Goal: Task Accomplishment & Management: Use online tool/utility

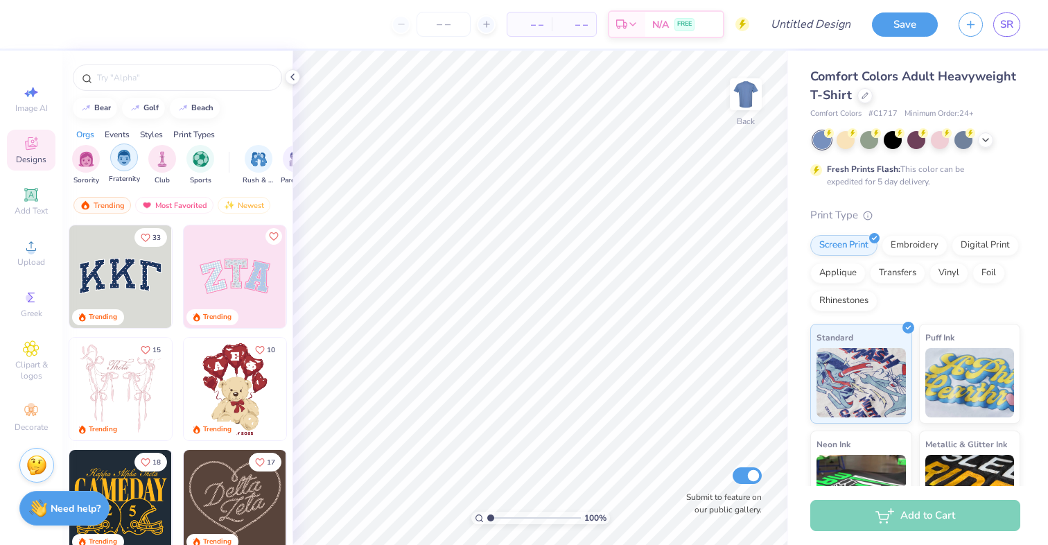
click at [121, 166] on div "filter for Fraternity" at bounding box center [124, 157] width 28 height 28
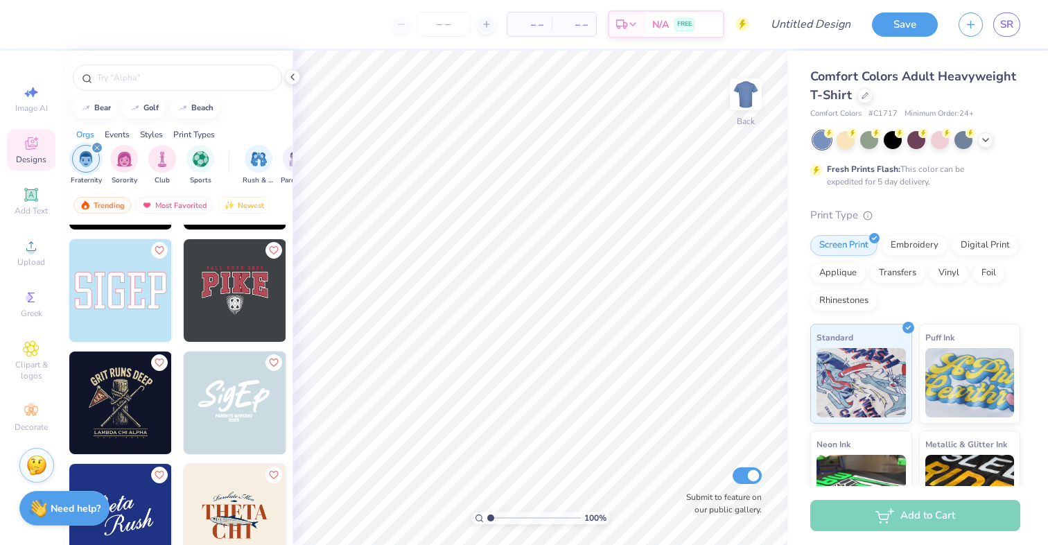
scroll to position [874, 0]
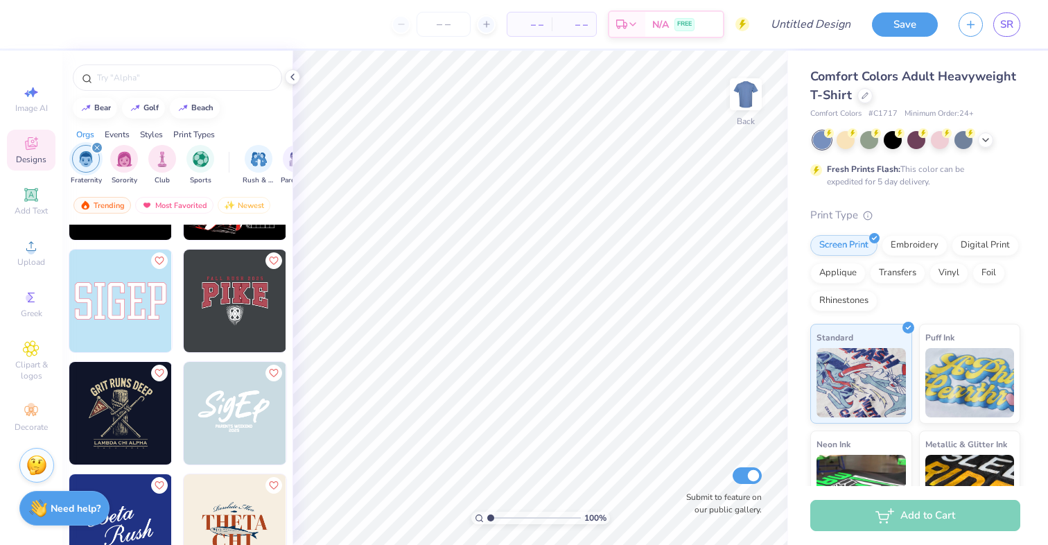
click at [221, 303] on img at bounding box center [235, 301] width 103 height 103
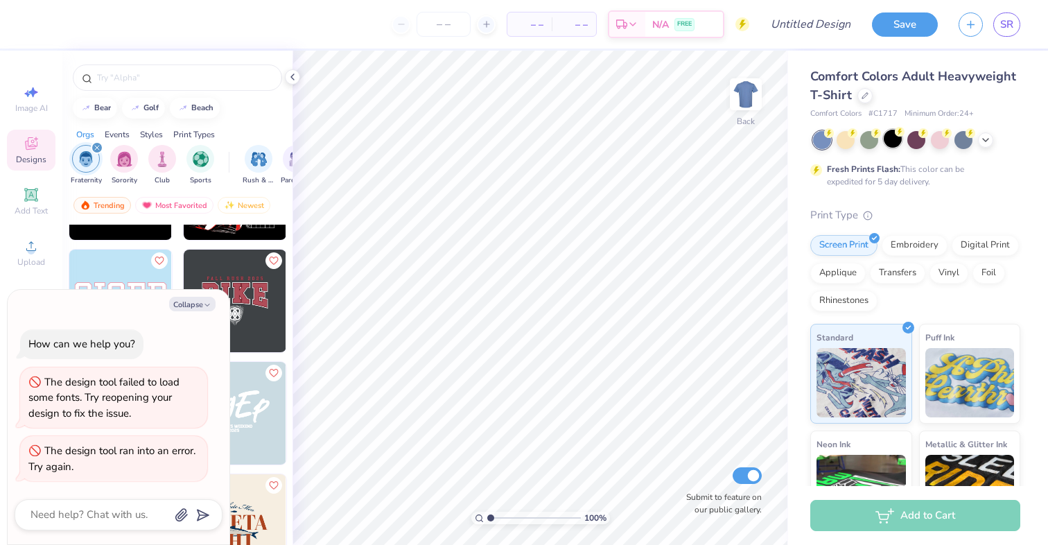
click at [894, 137] on div at bounding box center [893, 139] width 18 height 18
type textarea "x"
type input "1.2"
type textarea "x"
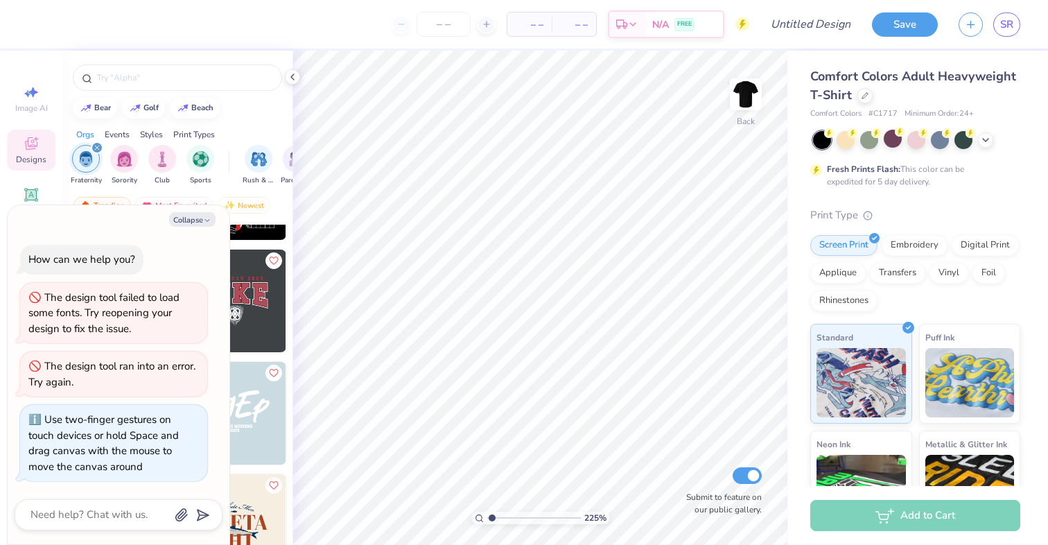
type input "1"
drag, startPoint x: 492, startPoint y: 521, endPoint x: 451, endPoint y: 510, distance: 42.2
click at [487, 511] on input "range" at bounding box center [534, 517] width 94 height 12
click at [753, 103] on img at bounding box center [745, 94] width 55 height 55
click at [753, 103] on img at bounding box center [746, 94] width 28 height 28
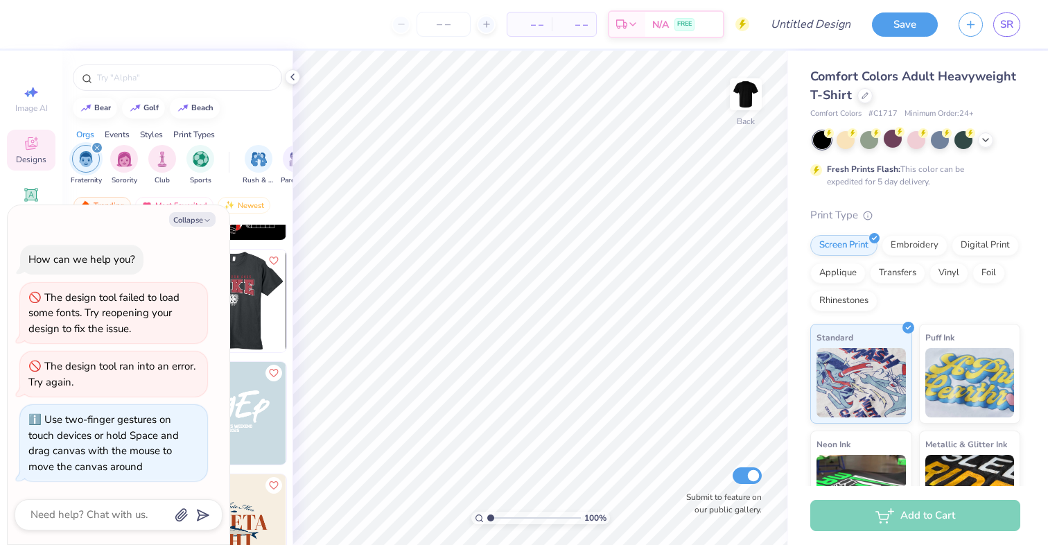
click at [184, 315] on img at bounding box center [132, 301] width 103 height 103
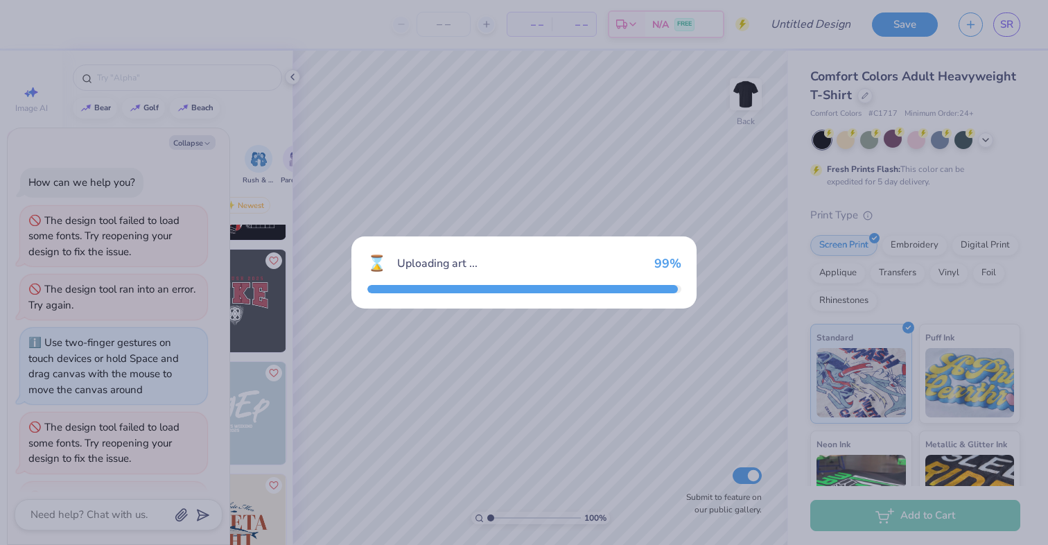
scroll to position [45, 0]
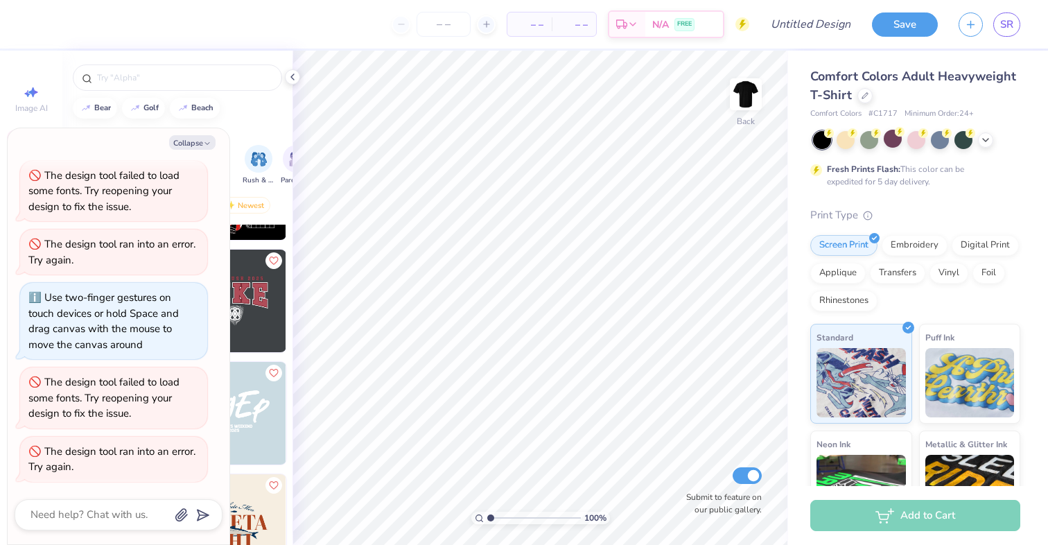
click at [259, 301] on img at bounding box center [235, 301] width 103 height 103
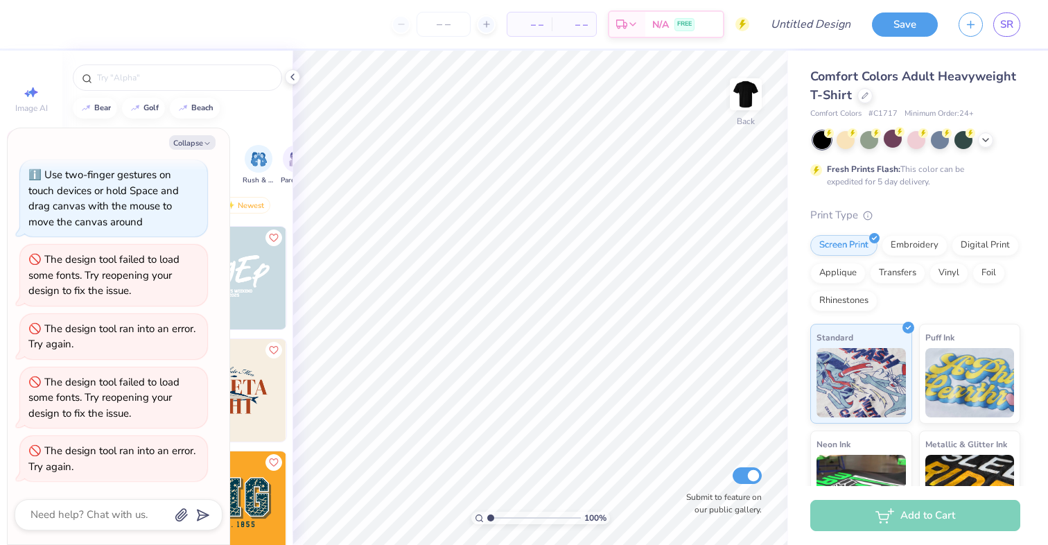
scroll to position [1161, 0]
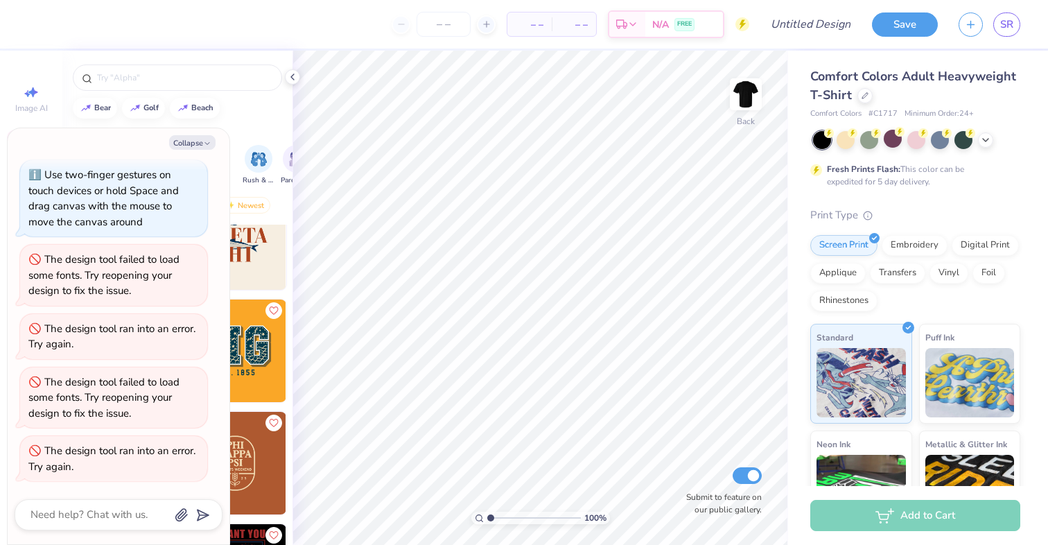
click at [201, 152] on div "Collapse How can we help you? The design tool failed to load some fonts. Try re…" at bounding box center [119, 336] width 222 height 416
click at [200, 138] on button "Collapse" at bounding box center [192, 142] width 46 height 15
type textarea "x"
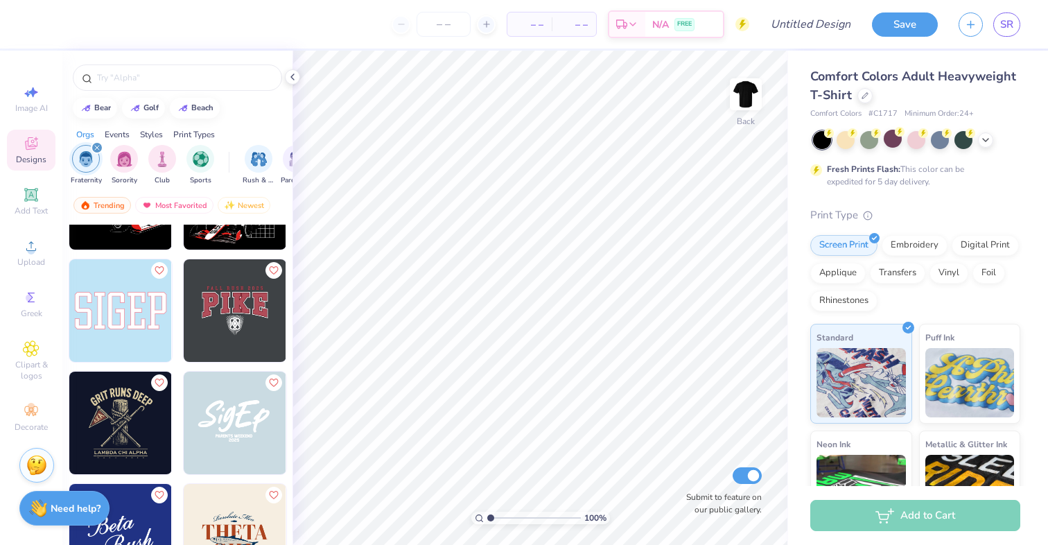
scroll to position [826, 0]
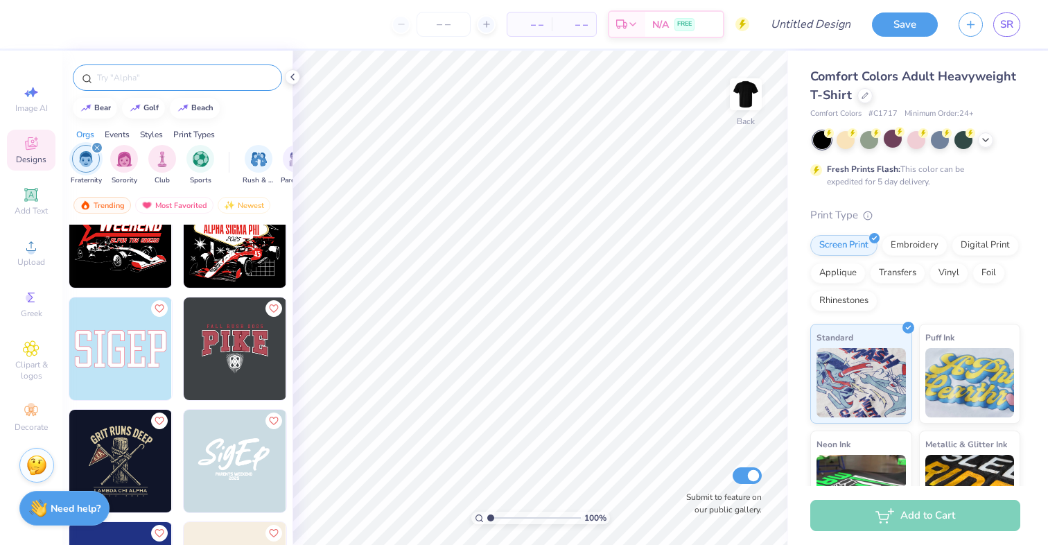
click at [128, 83] on input "text" at bounding box center [184, 78] width 177 height 14
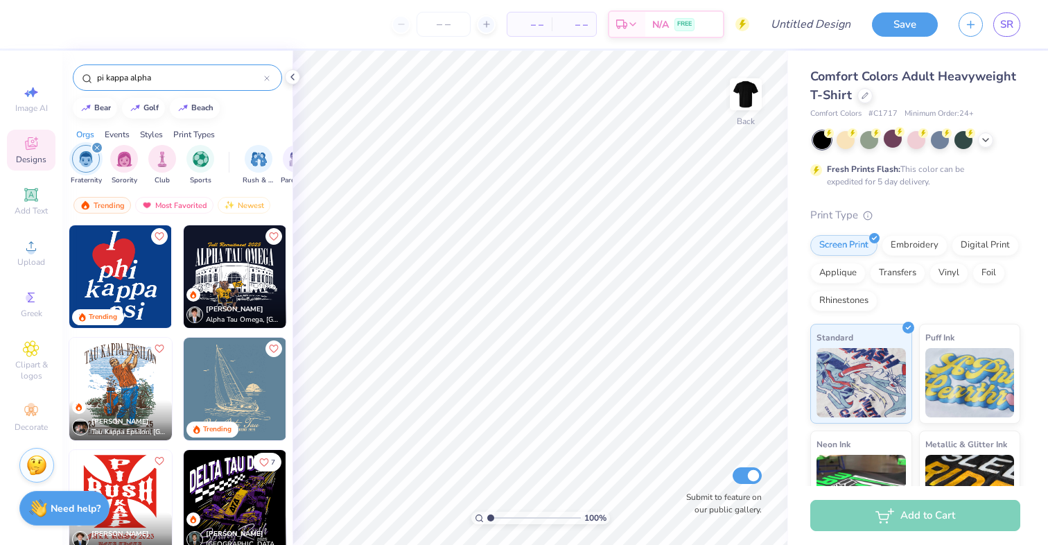
type input "pi kappa alpha"
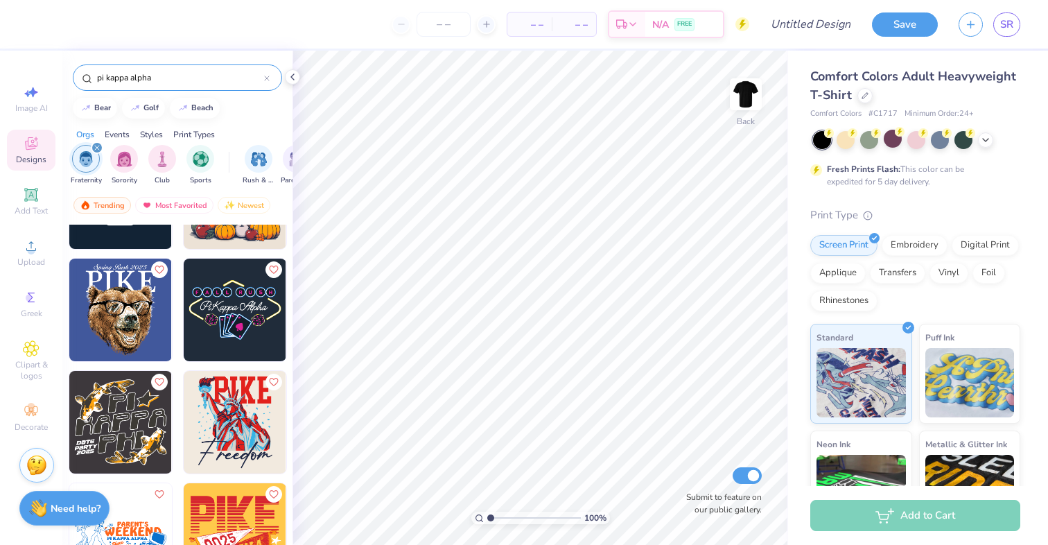
scroll to position [1538, 0]
click at [223, 318] on img at bounding box center [235, 310] width 103 height 103
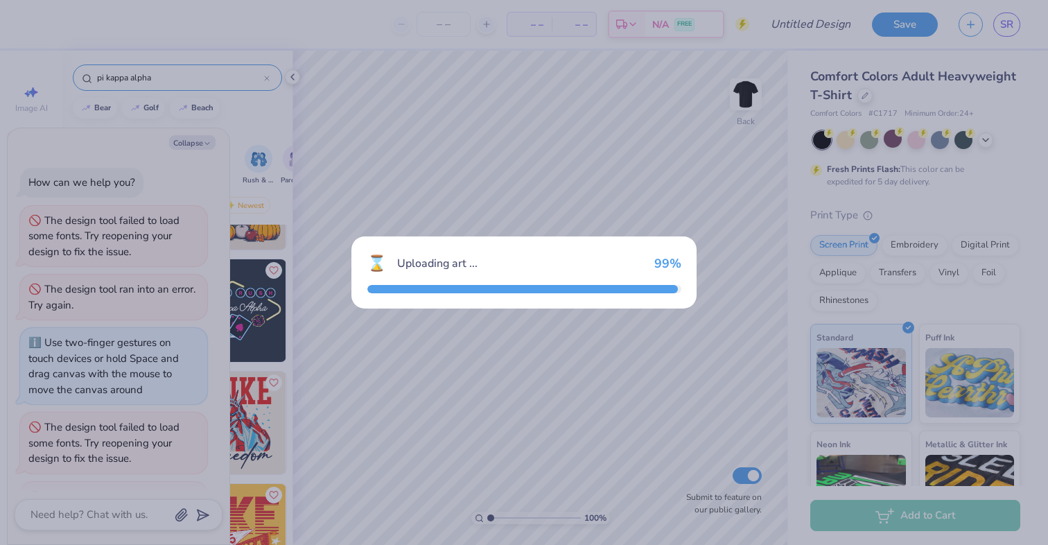
scroll to position [290, 0]
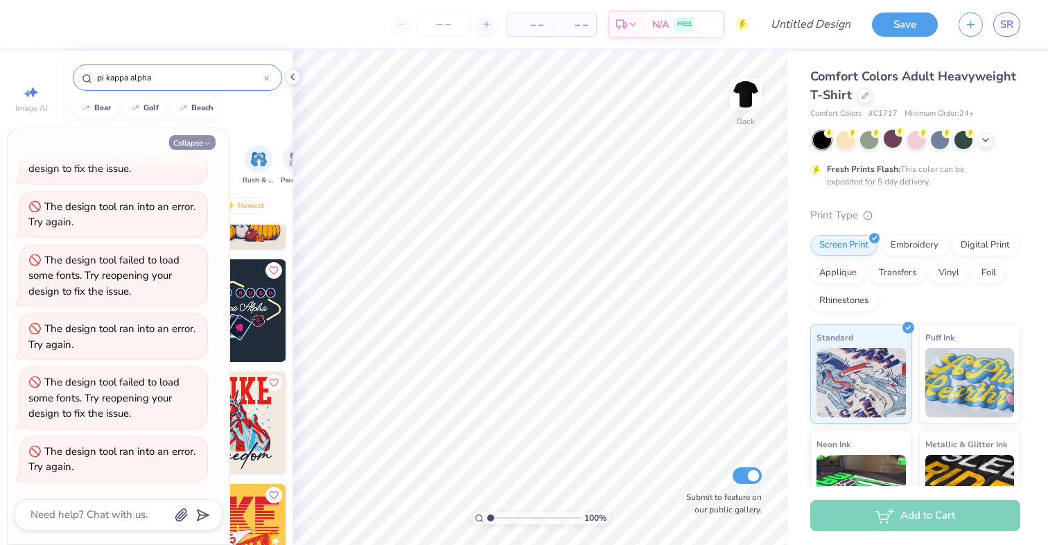
click at [182, 141] on button "Collapse" at bounding box center [192, 142] width 46 height 15
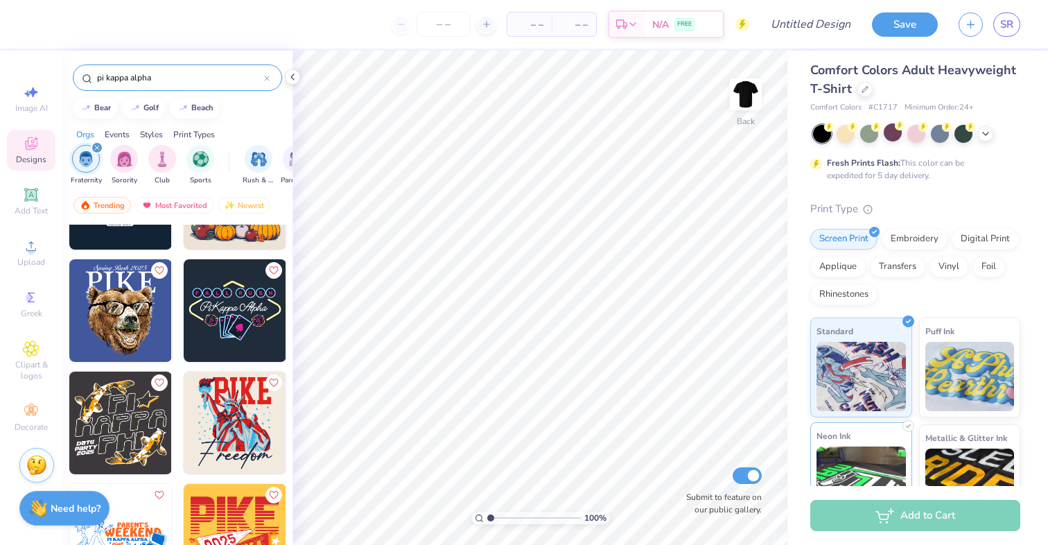
scroll to position [4, 0]
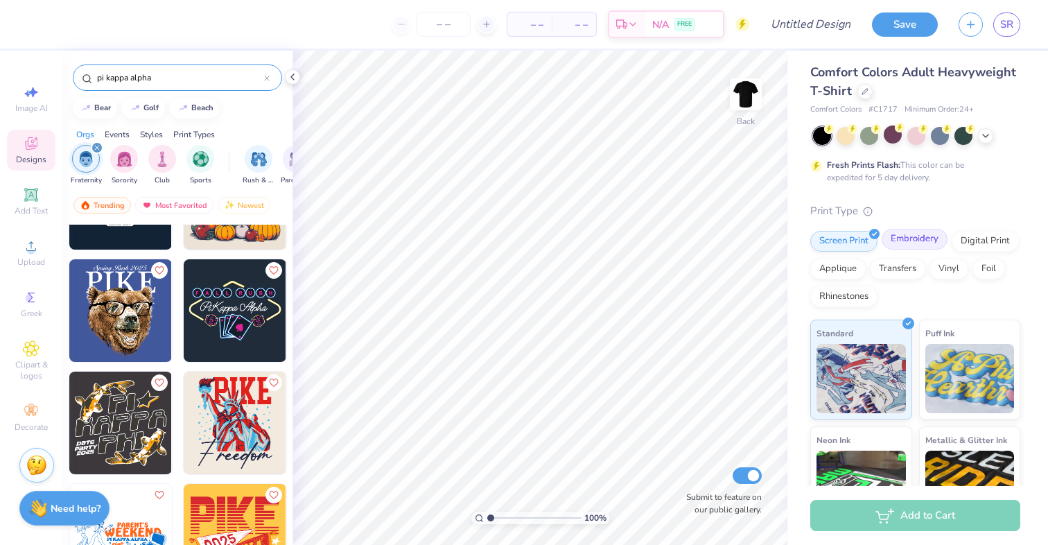
click at [922, 239] on div "Embroidery" at bounding box center [915, 239] width 66 height 21
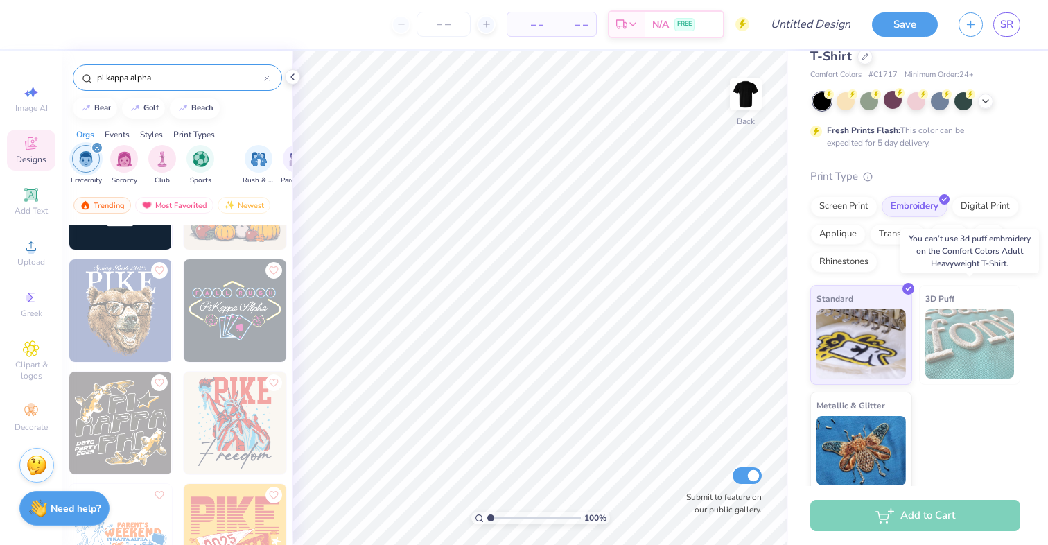
scroll to position [44, 0]
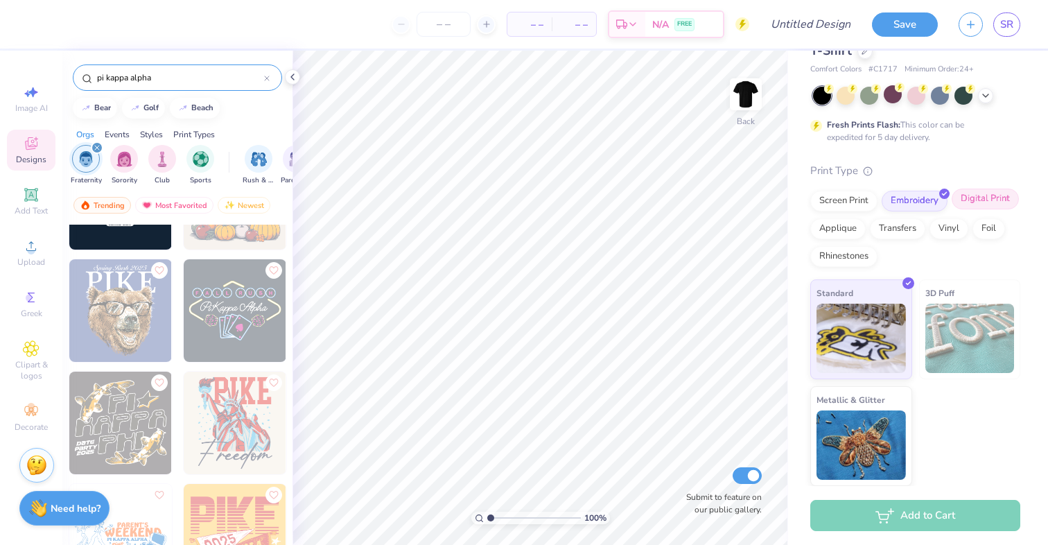
click at [982, 202] on div "Digital Print" at bounding box center [985, 199] width 67 height 21
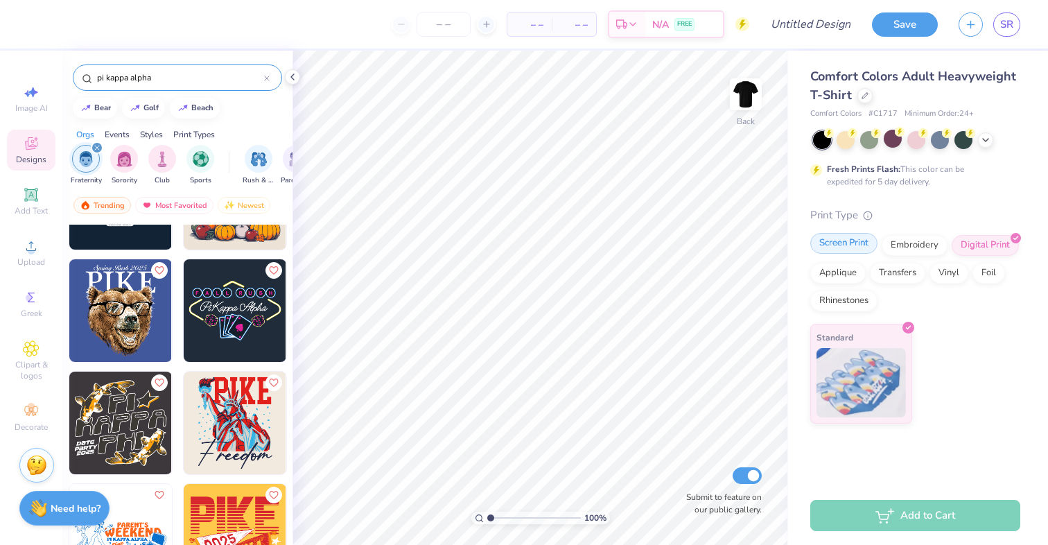
click at [845, 245] on div "Screen Print" at bounding box center [843, 243] width 67 height 21
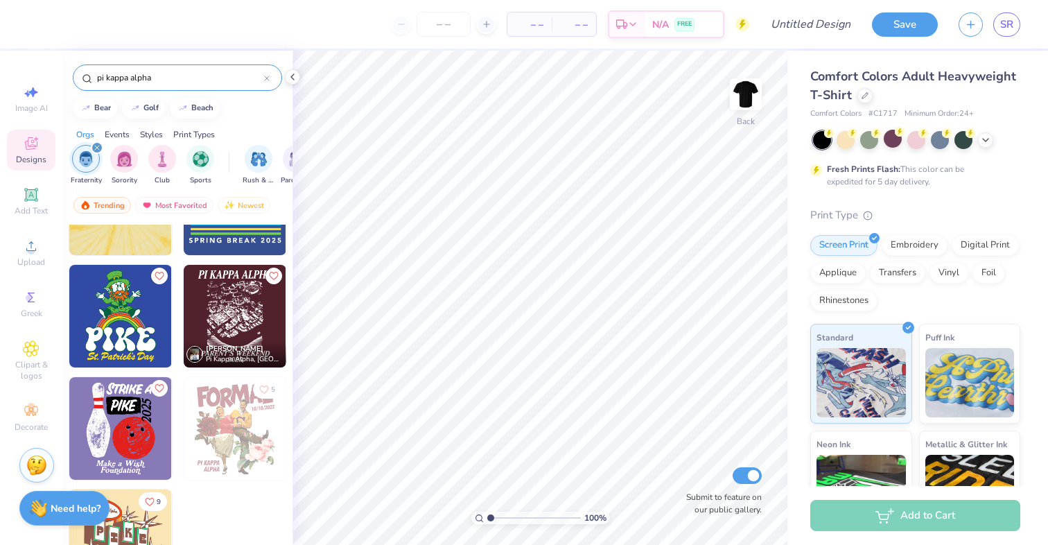
scroll to position [2547, 0]
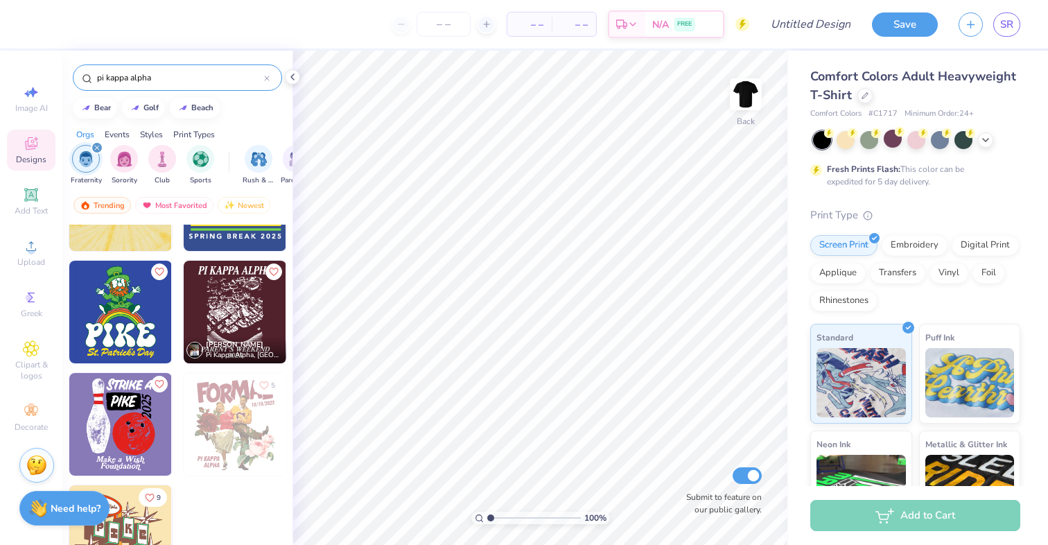
click at [127, 520] on img at bounding box center [120, 536] width 103 height 103
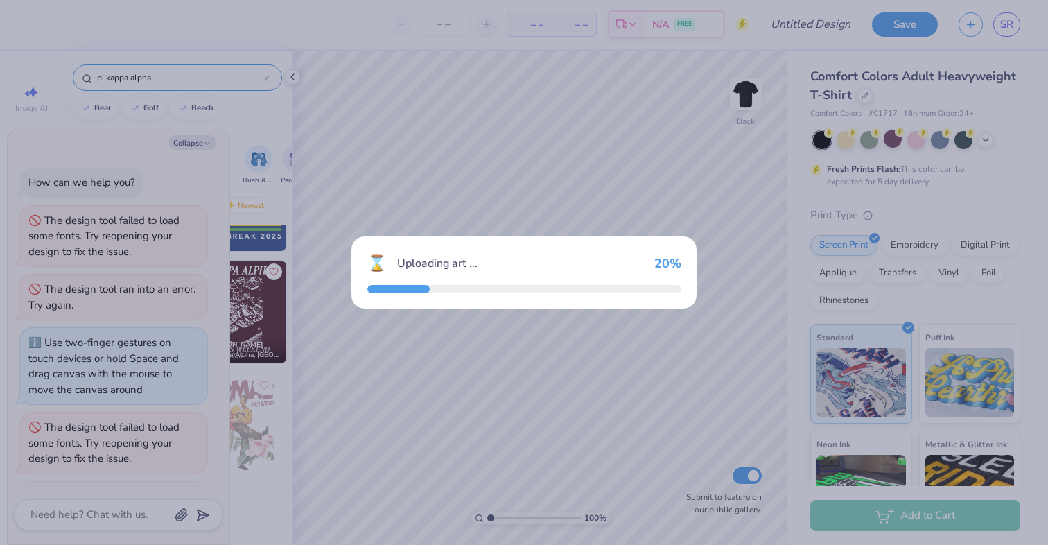
scroll to position [412, 0]
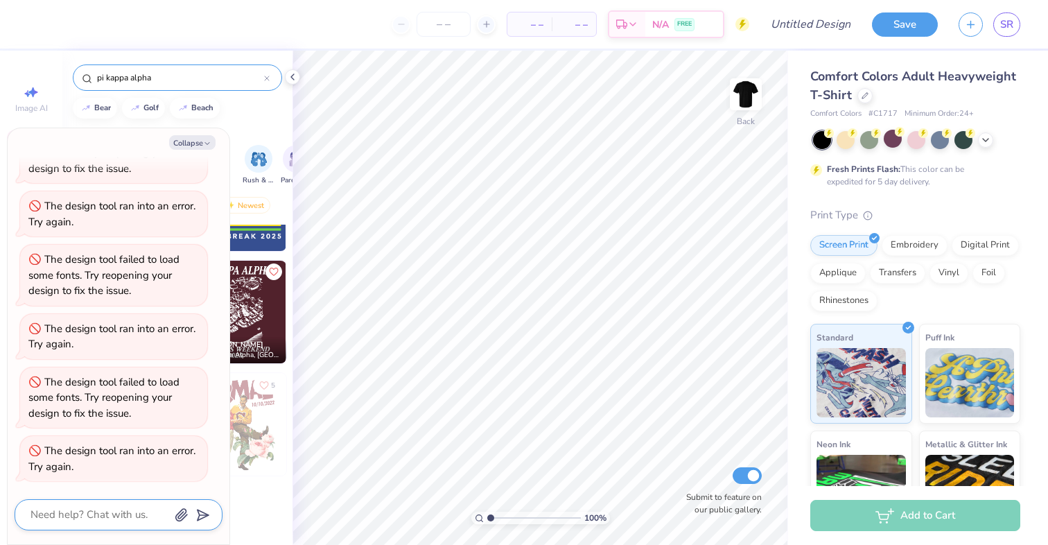
click at [146, 515] on textarea at bounding box center [99, 514] width 141 height 19
type textarea "x"
type textarea "2"
type textarea "x"
type textarea "2h"
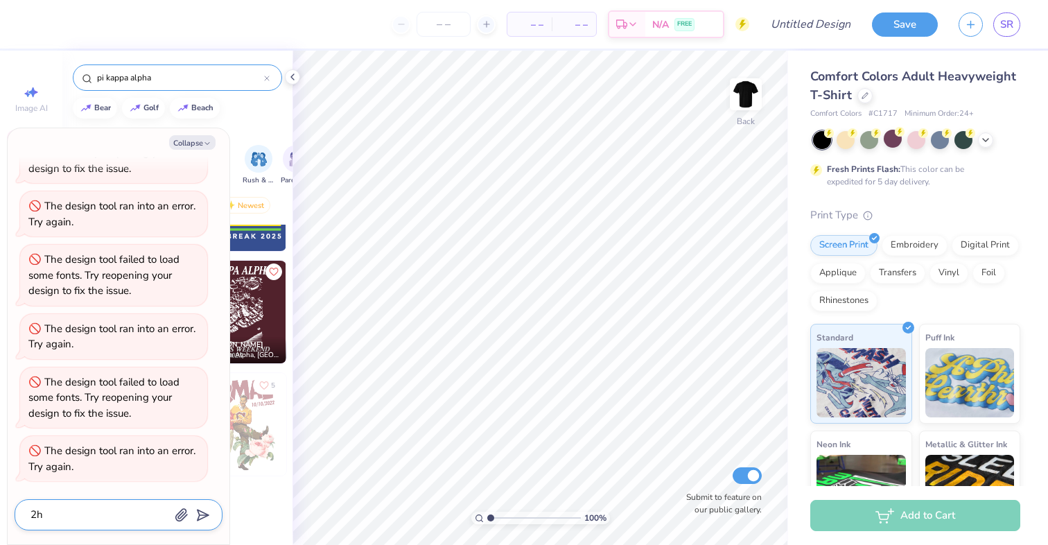
type textarea "x"
type textarea "2"
type textarea "x"
type textarea "w"
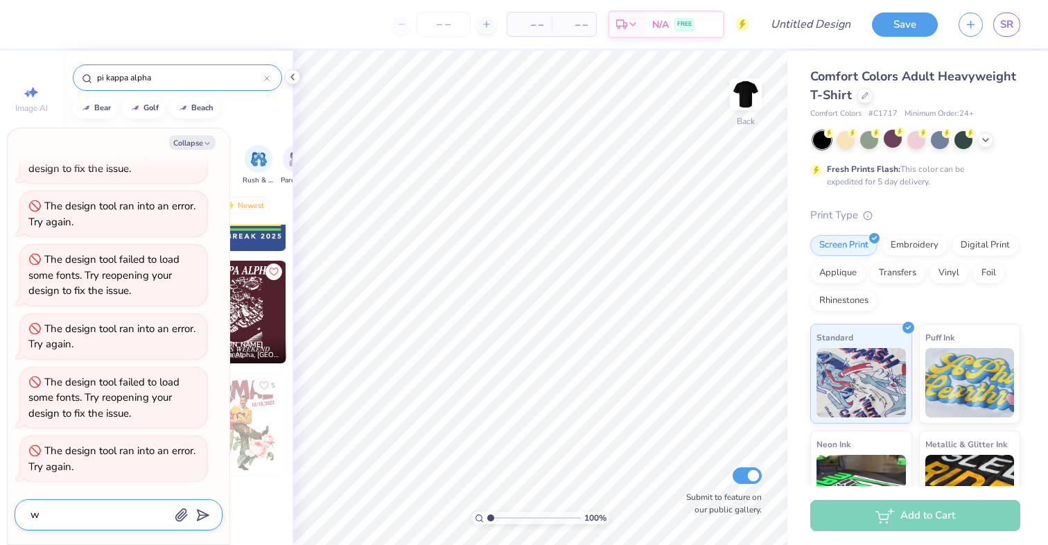
type textarea "x"
type textarea "wh"
type textarea "x"
type textarea "why"
type textarea "x"
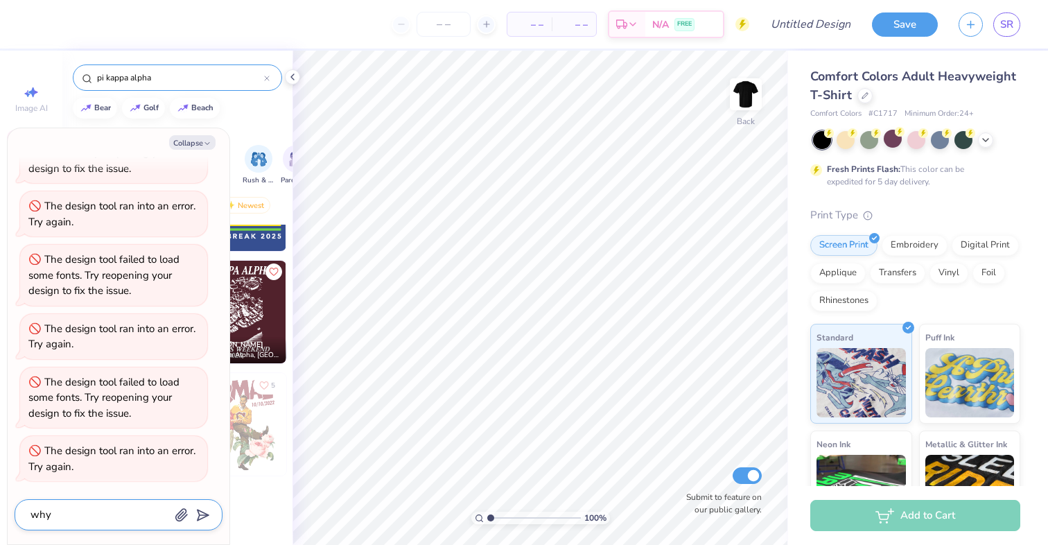
type textarea "why"
type textarea "x"
type textarea "why i"
type textarea "x"
type textarea "why is"
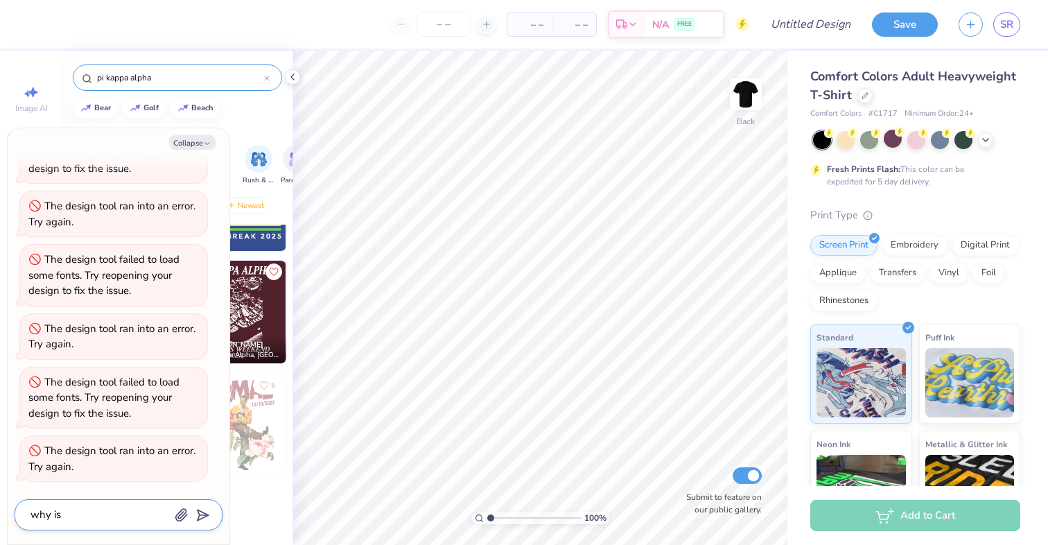
type textarea "x"
type textarea "why is"
type textarea "x"
type textarea "why is i"
type textarea "x"
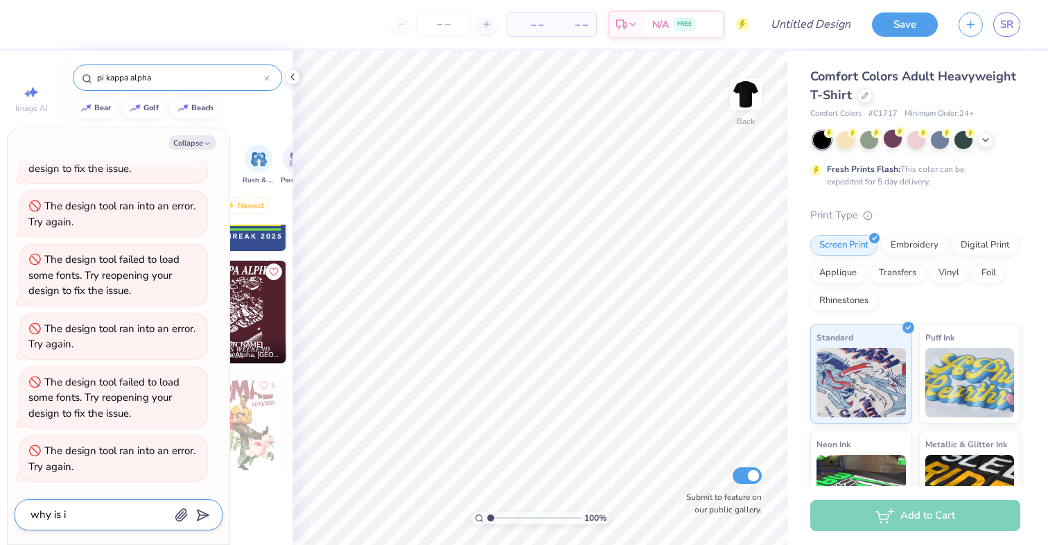
type textarea "why is it"
type textarea "x"
type textarea "why is it"
type textarea "x"
type textarea "why is it l"
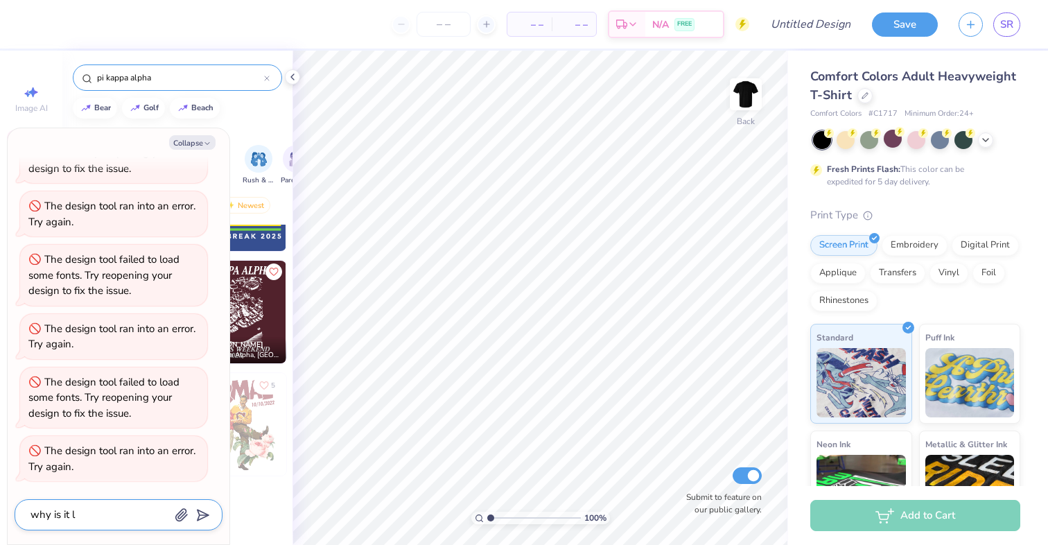
type textarea "x"
type textarea "why is it"
type textarea "x"
type textarea "why is it n"
type textarea "x"
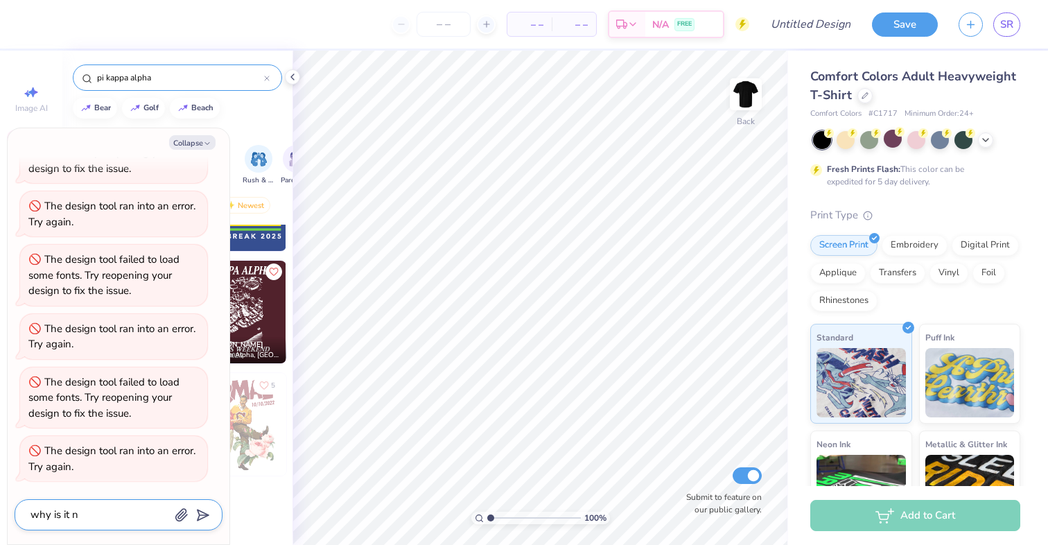
type textarea "why is it no"
type textarea "x"
type textarea "why is it not"
type textarea "x"
type textarea "why is it not"
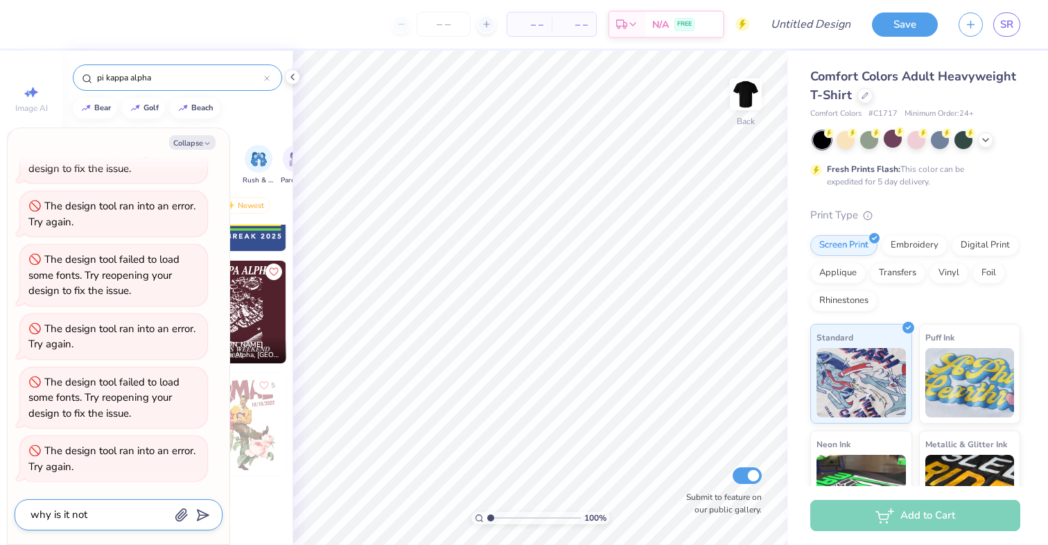
type textarea "x"
type textarea "why is it not l"
type textarea "x"
type textarea "why is it not le"
type textarea "x"
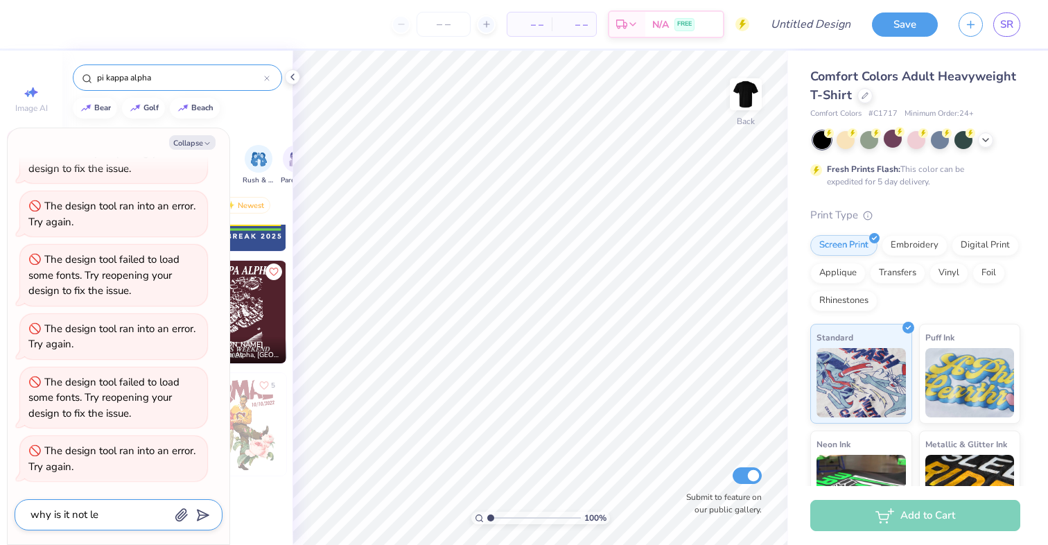
type textarea "why is it not let"
type textarea "x"
type textarea "why is it not lett"
type textarea "x"
type textarea "why is it not letti"
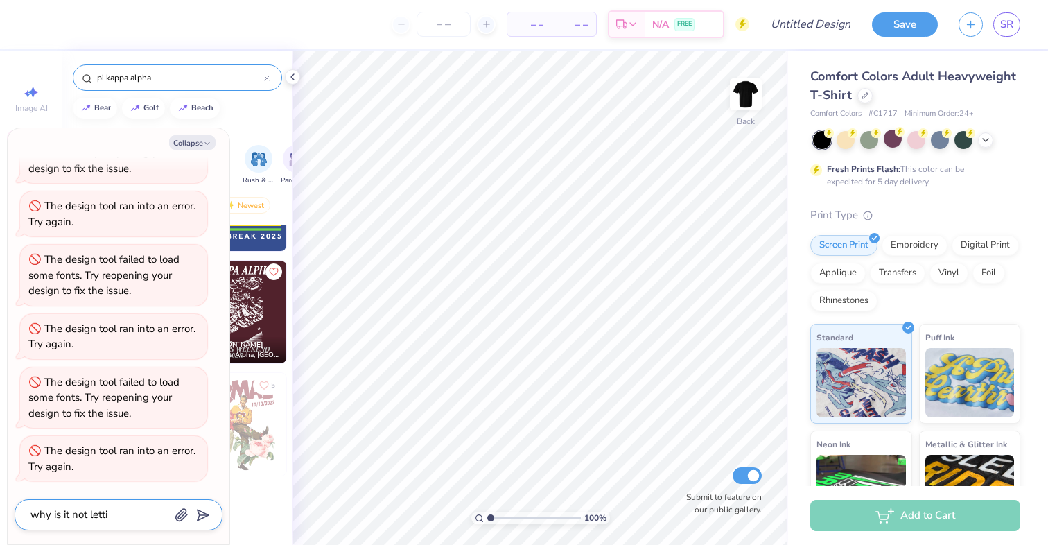
type textarea "x"
type textarea "why is it not lettin"
type textarea "x"
type textarea "why is it not letting"
type textarea "x"
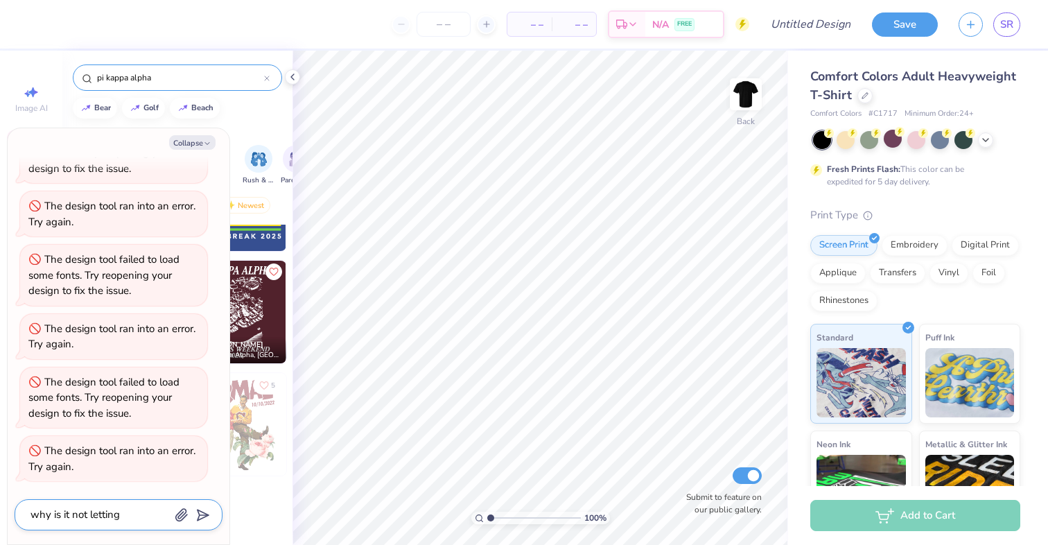
type textarea "why is it not letting"
type textarea "x"
type textarea "why is it not letting m"
type textarea "x"
type textarea "why is it not letting me"
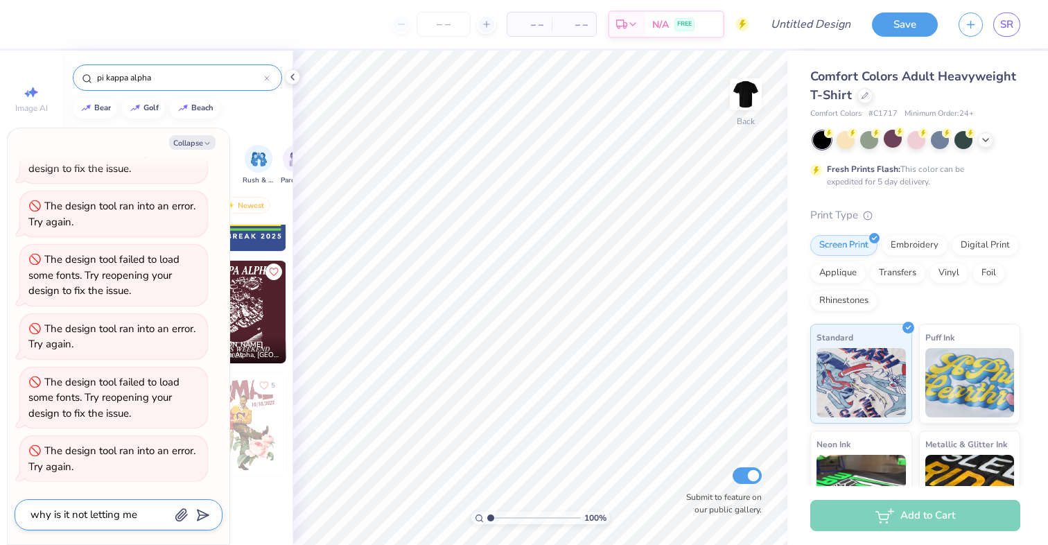
type textarea "x"
type textarea "why is it not letting me"
type textarea "x"
type textarea "why is it not letting me l"
type textarea "x"
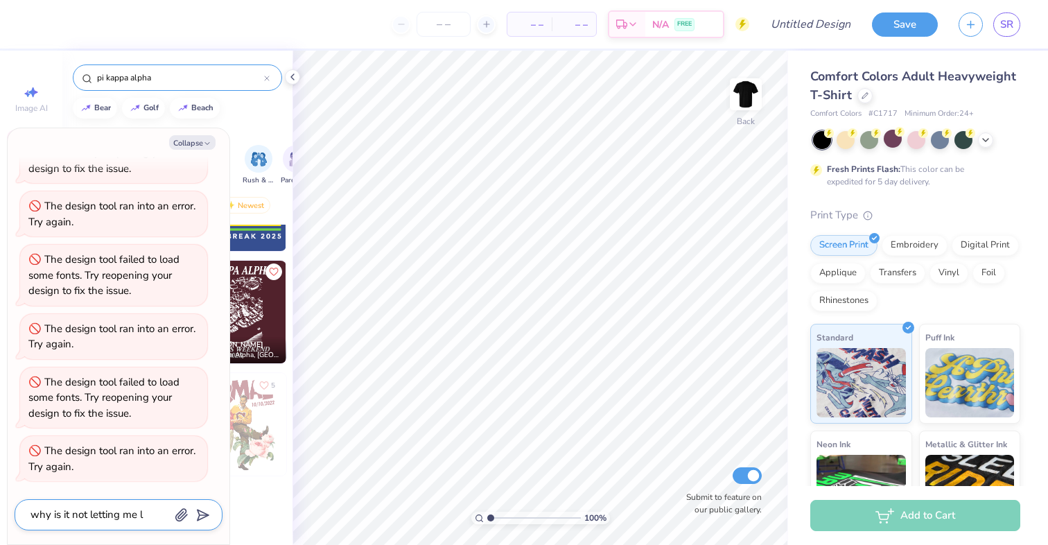
type textarea "why is it not letting me"
type textarea "x"
type textarea "why is it not letting me s"
type textarea "x"
type textarea "why is it not letting me se"
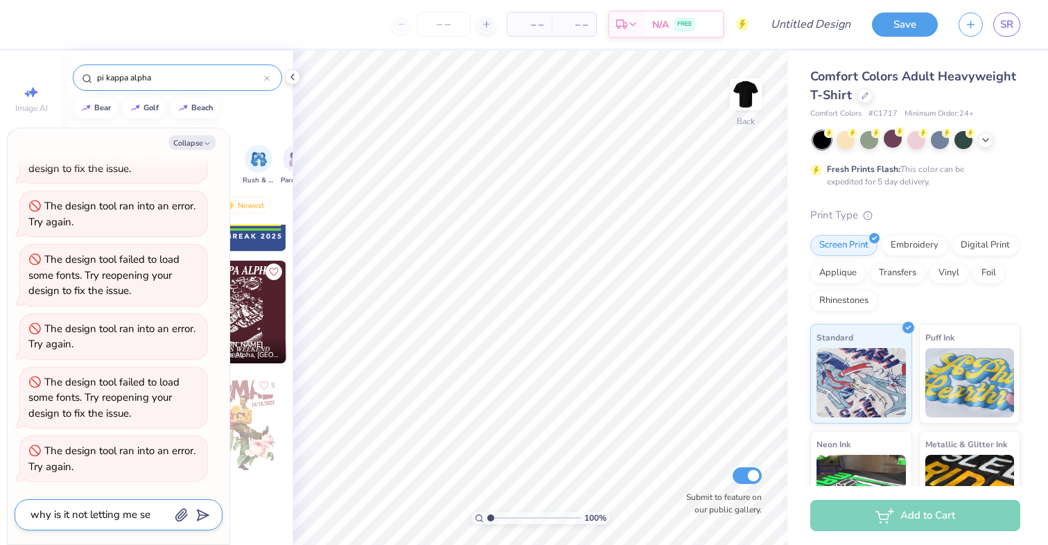
type textarea "x"
type textarea "why is it not letting me sel"
type textarea "x"
type textarea "why is it not letting me sele"
type textarea "x"
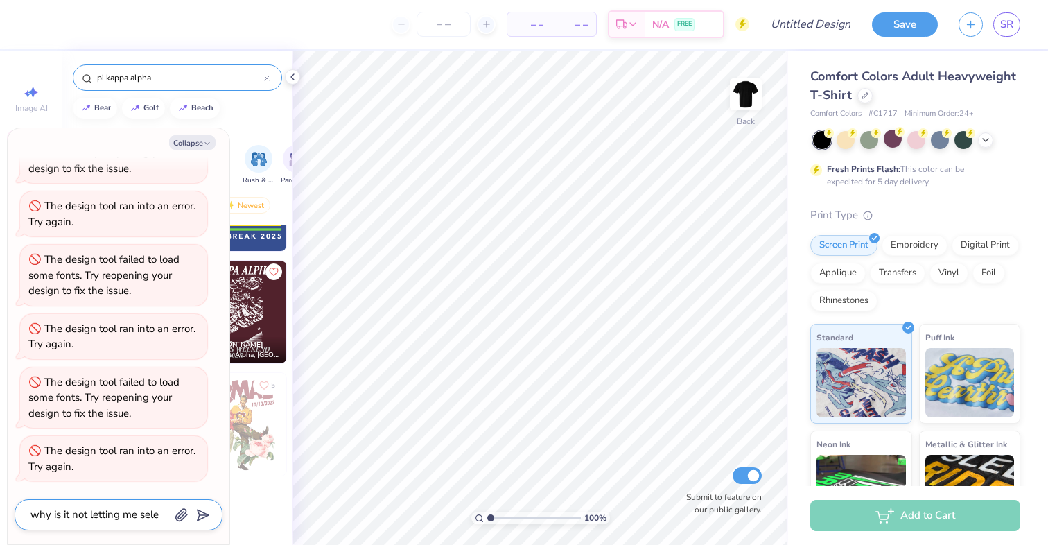
type textarea "why is it not letting me selec"
type textarea "x"
type textarea "why is it not letting me select"
type textarea "x"
type textarea "why is it not letting me select"
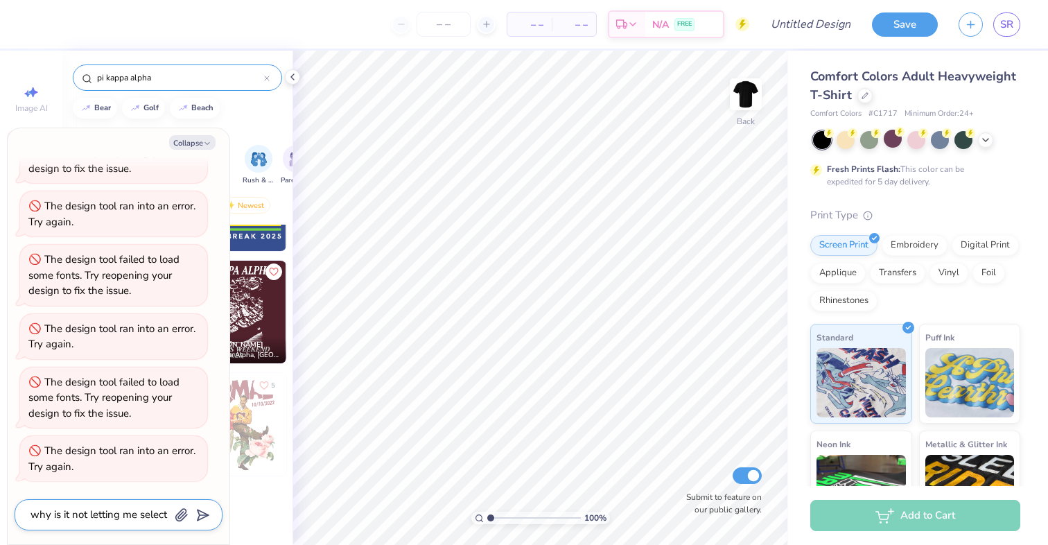
type textarea "x"
type textarea "why is it not letting me select t"
type textarea "x"
type textarea "why is it not letting me select th"
type textarea "x"
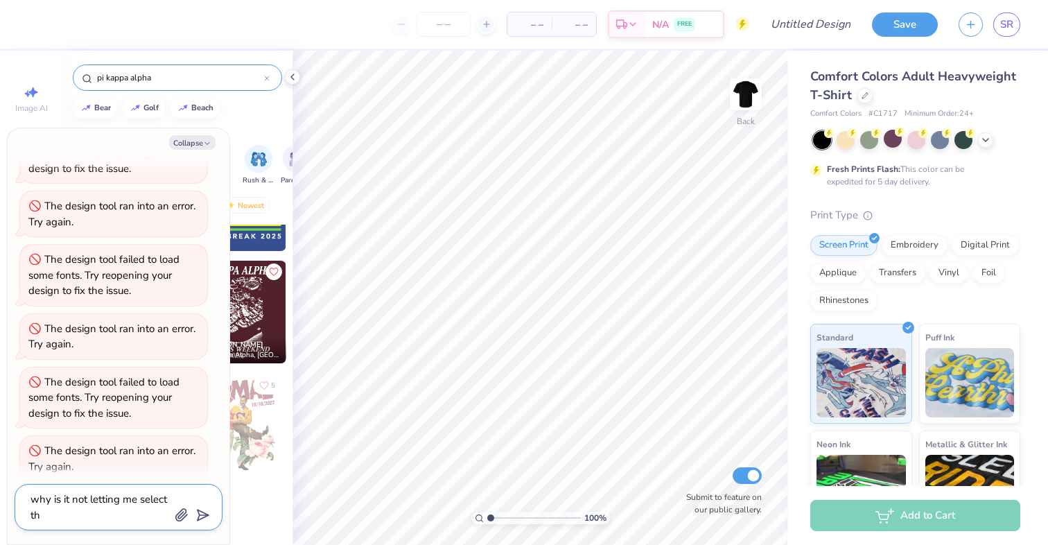
type textarea "why is it not letting me select the"
type textarea "x"
type textarea "why is it not letting me select the"
type textarea "x"
type textarea "why is it not letting me select the p"
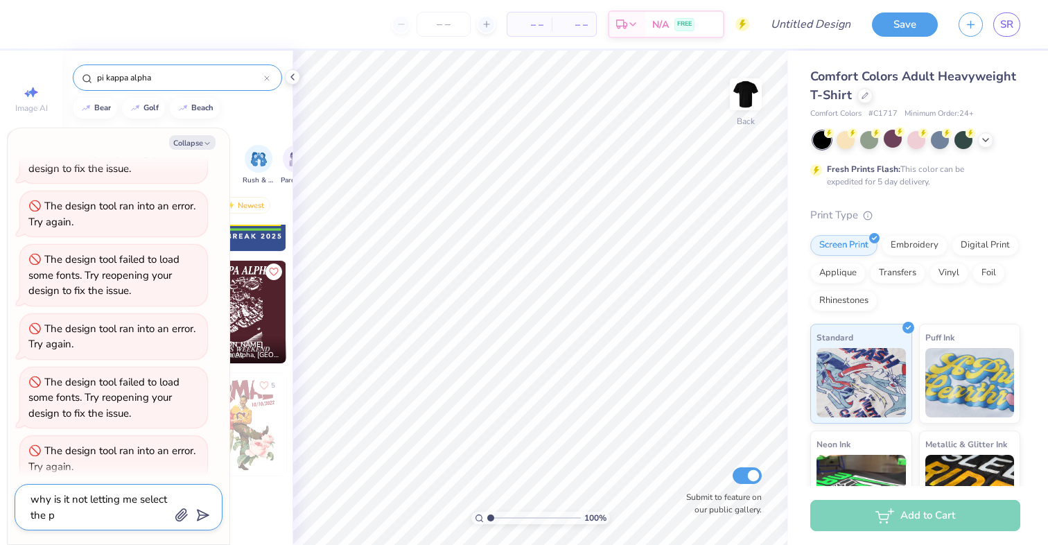
type textarea "x"
type textarea "why is it not letting me select the pr"
type textarea "x"
type textarea "why is it not letting me select the pri"
type textarea "x"
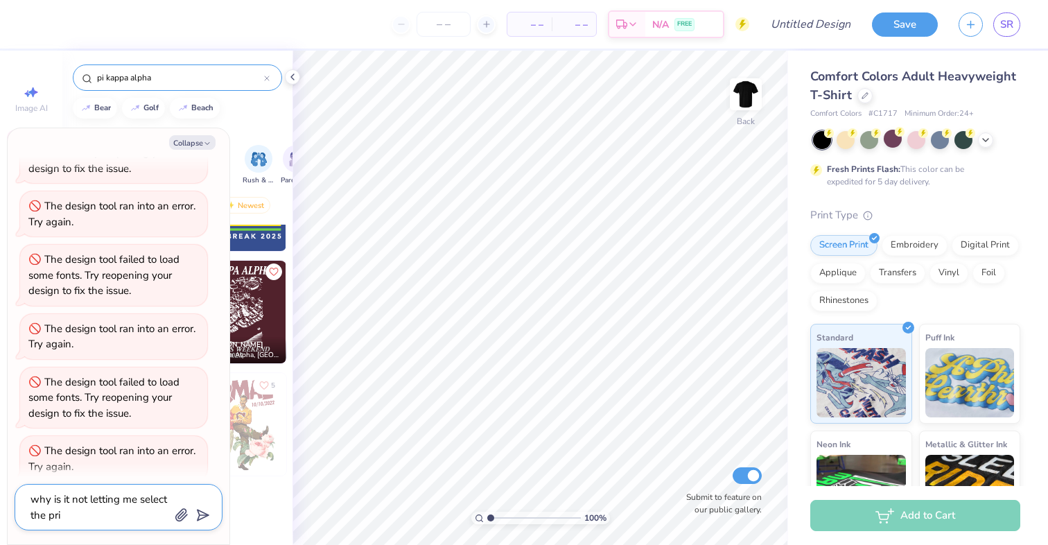
type textarea "why is it not letting me select the prin"
type textarea "x"
type textarea "why is it not letting me select the print"
type textarea "x"
type textarea "why is it not letting me select the print?"
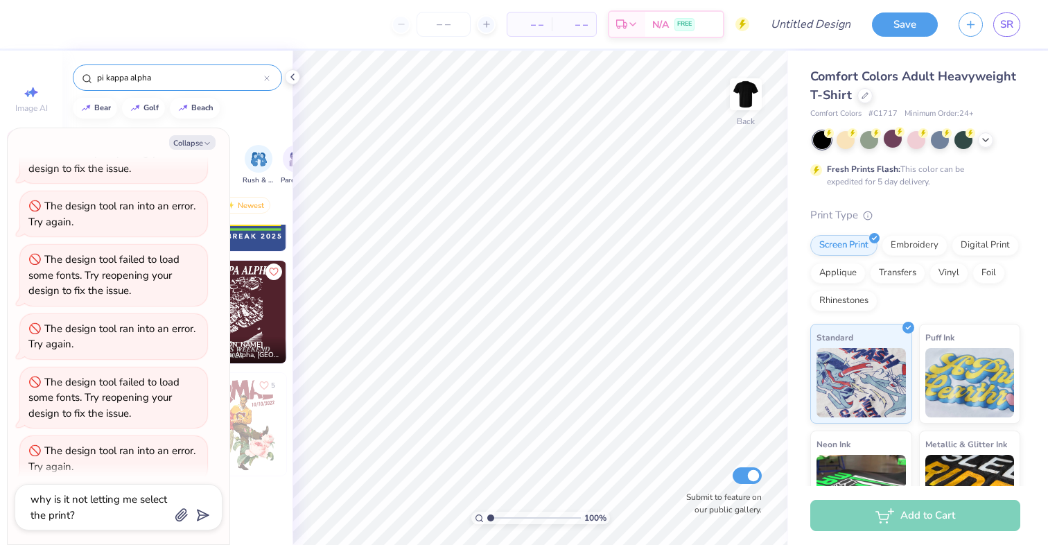
scroll to position [481, 0]
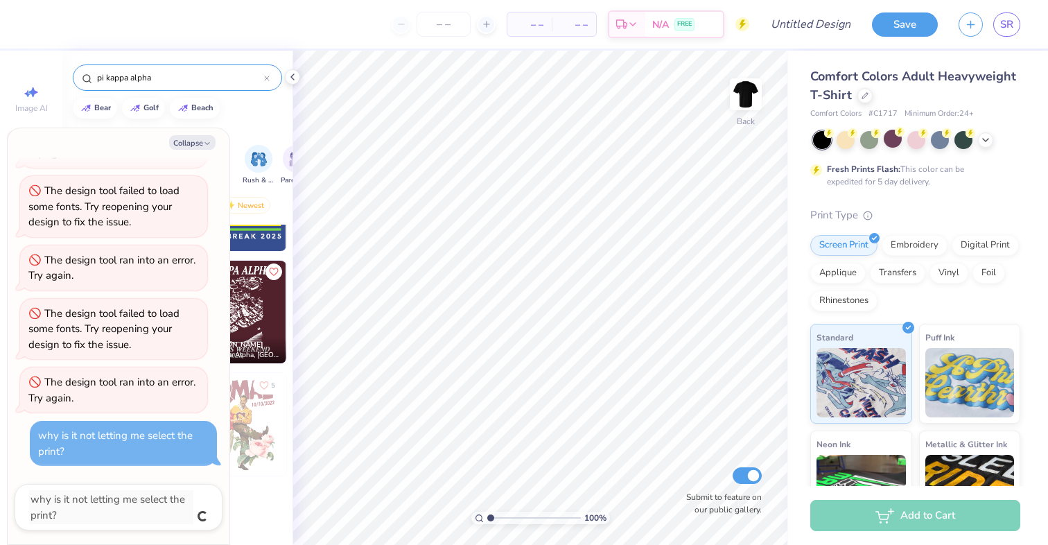
type textarea "x"
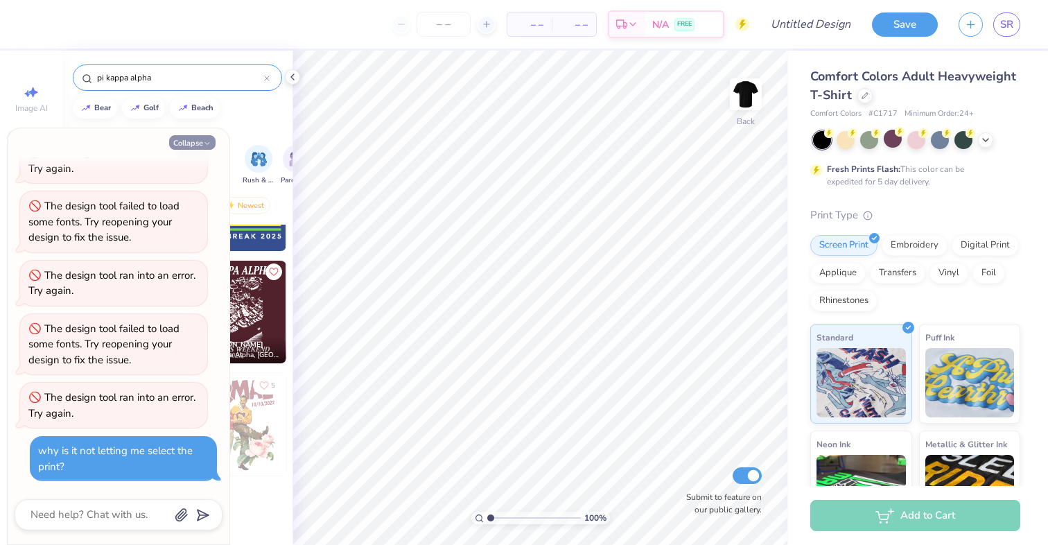
click at [188, 139] on button "Collapse" at bounding box center [192, 142] width 46 height 15
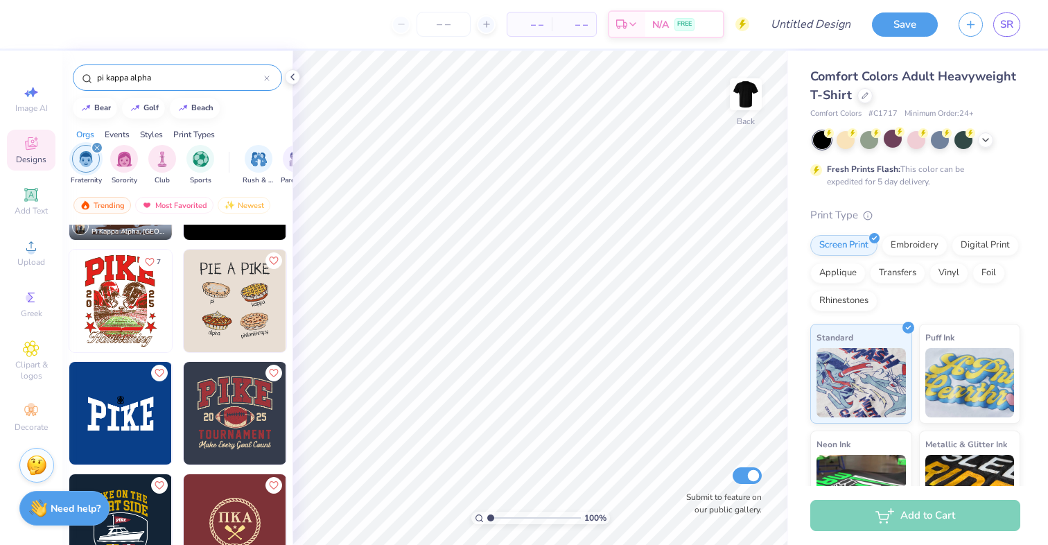
scroll to position [0, 0]
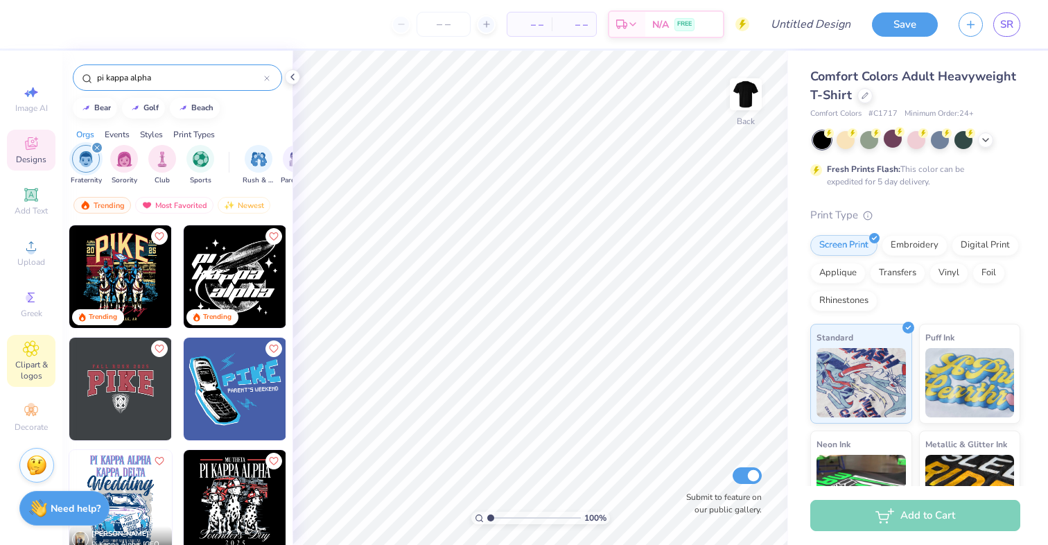
click at [30, 360] on span "Clipart & logos" at bounding box center [31, 370] width 49 height 22
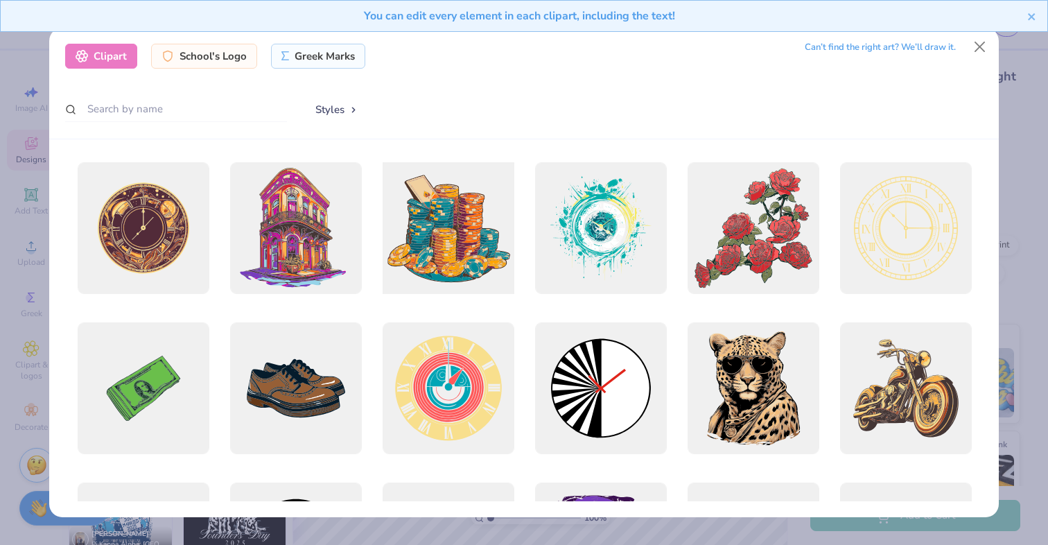
click at [460, 246] on div at bounding box center [448, 227] width 145 height 145
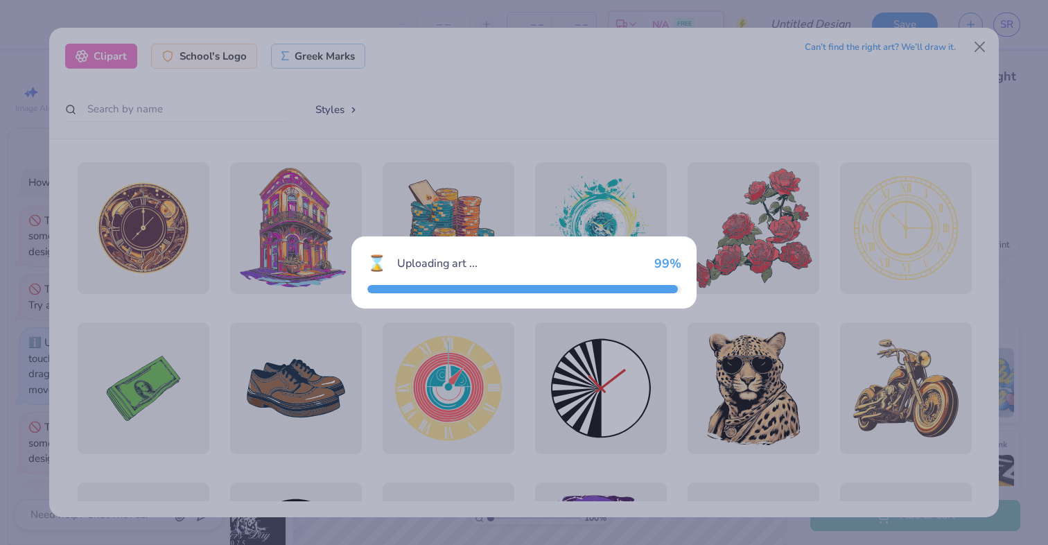
scroll to position [519, 0]
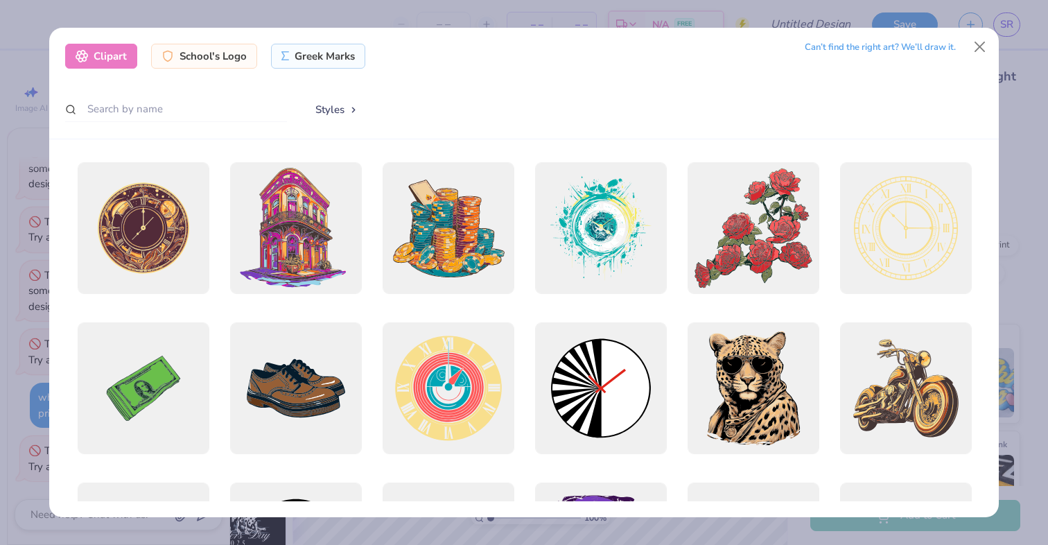
click at [460, 246] on div at bounding box center [448, 228] width 132 height 132
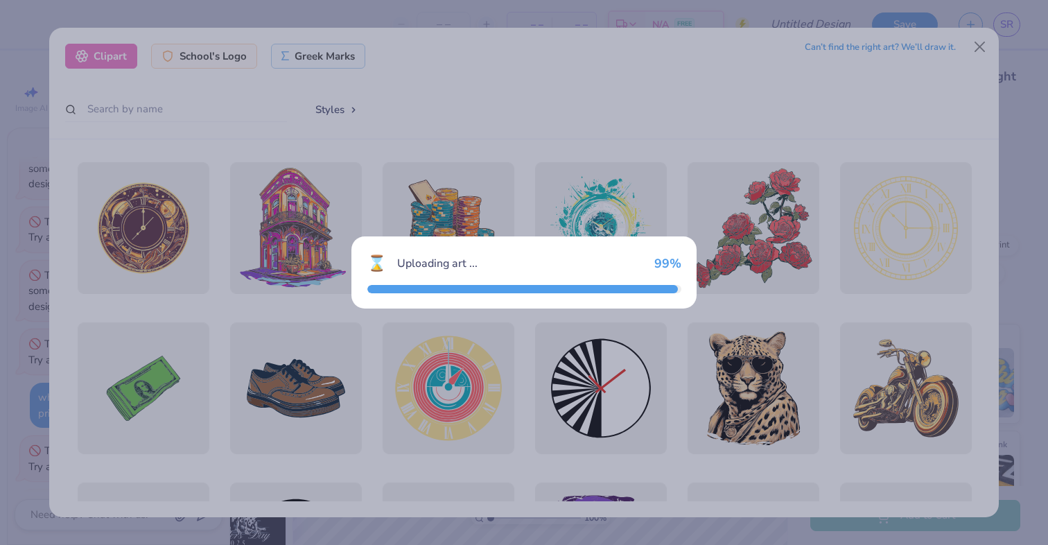
scroll to position [572, 0]
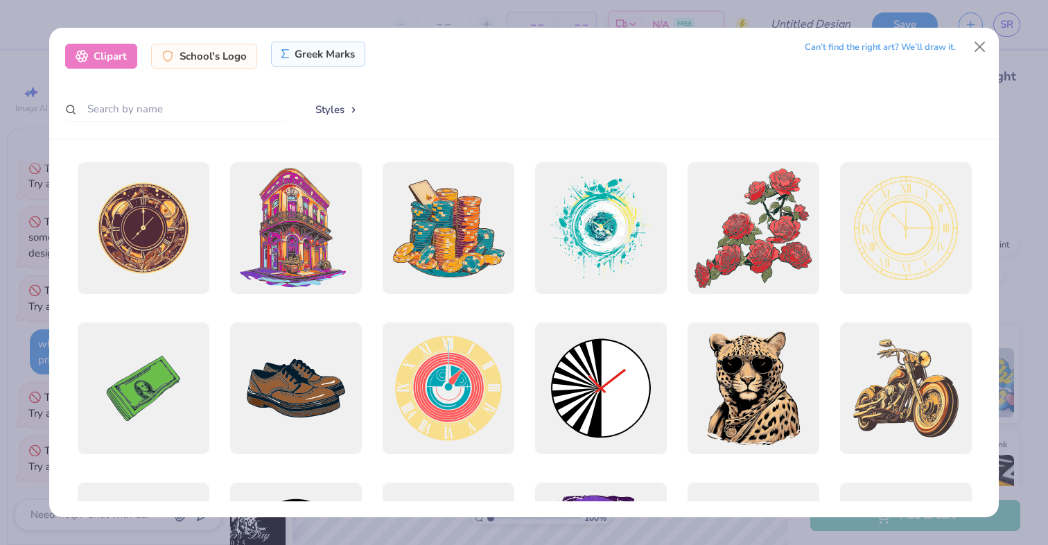
click at [338, 58] on div "Greek Marks" at bounding box center [318, 54] width 95 height 25
type textarea "x"
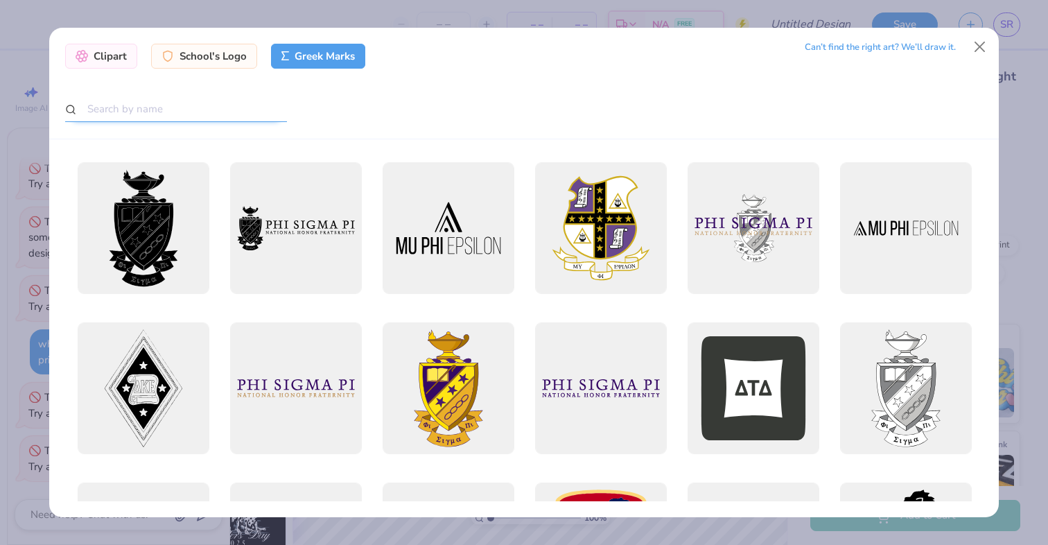
click at [174, 100] on input "text" at bounding box center [176, 109] width 222 height 26
type input "pi kappa alpha"
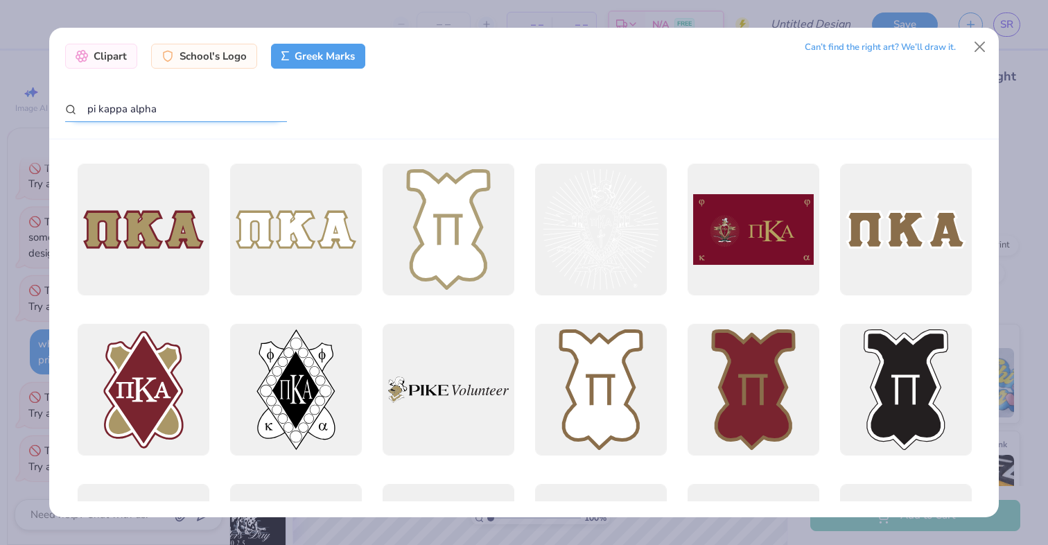
scroll to position [0, 0]
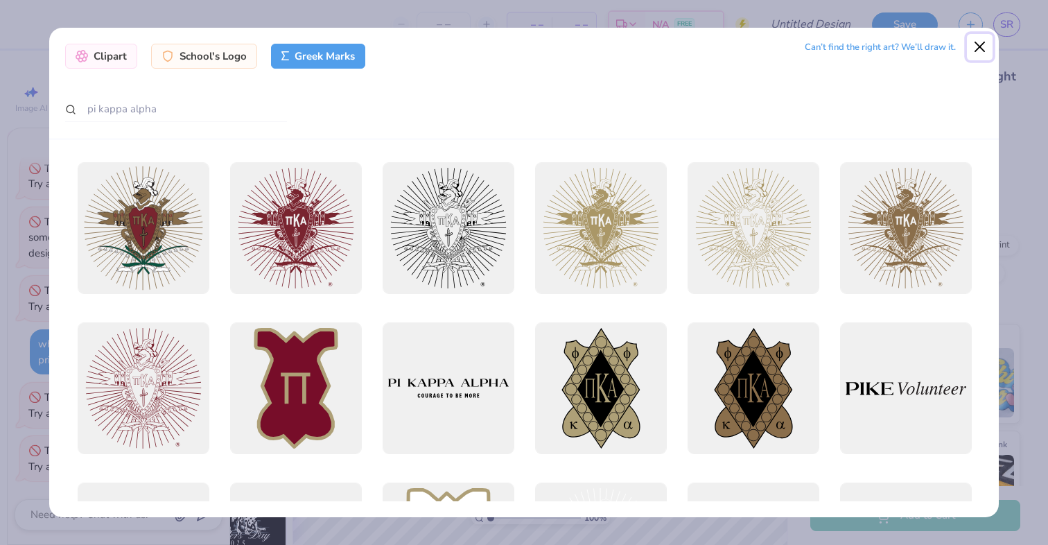
click at [979, 46] on button "Close" at bounding box center [980, 47] width 26 height 26
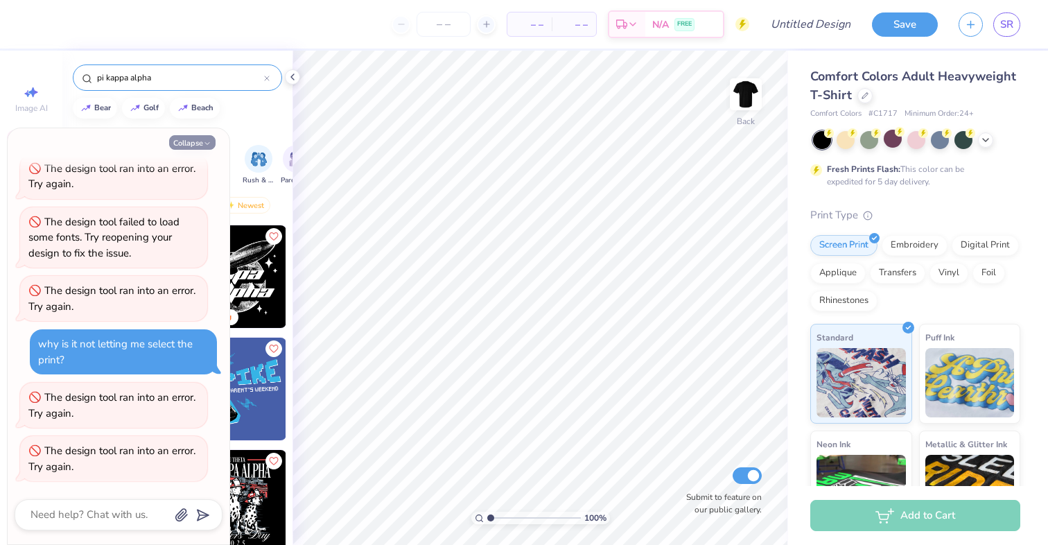
click at [200, 141] on button "Collapse" at bounding box center [192, 142] width 46 height 15
type textarea "x"
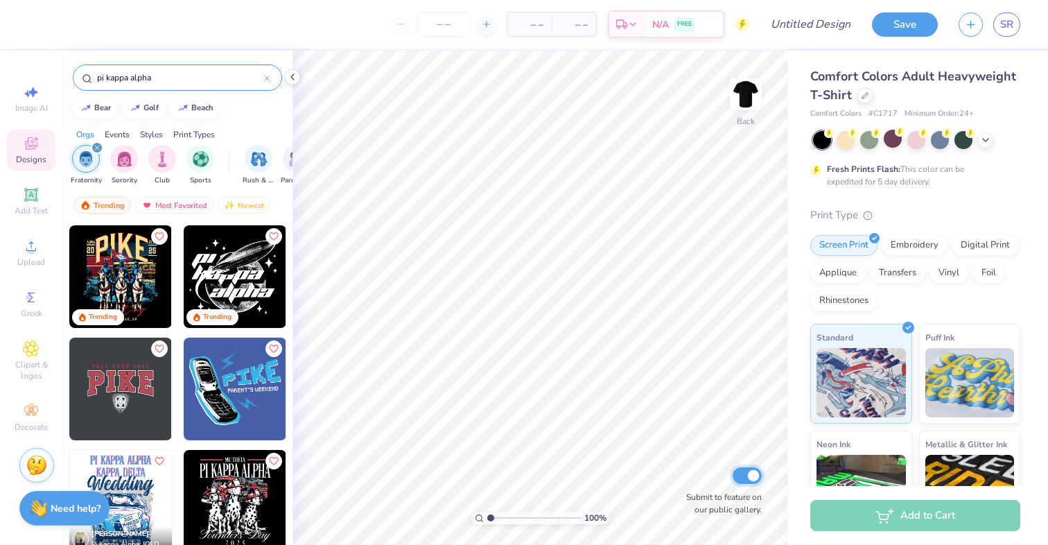
click at [746, 474] on input "Submit to feature on our public gallery." at bounding box center [747, 475] width 29 height 17
click at [747, 475] on input "Submit to feature on our public gallery." at bounding box center [747, 475] width 29 height 17
checkbox input "true"
click at [801, 24] on input "Design Title" at bounding box center [828, 24] width 68 height 28
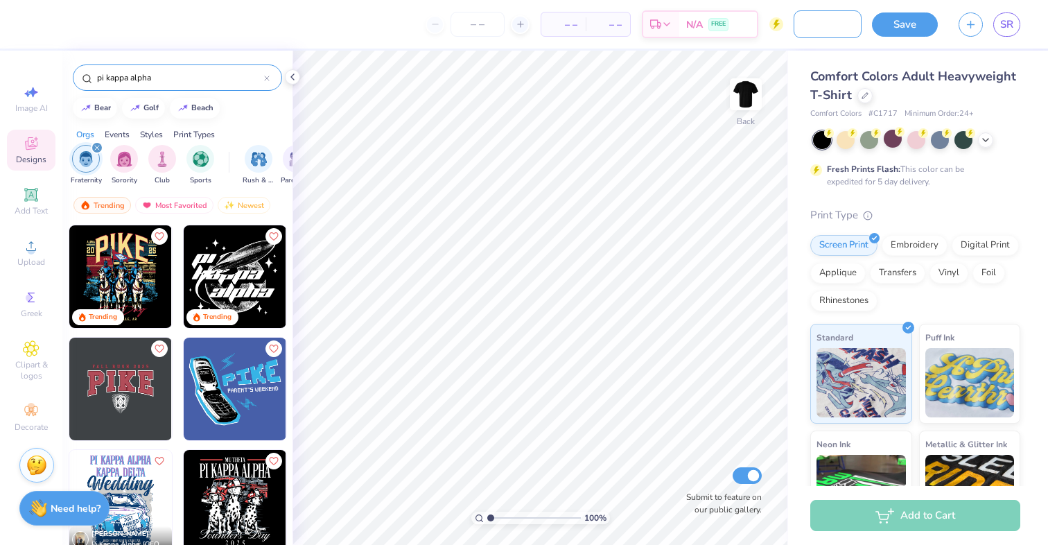
type input "Pi Kappa Alpha UNCW FR Shirt"
click at [902, 27] on button "Save" at bounding box center [905, 22] width 66 height 24
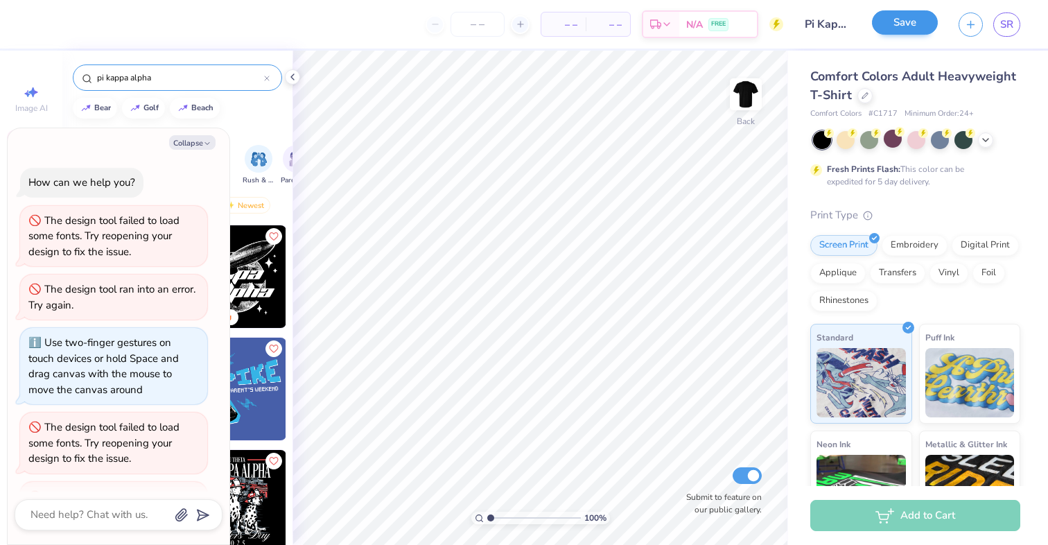
scroll to position [661, 0]
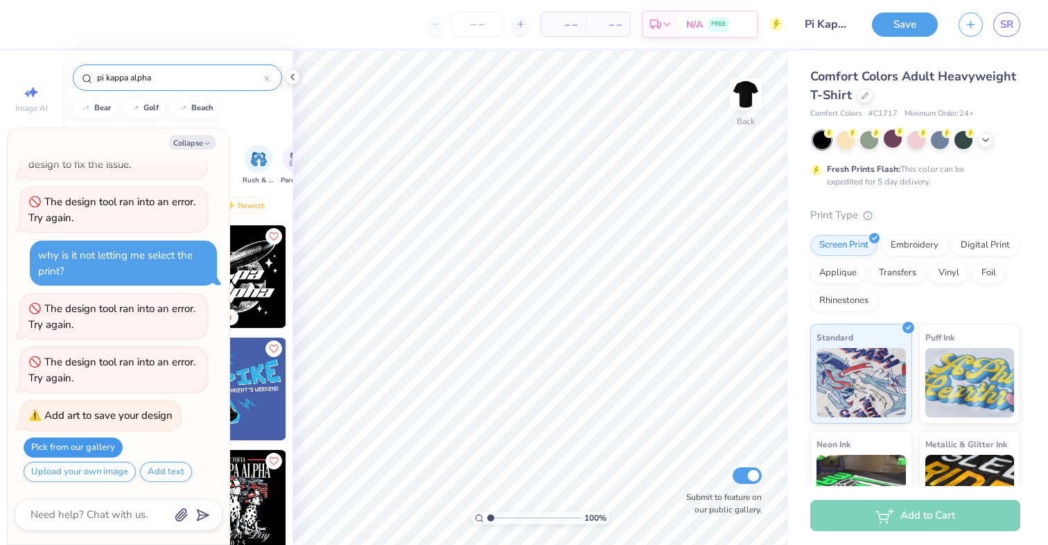
click at [90, 446] on button "Pick from our gallery" at bounding box center [73, 447] width 99 height 20
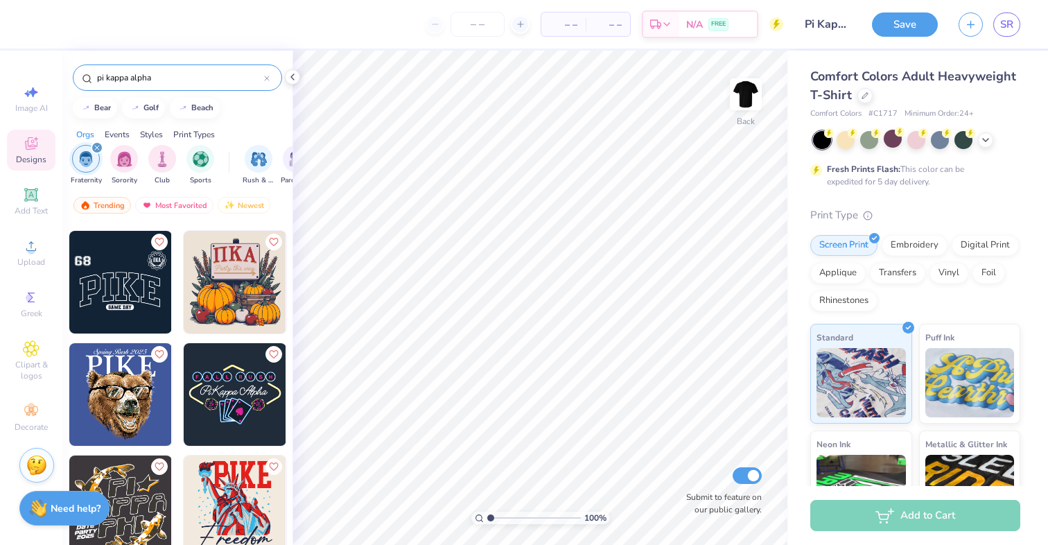
scroll to position [1483, 0]
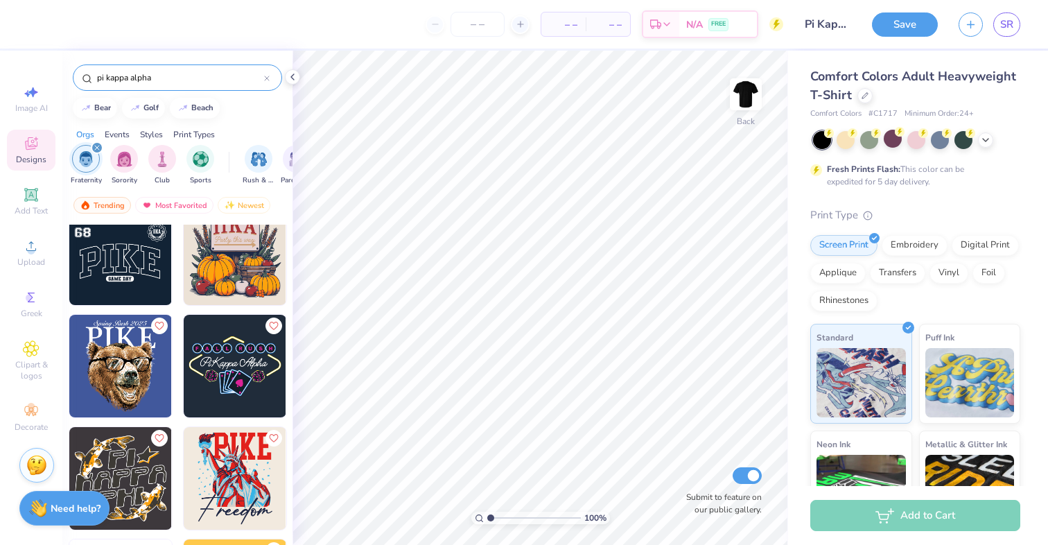
click at [220, 356] on img at bounding box center [235, 366] width 103 height 103
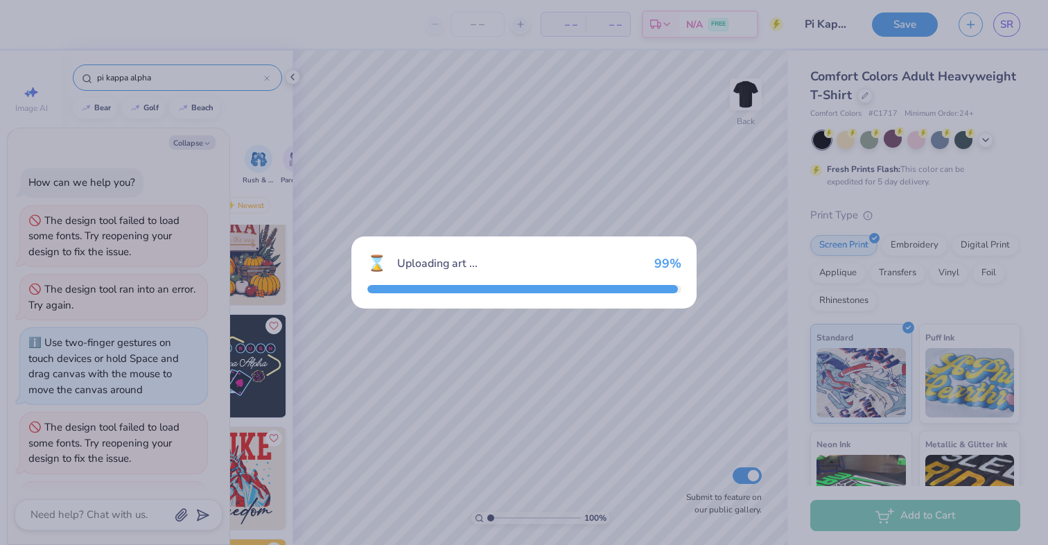
scroll to position [784, 0]
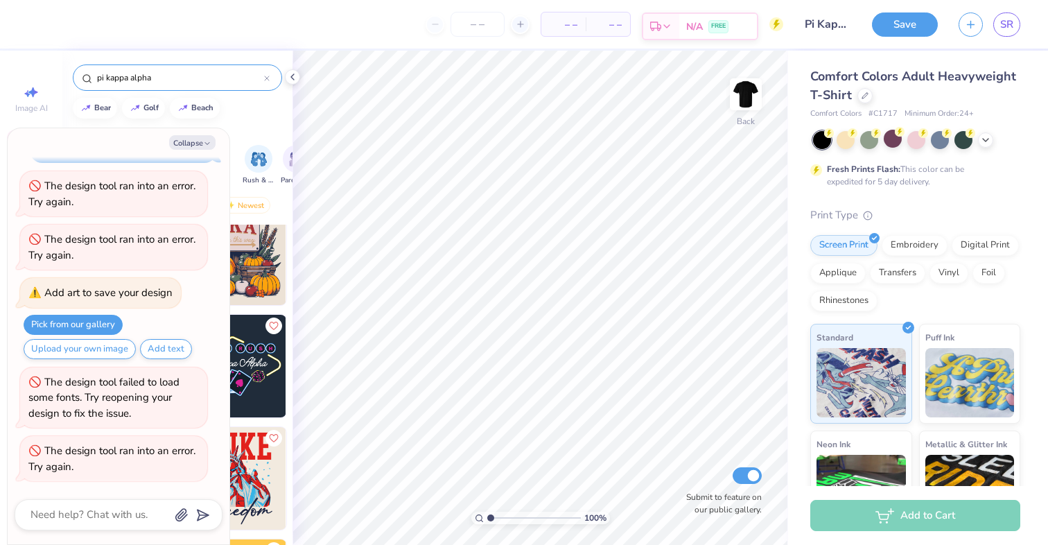
click at [695, 29] on span "N/A" at bounding box center [694, 26] width 17 height 15
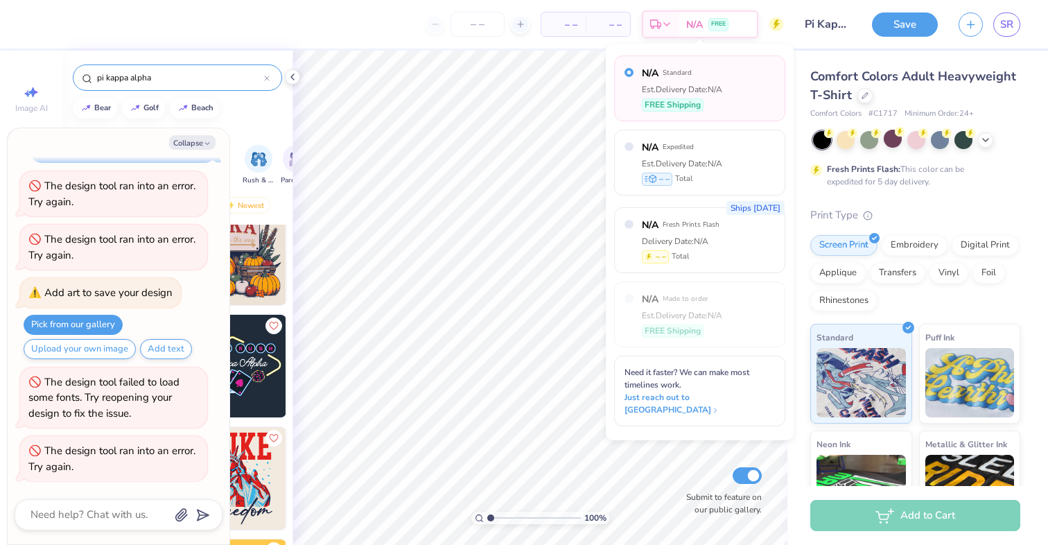
click at [588, 15] on div "– – Total" at bounding box center [608, 24] width 44 height 24
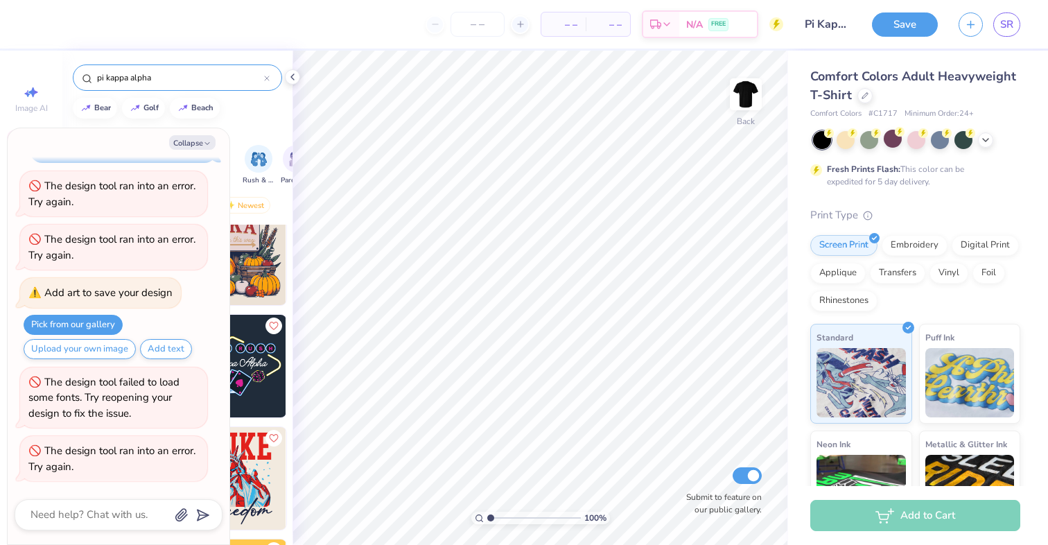
click at [574, 19] on span "– –" at bounding box center [564, 24] width 28 height 15
click at [473, 26] on input "number" at bounding box center [478, 24] width 54 height 25
click at [261, 345] on img at bounding box center [235, 366] width 103 height 103
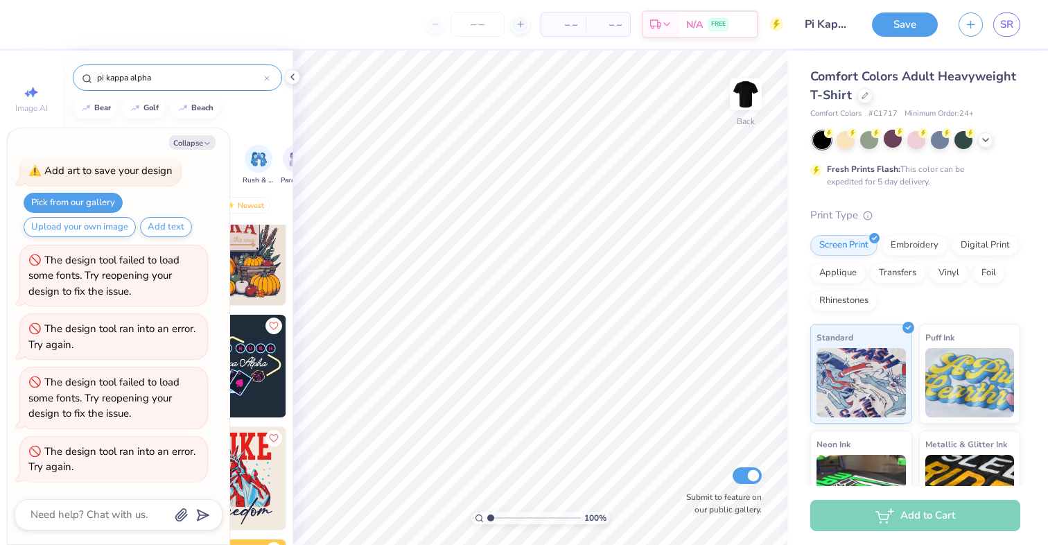
click at [261, 347] on img at bounding box center [235, 366] width 103 height 103
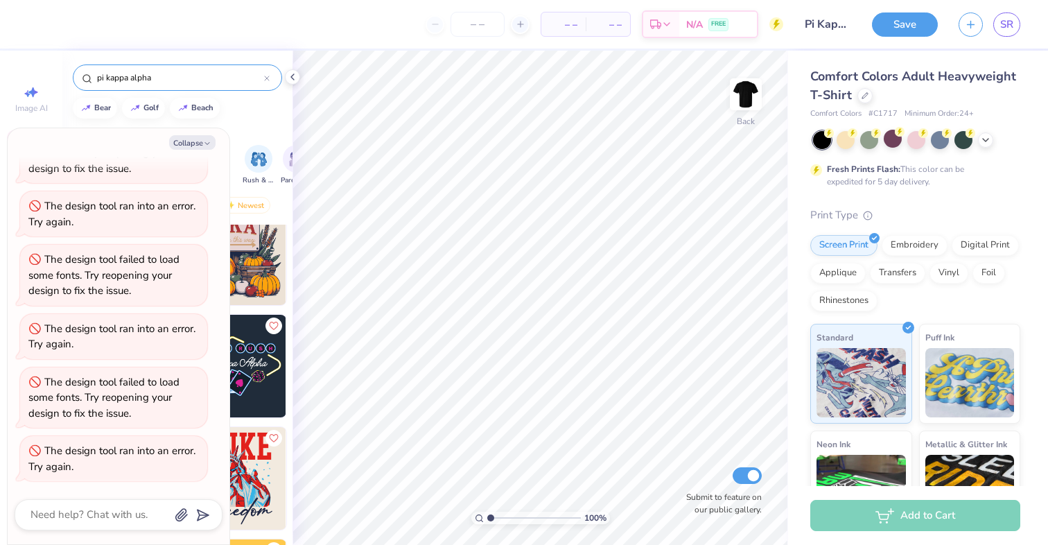
click at [256, 353] on img at bounding box center [235, 366] width 103 height 103
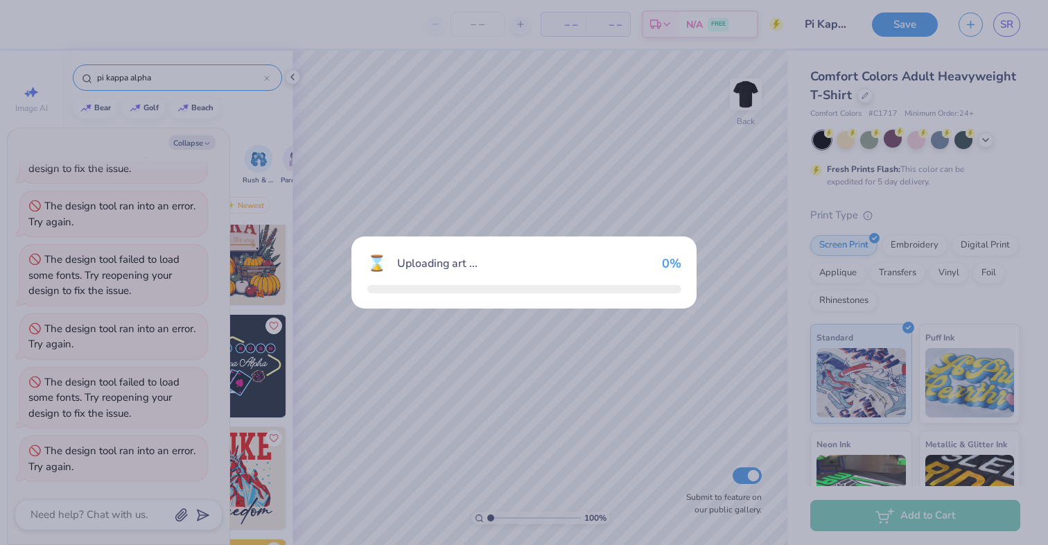
scroll to position [1151, 0]
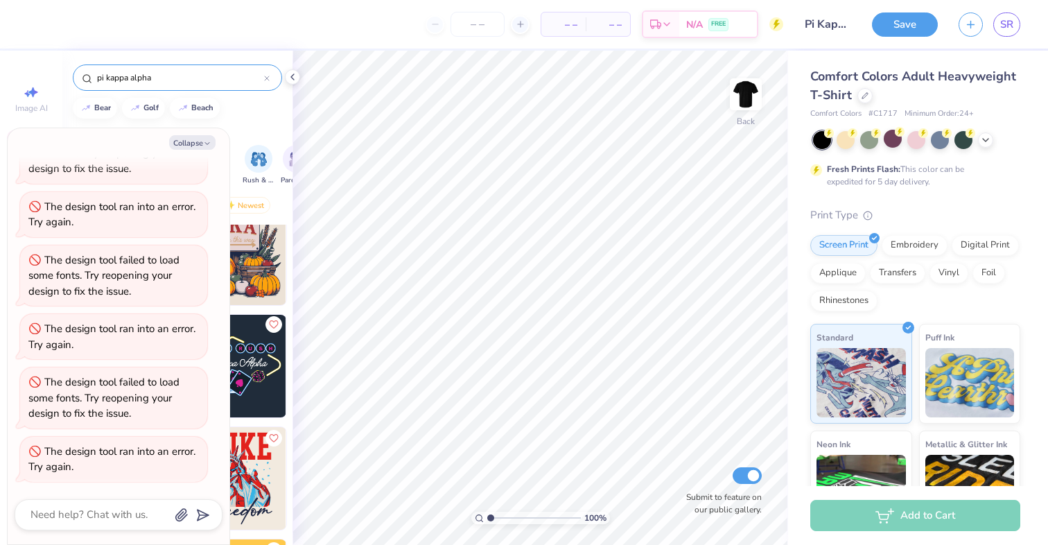
click at [277, 324] on icon "Like" at bounding box center [273, 325] width 10 height 10
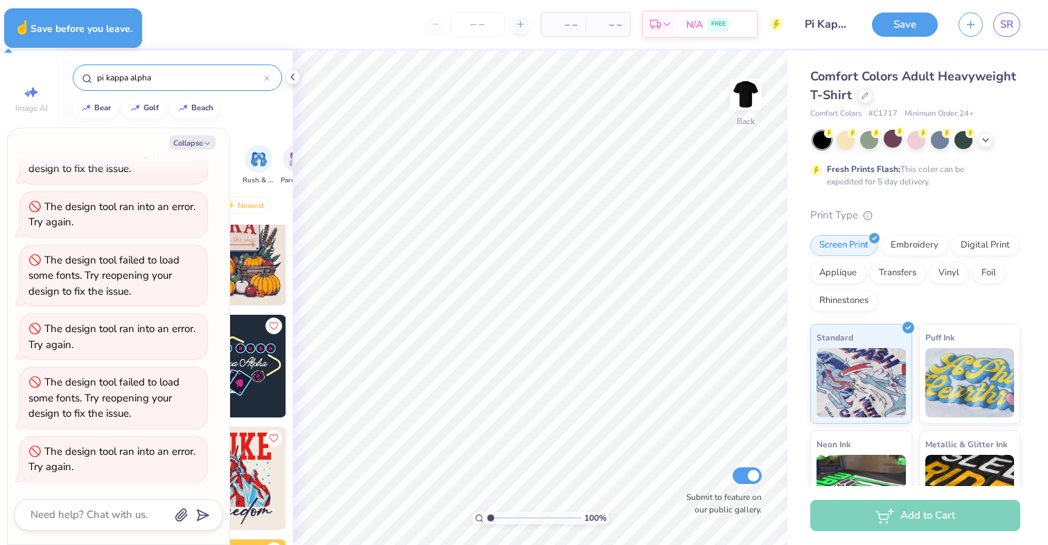
type textarea "x"
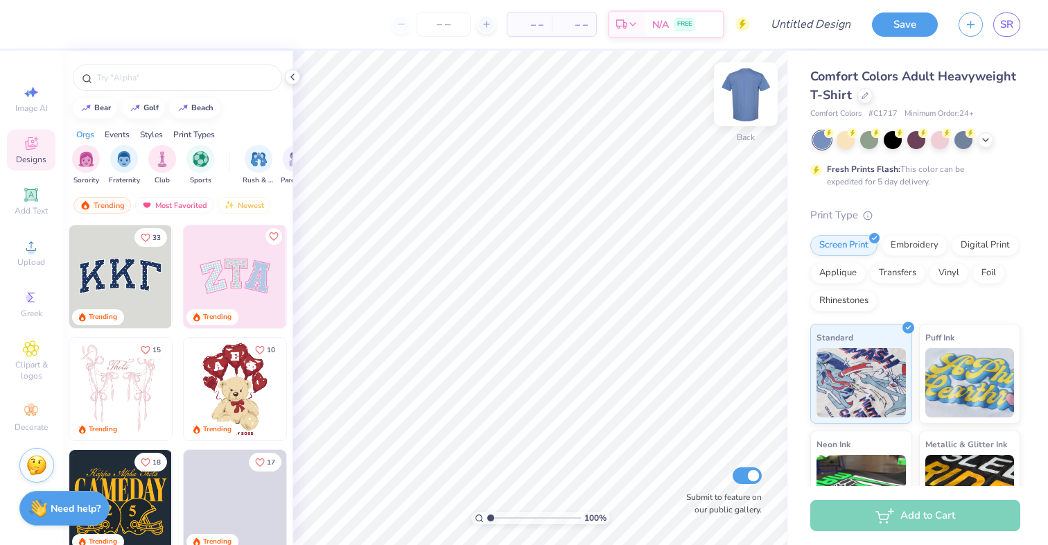
click at [758, 82] on img at bounding box center [745, 94] width 55 height 55
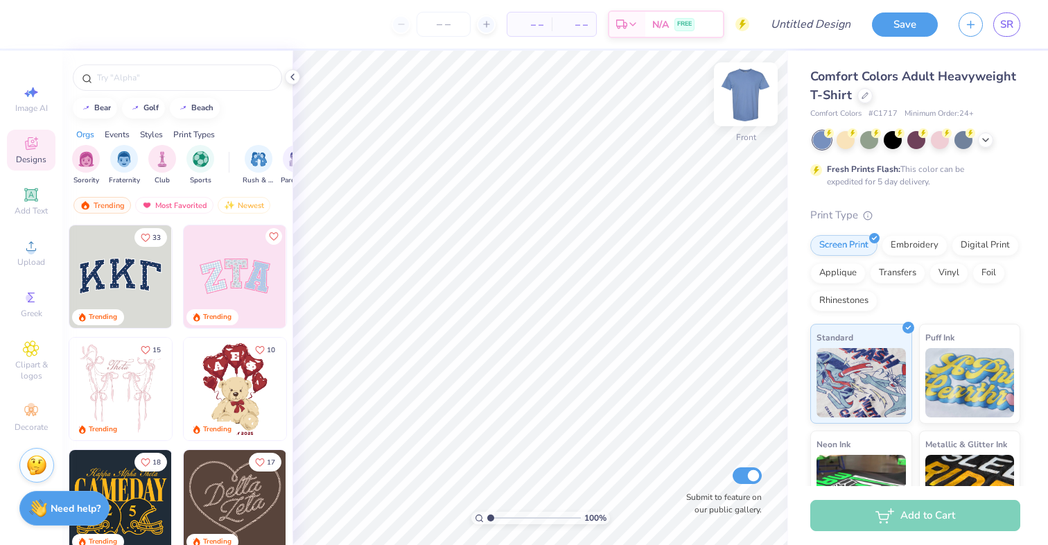
click at [753, 86] on img at bounding box center [745, 94] width 55 height 55
click at [74, 507] on strong "Need help?" at bounding box center [76, 506] width 50 height 13
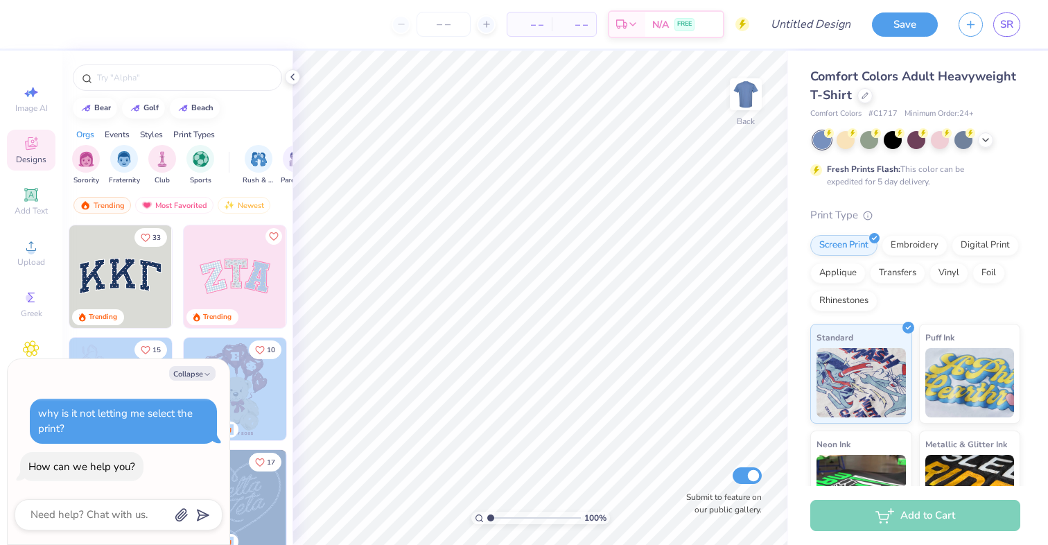
click at [515, 247] on div "– – Per Item – – Total Est. Delivery N/A FREE Design Title Save SR Image AI Des…" at bounding box center [524, 272] width 1048 height 545
click at [195, 374] on button "Collapse" at bounding box center [192, 373] width 46 height 15
type textarea "x"
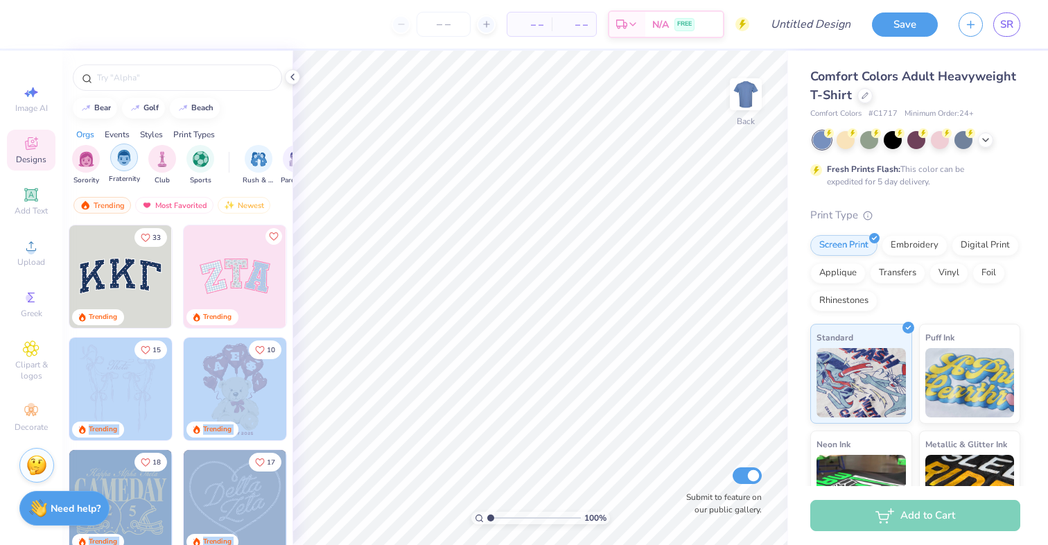
click at [129, 154] on img "filter for Fraternity" at bounding box center [123, 158] width 15 height 16
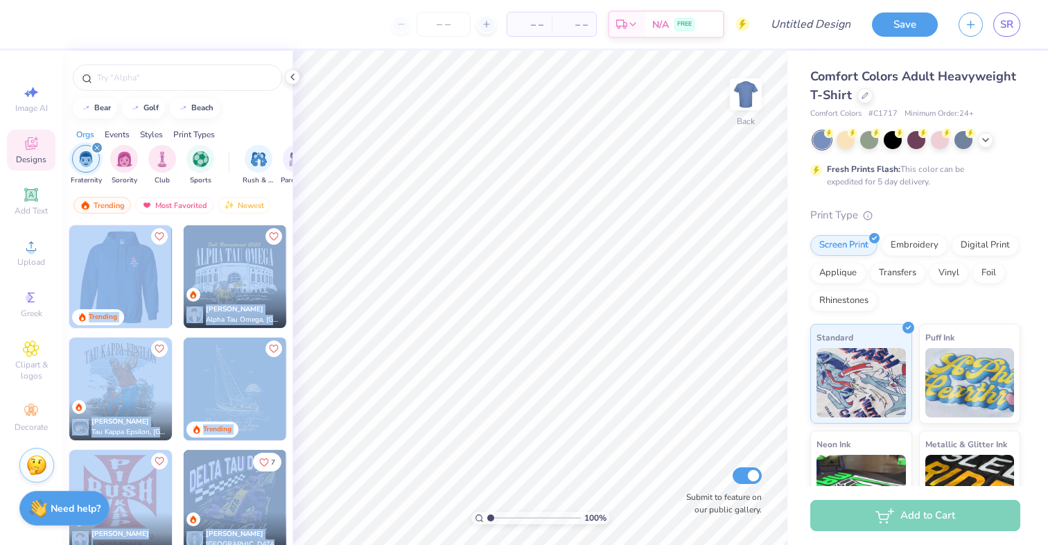
click at [146, 266] on div at bounding box center [121, 276] width 308 height 103
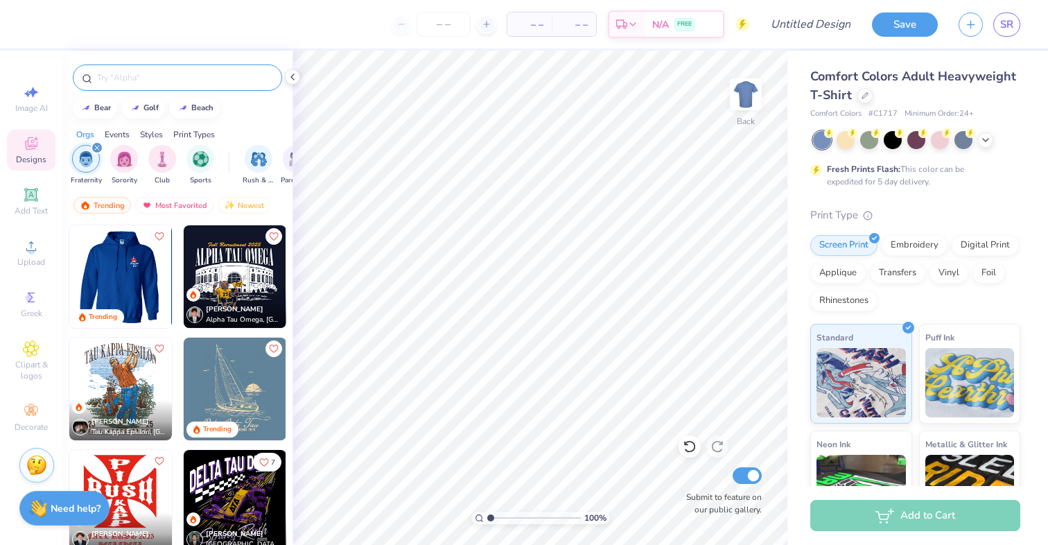
click at [153, 85] on div at bounding box center [177, 77] width 209 height 26
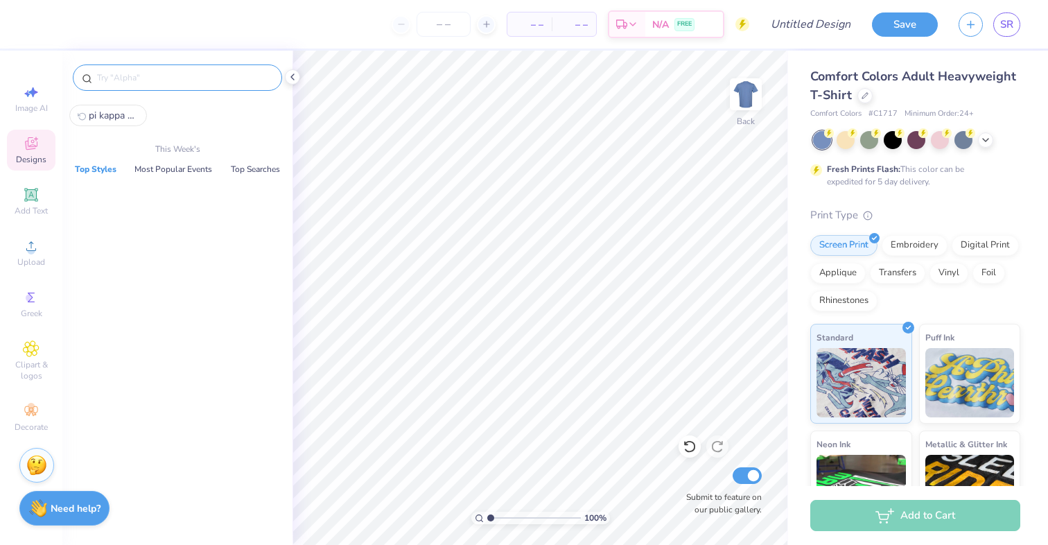
click at [145, 81] on input "text" at bounding box center [184, 78] width 177 height 14
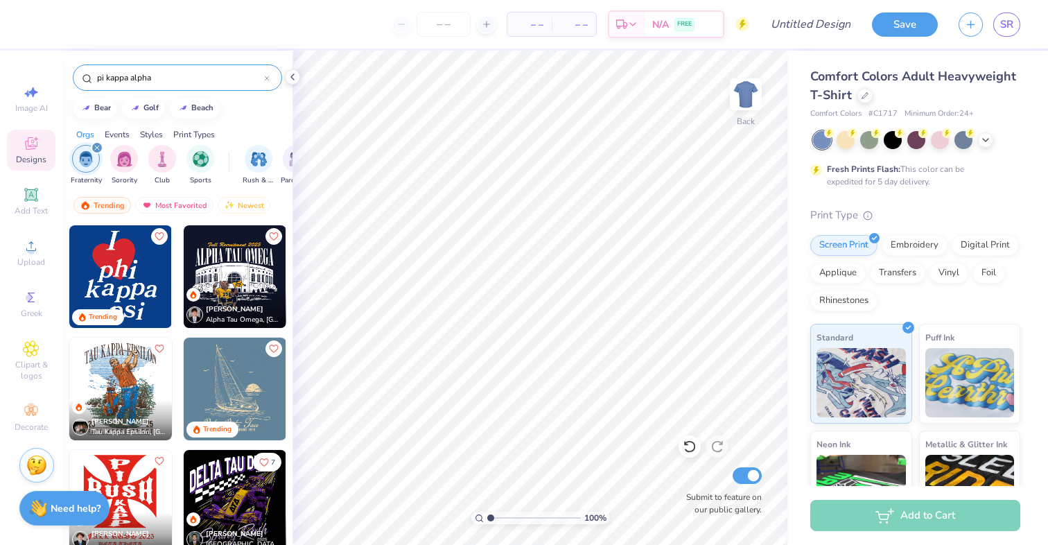
type input "pi kappa alpha"
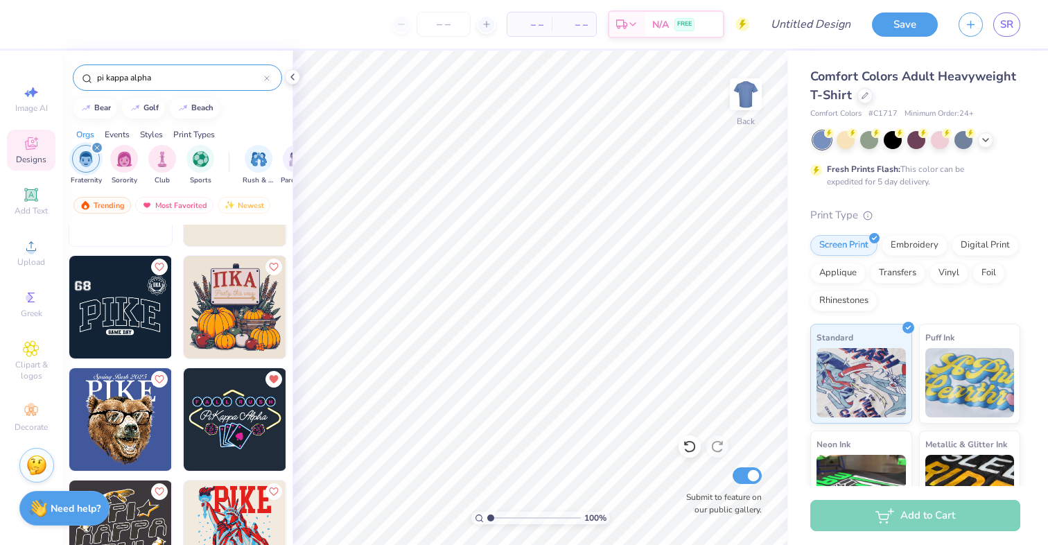
scroll to position [1407, 0]
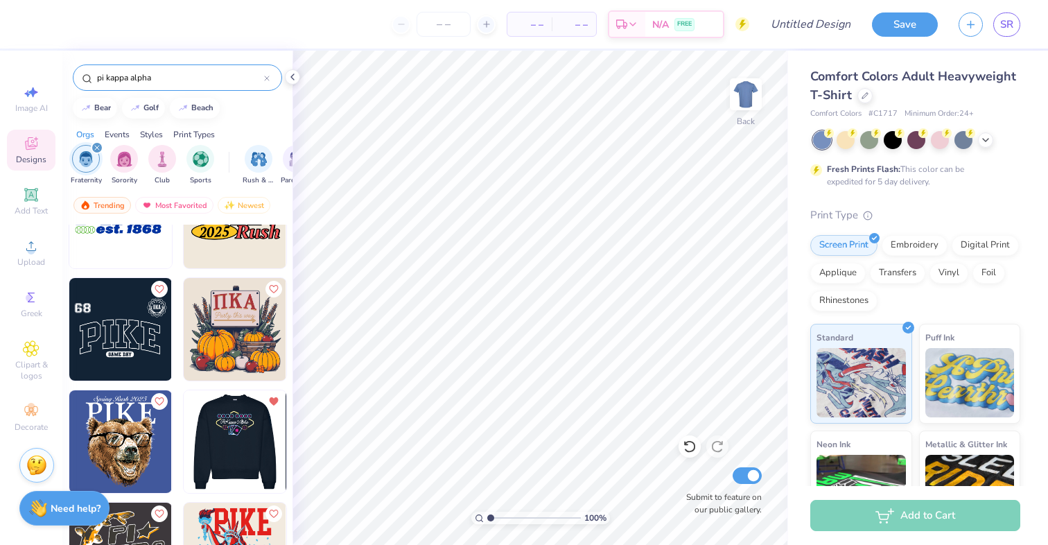
click at [221, 444] on img at bounding box center [234, 441] width 103 height 103
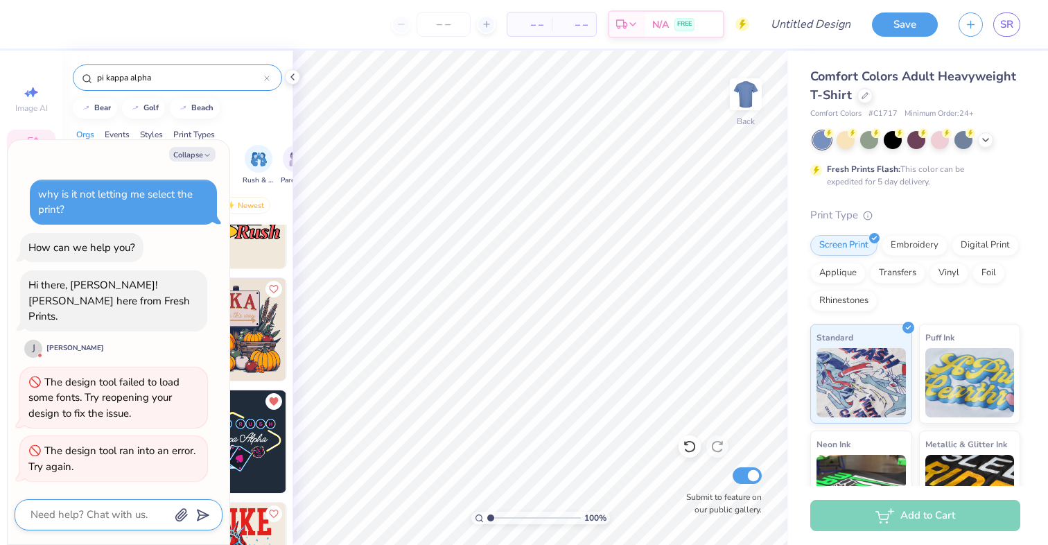
click at [64, 513] on textarea at bounding box center [99, 514] width 141 height 19
type textarea "x"
type textarea "H"
type textarea "x"
type textarea "He"
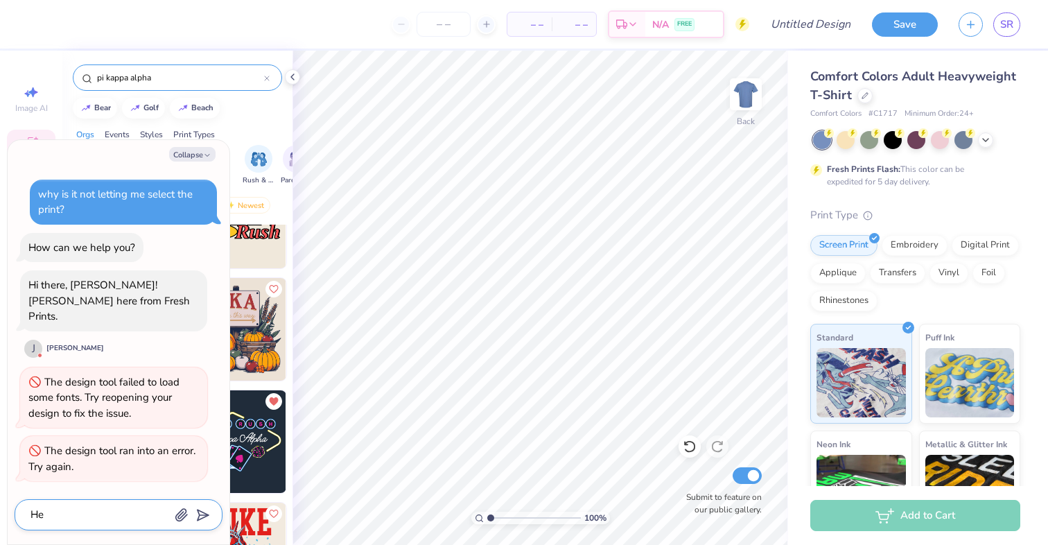
type textarea "x"
type textarea "Hey"
type textarea "x"
type textarea "Hey"
type textarea "x"
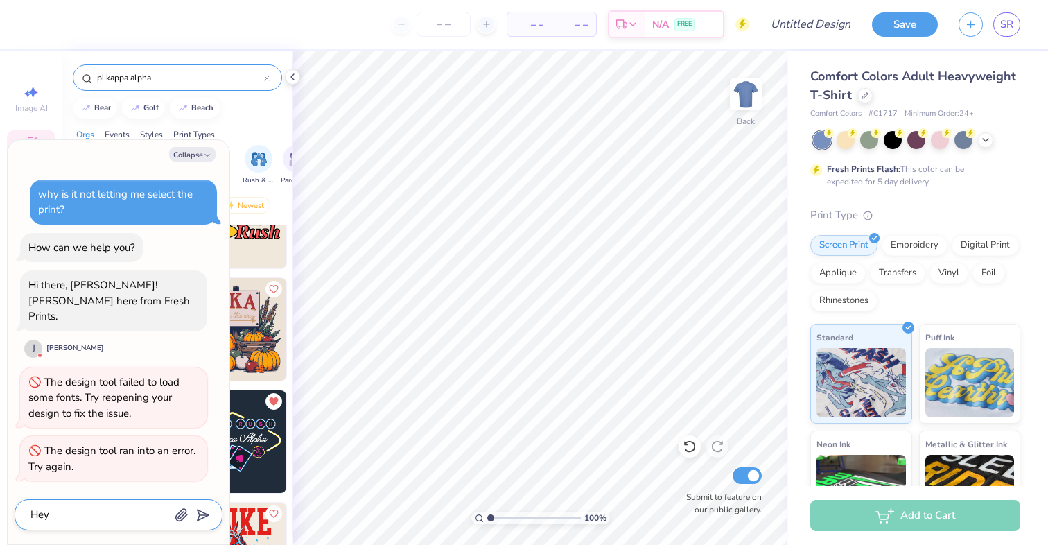
type textarea "Hey J"
type textarea "x"
type textarea "Hey Jo"
type textarea "x"
type textarea "Hey Jon"
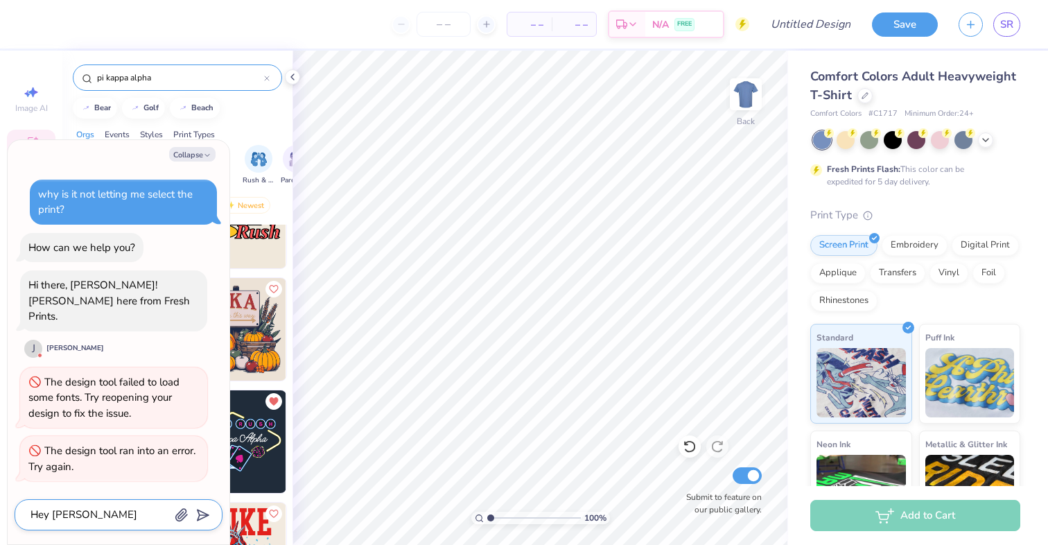
type textarea "x"
type textarea "Hey Joni"
type textarea "x"
type textarea "Hey Joni."
type textarea "x"
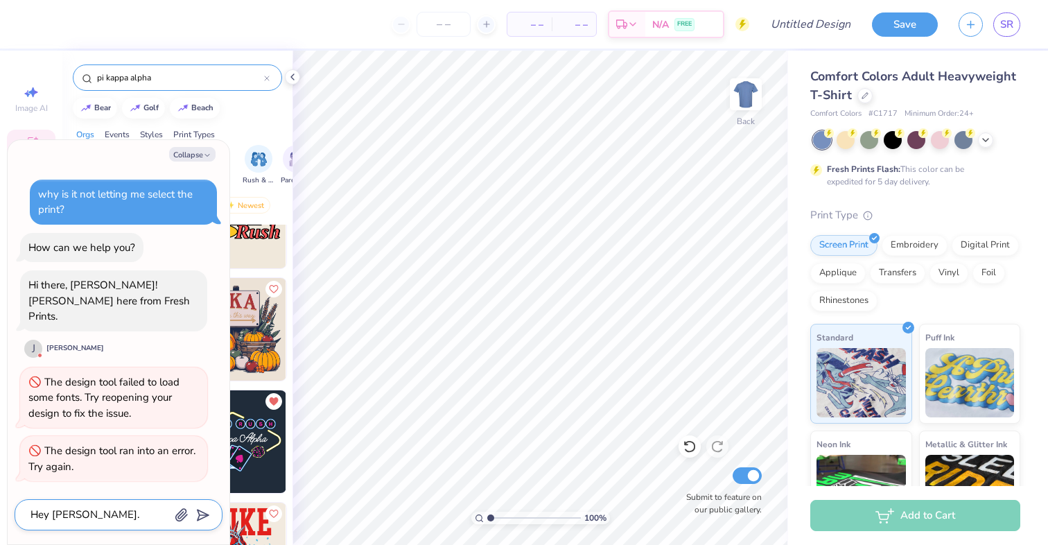
type textarea "Hey Joni."
type textarea "x"
type textarea "Hey Joni. E"
type textarea "x"
type textarea "Hey Joni. Ev"
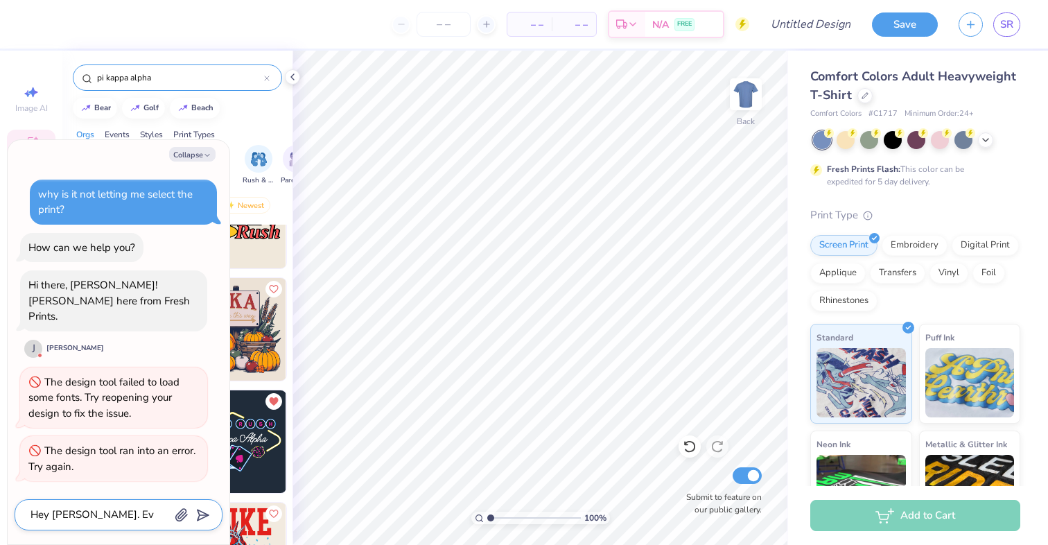
type textarea "x"
type textarea "Hey Joni. Eve"
type textarea "x"
type textarea "Hey Joni. Every"
type textarea "x"
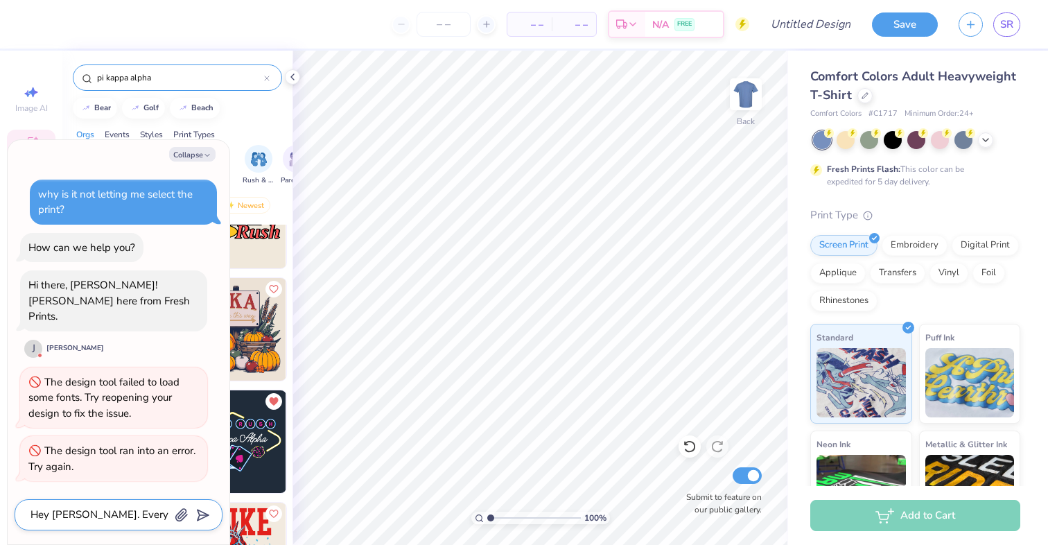
type textarea "Hey Joni. Everyt"
type textarea "x"
type textarea "Hey Joni. Everyti"
type textarea "x"
type textarea "Hey Joni. Everytim"
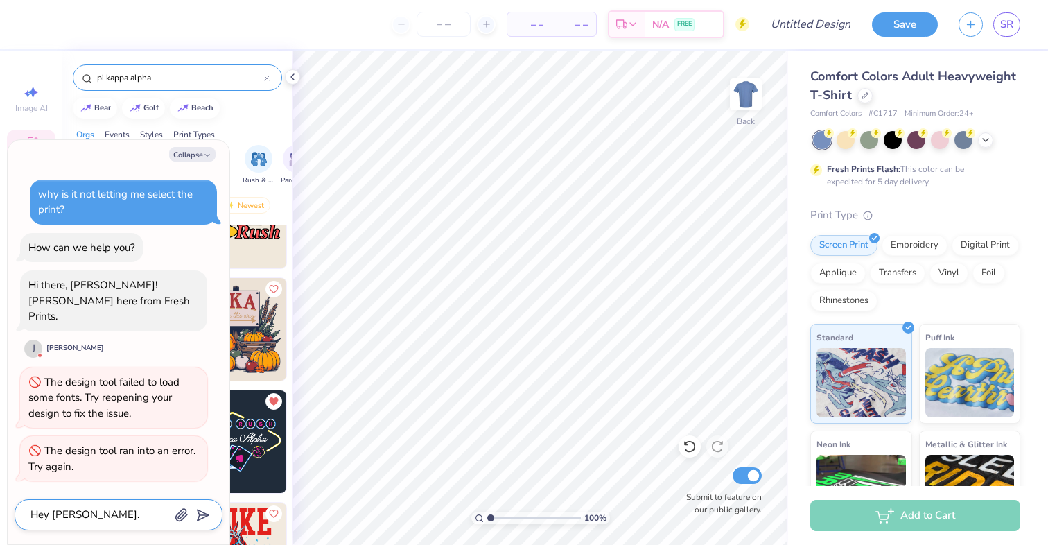
type textarea "x"
type textarea "Hey Joni. Everytime"
type textarea "x"
type textarea "Hey Joni. Everytime"
type textarea "x"
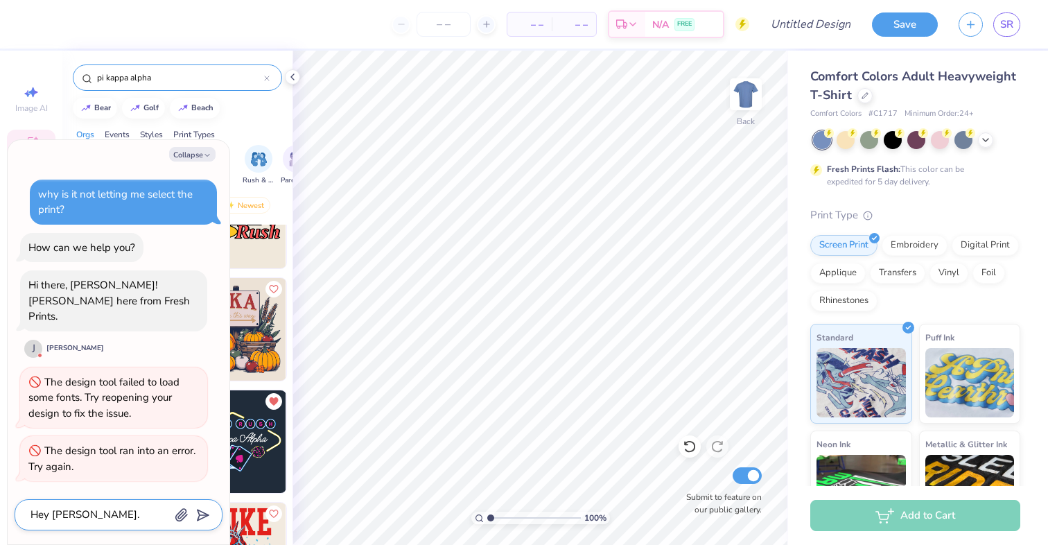
type textarea "Hey Joni. Everytime i"
type textarea "x"
type textarea "Hey Joni. Everytime i"
type textarea "x"
type textarea "Hey Joni. Everytime i t"
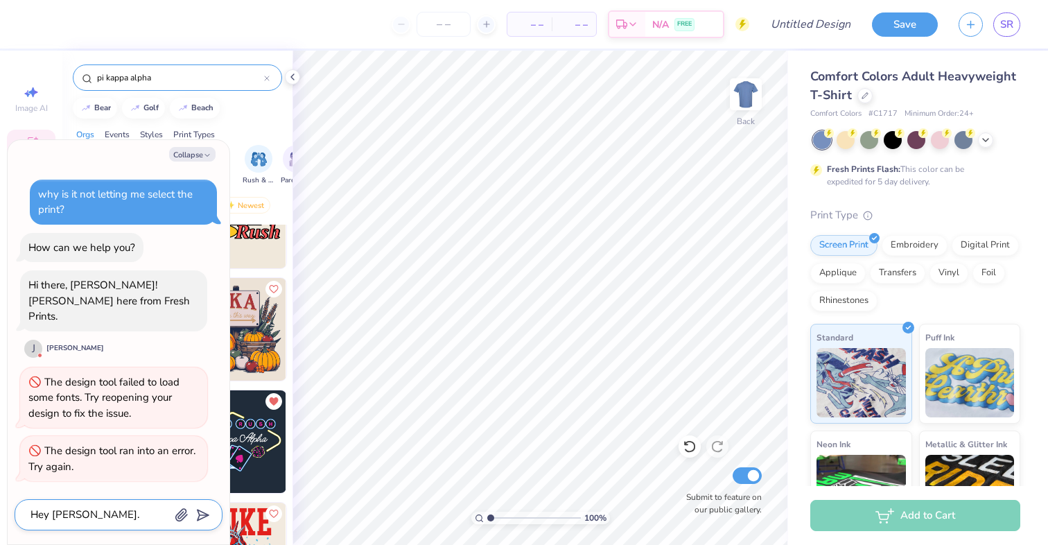
type textarea "x"
type textarea "Hey Joni. Everytime i tr"
type textarea "x"
type textarea "Hey Joni. Everytime i try"
type textarea "x"
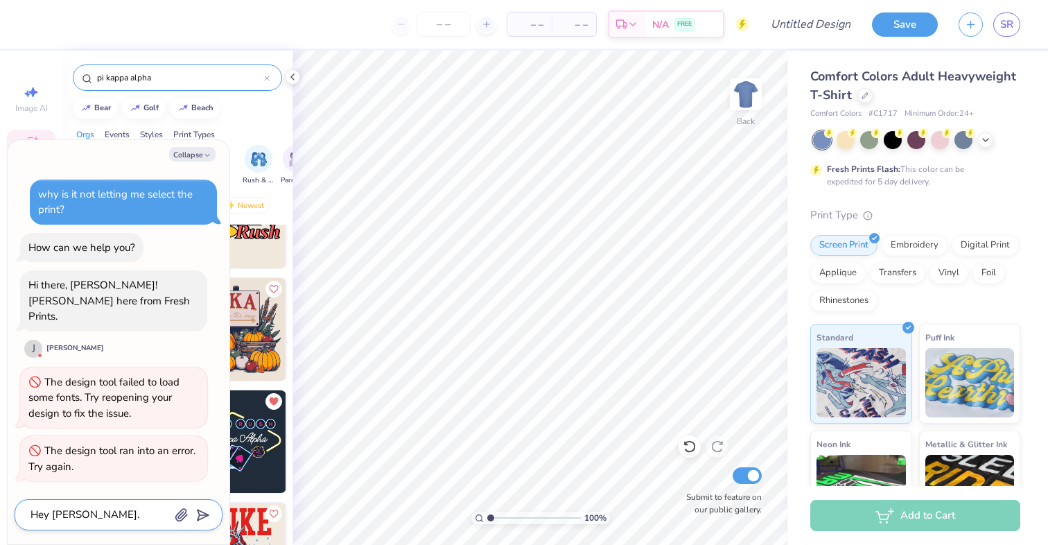
type textarea "Hey Joni. Everytime i try"
type textarea "x"
type textarea "Hey Joni. Everytime i try t"
type textarea "x"
type textarea "Hey Joni. Everytime i try to"
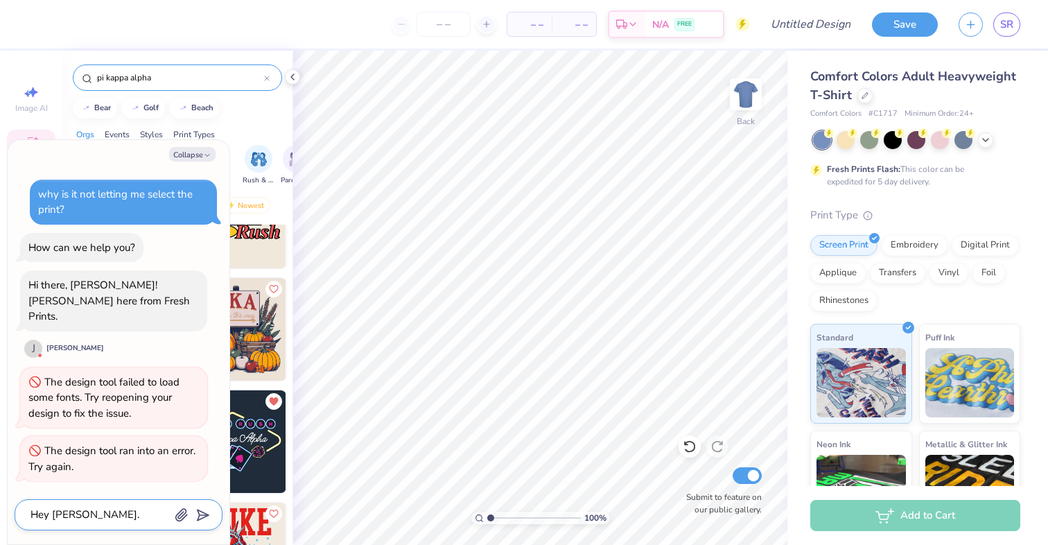
type textarea "x"
type textarea "Hey Joni. Everytime i try to"
type textarea "x"
type textarea "Hey Joni. Everytime i try to"
type textarea "x"
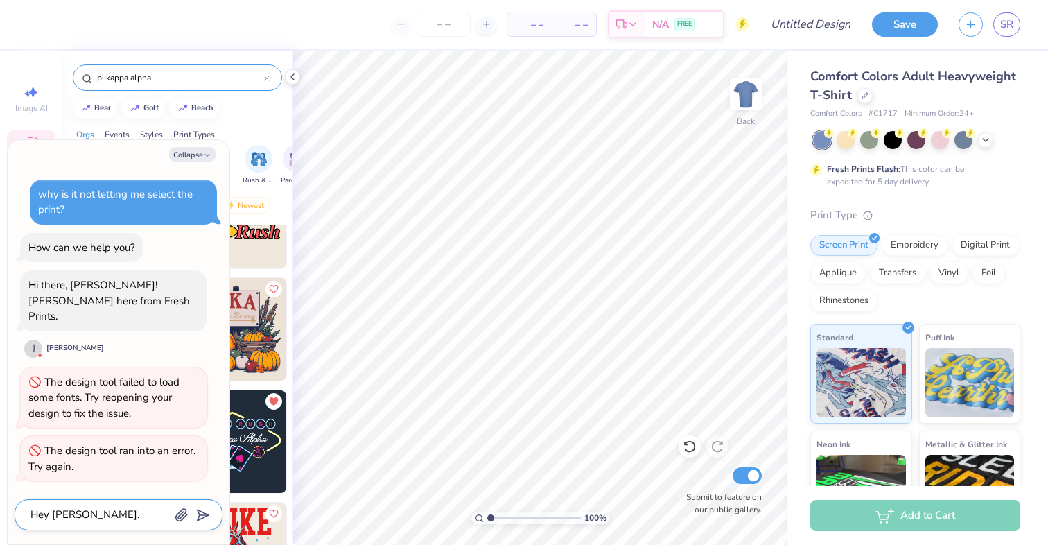
type textarea "Hey Joni. Everytime i try t"
type textarea "x"
type textarea "Hey Joni. Everytime i try"
type textarea "x"
type textarea "Hey Joni. Everytime i try"
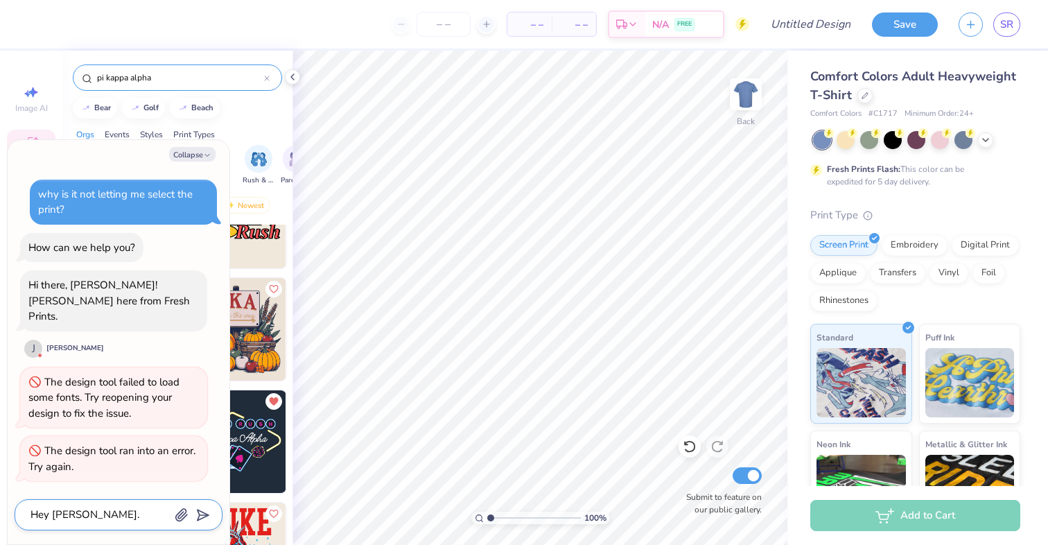
type textarea "x"
type textarea "Hey Joni. Everytime i t"
type textarea "x"
type textarea "Hey Joni. Everytime i"
type textarea "x"
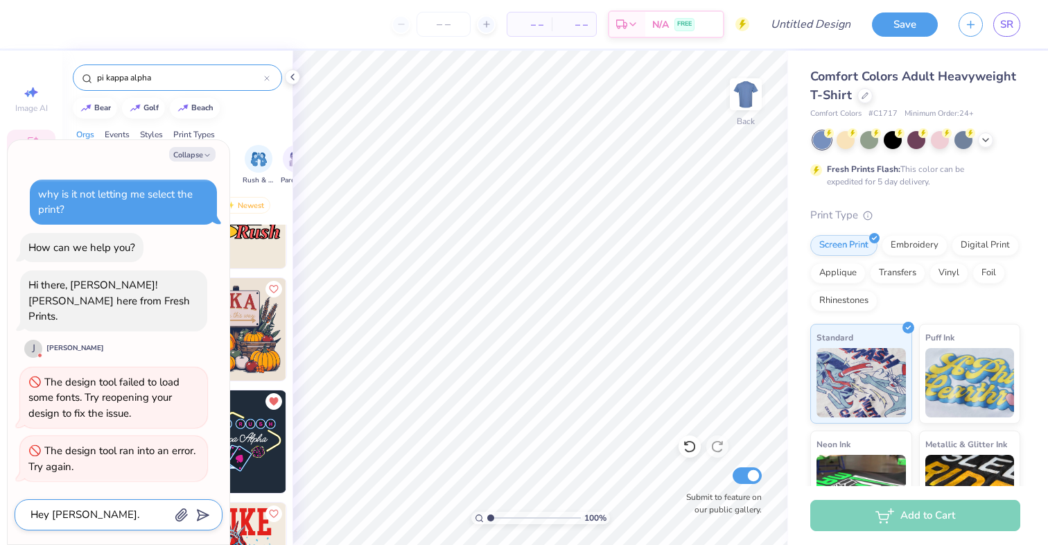
type textarea "Hey Joni. Everytime i"
type textarea "x"
type textarea "Hey Joni. Everytime"
type textarea "x"
type textarea "Hey Joni. Everytime I"
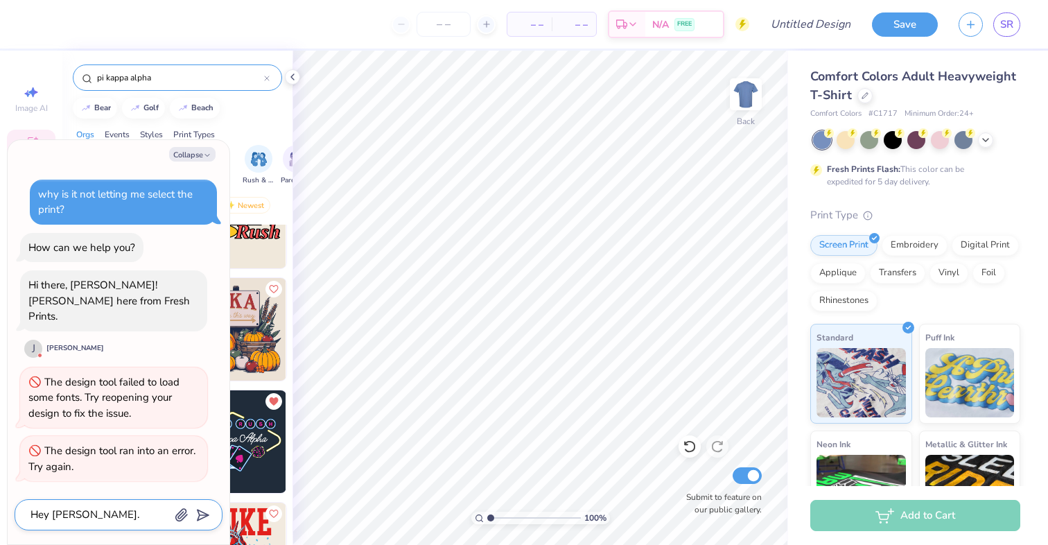
type textarea "x"
type textarea "Hey Joni. Everytime I"
type textarea "x"
type textarea "Hey Joni. Everytime I t"
type textarea "x"
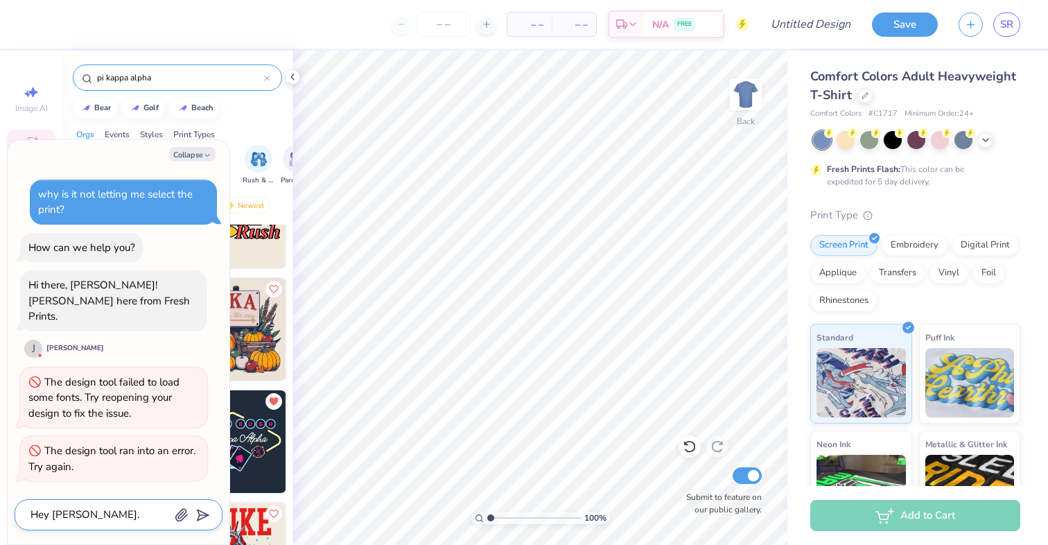
type textarea "Hey Joni. Everytime I tr"
type textarea "x"
type textarea "Hey Joni. Everytime I try"
type textarea "x"
type textarea "Hey Joni. Everytime I try"
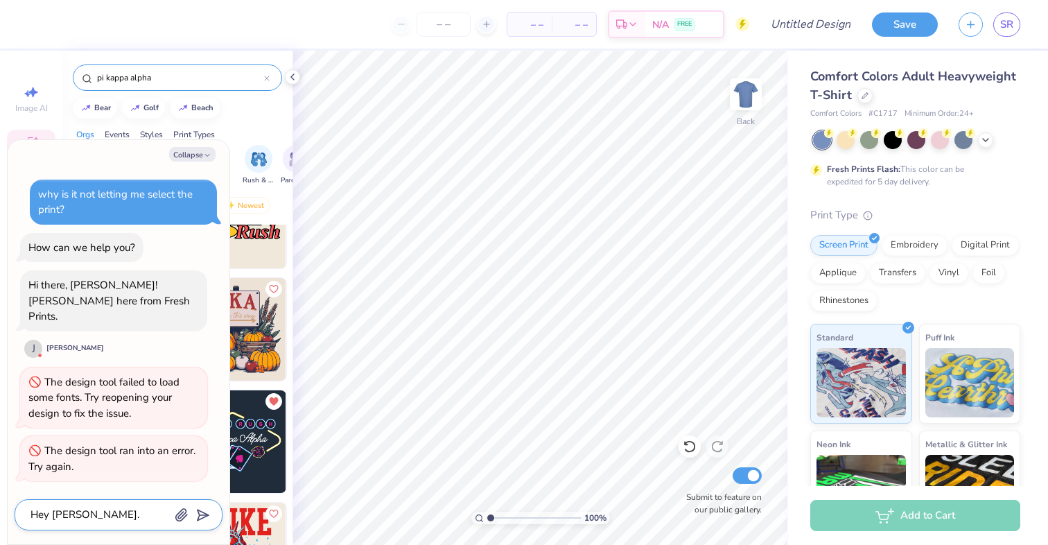
type textarea "x"
type textarea "Hey Joni. Everytime I try t"
type textarea "x"
type textarea "Hey Joni. Everytime I try to"
type textarea "x"
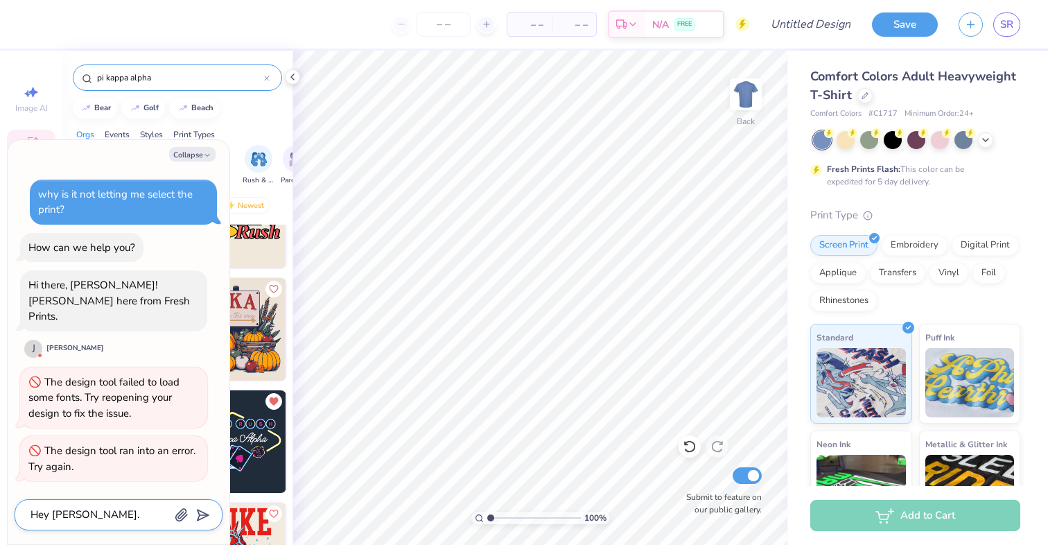
type textarea "Hey Joni. Everytime I try to"
type textarea "x"
type textarea "Hey Joni. Everytime I try to d"
type textarea "x"
type textarea "Hey Joni. Everytime I try to"
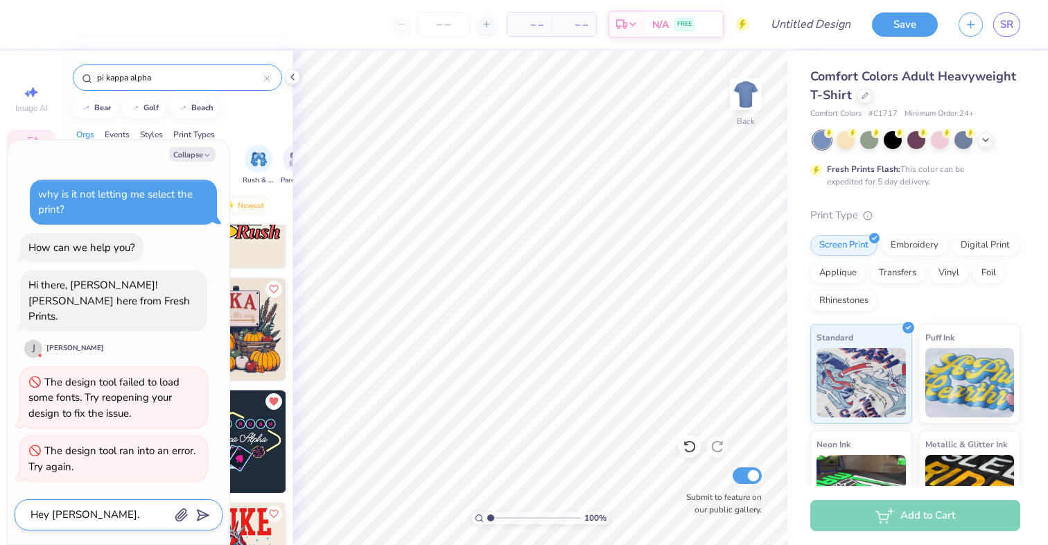
type textarea "x"
type textarea "Hey Joni. Everytime I try to s"
type textarea "x"
type textarea "Hey Joni. Everytime I try to sl"
type textarea "x"
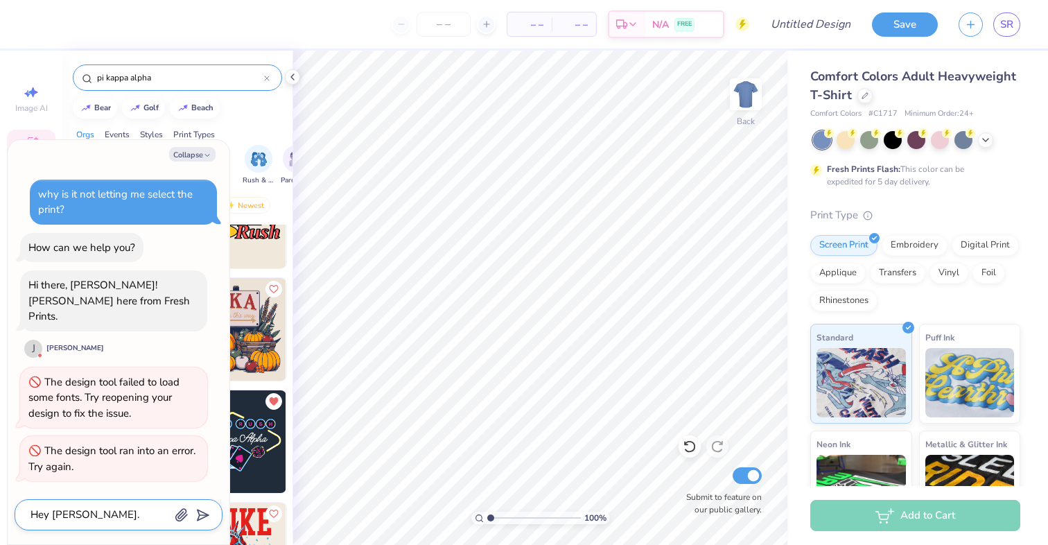
type textarea "Hey Joni. Everytime I try to sle"
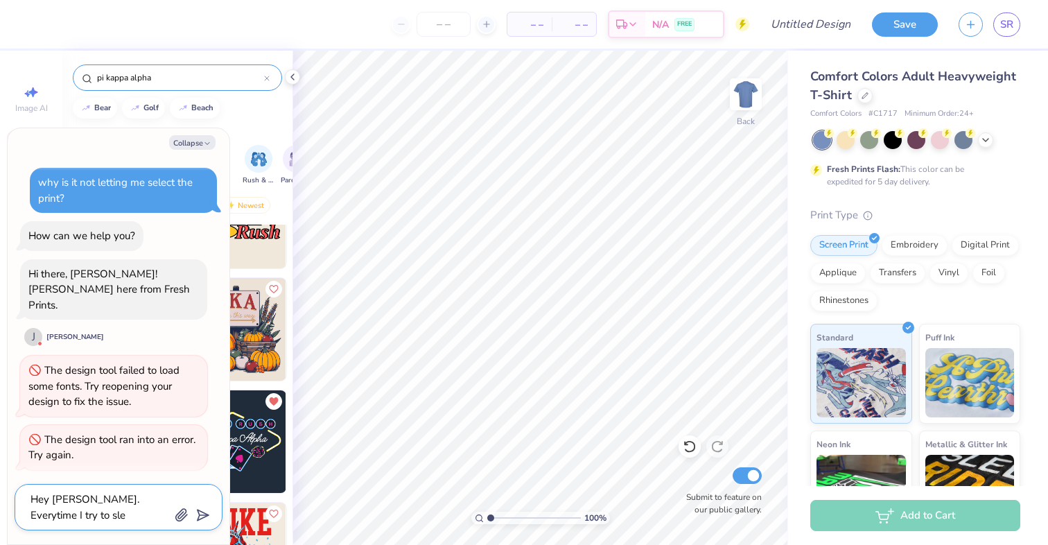
type textarea "x"
type textarea "Hey Joni. Everytime I try to sled"
type textarea "x"
type textarea "Hey Joni. Everytime I try to sle"
type textarea "x"
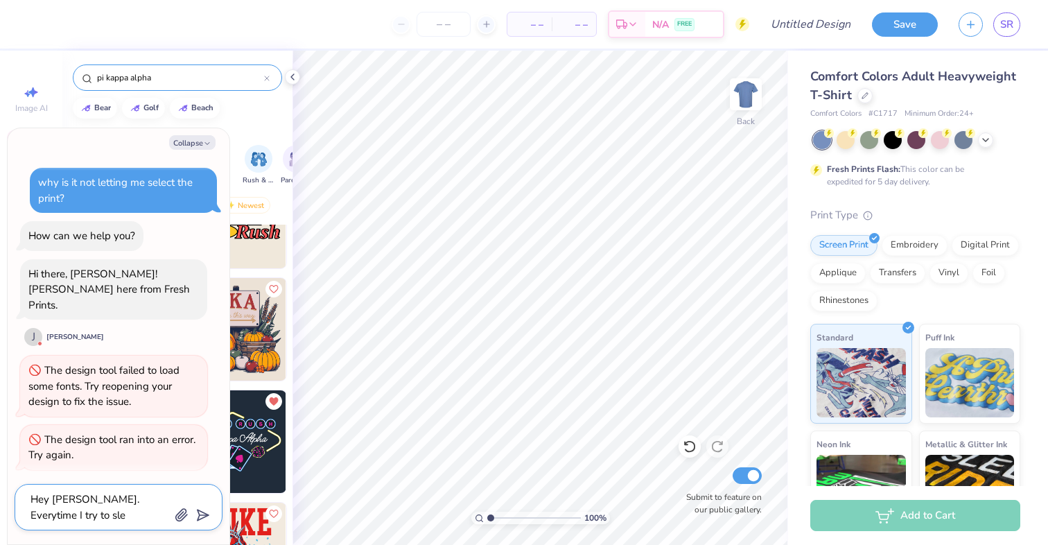
type textarea "Hey Joni. Everytime I try to slec"
type textarea "x"
type textarea "Hey Joni. Everytime I try to slect"
type textarea "x"
type textarea "Hey Joni. Everytime I try to slect"
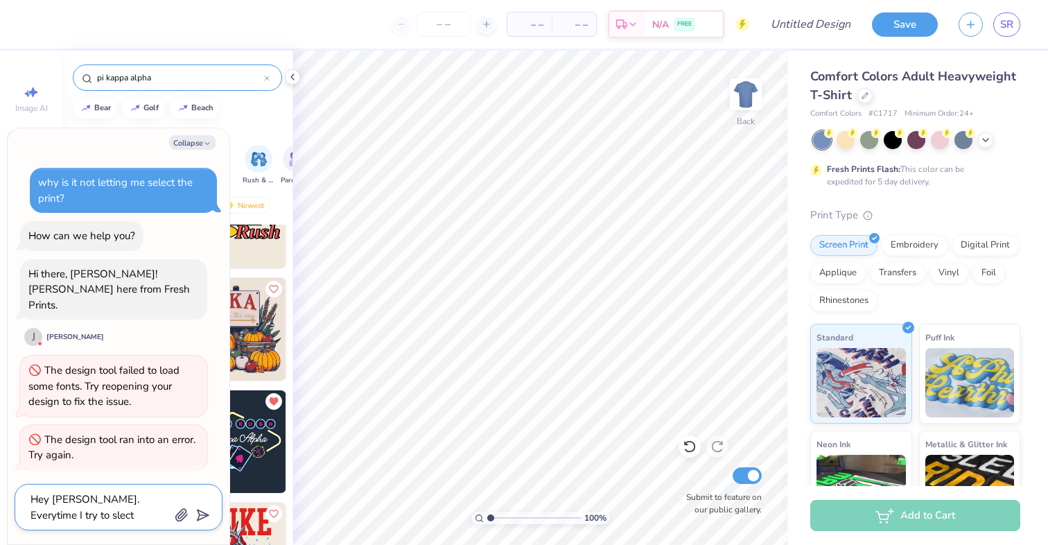
type textarea "x"
type textarea "Hey Joni. Everytime I try to slect a"
type textarea "x"
type textarea "Hey Joni. Everytime I try to slect a"
type textarea "x"
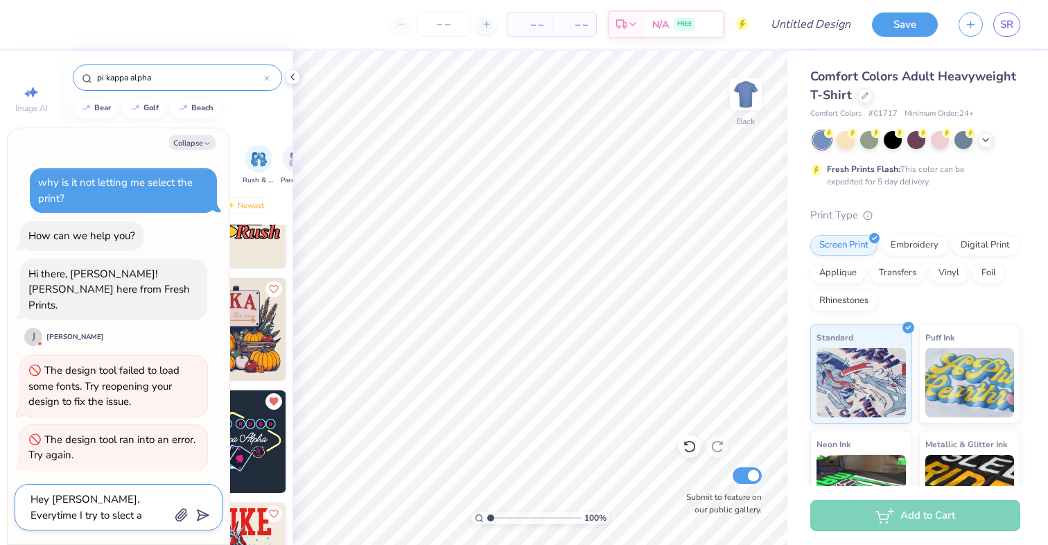
type textarea "Hey Joni. Everytime I try to slect a"
type textarea "x"
type textarea "Hey Joni. Everytime I try to slect"
type textarea "x"
type textarea "Hey Joni. Everytime I try to slect"
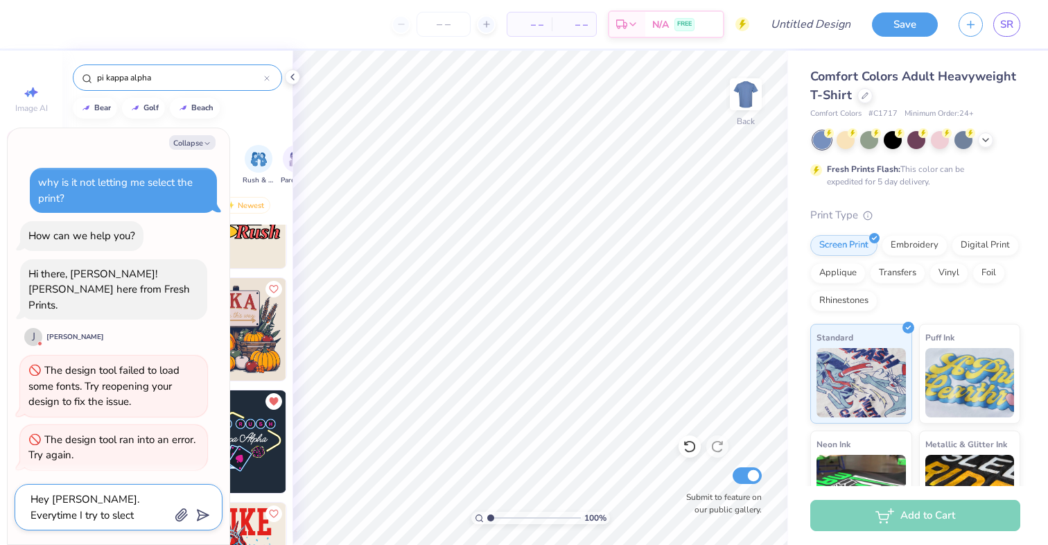
type textarea "x"
type textarea "Hey Joni. Everytime I try to slec"
type textarea "x"
type textarea "Hey Joni. Everytime I try to sle"
type textarea "x"
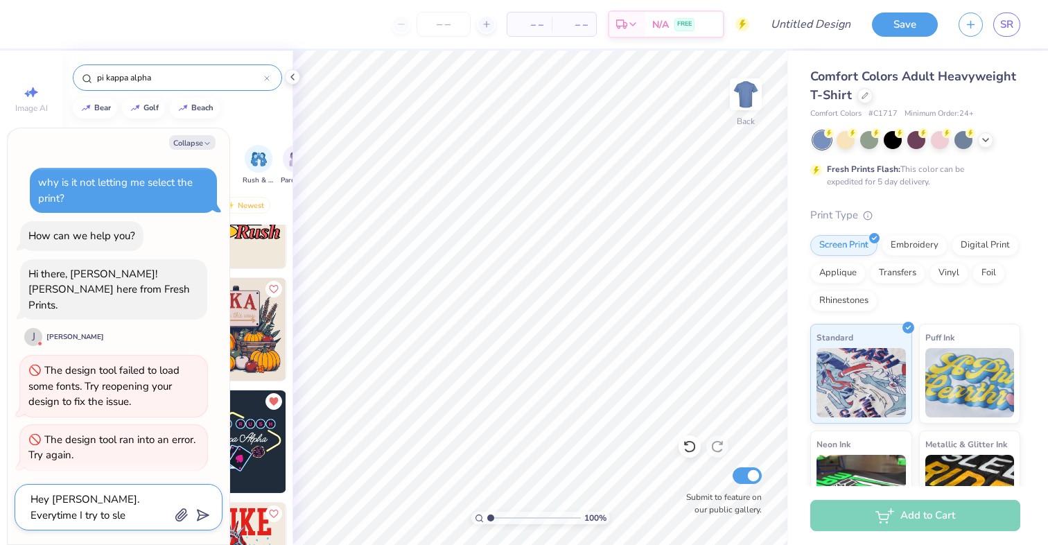
type textarea "Hey Joni. Everytime I try to sl"
type textarea "x"
type textarea "Hey Joni. Everytime I try to s"
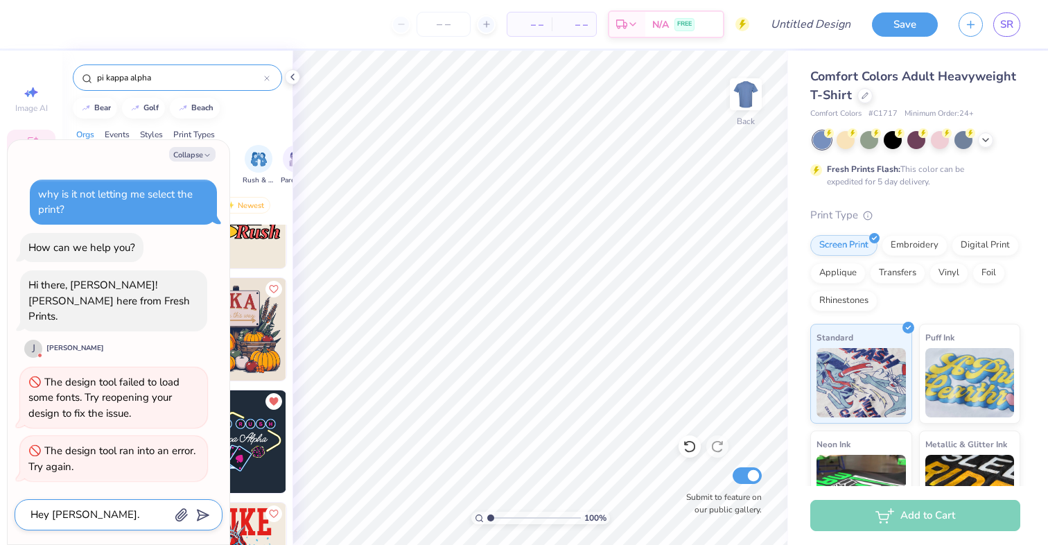
type textarea "x"
type textarea "Hey Joni. Everytime I try to se"
type textarea "x"
type textarea "Hey Joni. Everytime I try to sel"
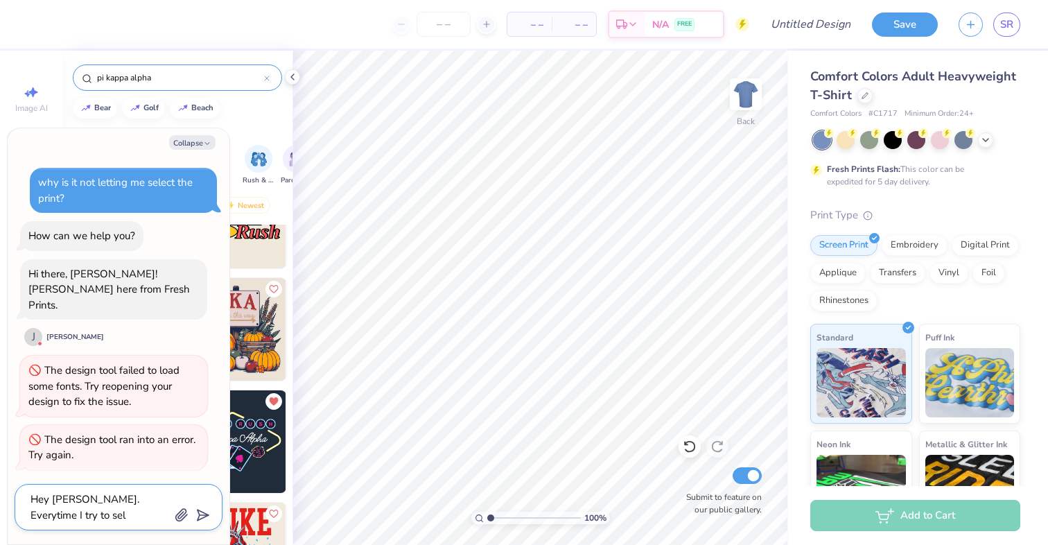
type textarea "x"
type textarea "Hey Joni. Everytime I try to sele"
type textarea "x"
type textarea "Hey Joni. Everytime I try to selec"
type textarea "x"
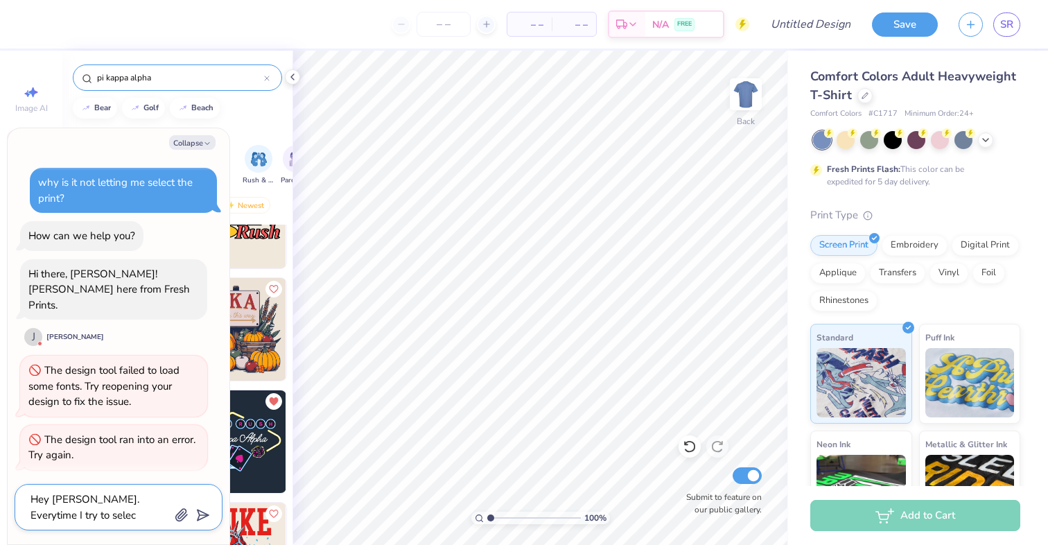
type textarea "Hey Joni. Everytime I try to select"
type textarea "x"
type textarea "Hey Joni. Everytime I try to select"
type textarea "x"
type textarea "Hey Joni. Everytime I try to select a"
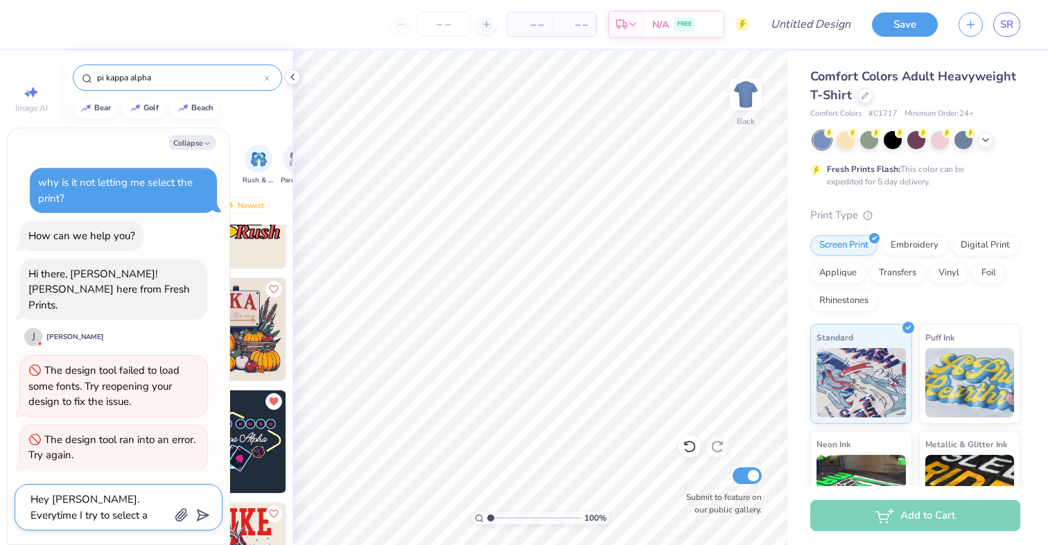
type textarea "x"
type textarea "Hey Joni. Everytime I try to select a"
type textarea "x"
type textarea "Hey Joni. Everytime I try to select a p"
type textarea "x"
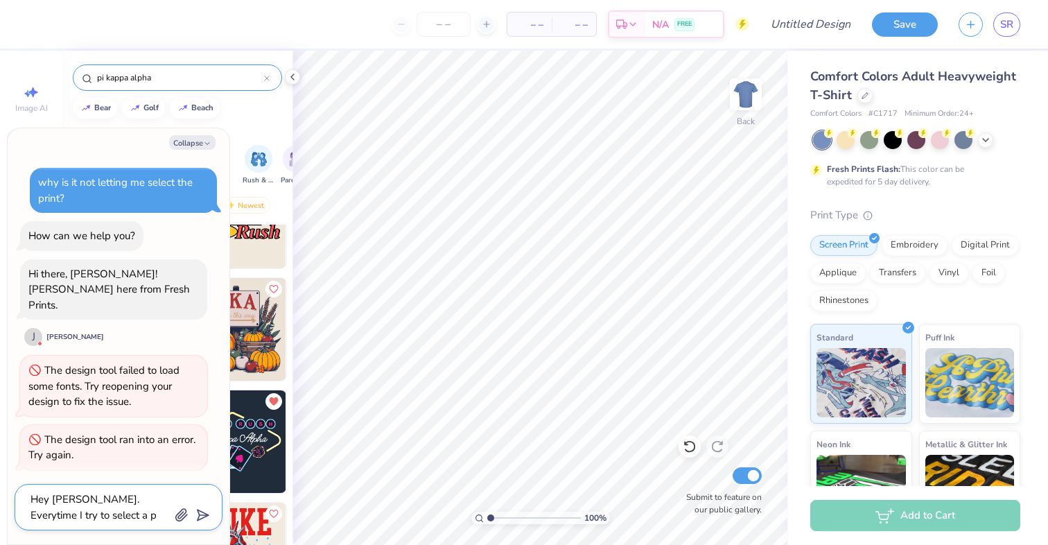
type textarea "Hey Joni. Everytime I try to select a pr"
type textarea "x"
type textarea "Hey Joni. Everytime I try to select a pri"
type textarea "x"
type textarea "Hey Joni. Everytime I try to select a prin"
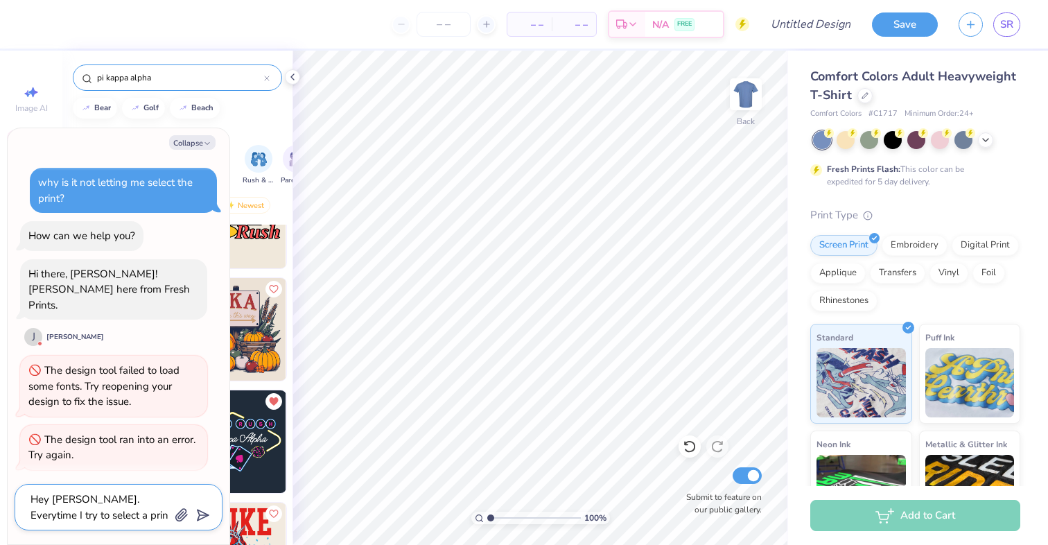
type textarea "x"
type textarea "Hey Joni. Everytime I try to select a print"
type textarea "x"
type textarea "Hey Joni. Everytime I try to select a print"
type textarea "x"
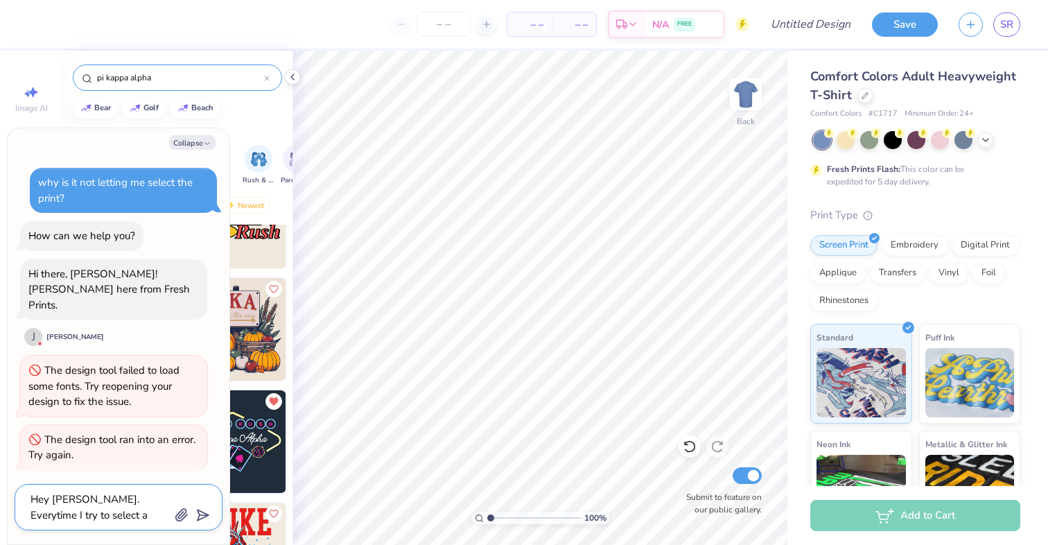
type textarea "Hey Joni. Everytime I try to select a print t"
type textarea "x"
type textarea "Hey Joni. Everytime I try to select a print to"
type textarea "x"
type textarea "Hey Joni. Everytime I try to select a print to"
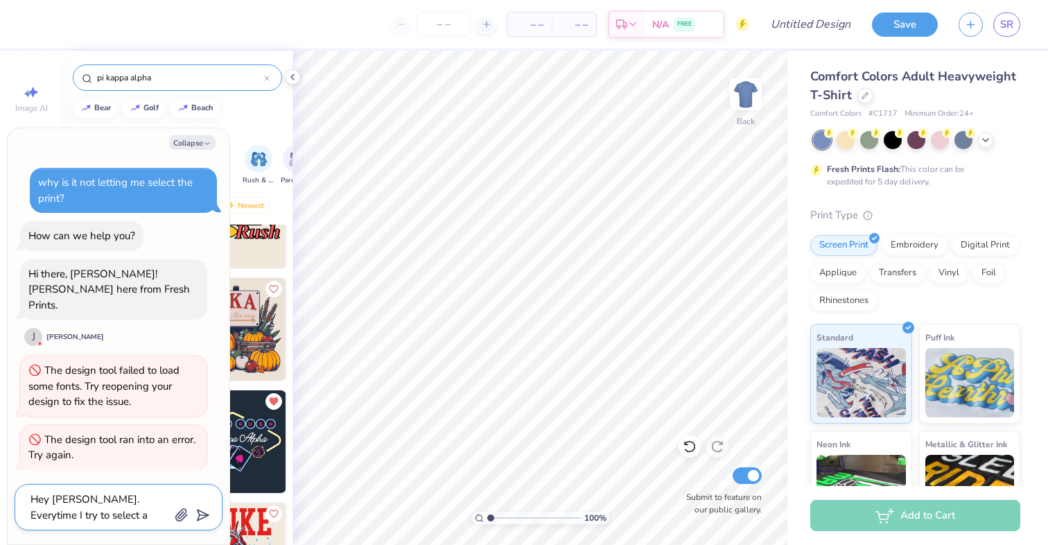
type textarea "x"
type textarea "Hey Joni. Everytime I try to select a print to p"
type textarea "x"
type textarea "Hey Joni. Everytime I try to select a print to pu"
type textarea "x"
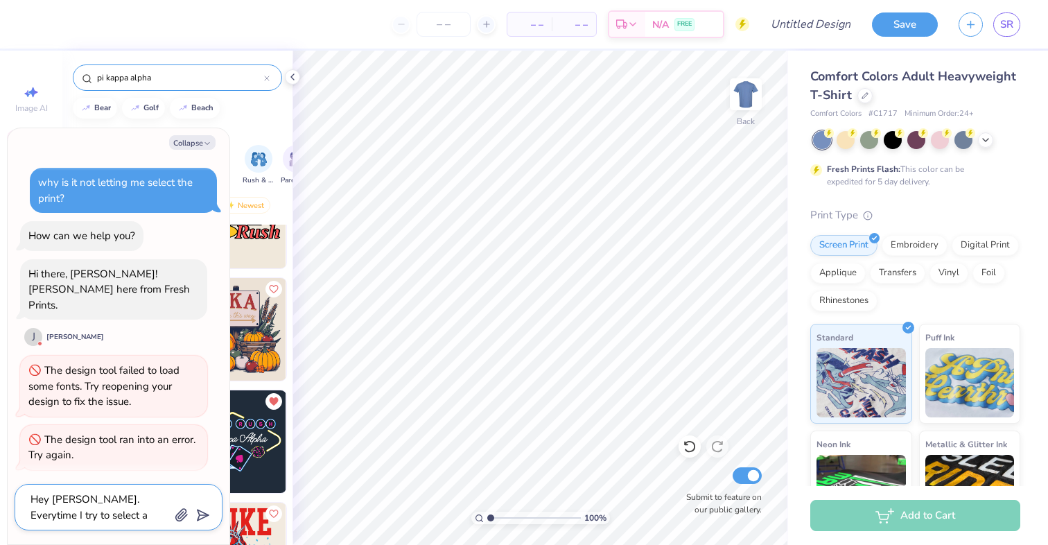
type textarea "Hey Joni. Everytime I try to select a print to put"
type textarea "x"
type textarea "Hey Joni. Everytime I try to select a print to put"
type textarea "x"
type textarea "Hey Joni. Everytime I try to select a print to put o"
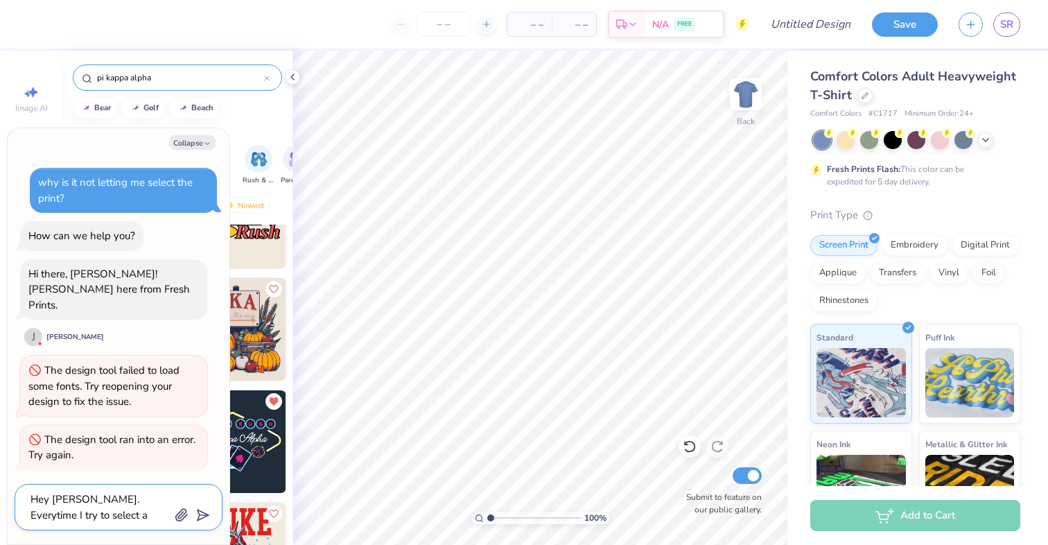
type textarea "x"
type textarea "Hey Joni. Everytime I try to select a print to put ont"
type textarea "x"
type textarea "Hey Joni. Everytime I try to select a print to put ont"
type textarea "x"
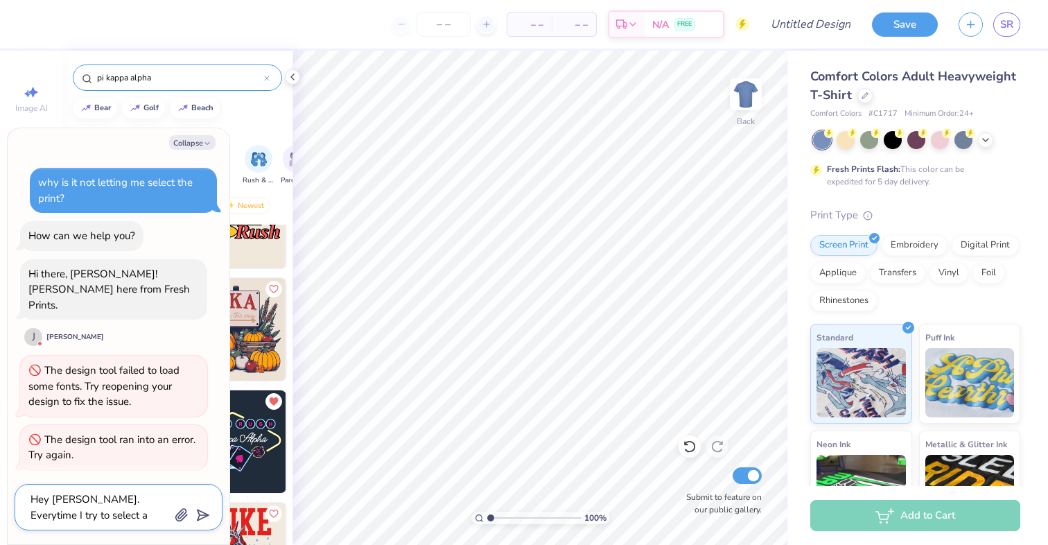
type textarea "Hey Joni. Everytime I try to select a print to put ont ge"
type textarea "x"
type textarea "Hey Joni. Everytime I try to select a print to put ont g"
type textarea "x"
type textarea "Hey Joni. Everytime I try to select a print to put ont"
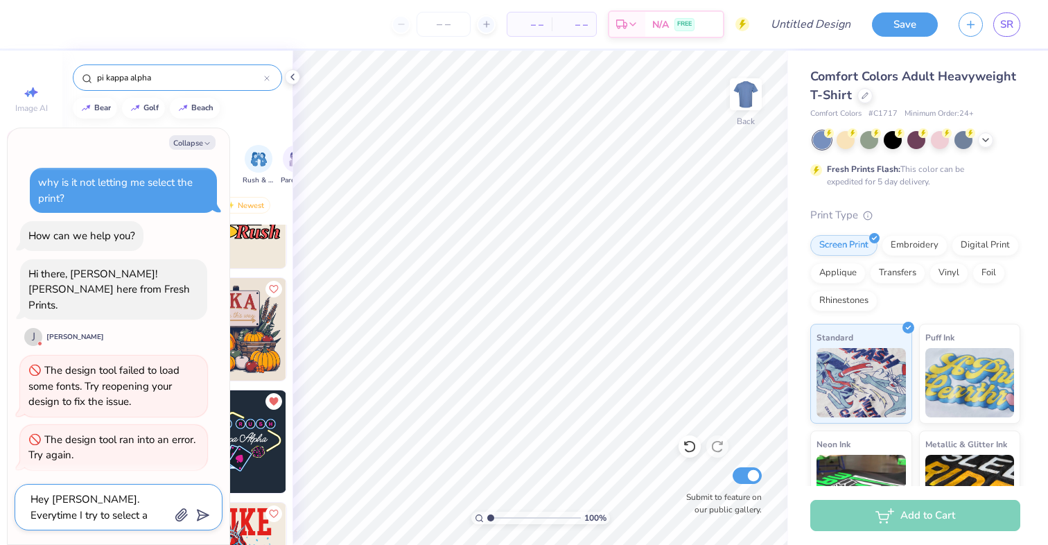
type textarea "x"
type textarea "Hey Joni. Everytime I try to select a print to put ont"
type textarea "x"
type textarea "Hey Joni. Everytime I try to select a print to put on"
type textarea "x"
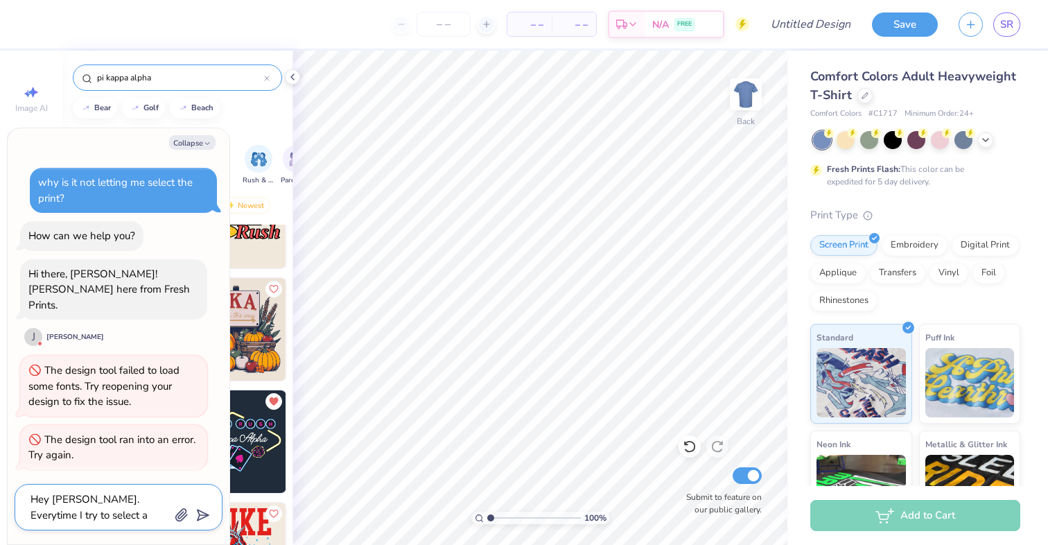
type textarea "Hey Joni. Everytime I try to select a print to put on"
type textarea "x"
type textarea "Hey Joni. Everytime I try to select a print to put on t"
type textarea "x"
type textarea "Hey Joni. Everytime I try to select a print to put on th"
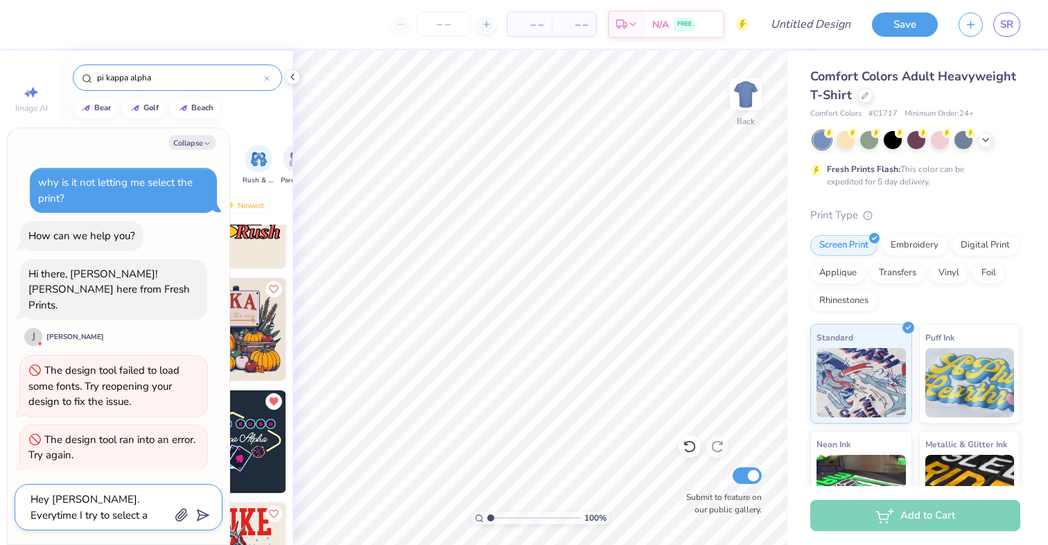
type textarea "x"
type textarea "Hey Joni. Everytime I try to select a print to put on the"
type textarea "x"
type textarea "Hey Joni. Everytime I try to select a print to put on the"
type textarea "x"
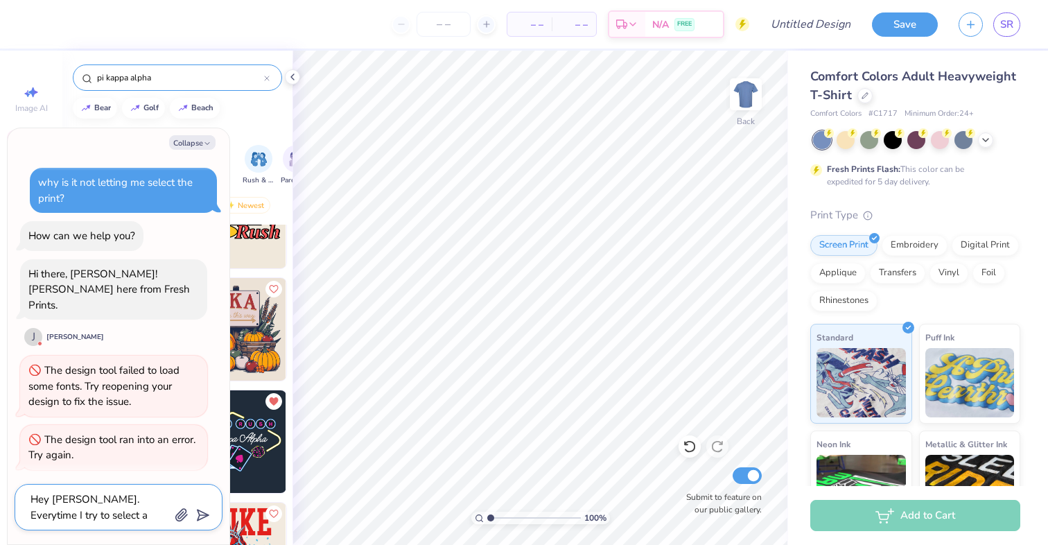
type textarea "Hey Joni. Everytime I try to select a print to put on the s"
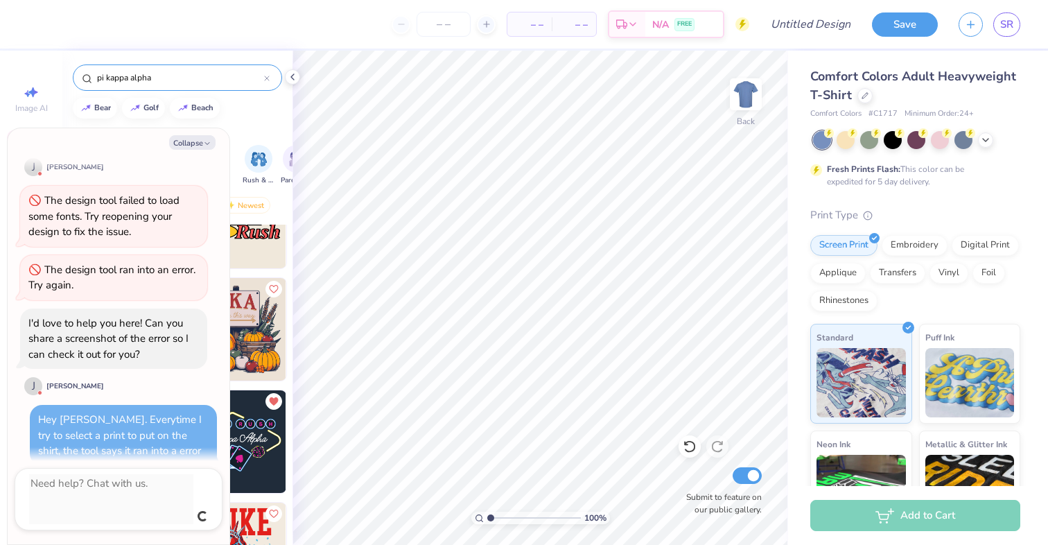
scroll to position [139, 0]
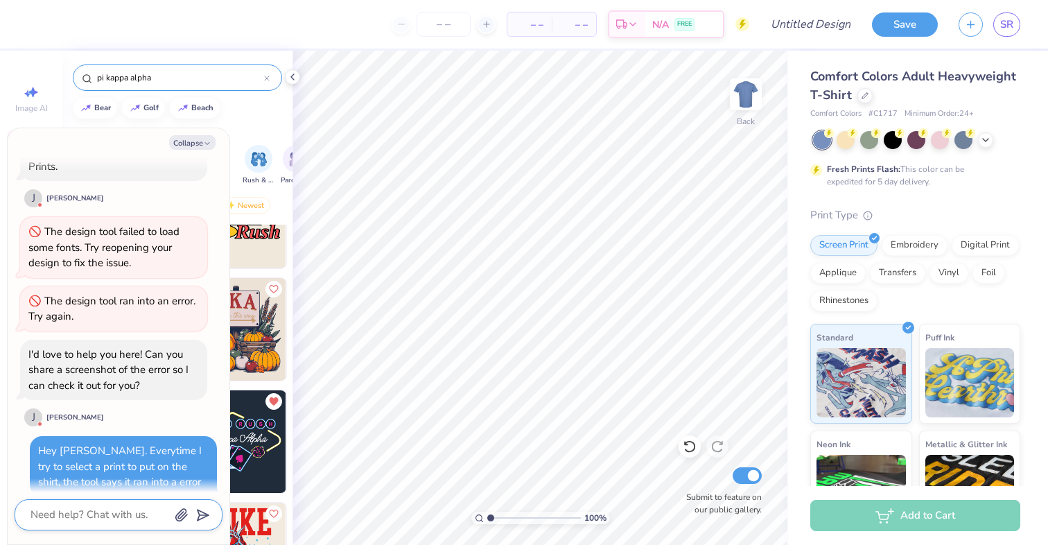
click at [184, 516] on icon "button" at bounding box center [182, 515] width 14 height 14
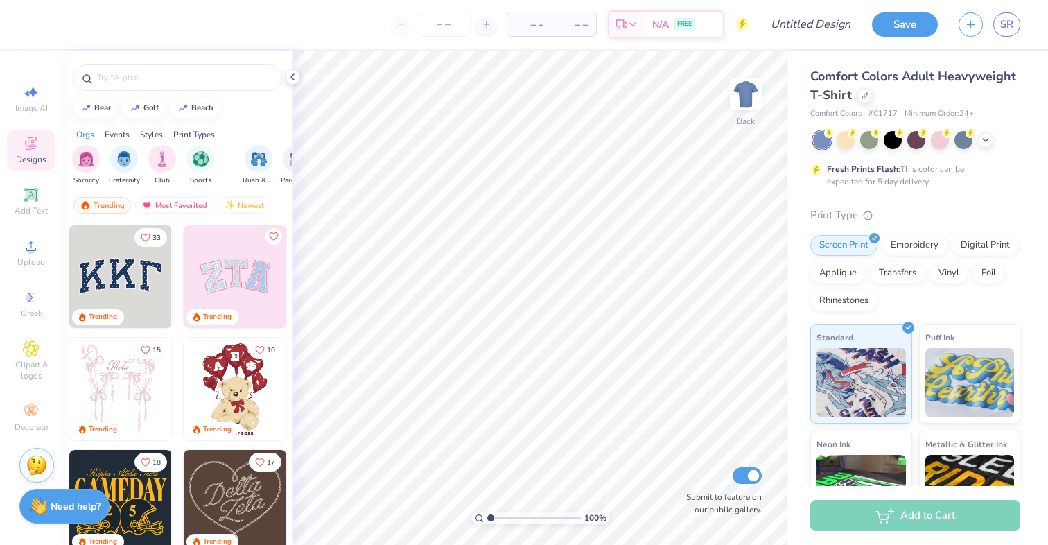
click at [53, 505] on strong "Need help?" at bounding box center [76, 506] width 50 height 13
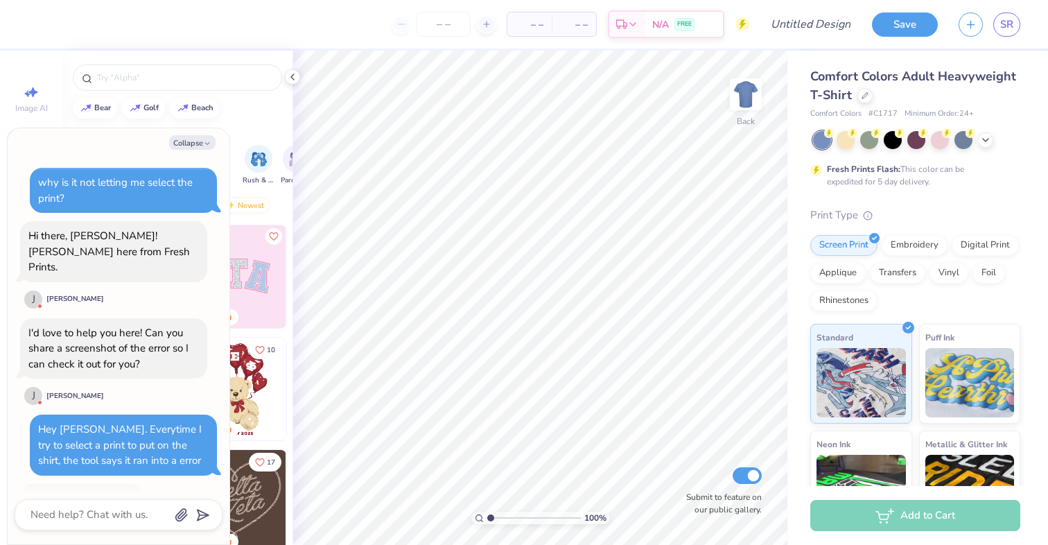
scroll to position [16, 0]
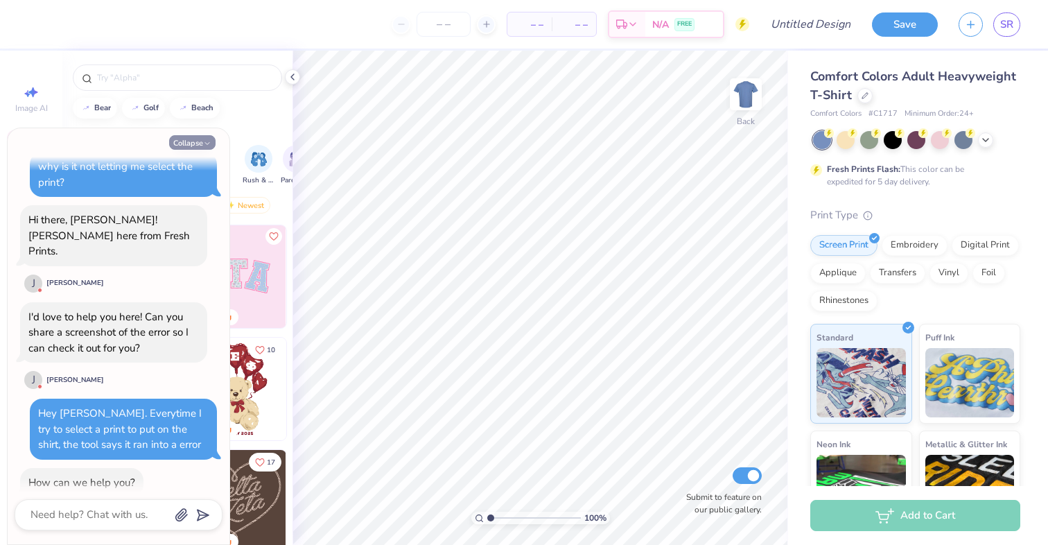
click at [199, 145] on button "Collapse" at bounding box center [192, 142] width 46 height 15
type textarea "x"
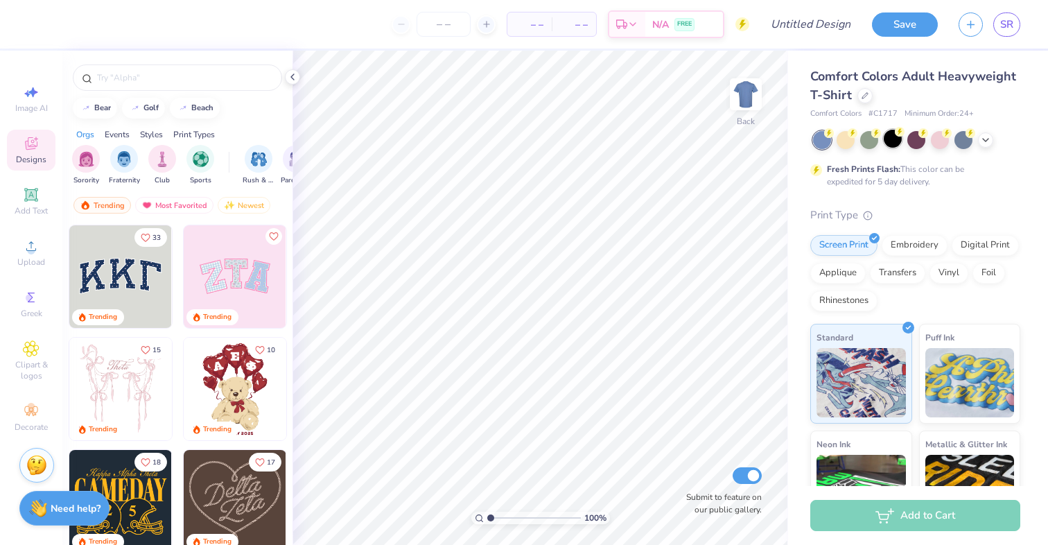
click at [889, 140] on div at bounding box center [893, 139] width 18 height 18
click at [143, 80] on input "text" at bounding box center [184, 78] width 177 height 14
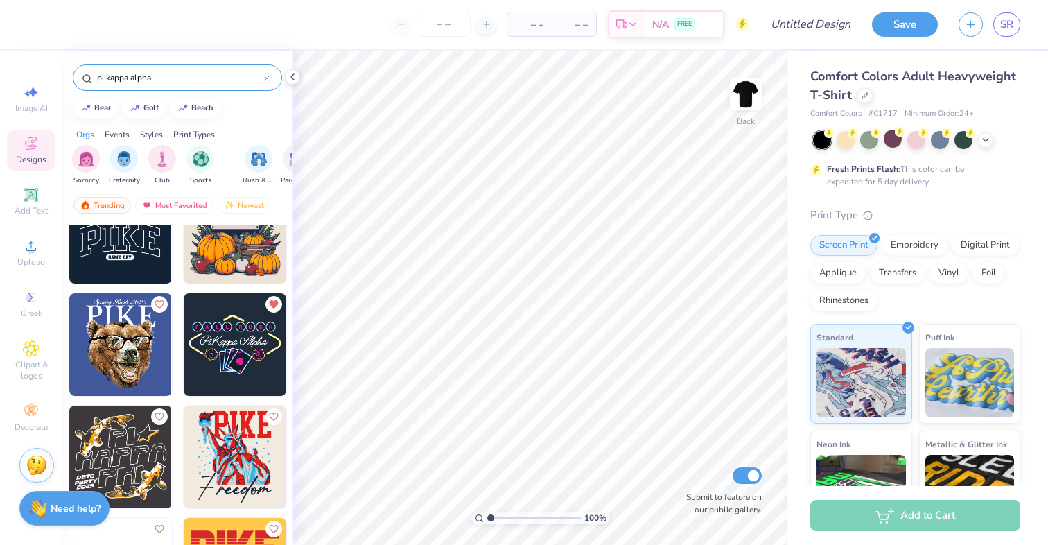
scroll to position [1531, 0]
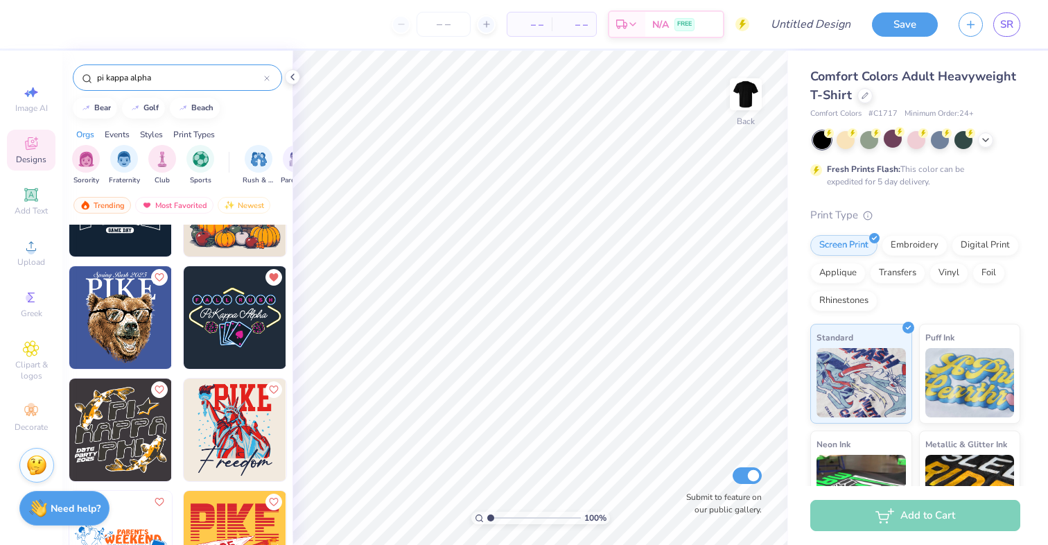
type input "pi kappa alpha"
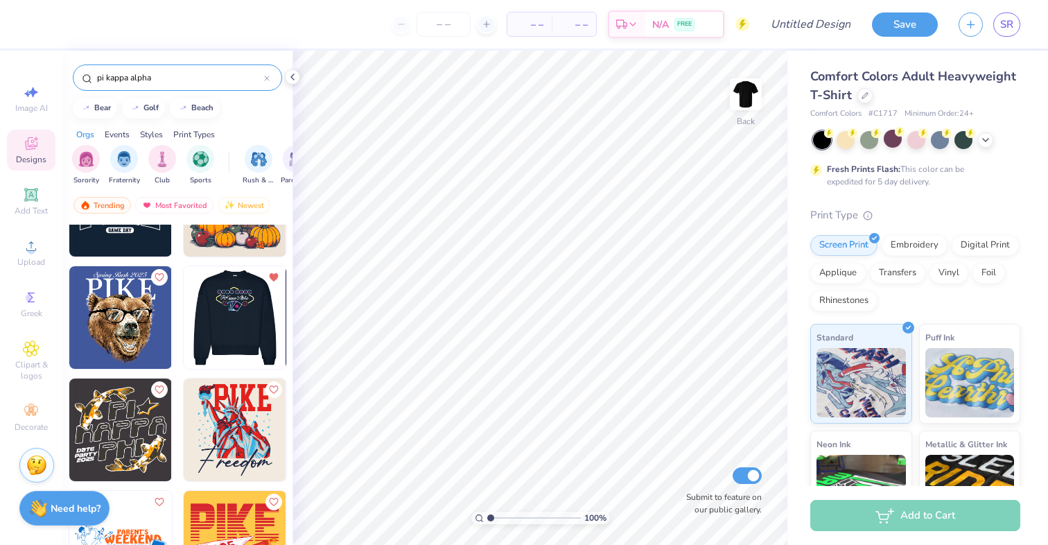
click at [247, 313] on div at bounding box center [235, 317] width 308 height 103
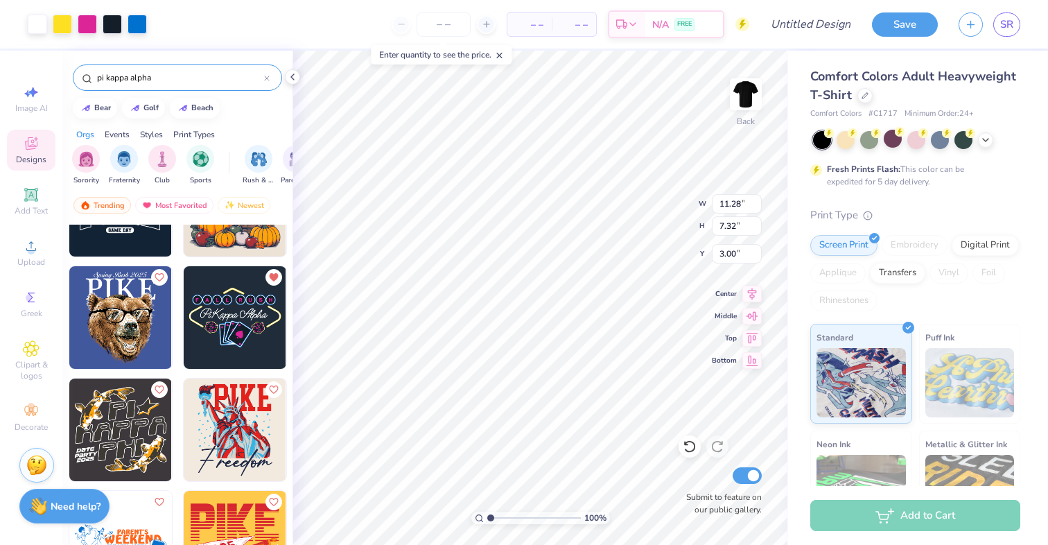
click at [66, 507] on strong "Need help?" at bounding box center [76, 506] width 50 height 13
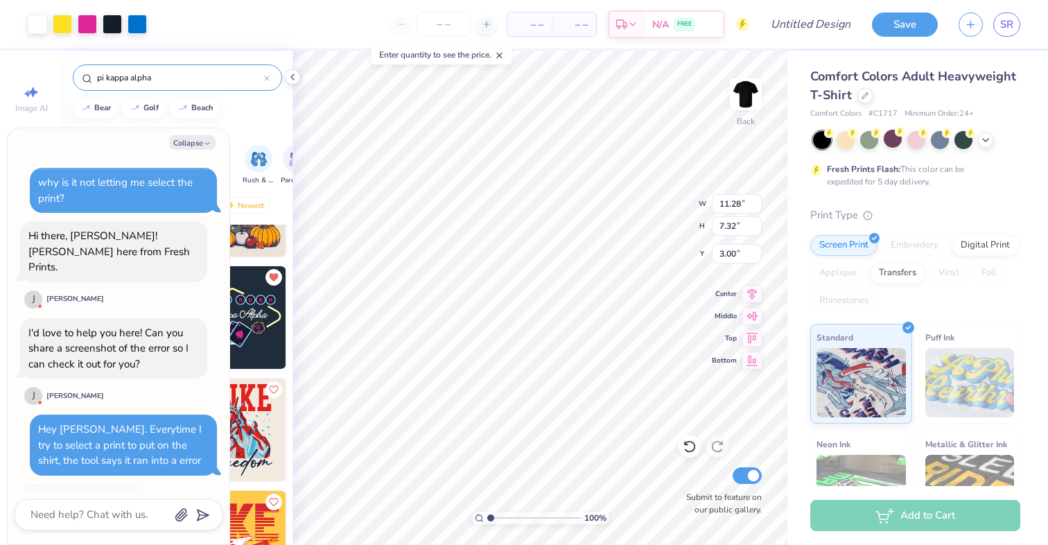
scroll to position [16, 0]
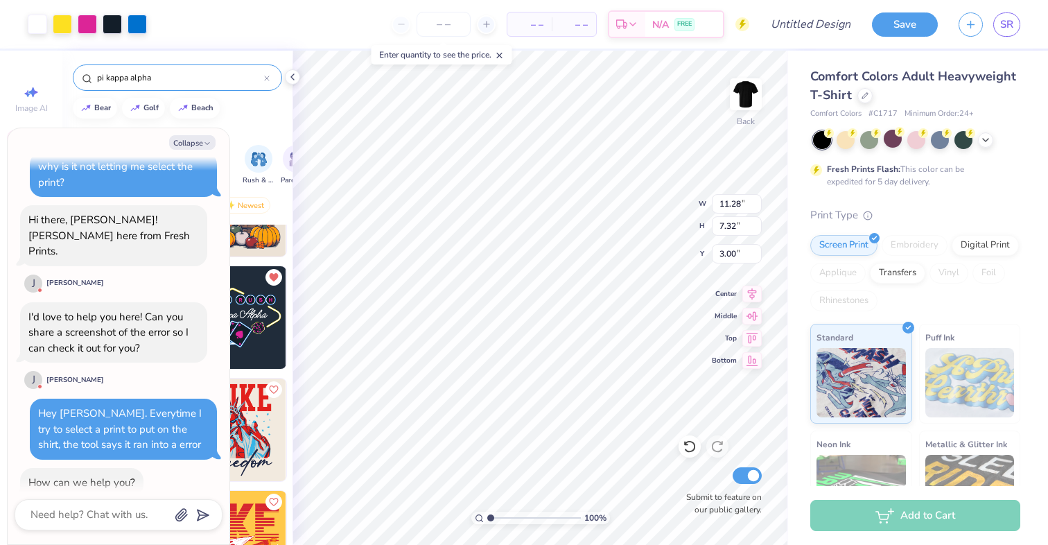
type textarea "x"
type input "2.87"
type input "1.86"
type textarea "x"
type input "2.07"
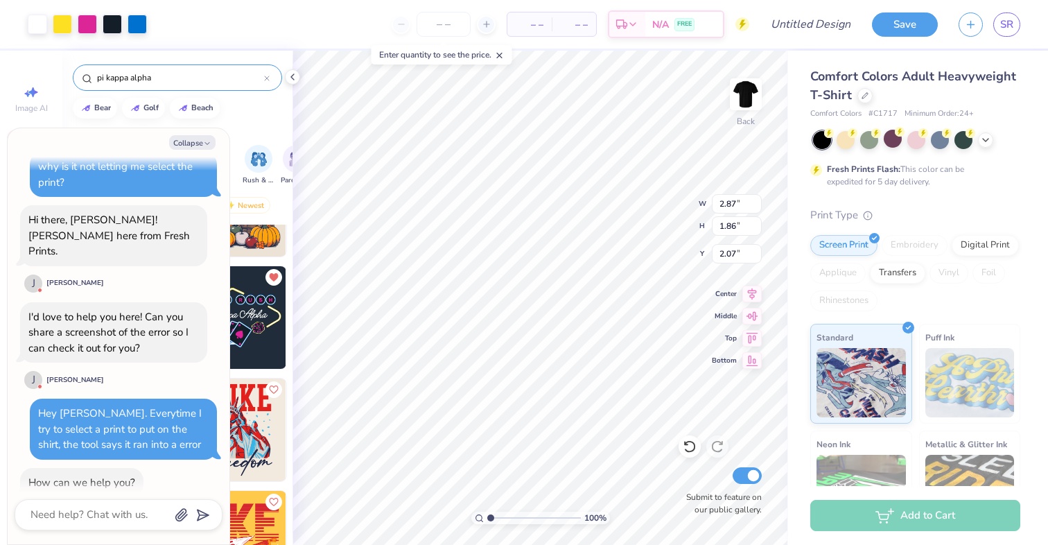
type textarea "x"
type input "4.41"
type input "2.86"
type textarea "x"
type input "2.42"
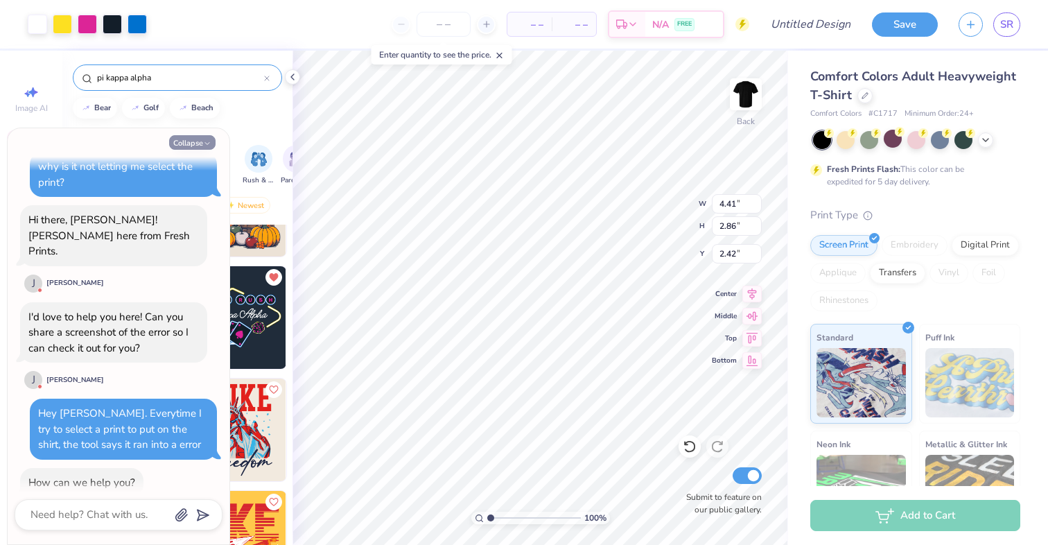
click at [180, 143] on button "Collapse" at bounding box center [192, 142] width 46 height 15
type textarea "x"
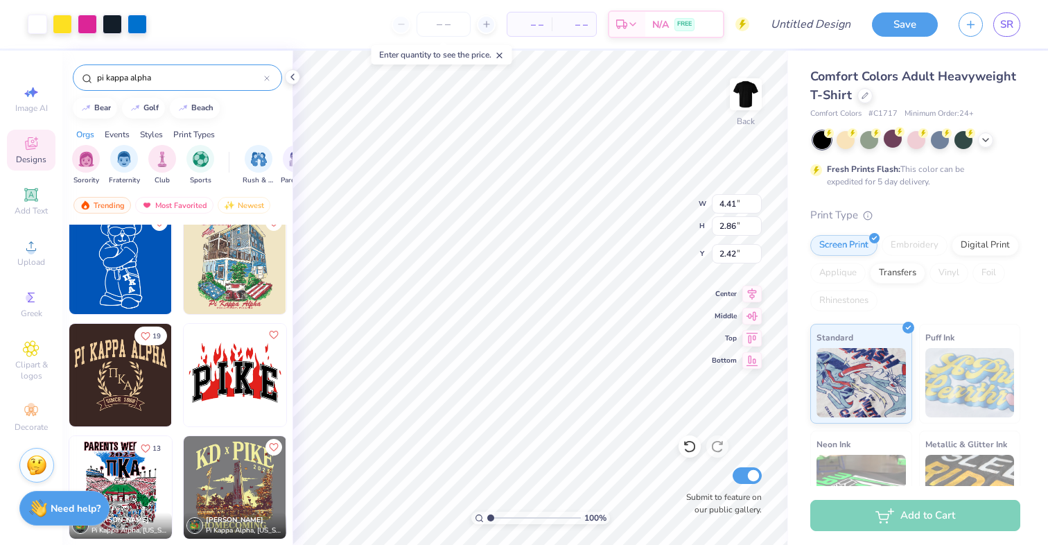
scroll to position [2040, 0]
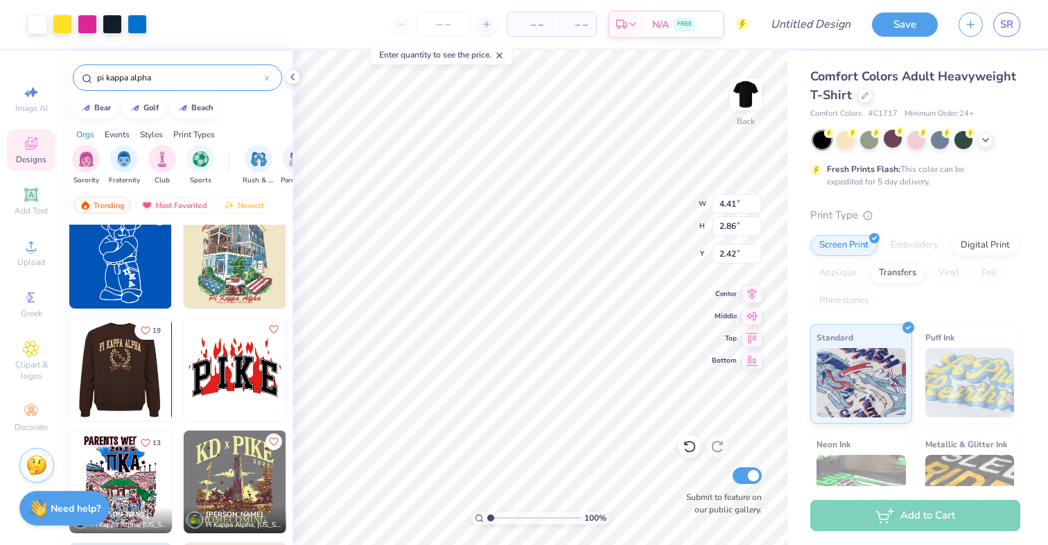
click at [120, 370] on div at bounding box center [121, 369] width 308 height 103
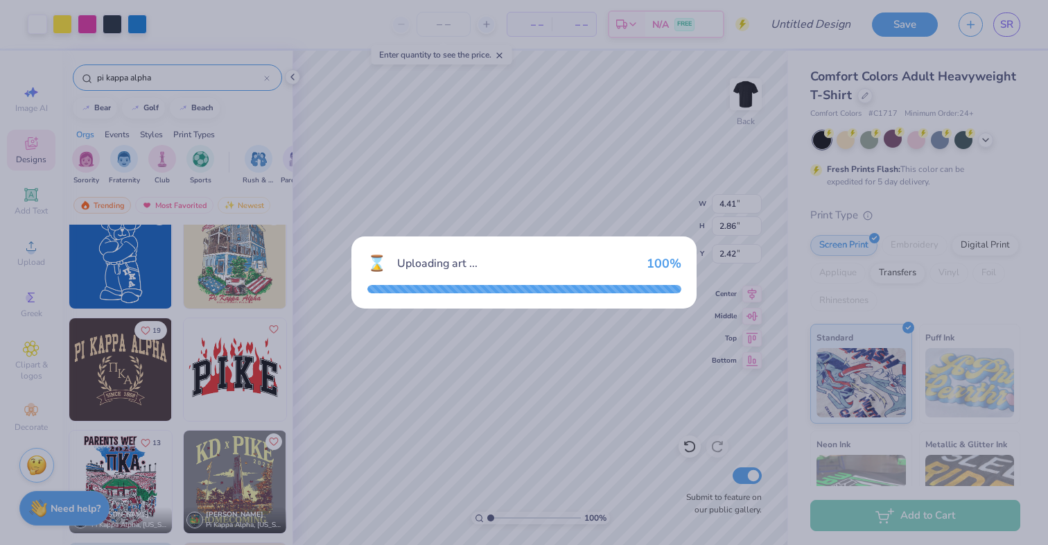
type input "12.15"
type input "9.47"
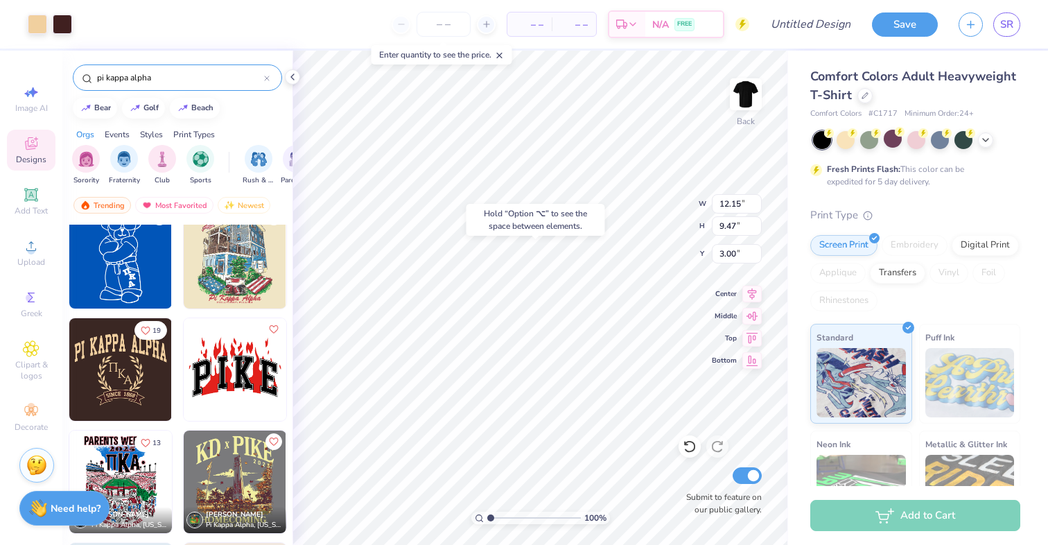
type input "8.50"
type input "4.41"
type input "2.86"
type input "2.42"
type input "1.69"
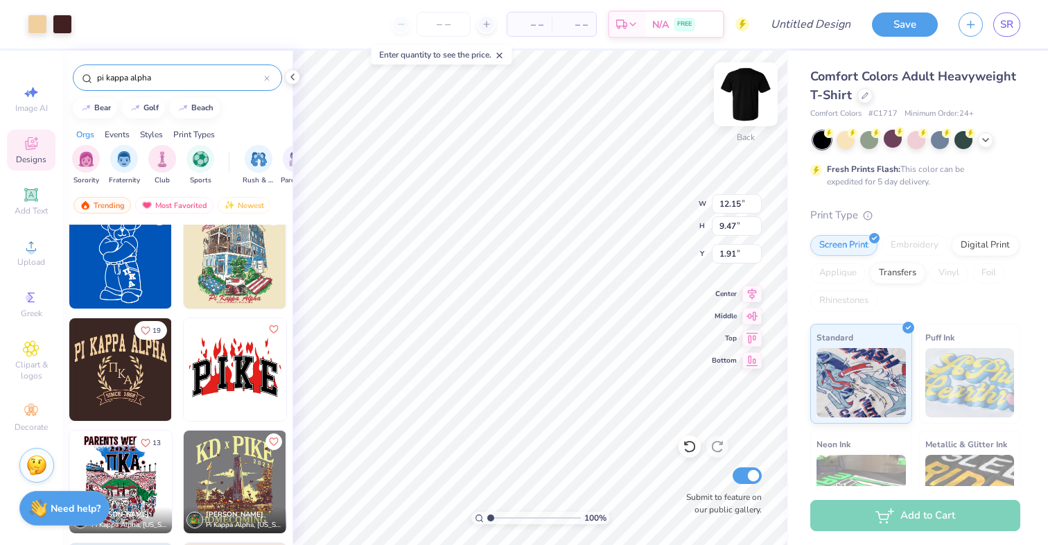
type input "1.91"
click at [42, 191] on div "Add Text" at bounding box center [31, 201] width 49 height 41
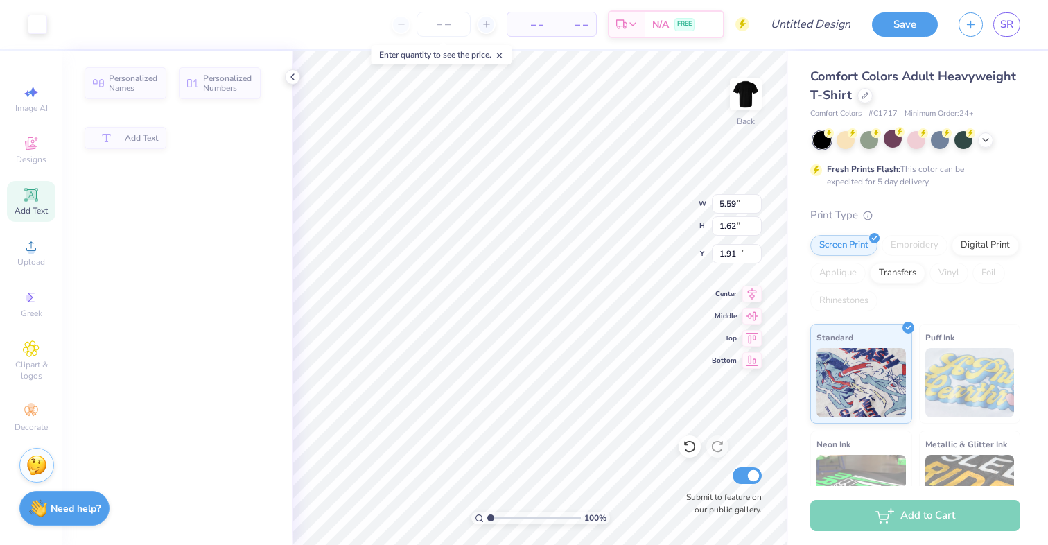
type input "5.59"
type input "1.62"
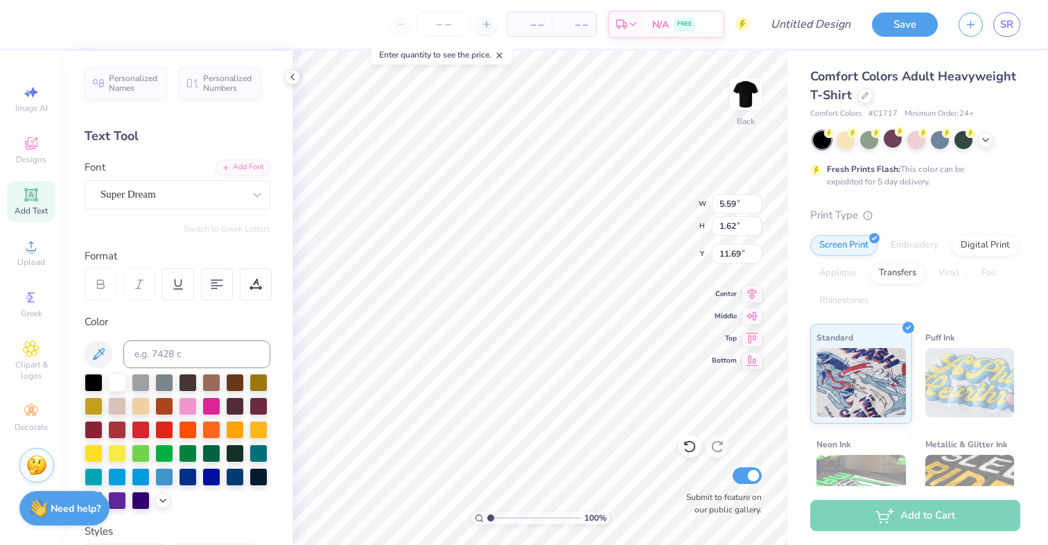
type input "12.50"
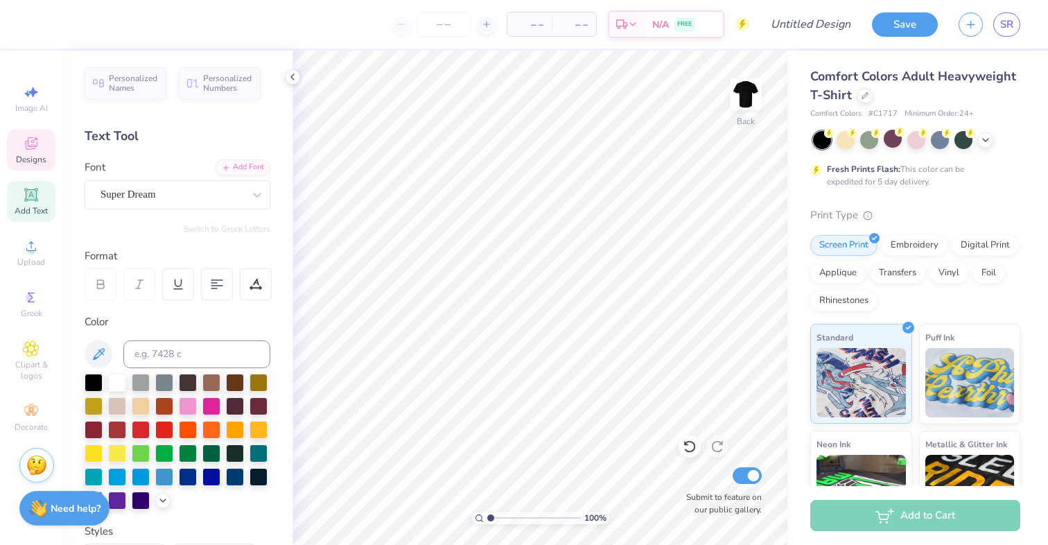
click at [36, 145] on icon at bounding box center [31, 143] width 17 height 17
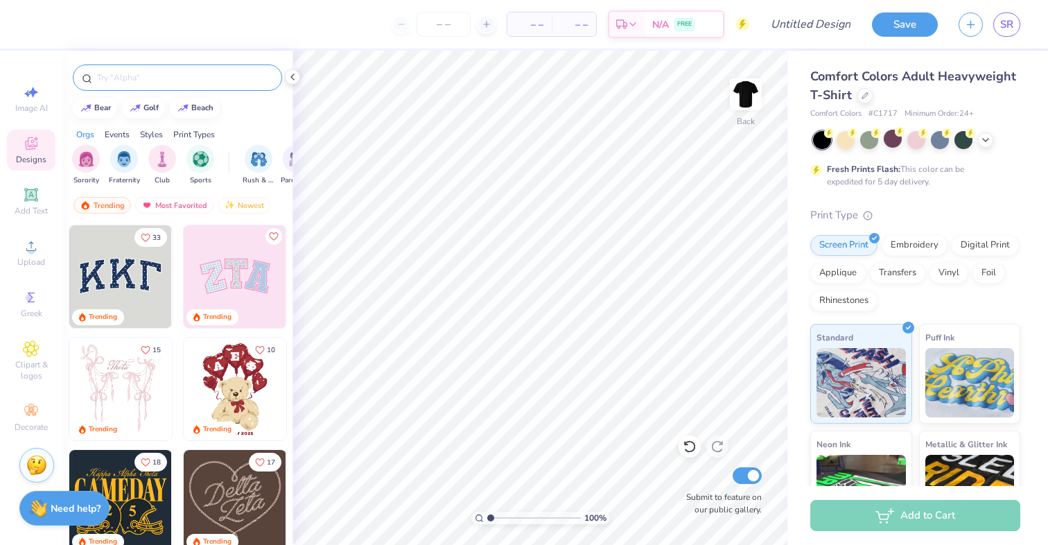
click at [143, 81] on input "text" at bounding box center [184, 78] width 177 height 14
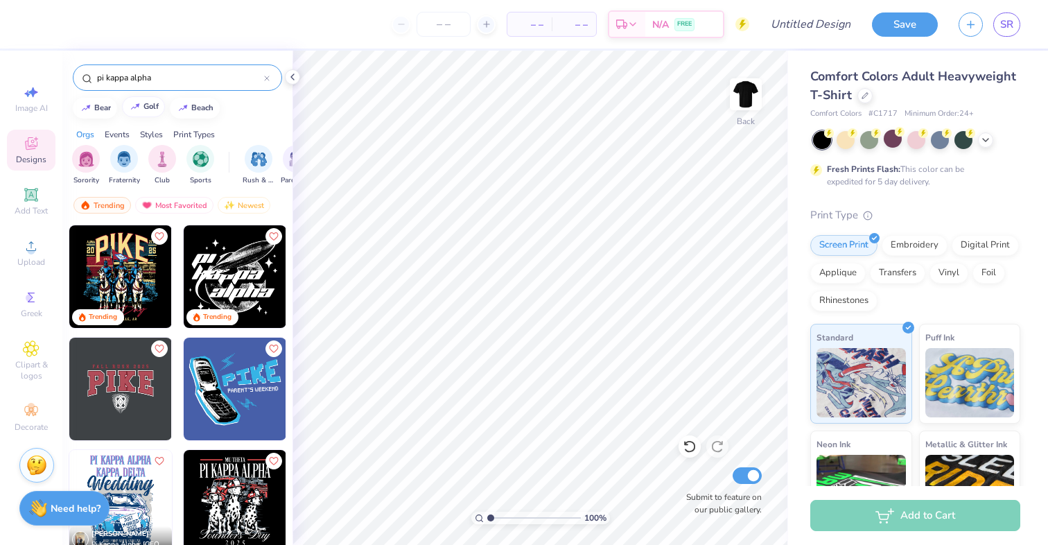
click at [144, 112] on button "golf" at bounding box center [143, 106] width 43 height 21
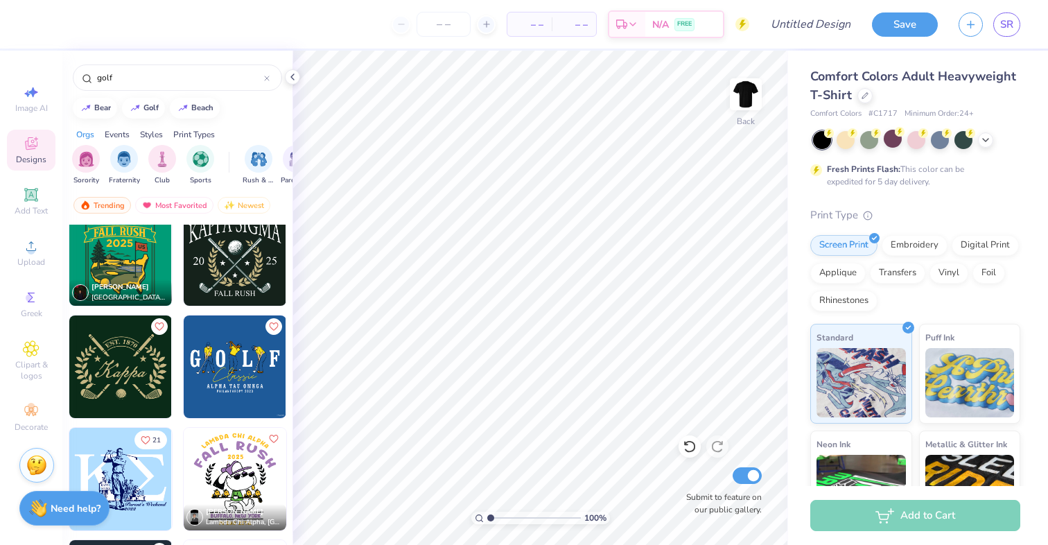
scroll to position [456, 0]
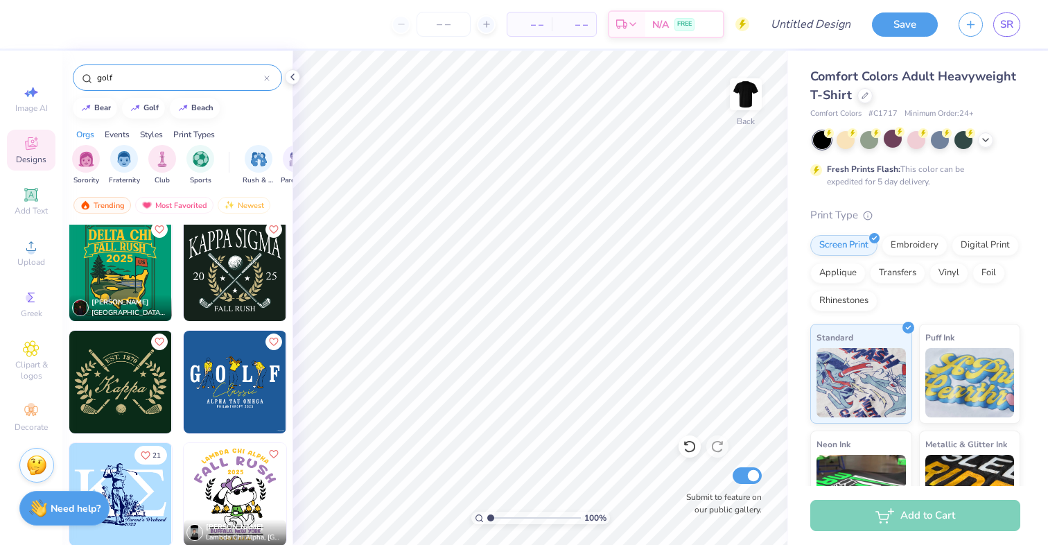
click at [123, 77] on input "golf" at bounding box center [180, 78] width 168 height 14
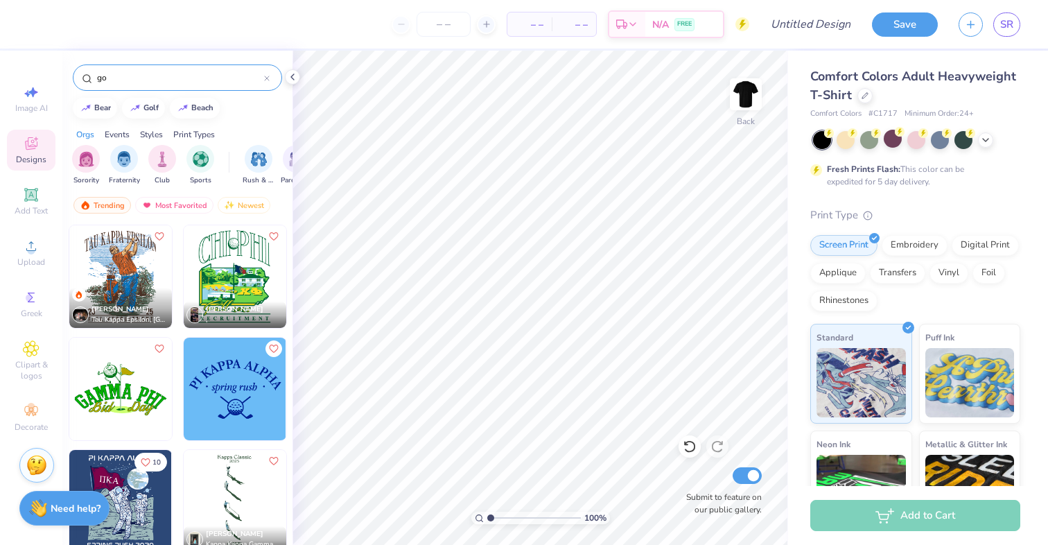
type input "g"
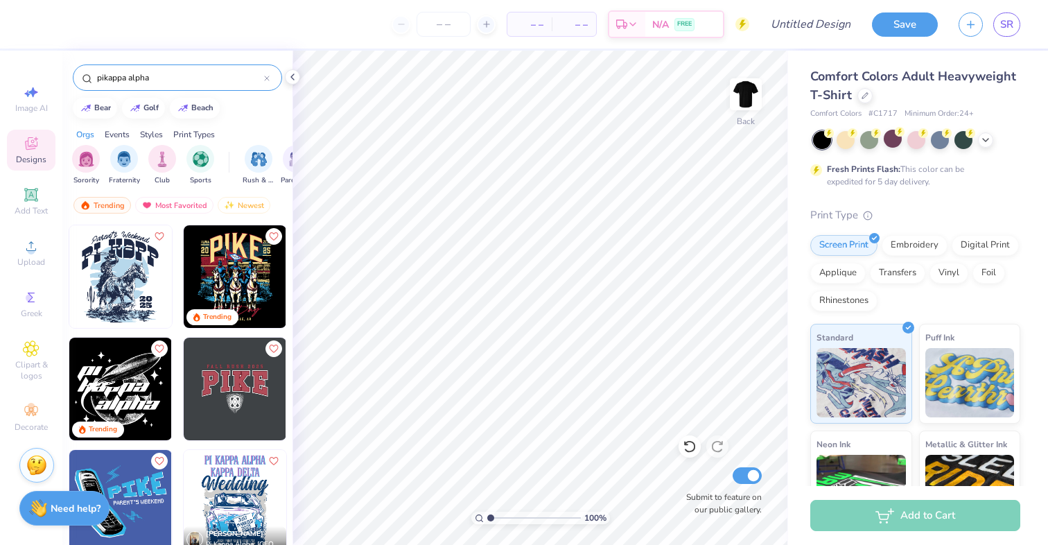
type input "pikappa alpha"
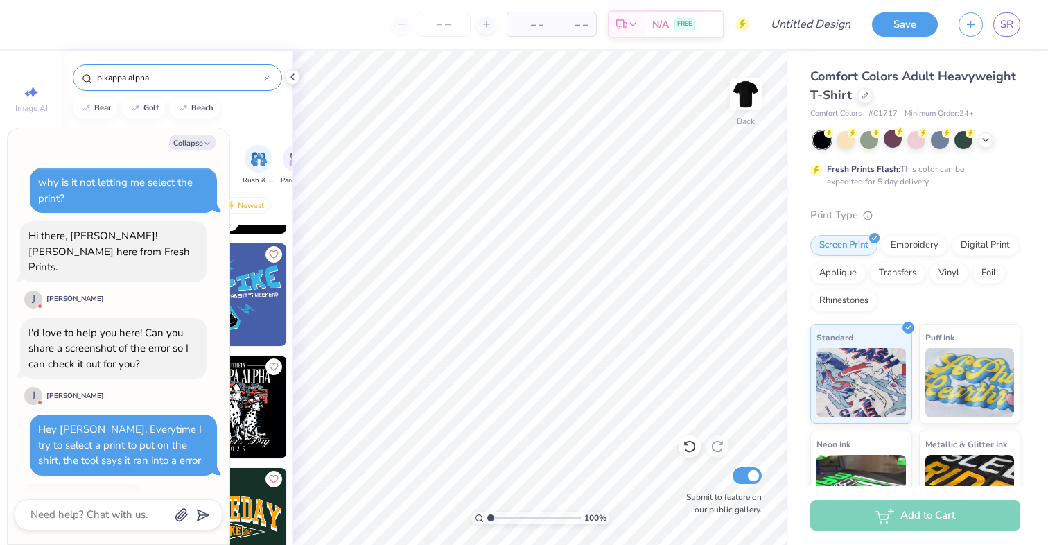
scroll to position [203, 0]
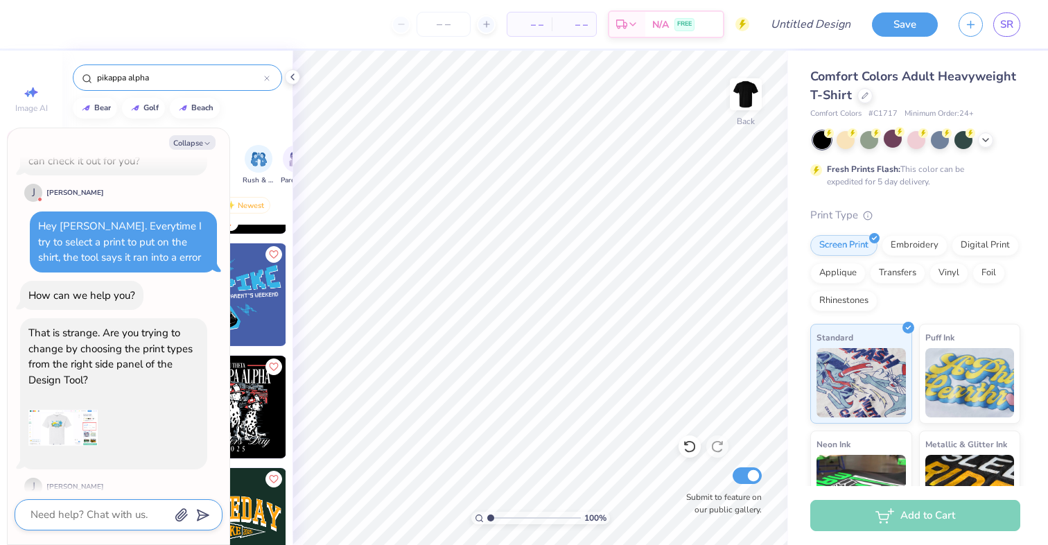
click at [99, 507] on textarea at bounding box center [99, 514] width 141 height 19
type textarea "x"
type textarea "i"
type textarea "x"
type textarea "i"
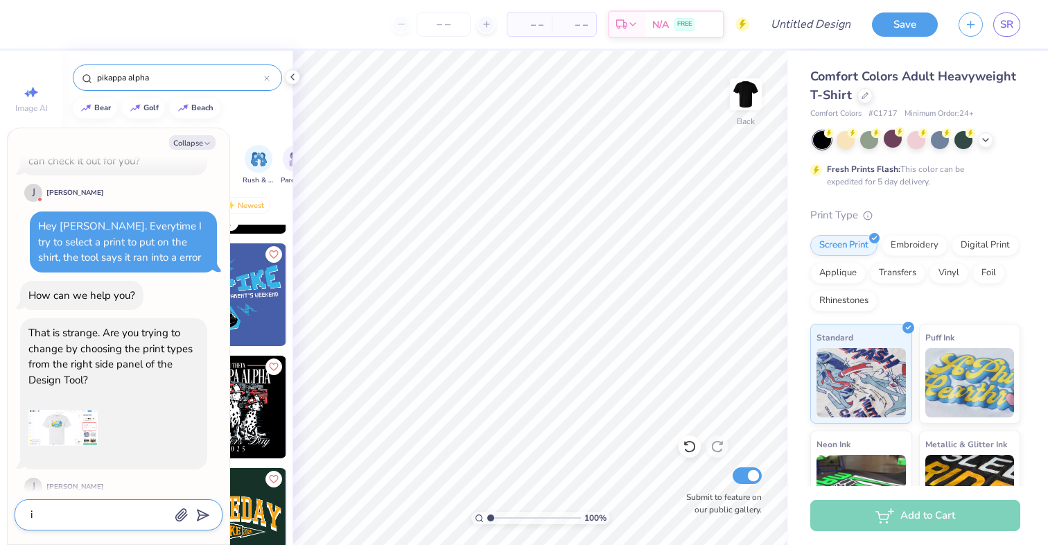
type textarea "x"
type textarea "i t"
type textarea "x"
type textarea "i th"
type textarea "x"
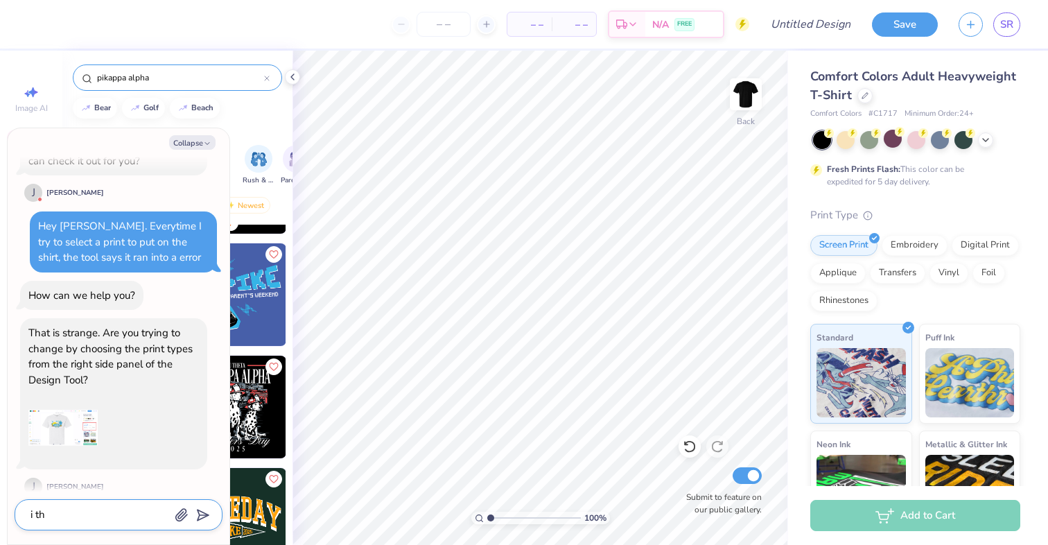
type textarea "i thi"
type textarea "x"
type textarea "i thin"
type textarea "x"
type textarea "i think"
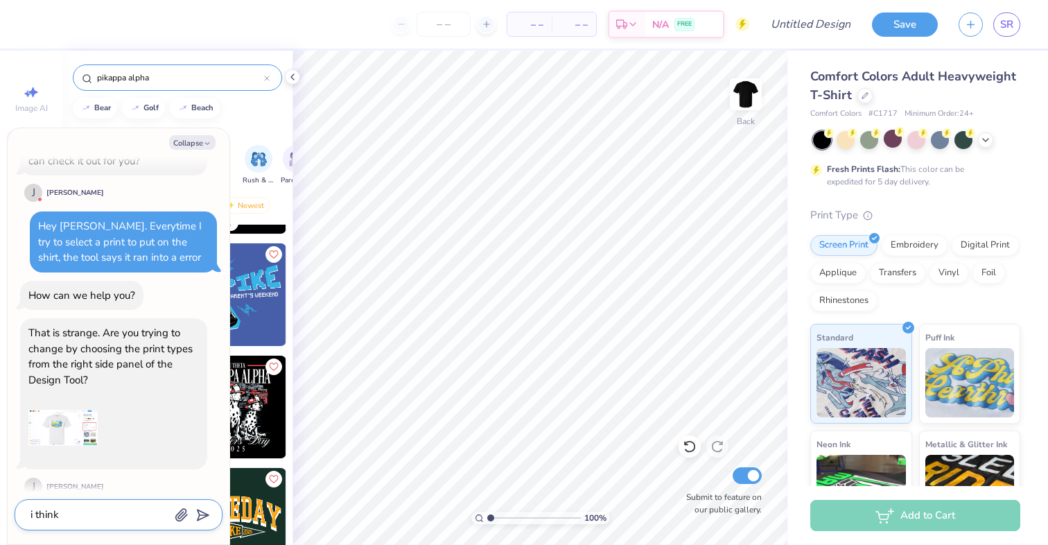
type textarea "x"
type textarea "i think"
type textarea "x"
type textarea "i think i"
type textarea "x"
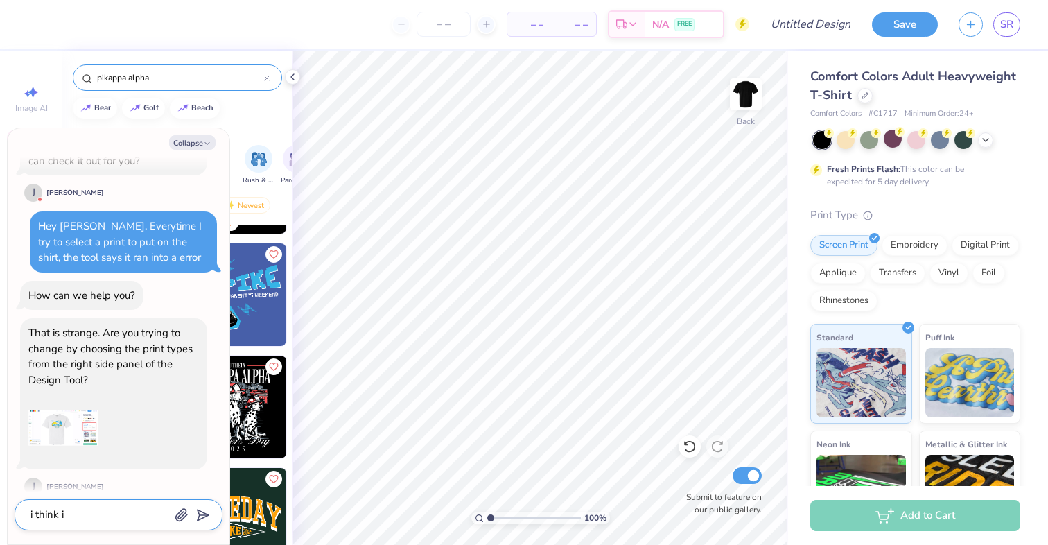
type textarea "i think i"
type textarea "x"
type textarea "i think i g"
type textarea "x"
type textarea "i think i"
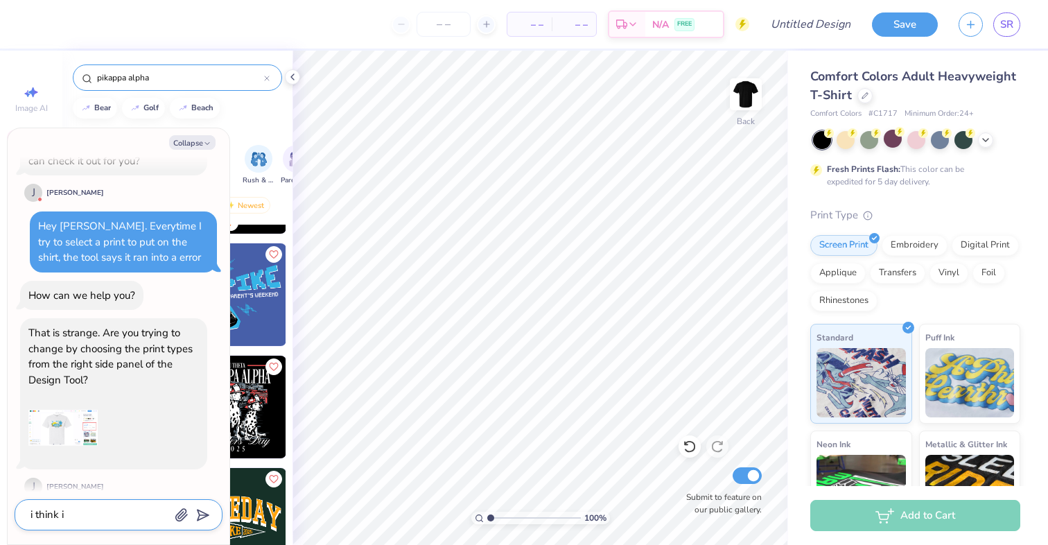
type textarea "x"
type textarea "i think i f"
type textarea "x"
type textarea "i think i fi"
type textarea "x"
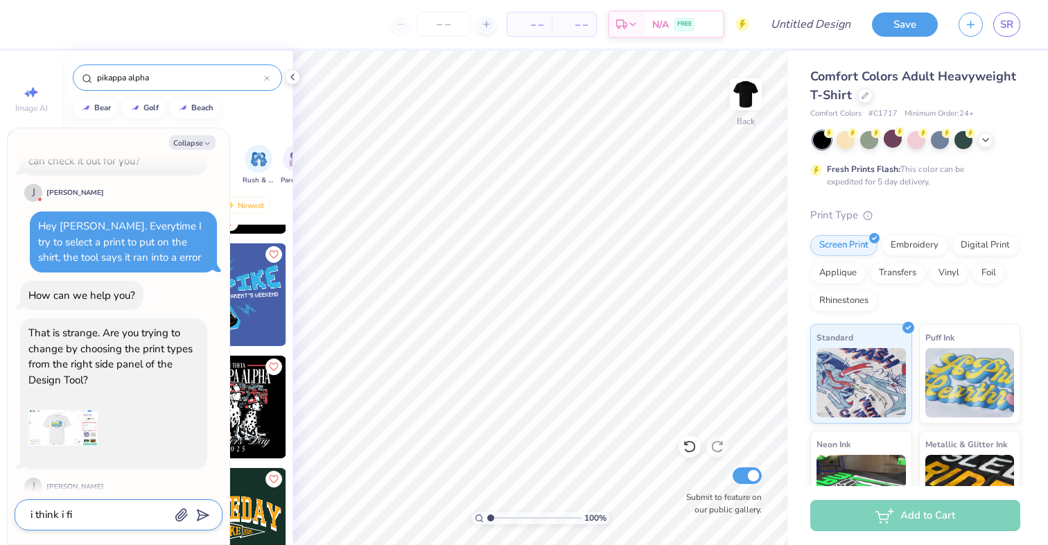
type textarea "i think i fig"
type textarea "x"
type textarea "i think i figr"
type textarea "x"
type textarea "i think i figru"
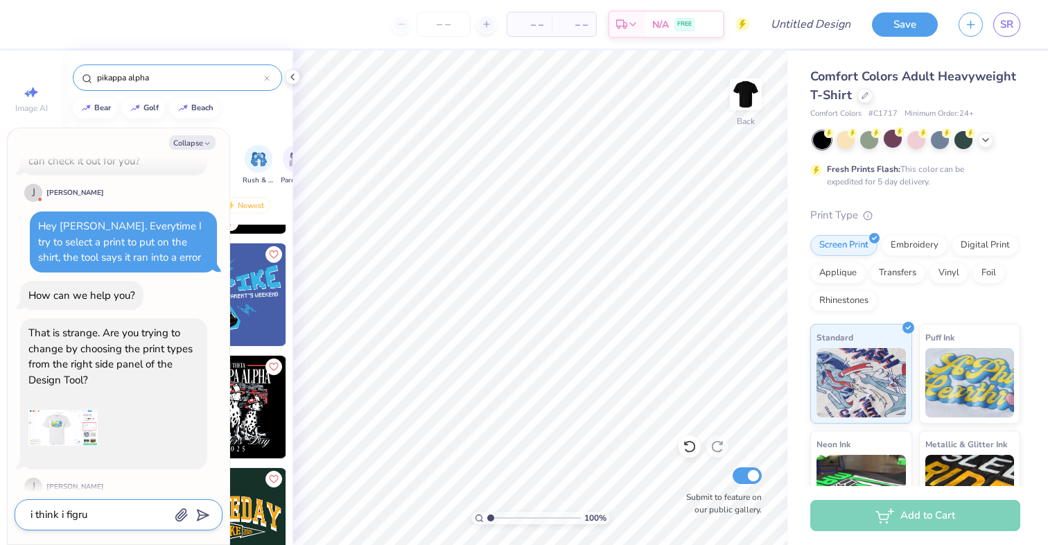
type textarea "x"
type textarea "i think i figrue"
type textarea "x"
type textarea "i think i figrued"
type textarea "x"
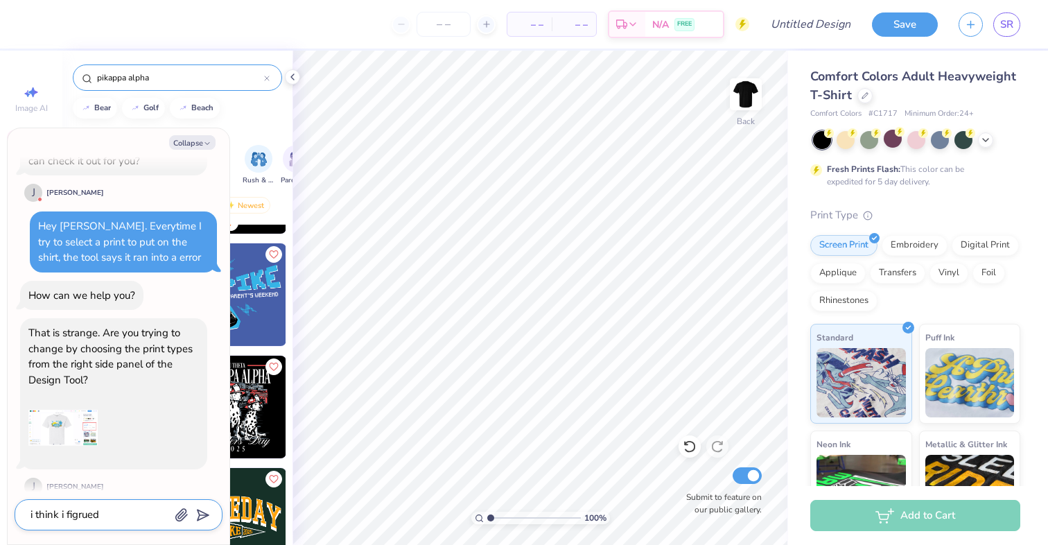
type textarea "i think i figrued"
type textarea "x"
type textarea "i think i figrued i"
type textarea "x"
type textarea "i think i figrued it"
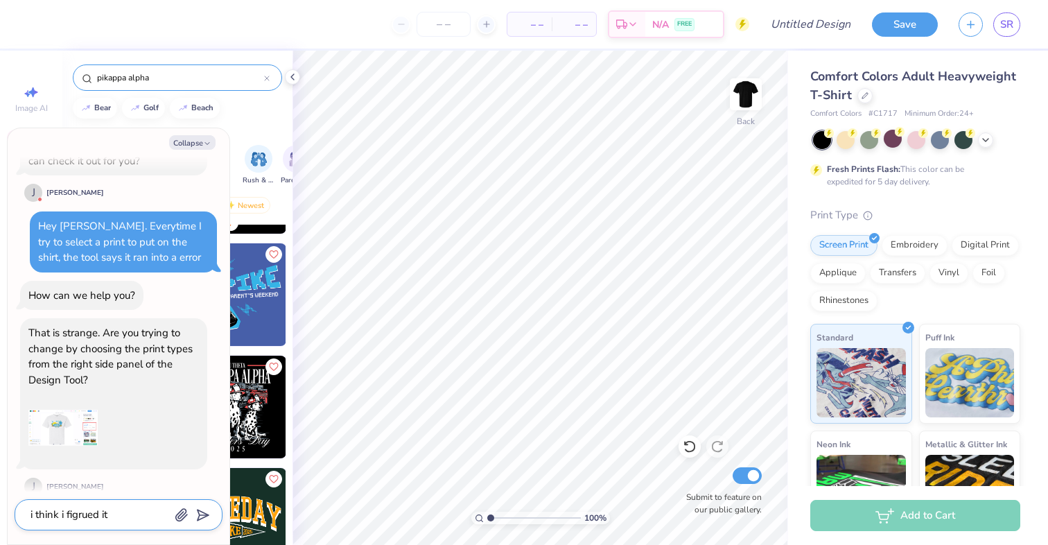
type textarea "x"
type textarea "i think i figrued it"
type textarea "x"
type textarea "i think i figrued it"
type textarea "x"
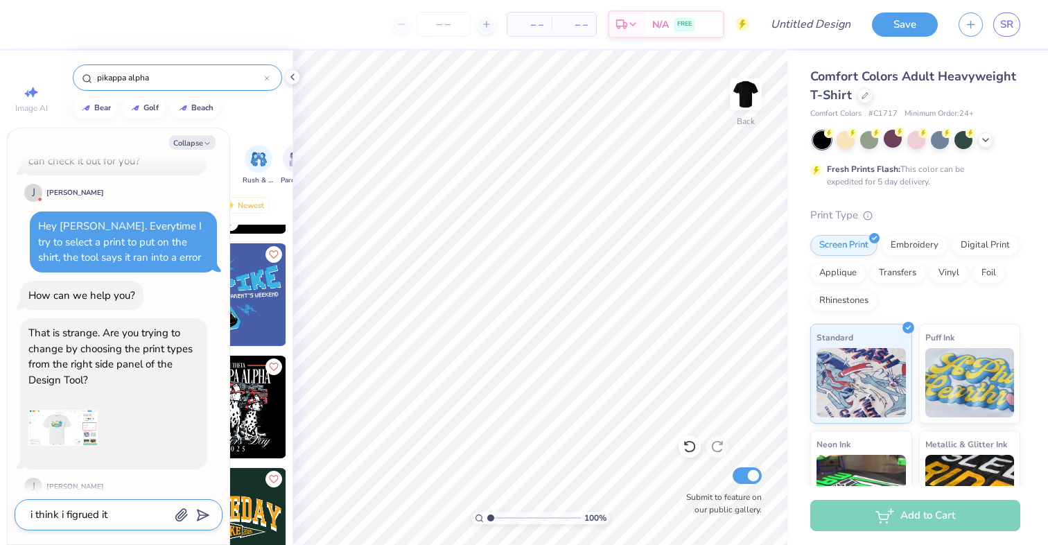
type textarea "i think i figrued i"
type textarea "x"
type textarea "i think i figrued"
type textarea "x"
type textarea "i think i figrued"
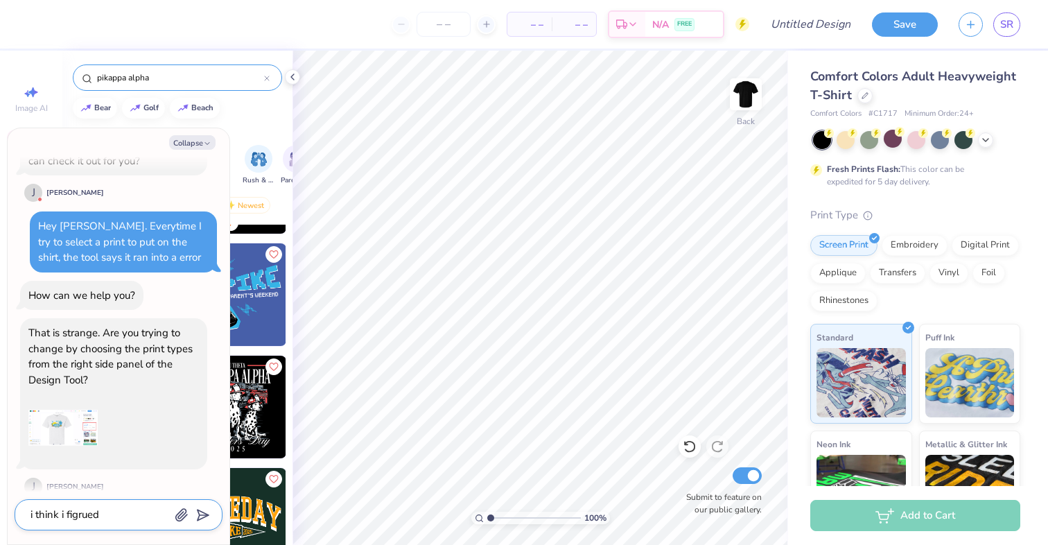
type textarea "x"
type textarea "i think i figrue"
type textarea "x"
type textarea "i think i figru"
type textarea "x"
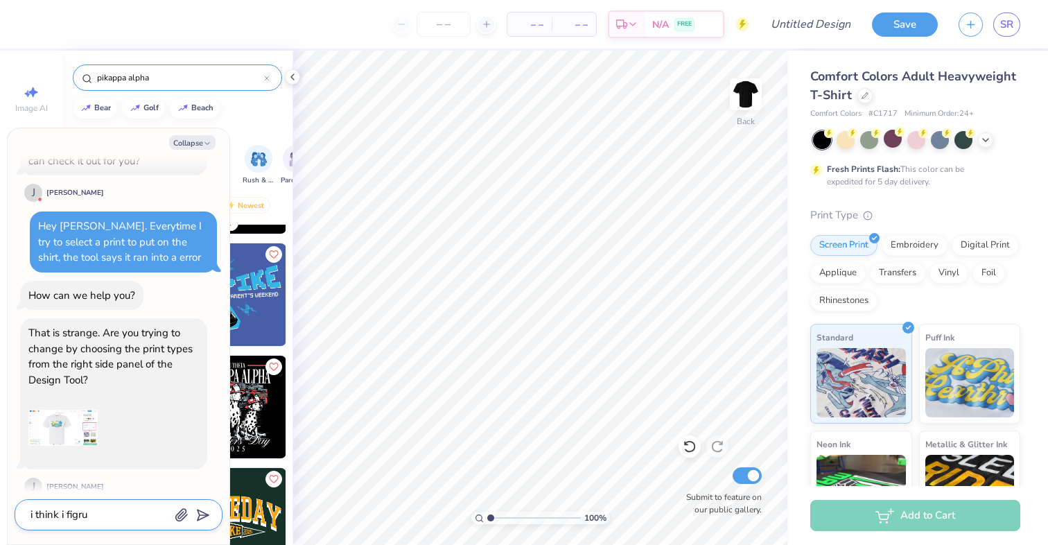
type textarea "i think i figr"
type textarea "x"
type textarea "i think i fig"
type textarea "x"
type textarea "i think i figu"
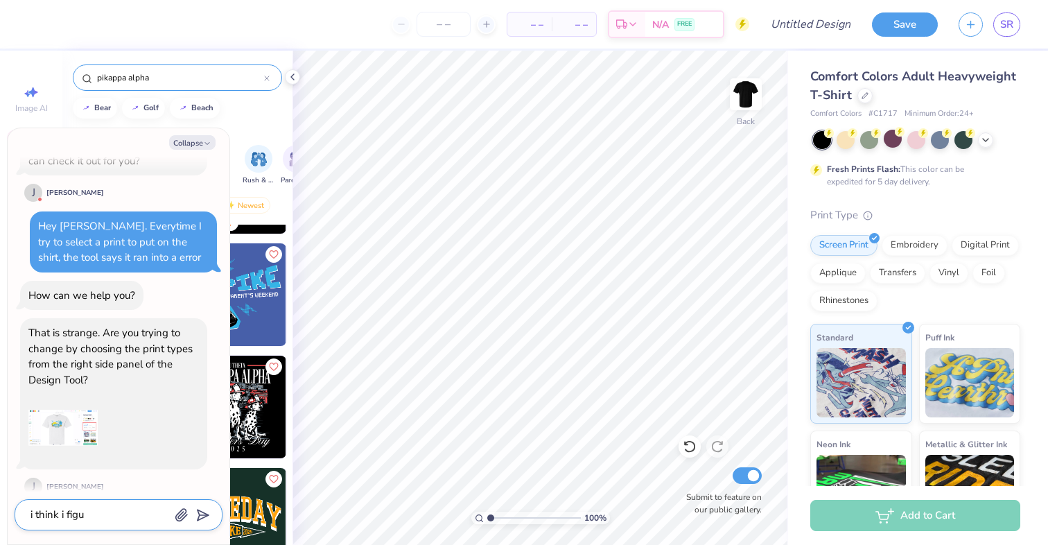
type textarea "x"
type textarea "i think i figur"
type textarea "x"
type textarea "i think i figure"
type textarea "x"
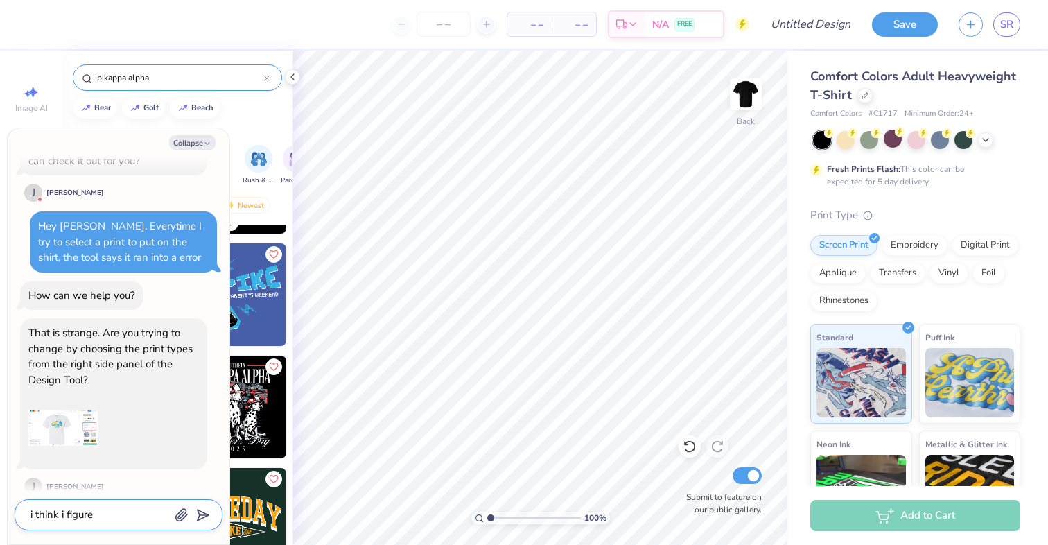
type textarea "i think i figured"
type textarea "x"
type textarea "i think i figured"
type textarea "x"
type textarea "i think i figured i"
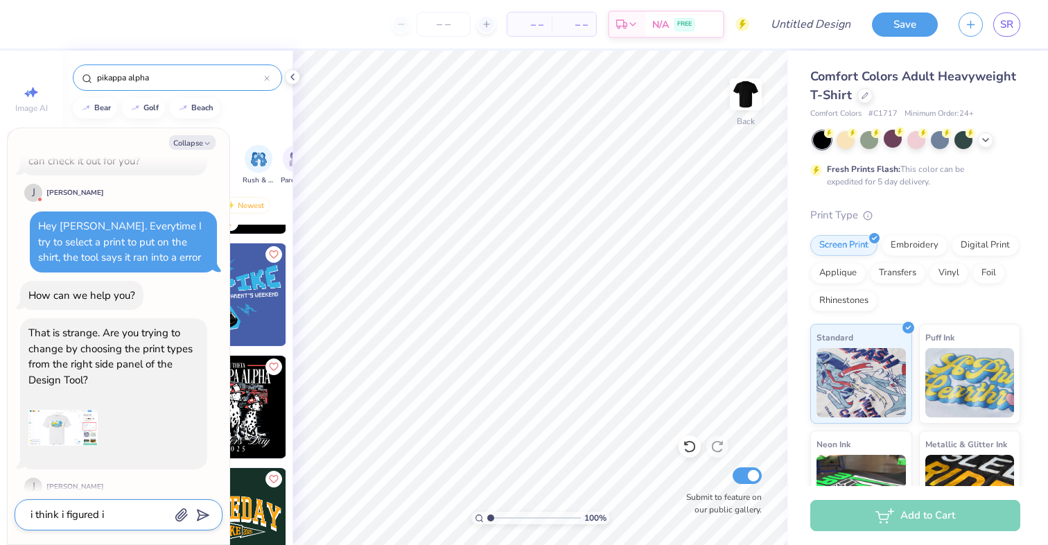
type textarea "x"
type textarea "i think i figured it"
type textarea "x"
type textarea "i think i figured it"
type textarea "x"
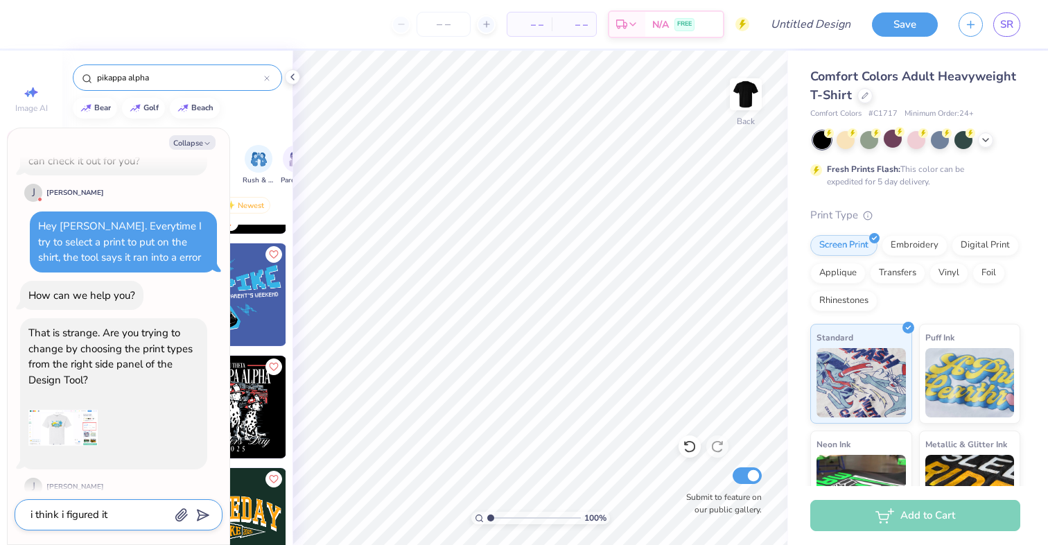
type textarea "i think i figured it o"
type textarea "x"
type textarea "i think i figured it ou"
type textarea "x"
type textarea "i think i figured it out"
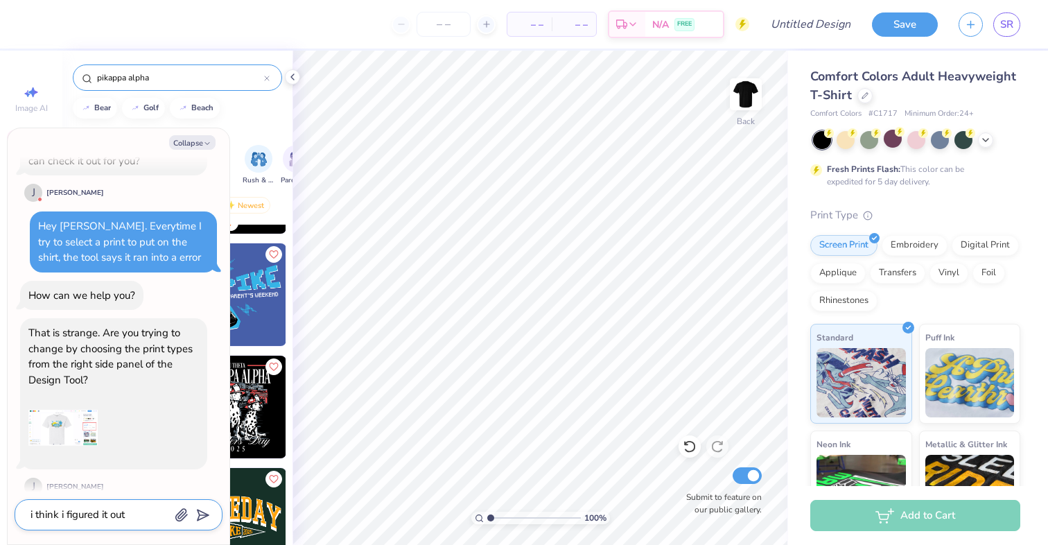
type textarea "x"
type textarea "i think i figured it out,"
type textarea "x"
type textarea "i think i figured it out,"
type textarea "x"
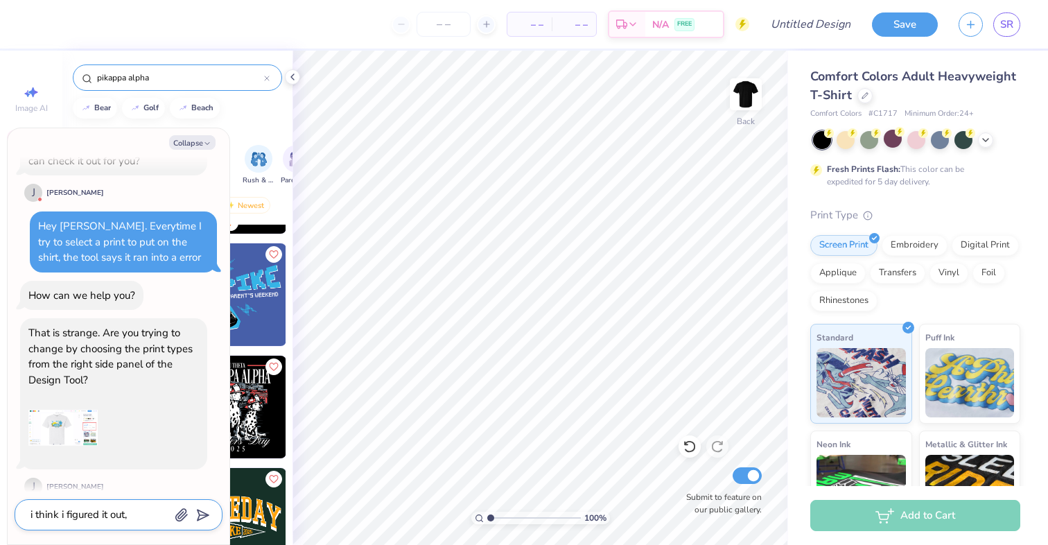
type textarea "i think i figured it out, w"
type textarea "x"
type textarea "i think i figured it out,"
type textarea "x"
type textarea "i think i figured it out, t"
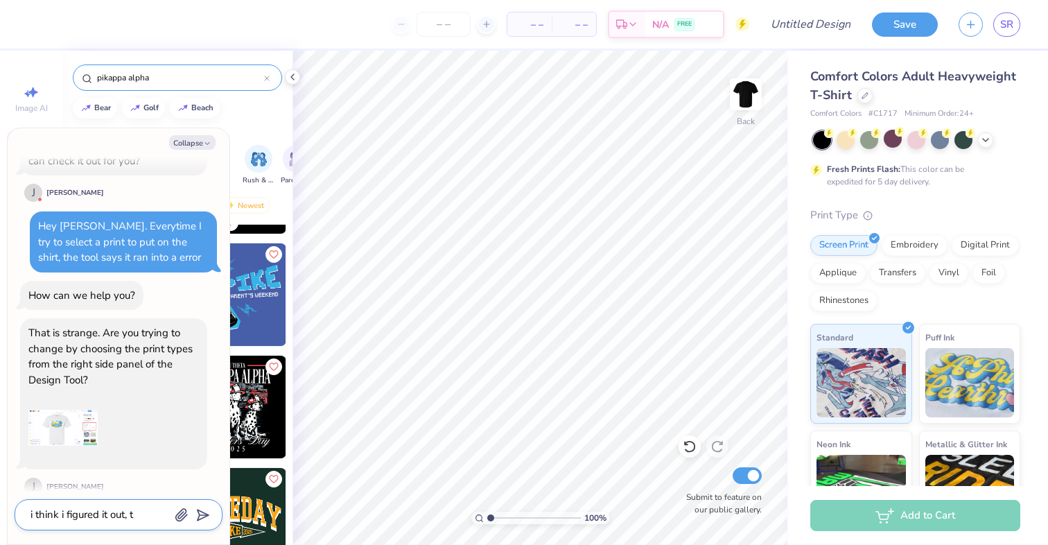
type textarea "x"
type textarea "i think i figured it out, th"
type textarea "x"
type textarea "i think i figured it out, tha"
type textarea "x"
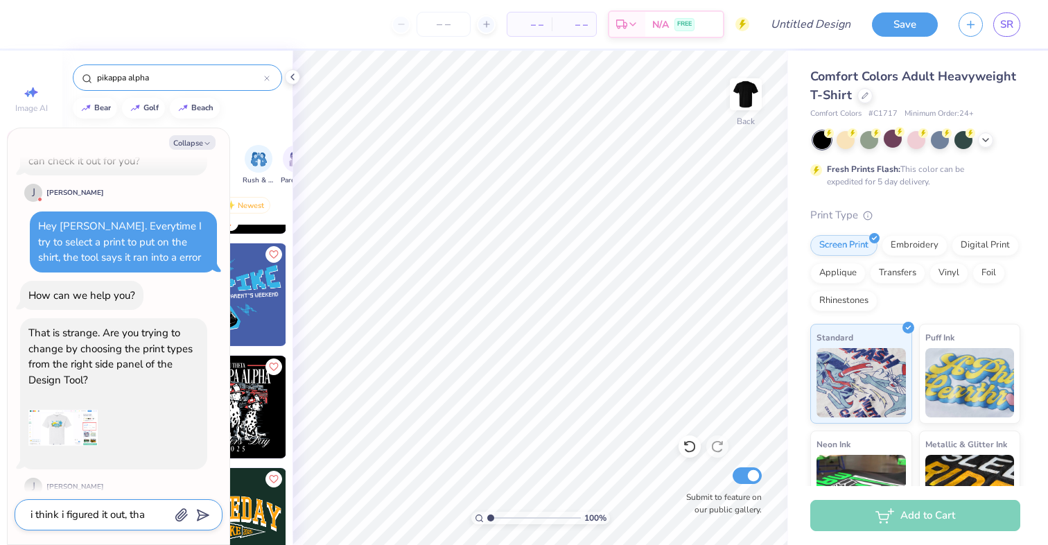
type textarea "i think i figured it out, than"
type textarea "x"
type textarea "i think i figured it out, thank"
type textarea "x"
type textarea "i think i figured it out, thank"
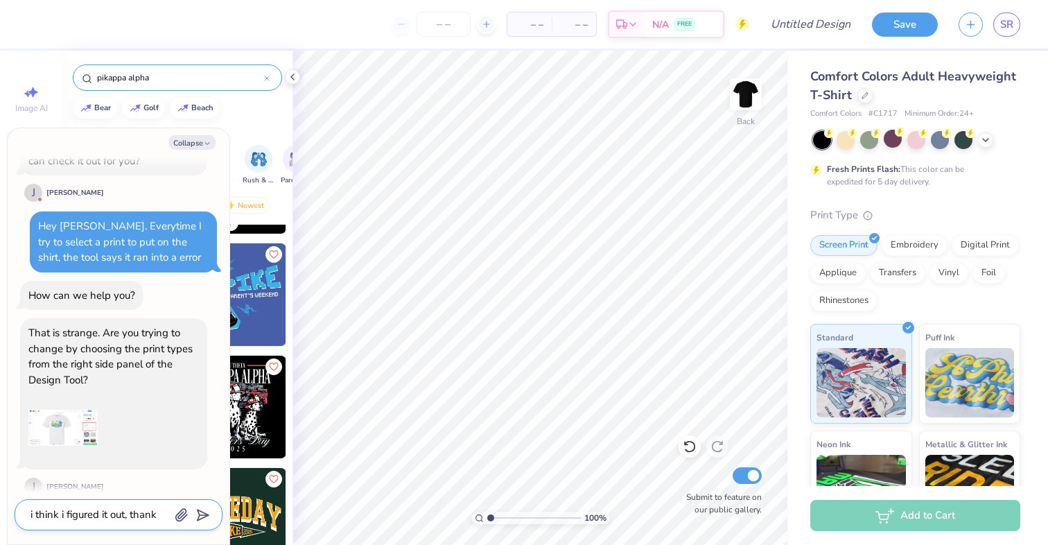
type textarea "x"
type textarea "i think i figured it out, thank y"
type textarea "x"
type textarea "i think i figured it out, thank [PERSON_NAME]"
type textarea "x"
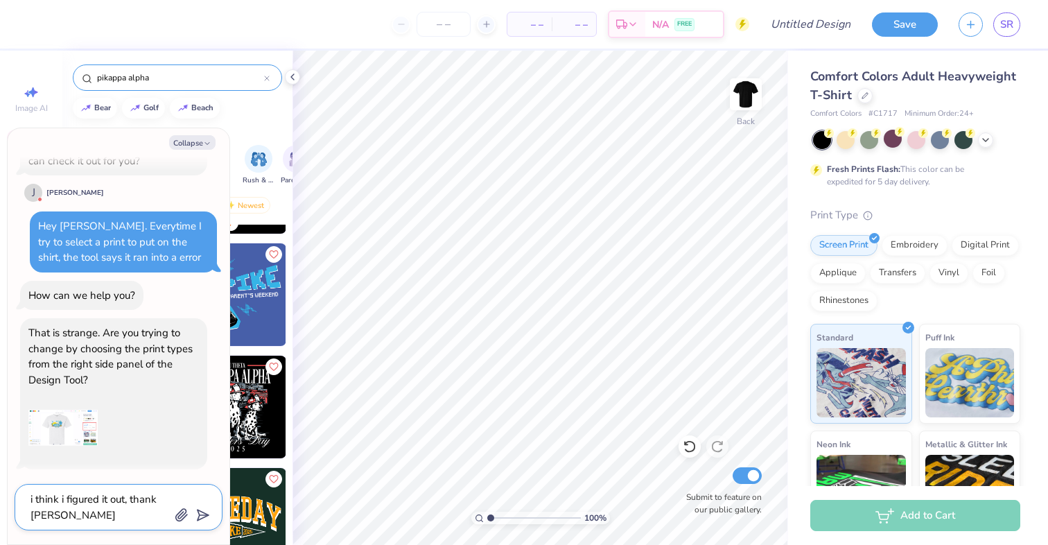
type textarea "i think i figured it out, thank you"
type textarea "x"
type textarea "i think i figured it out, thank you!"
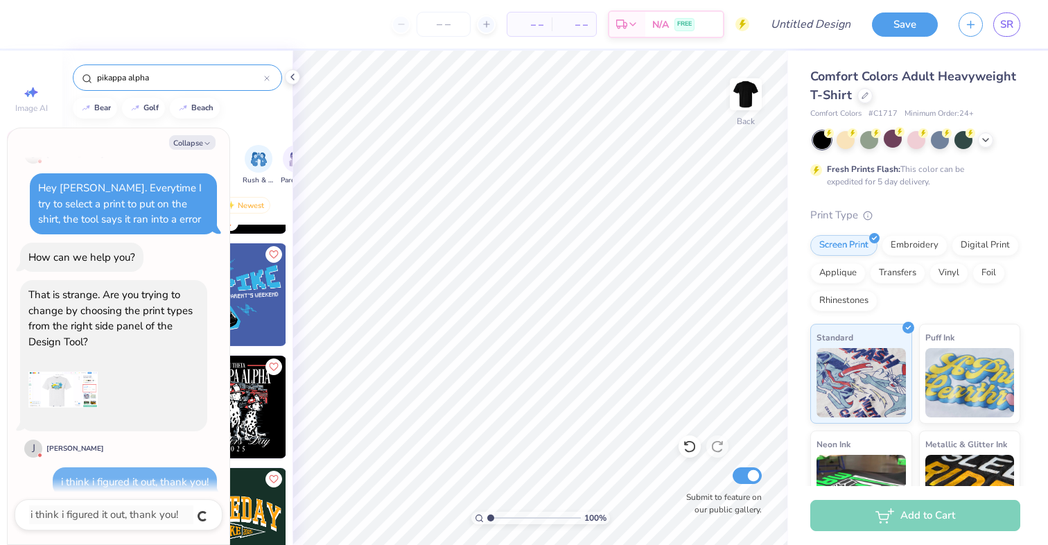
type textarea "x"
click at [198, 134] on div "Collapse why is it not letting me select the print? Hi there, [PERSON_NAME]! [P…" at bounding box center [119, 336] width 222 height 416
click at [198, 138] on button "Collapse" at bounding box center [192, 142] width 46 height 15
type textarea "x"
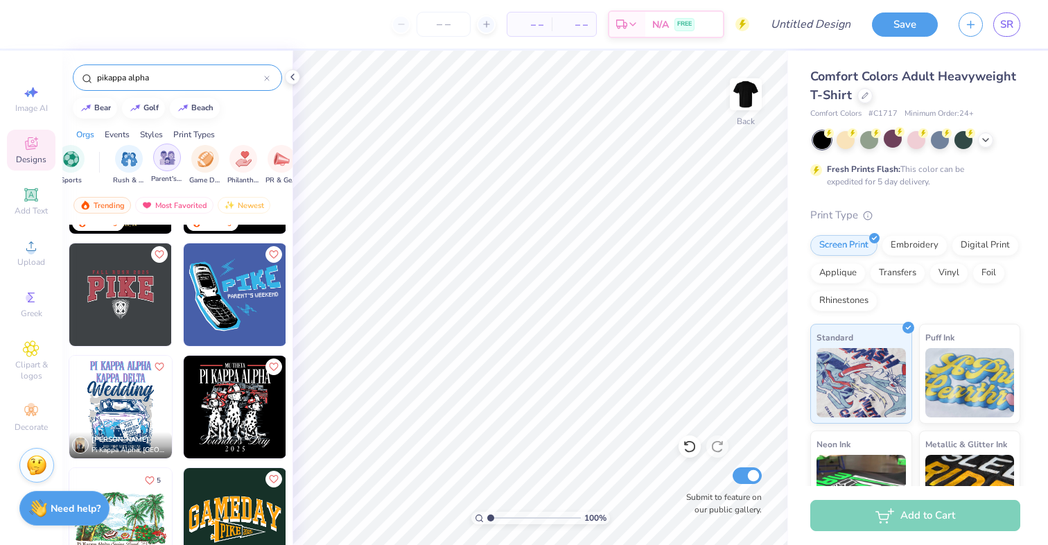
scroll to position [0, 0]
click at [252, 156] on img "filter for Rush & Bid" at bounding box center [259, 158] width 16 height 16
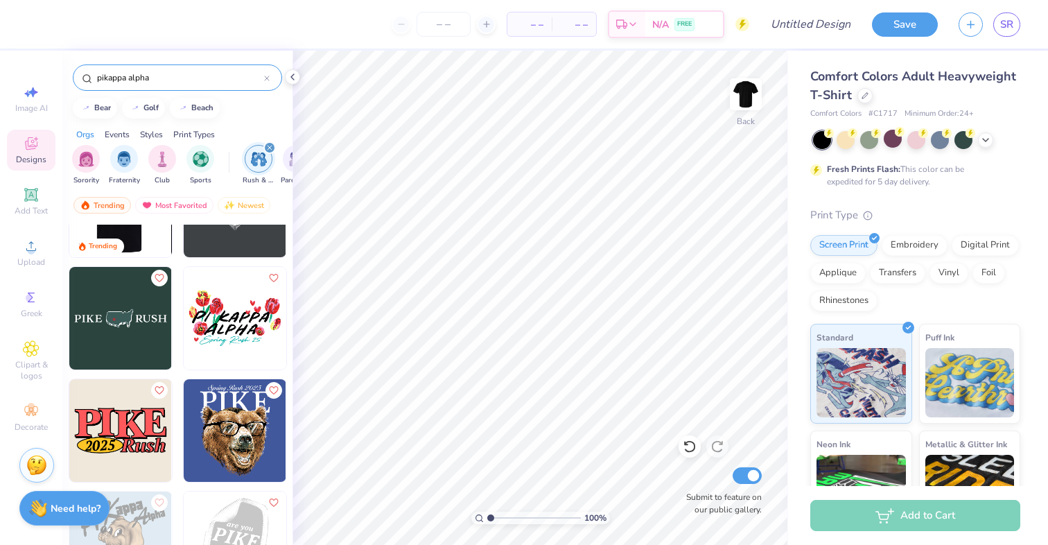
scroll to position [77, 0]
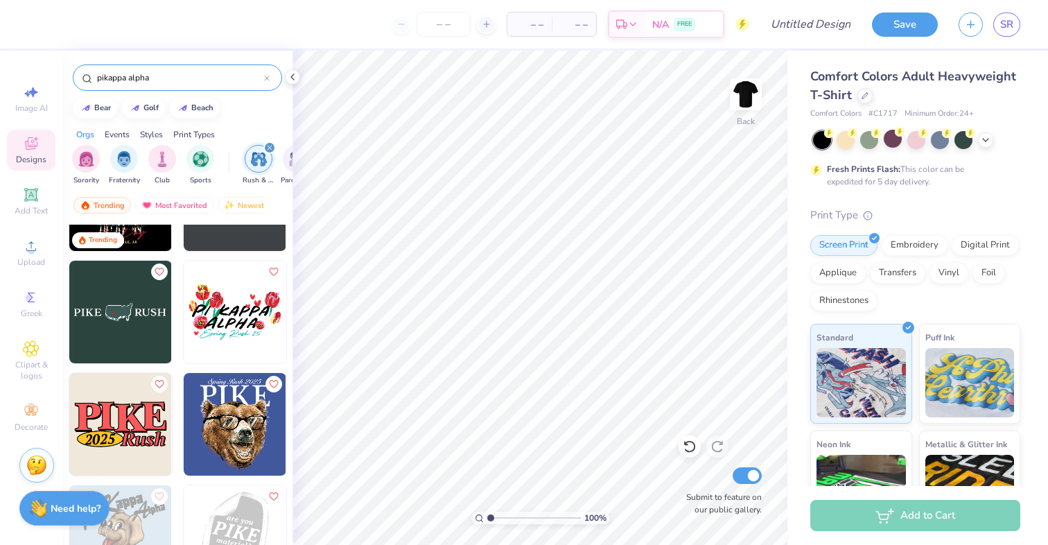
click at [69, 317] on img at bounding box center [17, 312] width 103 height 103
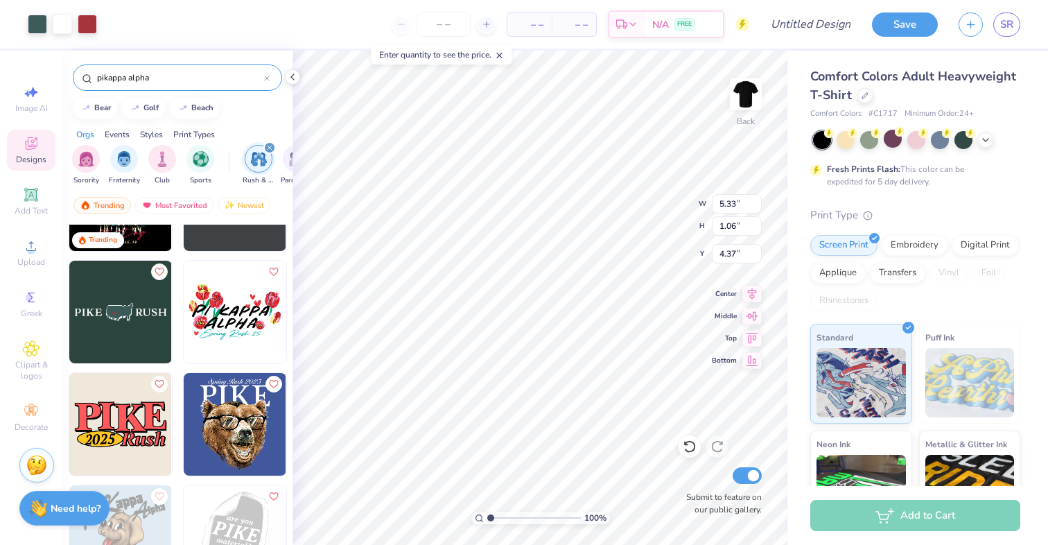
type input "5.33"
type input "1.06"
type input "3.00"
type input "2.47"
type input "3.00"
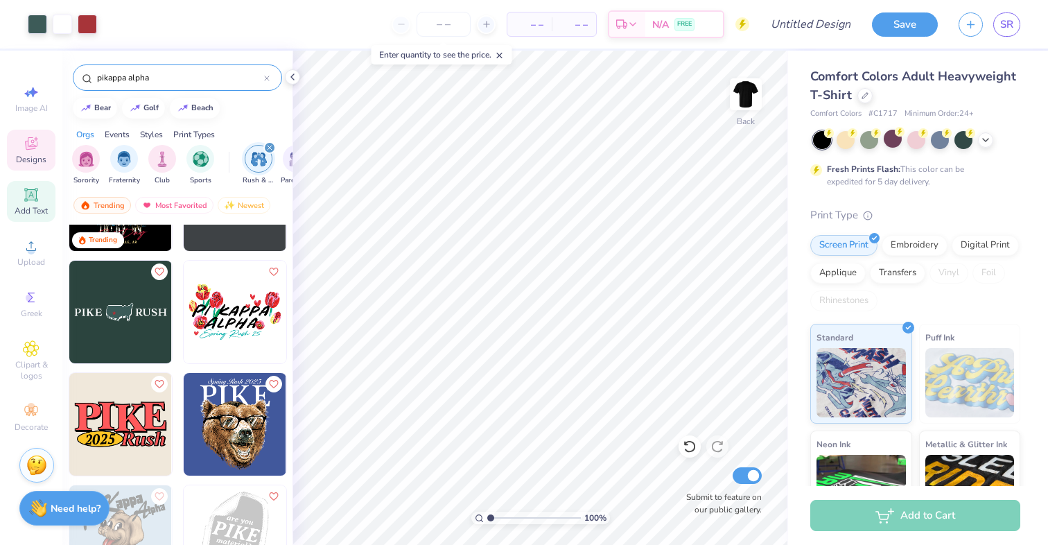
click at [31, 198] on icon at bounding box center [31, 194] width 10 height 10
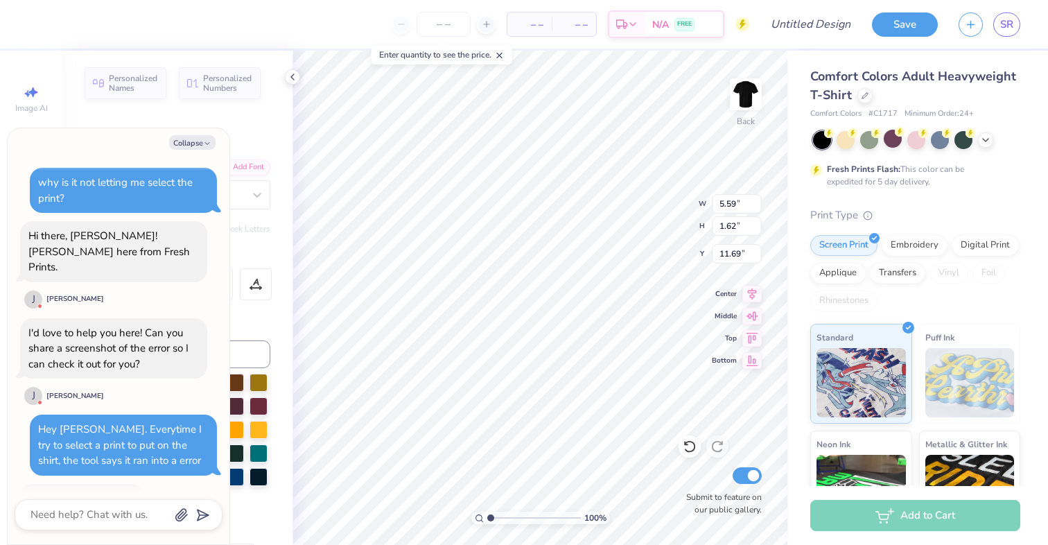
scroll to position [322, 0]
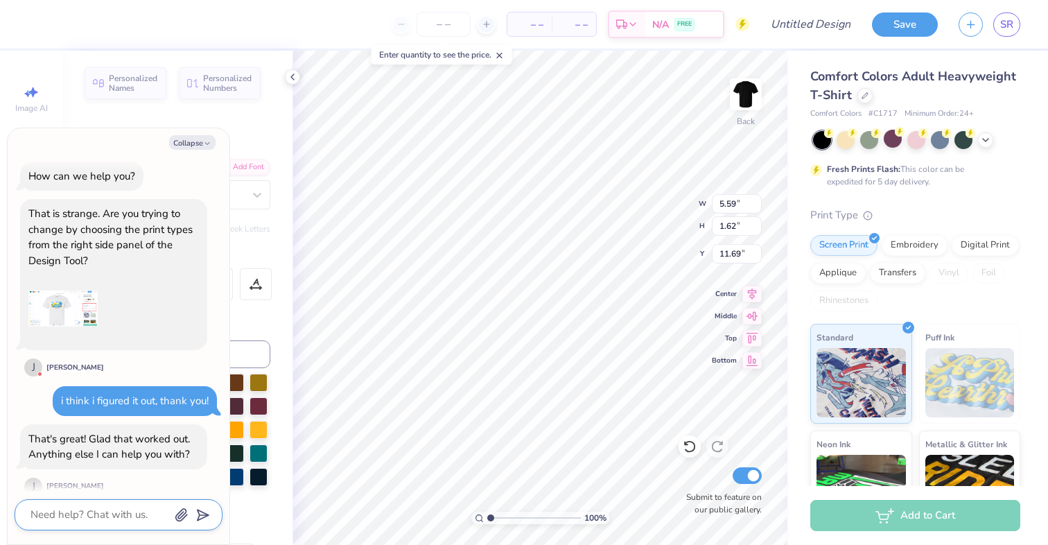
click at [89, 511] on textarea at bounding box center [99, 514] width 141 height 19
type textarea "x"
type textarea "n"
type textarea "x"
type textarea "no"
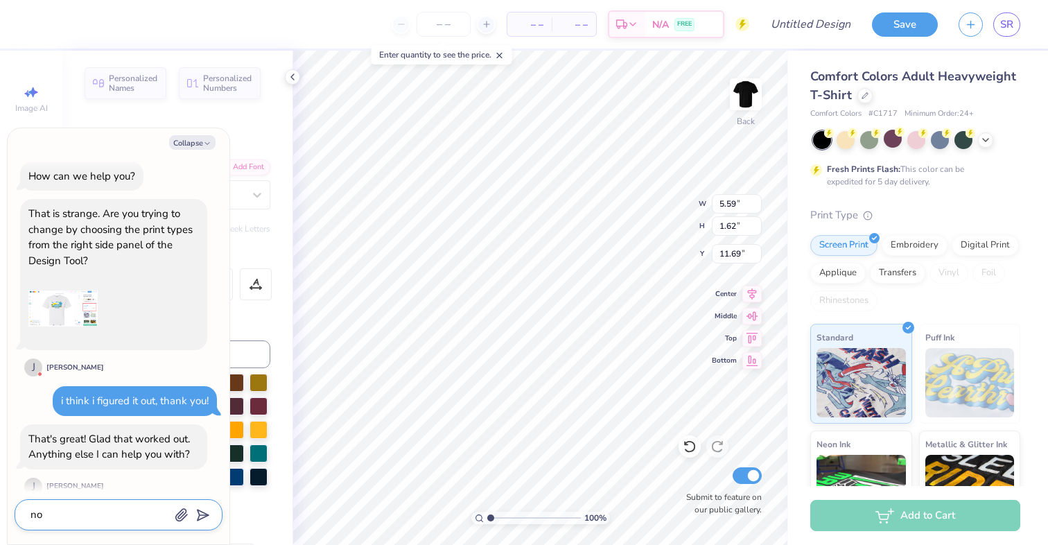
type textarea "x"
type textarea "not"
type textarea "x"
type textarea "not"
type textarea "x"
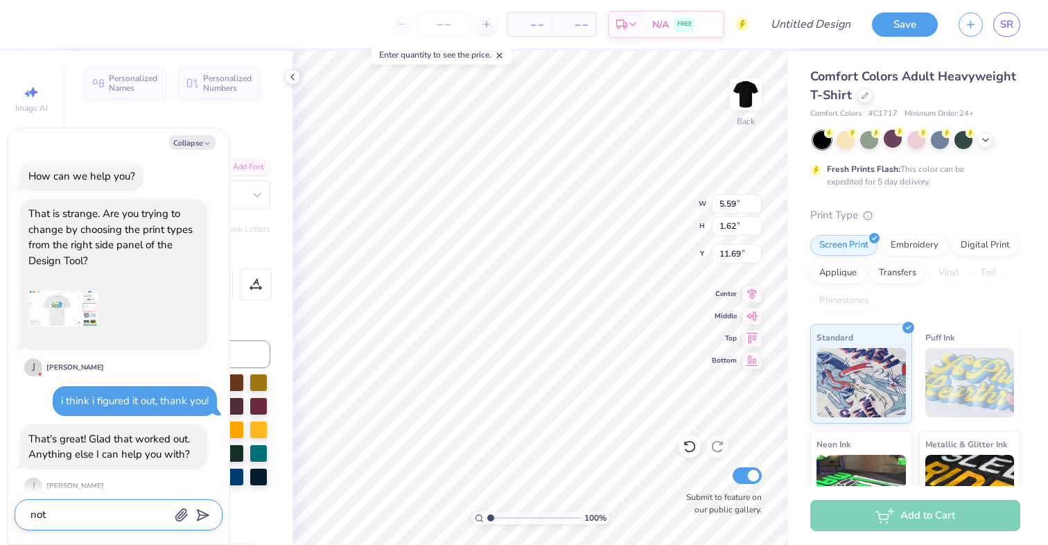
type textarea "not t"
type textarea "x"
type textarea "not"
type textarea "x"
type textarea "not r"
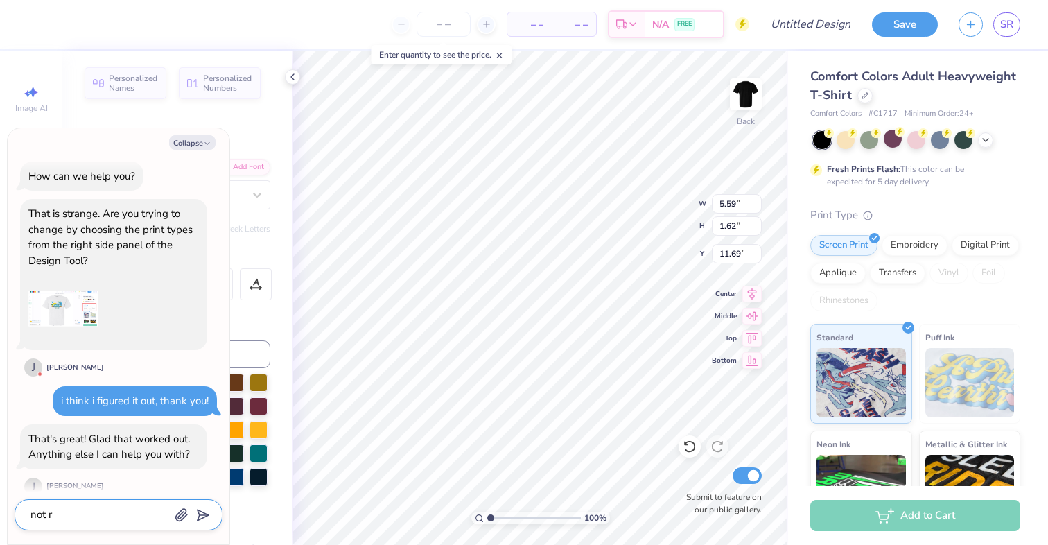
type textarea "x"
type textarea "not ri"
type textarea "x"
type textarea "not rig"
type textarea "x"
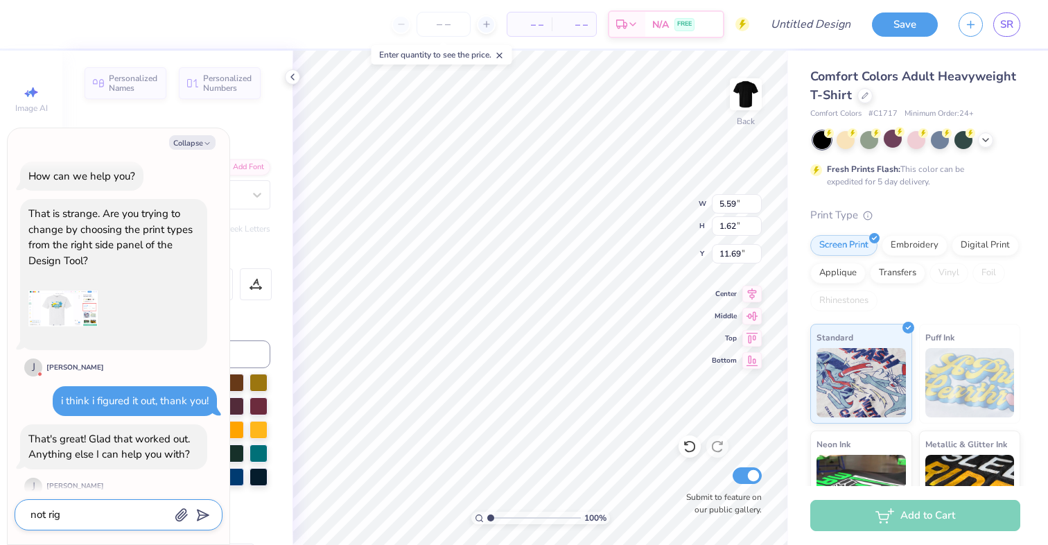
type textarea "not righ"
type textarea "x"
type textarea "not right"
type textarea "x"
type textarea "not right."
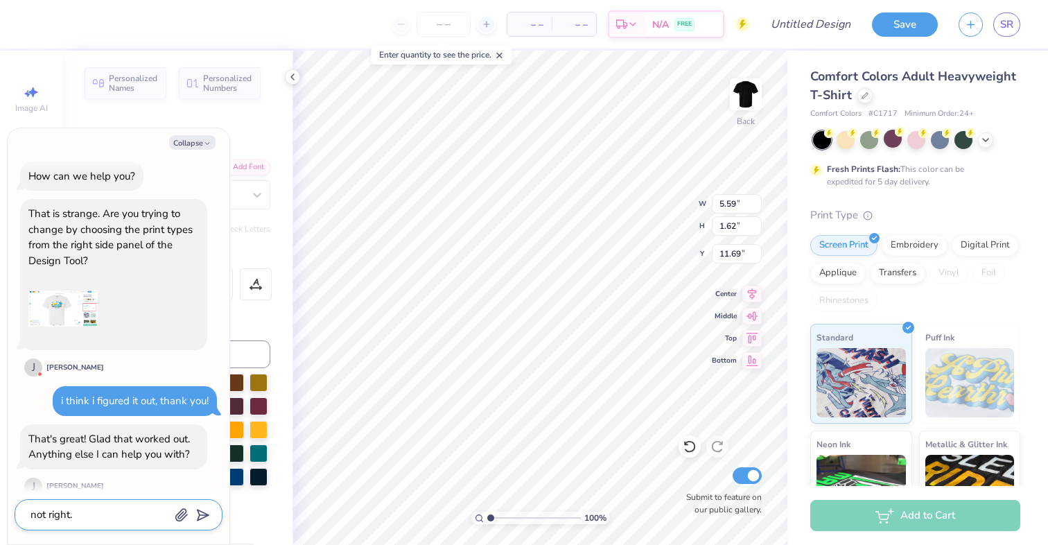
type textarea "x"
type textarea "not right. n"
type textarea "x"
type textarea "not right. noq"
type textarea "x"
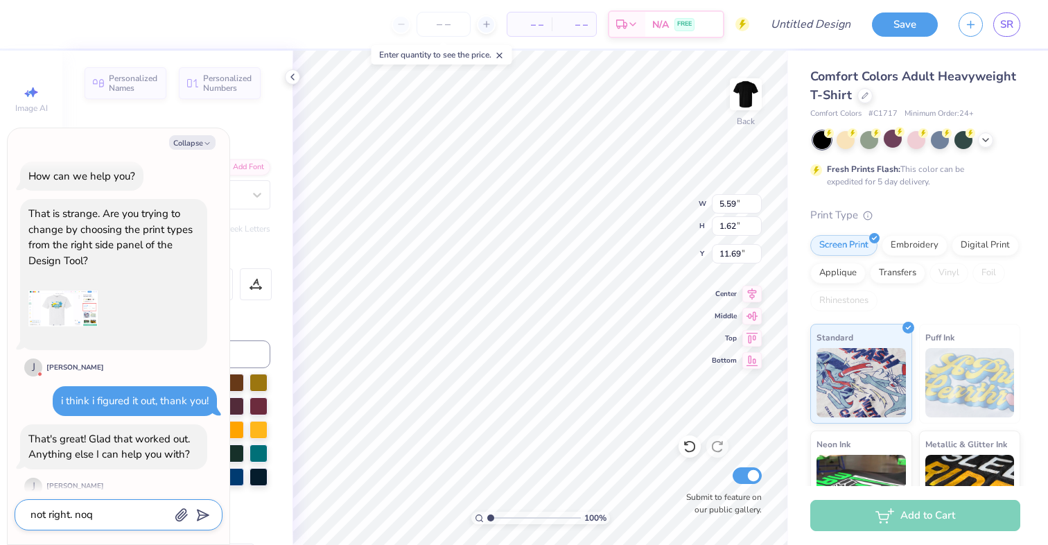
type textarea "not right. noqw"
type textarea "x"
type textarea "not right. noq"
type textarea "x"
type textarea "not right. no"
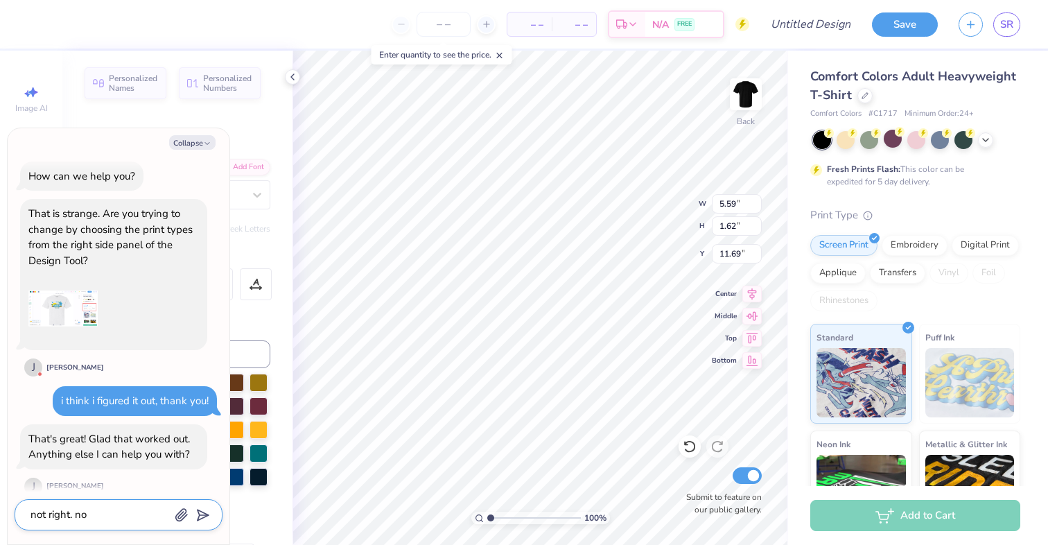
type textarea "x"
type textarea "not right. n"
type textarea "x"
type textarea "not right."
type textarea "x"
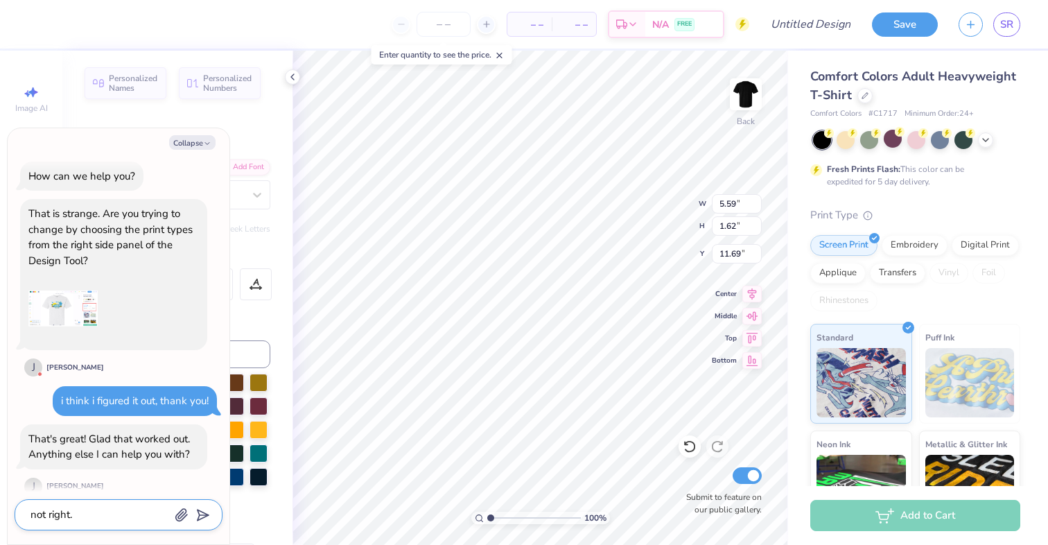
type textarea "not right."
type textarea "x"
type textarea "not right"
type textarea "x"
type textarea "not right"
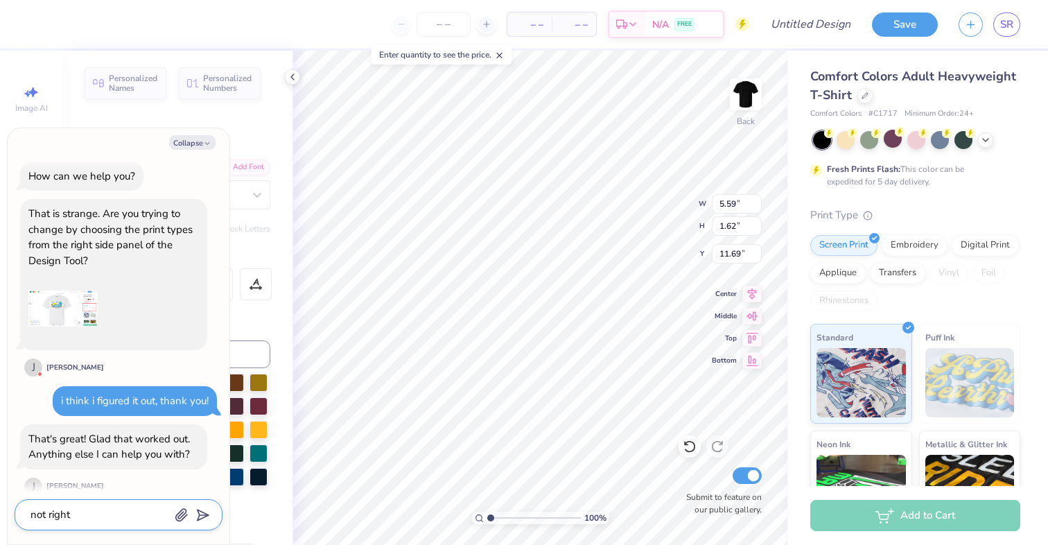
type textarea "x"
type textarea "not right n"
type textarea "x"
type textarea "not right no"
type textarea "x"
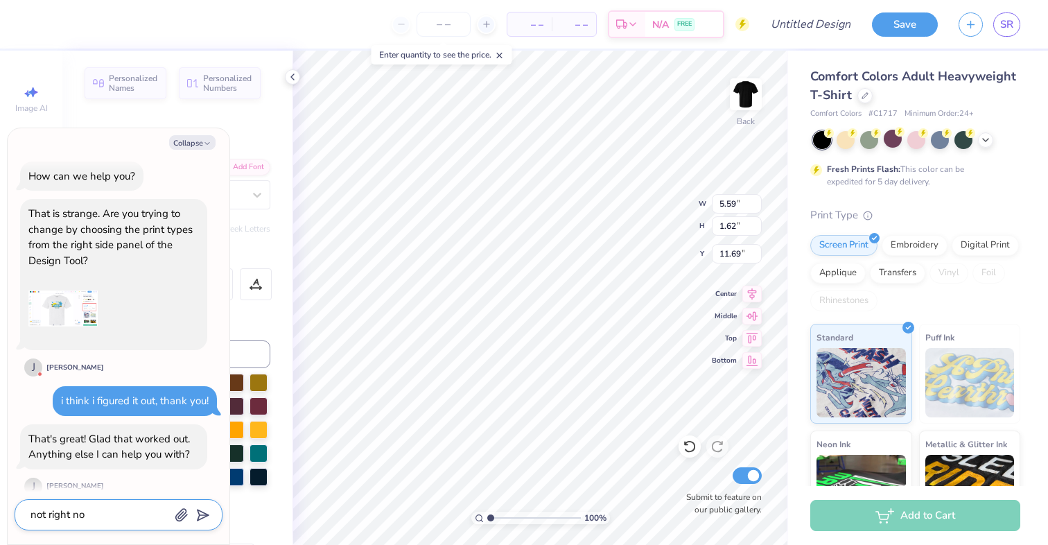
type textarea "not right now"
type textarea "x"
type textarea "not right now,"
type textarea "x"
click at [35, 518] on textarea "not right now, thank you." at bounding box center [99, 514] width 141 height 19
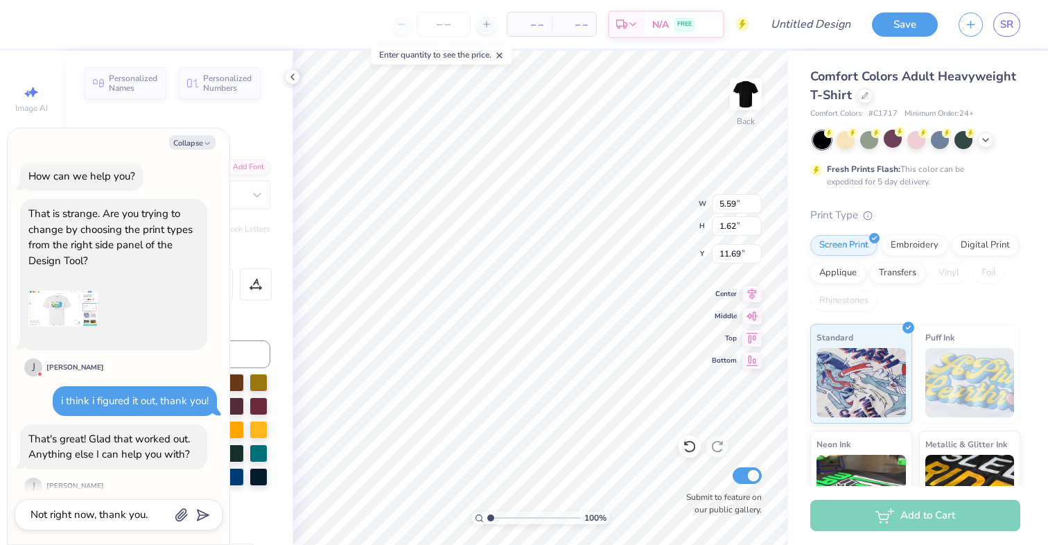
scroll to position [360, 0]
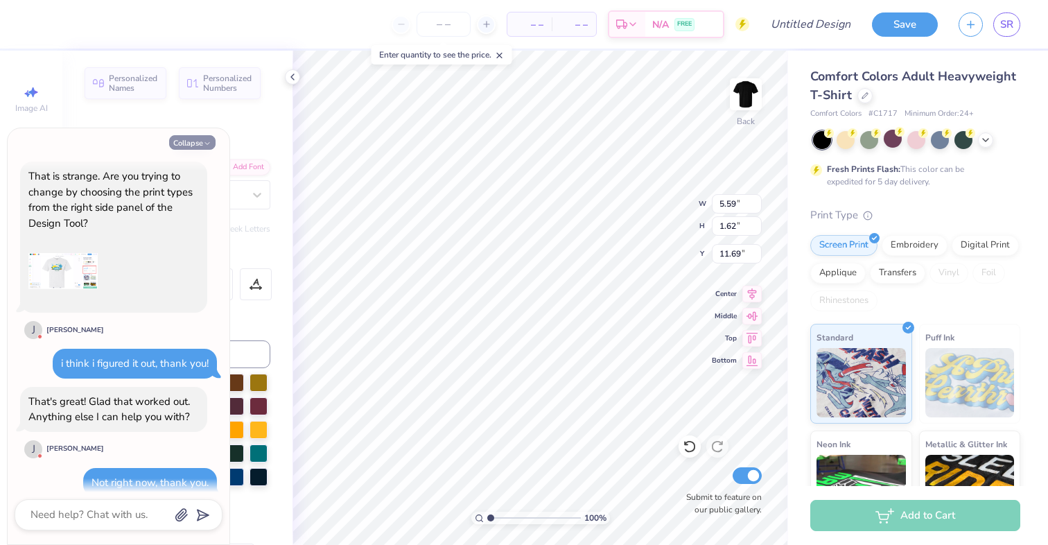
click at [182, 139] on button "Collapse" at bounding box center [192, 142] width 46 height 15
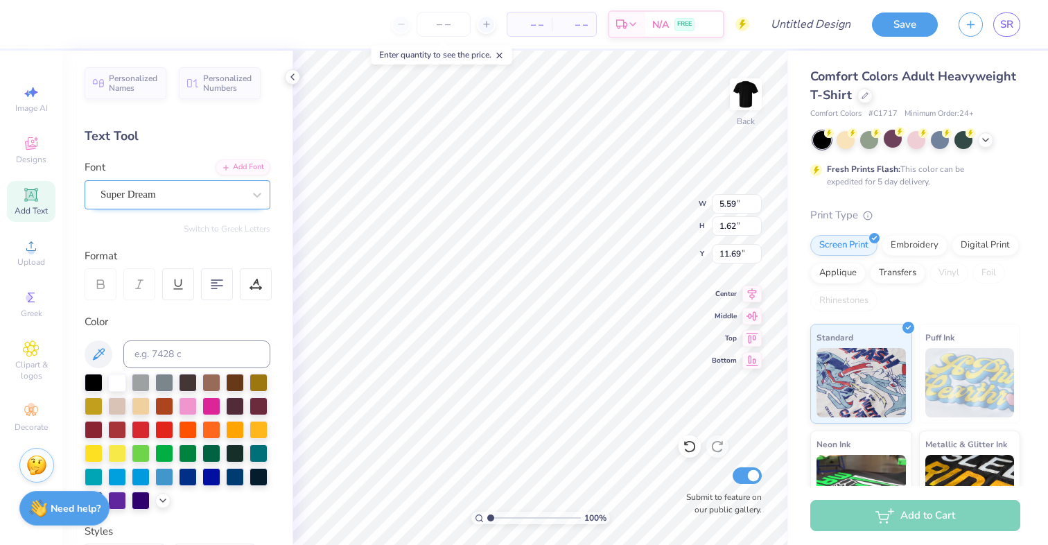
click at [151, 200] on div "Super Dream" at bounding box center [172, 194] width 146 height 21
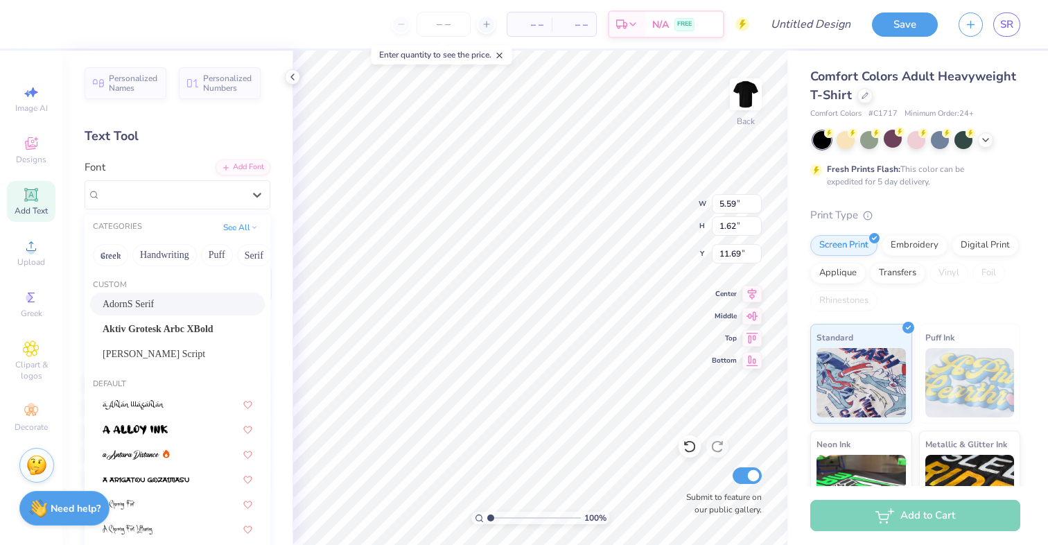
click at [154, 304] on span "AdornS Serif" at bounding box center [128, 304] width 51 height 15
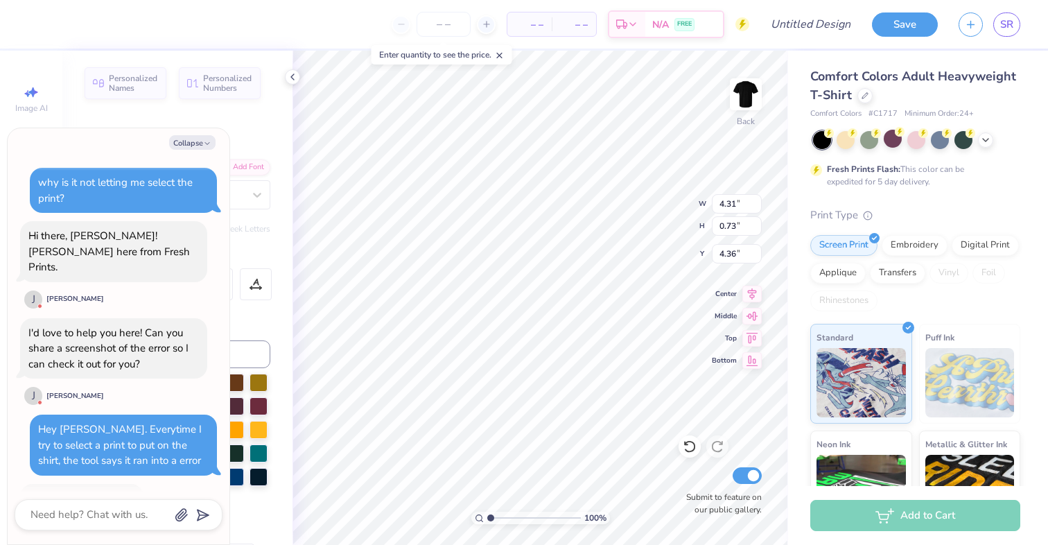
scroll to position [472, 0]
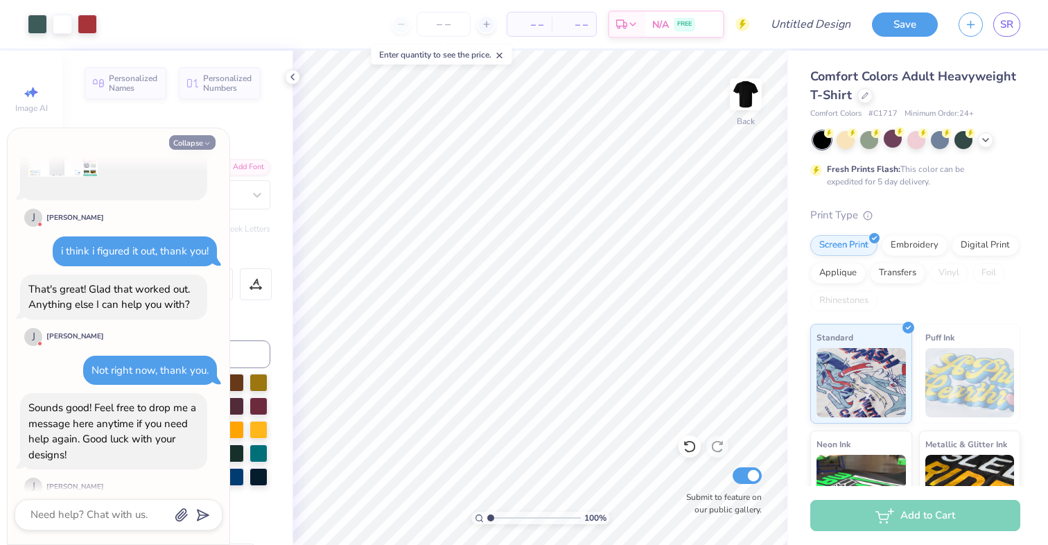
click at [190, 143] on button "Collapse" at bounding box center [192, 142] width 46 height 15
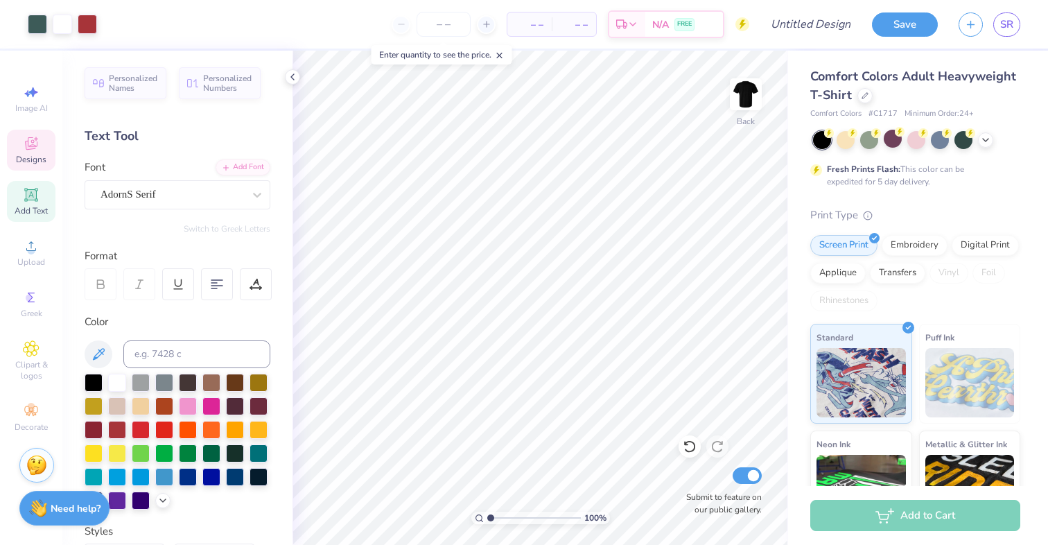
click at [39, 151] on icon at bounding box center [31, 143] width 17 height 17
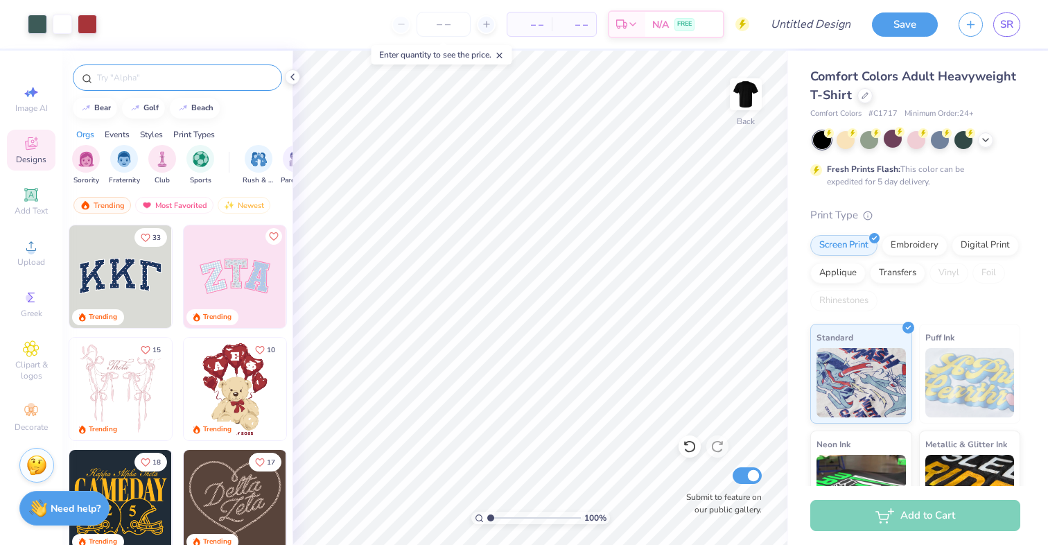
click at [159, 73] on input "text" at bounding box center [184, 78] width 177 height 14
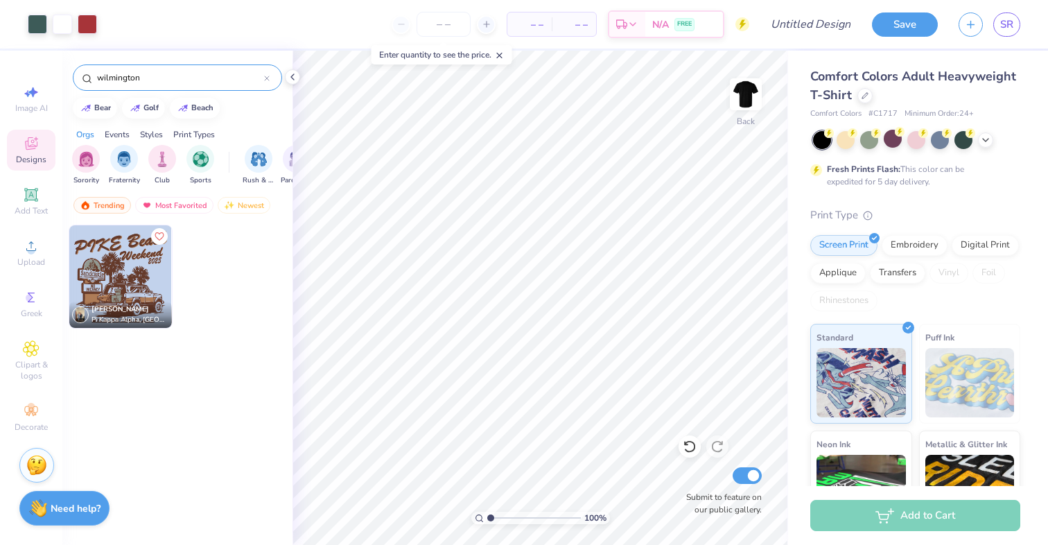
drag, startPoint x: 161, startPoint y: 76, endPoint x: 54, endPoint y: 76, distance: 106.7
click at [54, 76] on div "Art colors – – Per Item – – Total Est. Delivery N/A FREE Design Title Save SR I…" at bounding box center [524, 272] width 1048 height 545
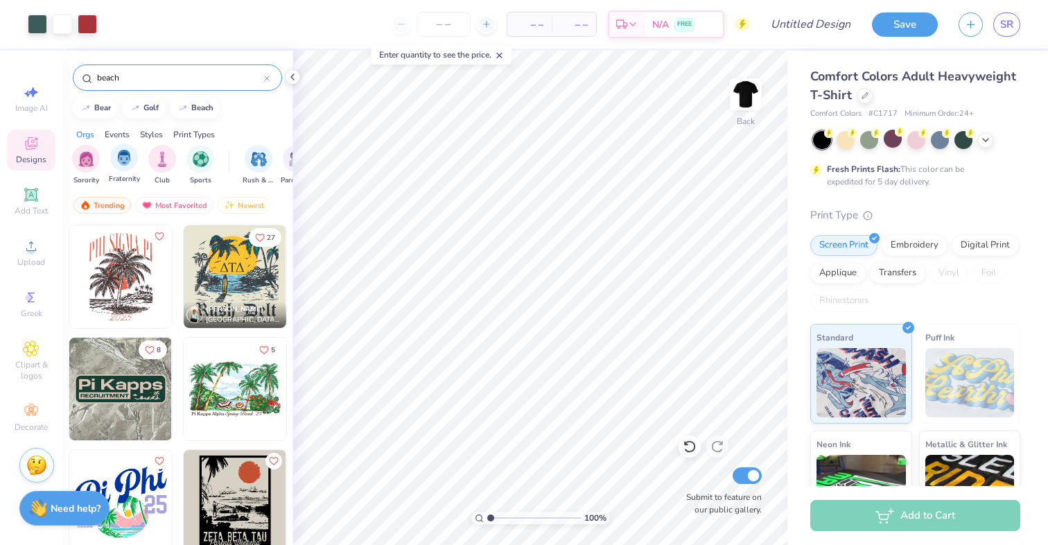
click at [130, 170] on div "Fraternity" at bounding box center [124, 163] width 31 height 41
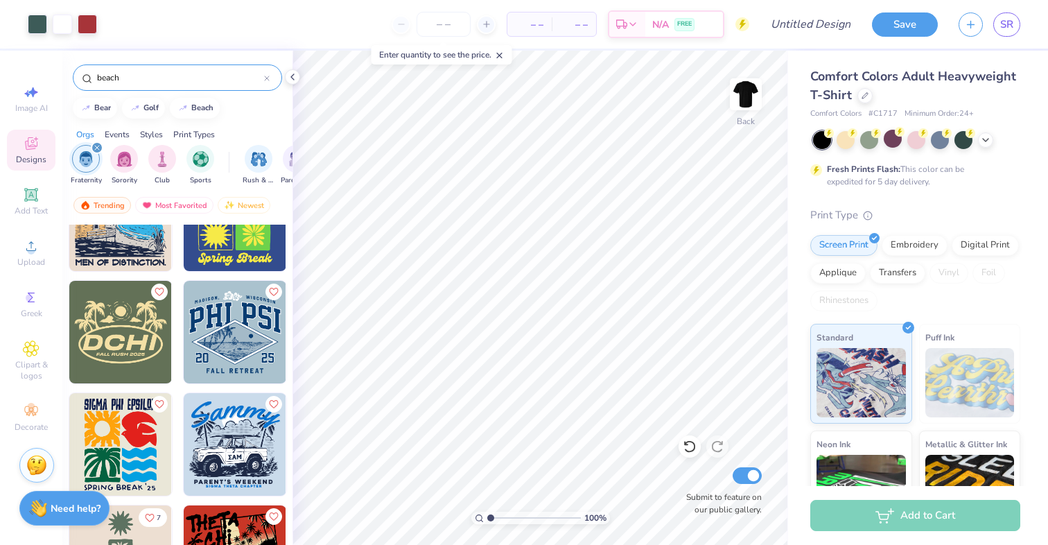
scroll to position [1096, 0]
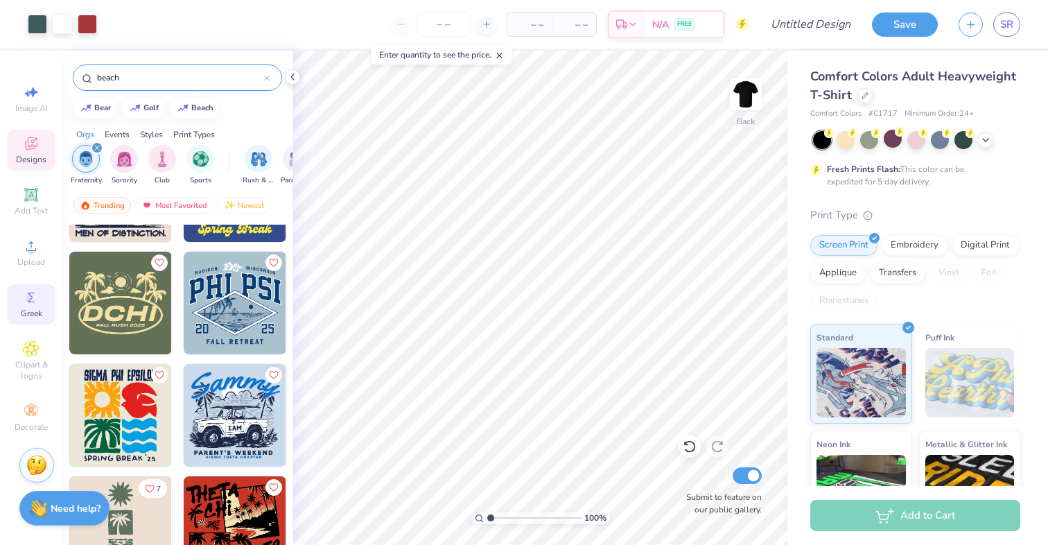
click at [34, 304] on icon at bounding box center [31, 297] width 17 height 17
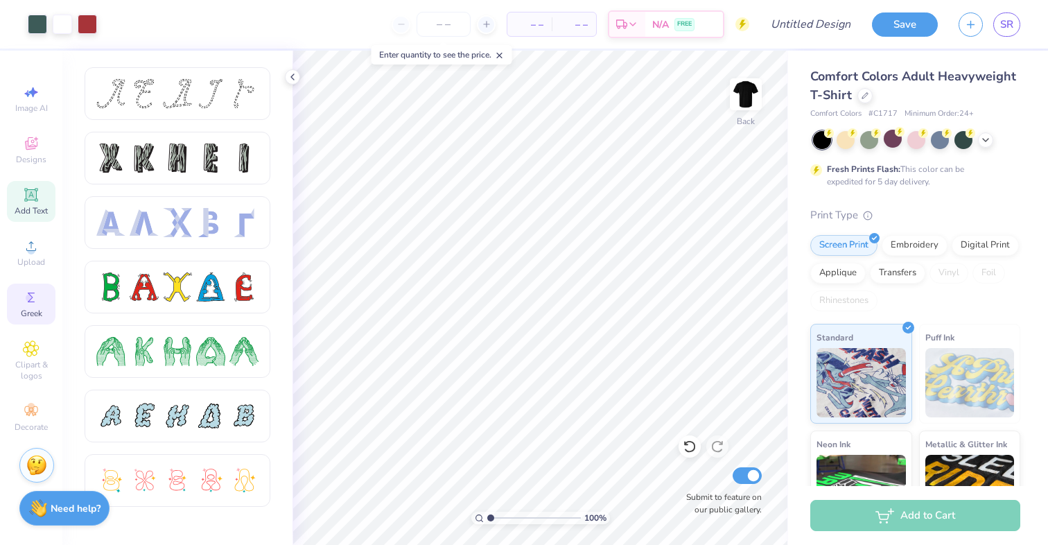
click at [35, 187] on icon at bounding box center [31, 194] width 17 height 17
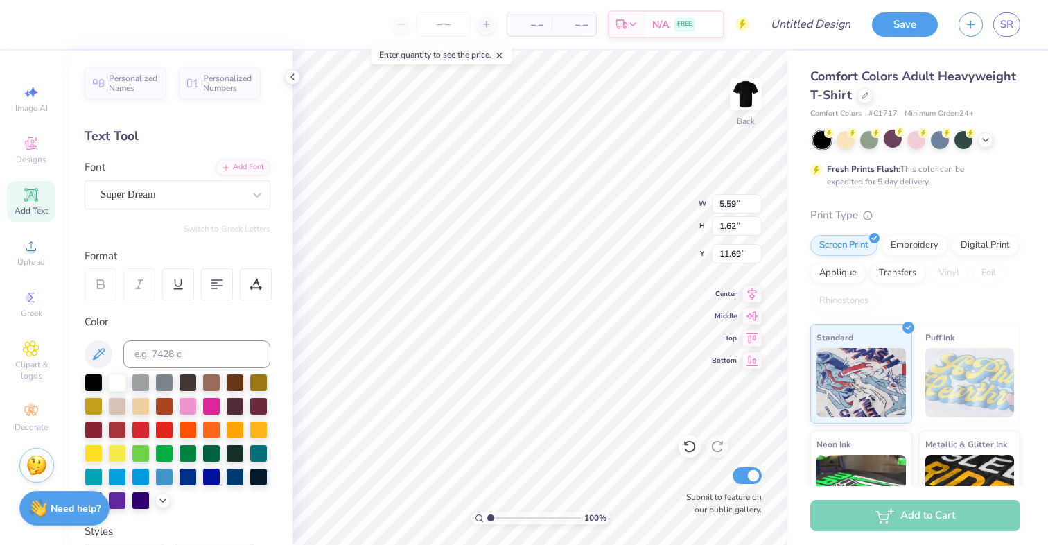
click at [34, 178] on div "Image AI Designs Add Text Upload Greek Clipart & logos Decorate" at bounding box center [31, 258] width 49 height 360
click at [30, 156] on span "Designs" at bounding box center [31, 159] width 30 height 11
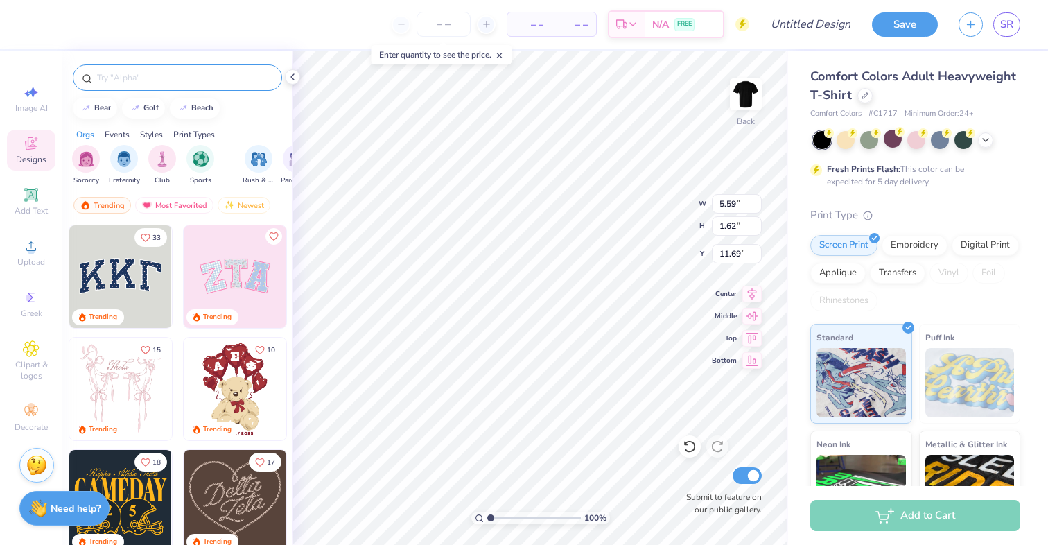
click at [119, 81] on input "text" at bounding box center [184, 78] width 177 height 14
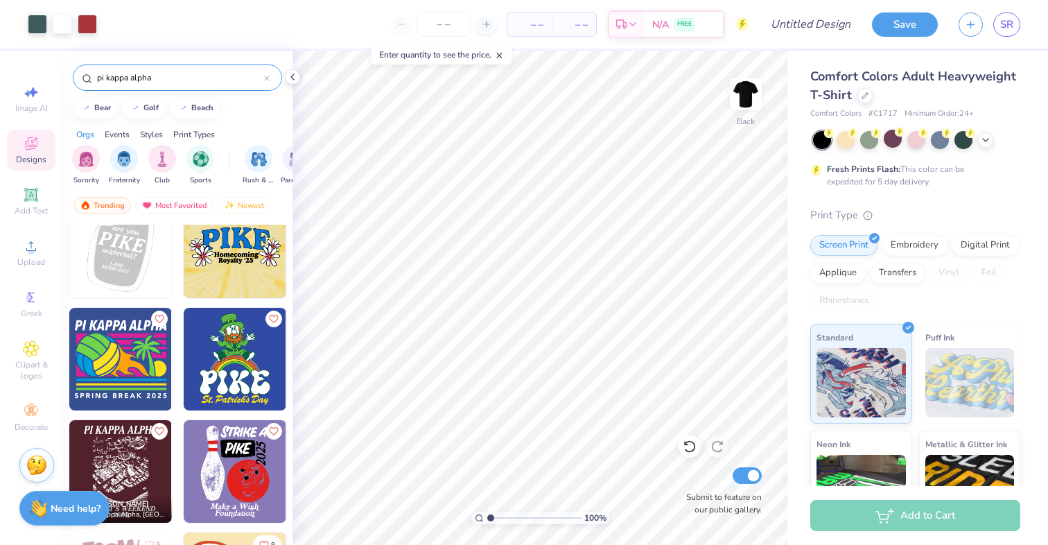
scroll to position [2547, 0]
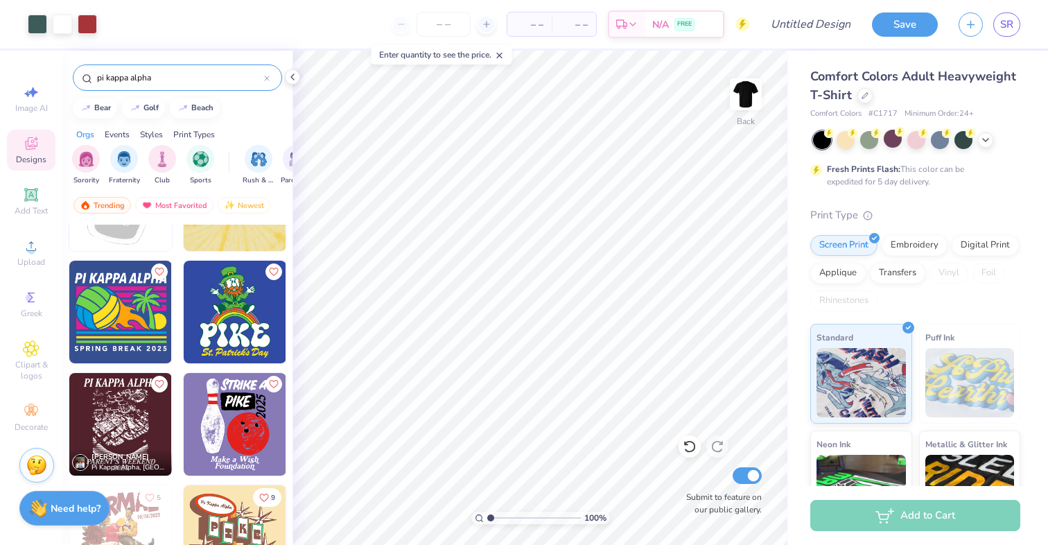
click at [211, 502] on img at bounding box center [235, 536] width 103 height 103
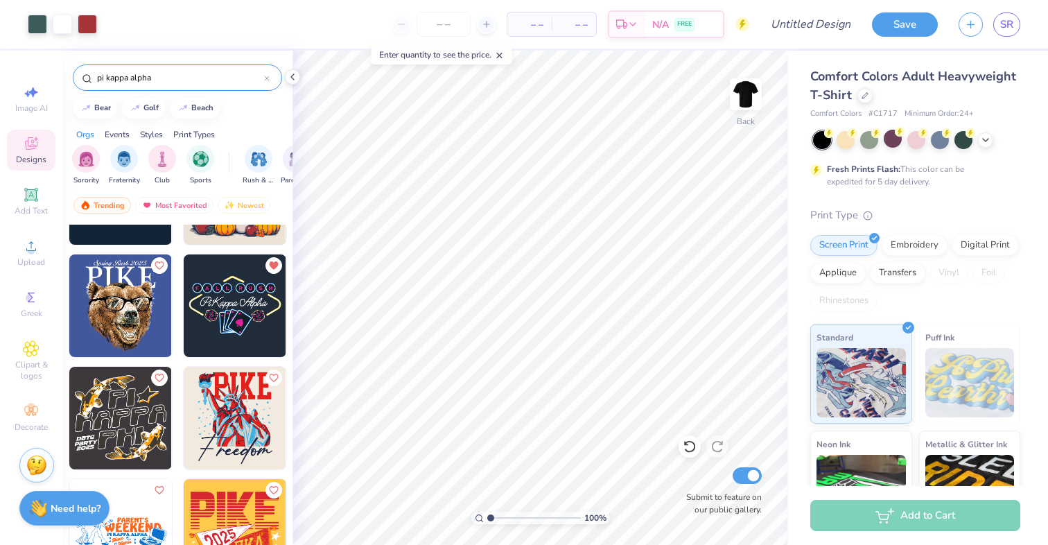
scroll to position [1523, 0]
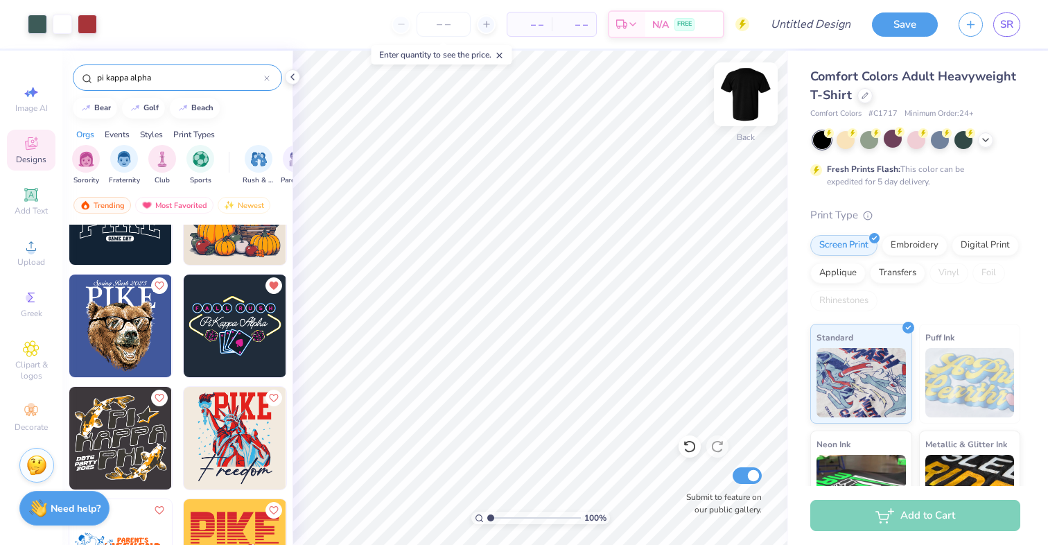
click at [744, 89] on img at bounding box center [745, 94] width 55 height 55
click at [234, 328] on img at bounding box center [235, 325] width 103 height 103
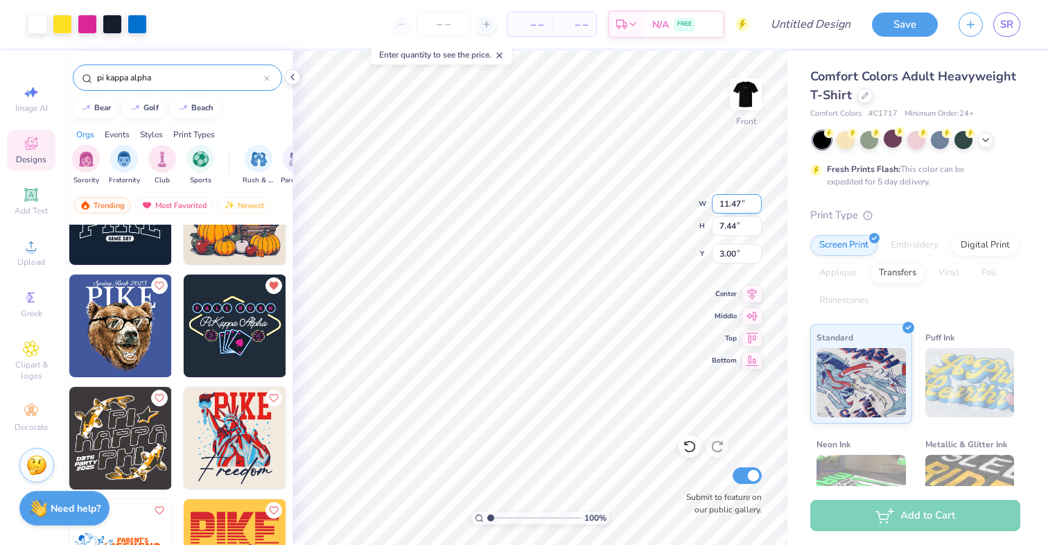
click at [744, 201] on input "11.47" at bounding box center [737, 203] width 50 height 19
click at [727, 203] on input "11.47" at bounding box center [737, 203] width 50 height 19
click at [724, 225] on input "8.74" at bounding box center [737, 225] width 50 height 19
click at [753, 97] on img at bounding box center [745, 94] width 55 height 55
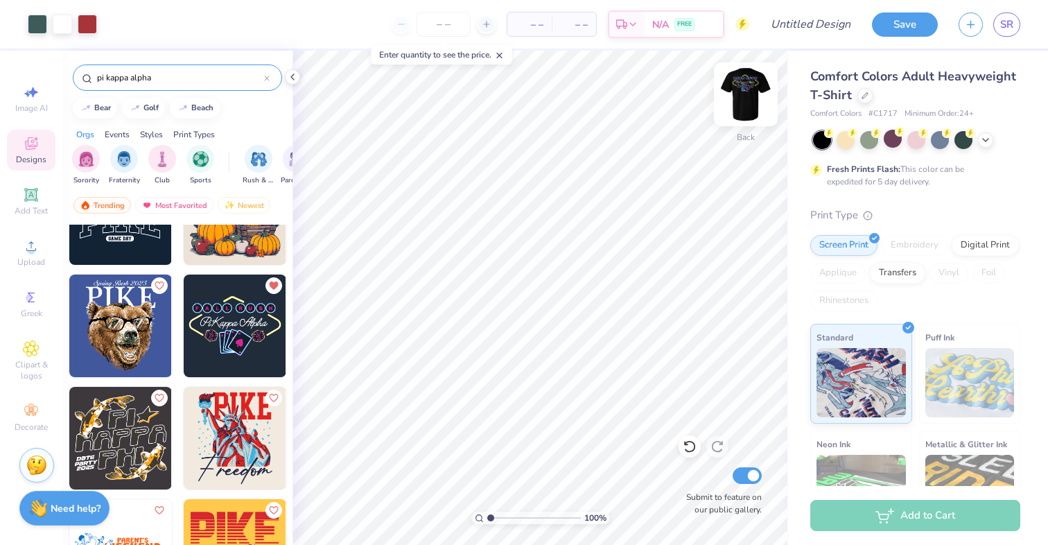
click at [748, 103] on img at bounding box center [745, 94] width 55 height 55
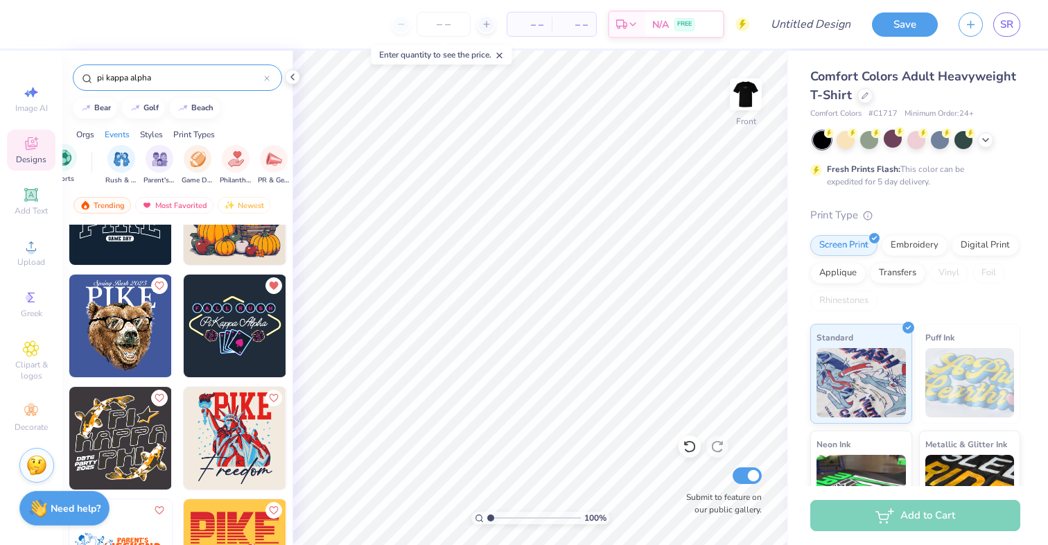
scroll to position [0, 139]
click at [164, 81] on input "pi kappa alpha" at bounding box center [180, 78] width 168 height 14
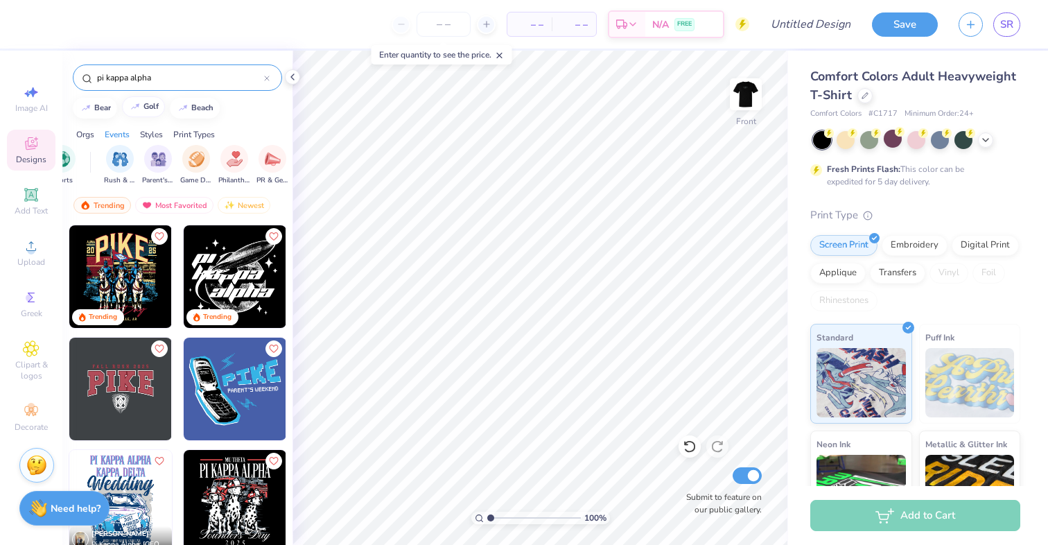
click at [149, 108] on div "golf" at bounding box center [150, 107] width 15 height 8
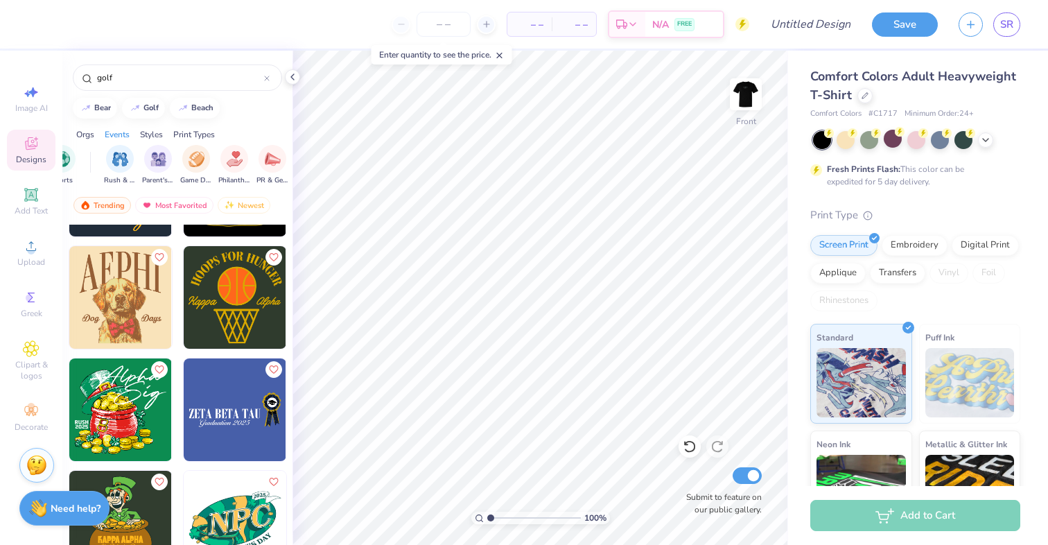
scroll to position [7149, 0]
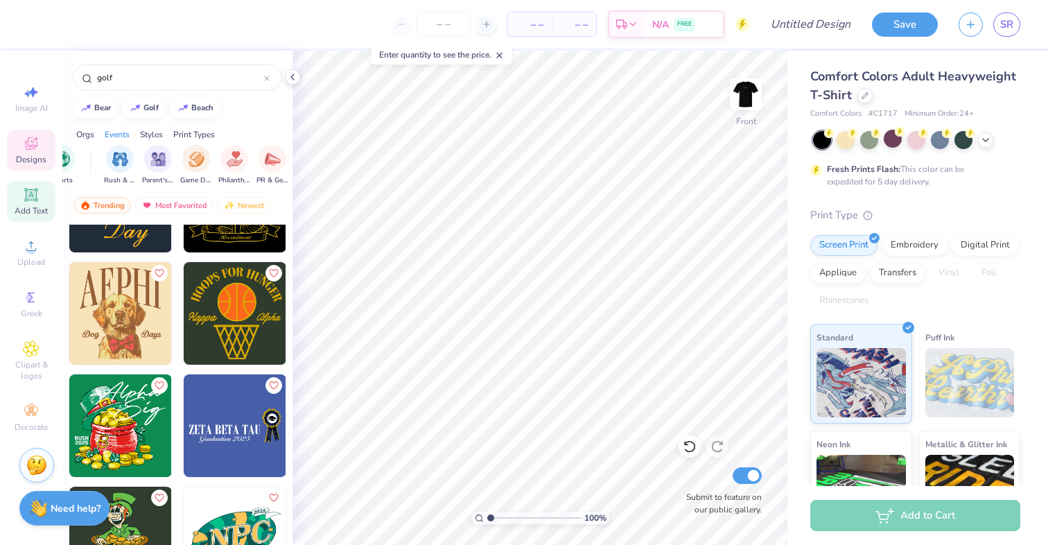
click at [33, 198] on icon at bounding box center [31, 194] width 10 height 10
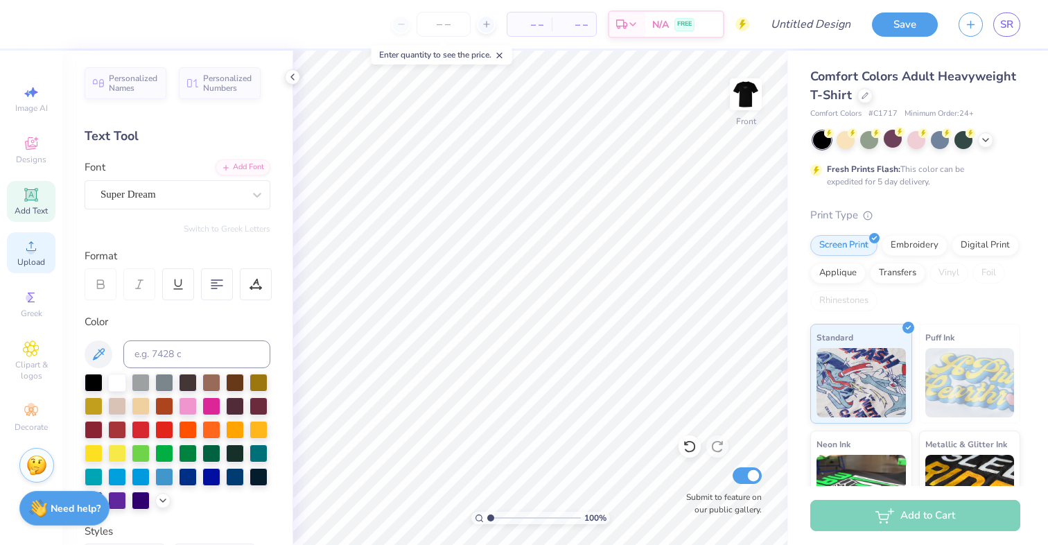
click at [30, 255] on div "Upload" at bounding box center [31, 252] width 49 height 41
click at [34, 240] on icon at bounding box center [31, 246] width 17 height 17
click at [749, 99] on img at bounding box center [745, 94] width 55 height 55
click at [738, 89] on img at bounding box center [745, 94] width 55 height 55
click at [36, 154] on span "Designs" at bounding box center [31, 159] width 30 height 11
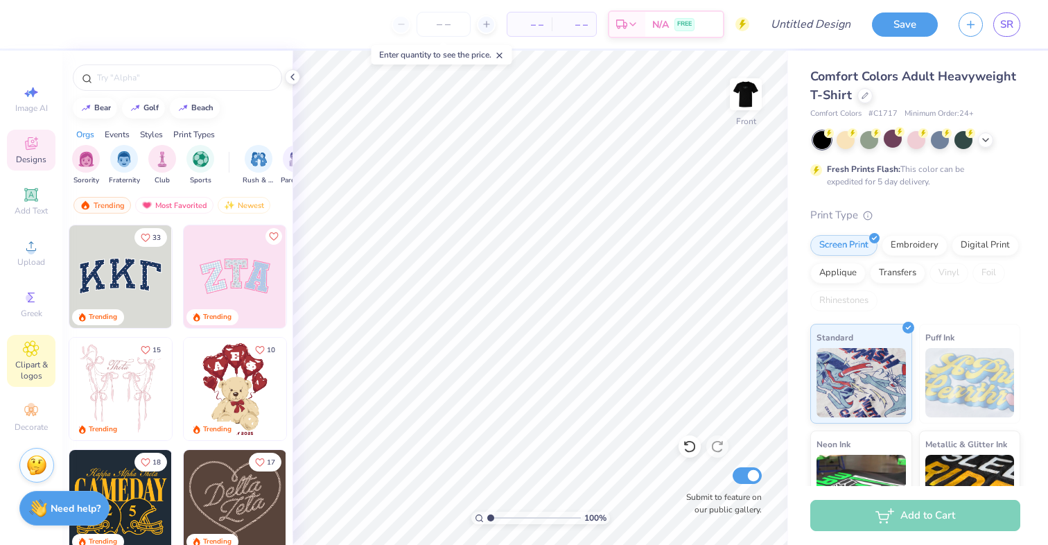
click at [30, 349] on icon at bounding box center [31, 348] width 7 height 7
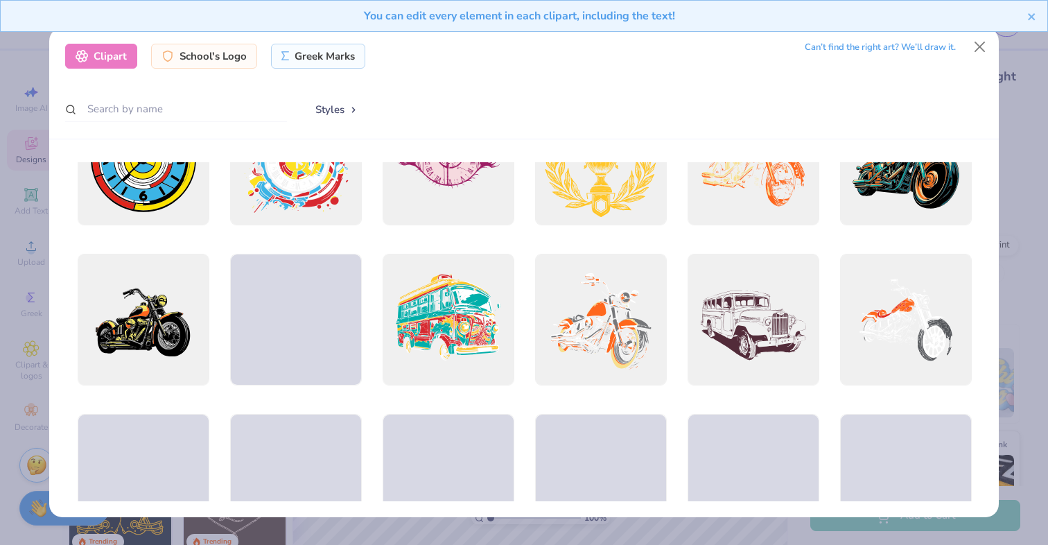
scroll to position [585, 0]
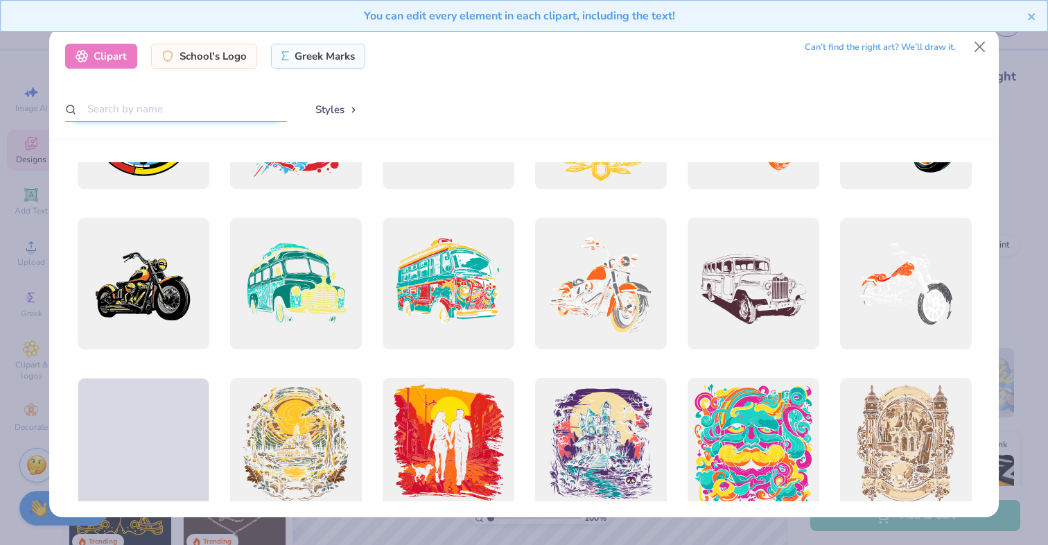
click at [156, 107] on input "text" at bounding box center [176, 109] width 222 height 26
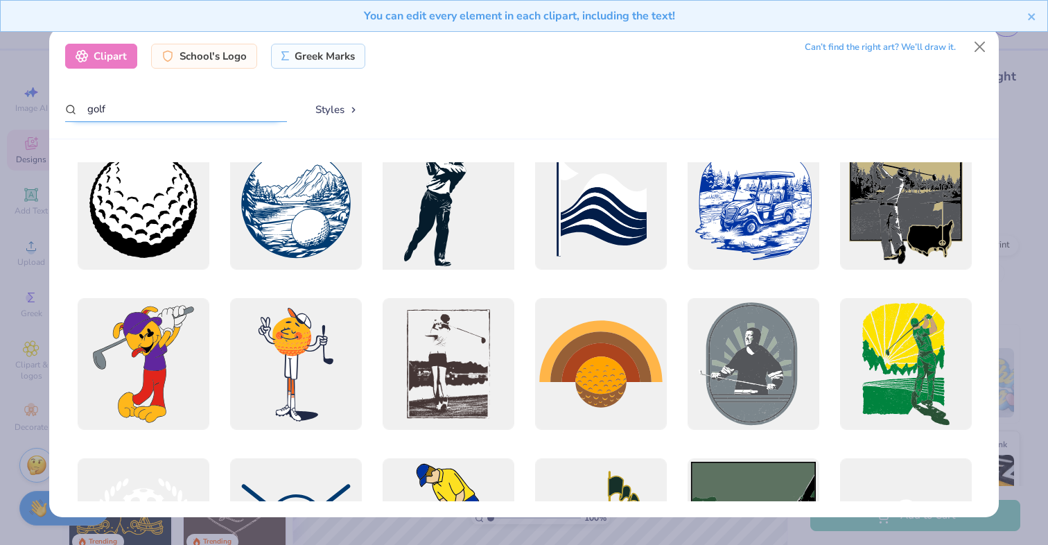
scroll to position [0, 0]
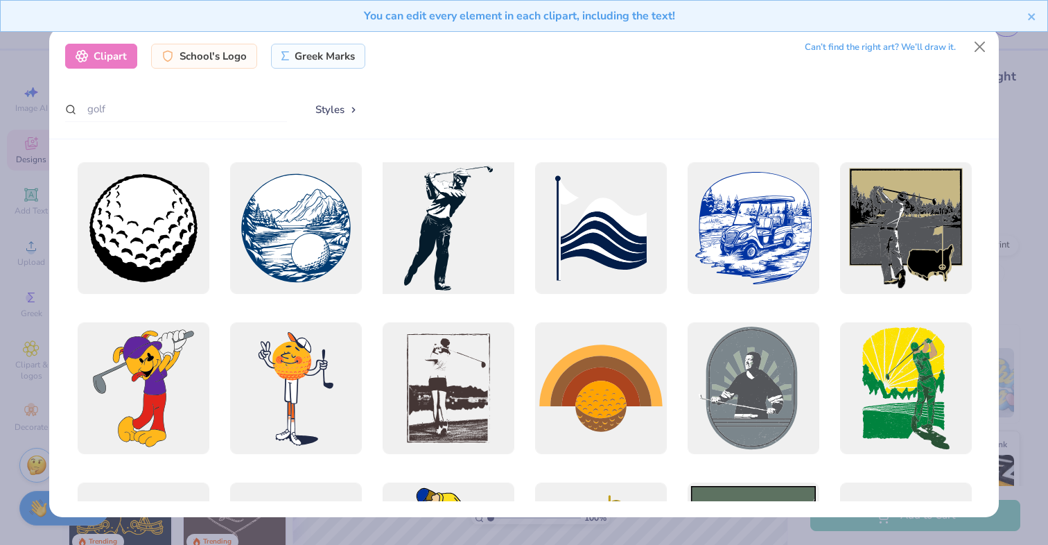
click at [423, 228] on div at bounding box center [448, 227] width 145 height 145
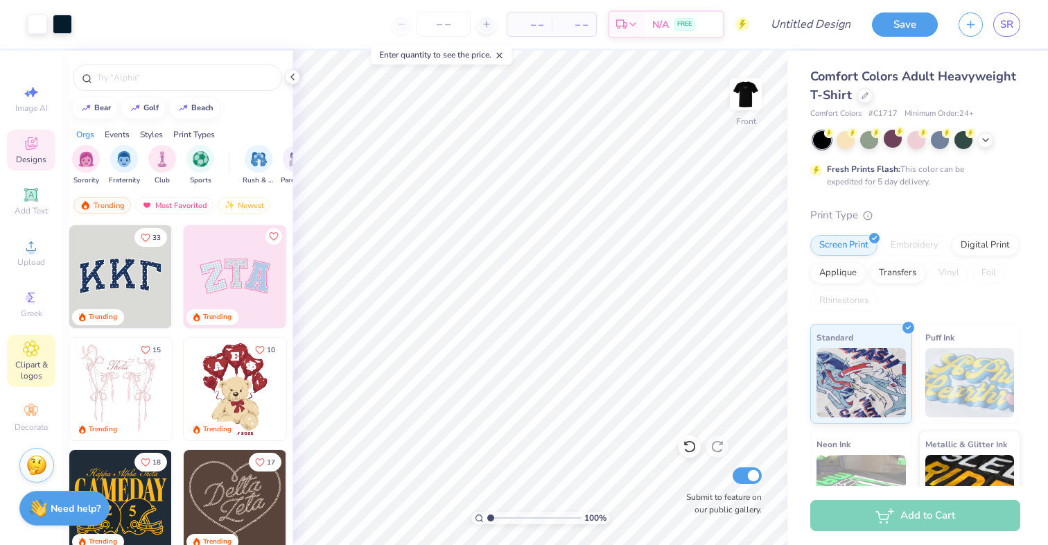
click at [28, 359] on span "Clipart & logos" at bounding box center [31, 370] width 49 height 22
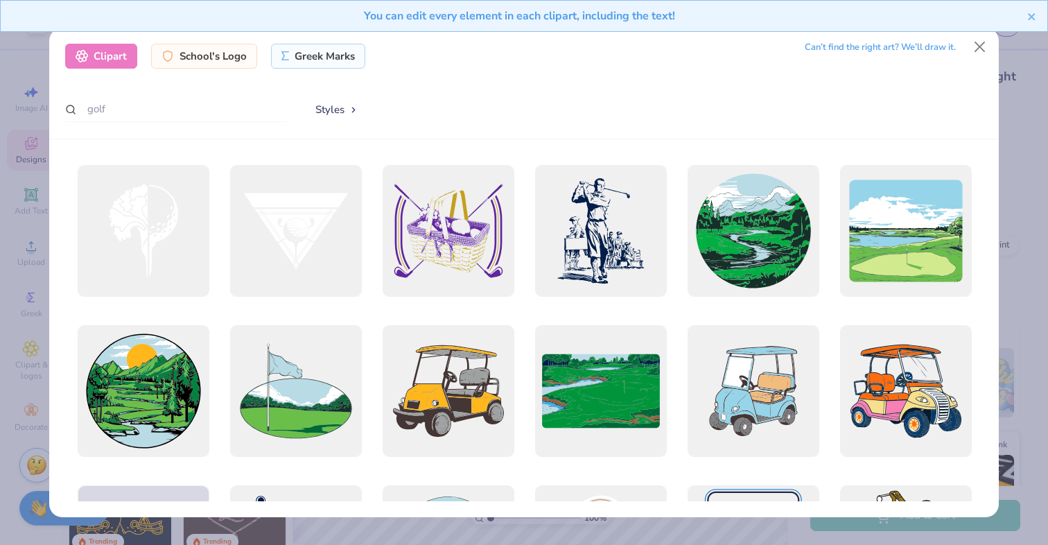
scroll to position [475, 0]
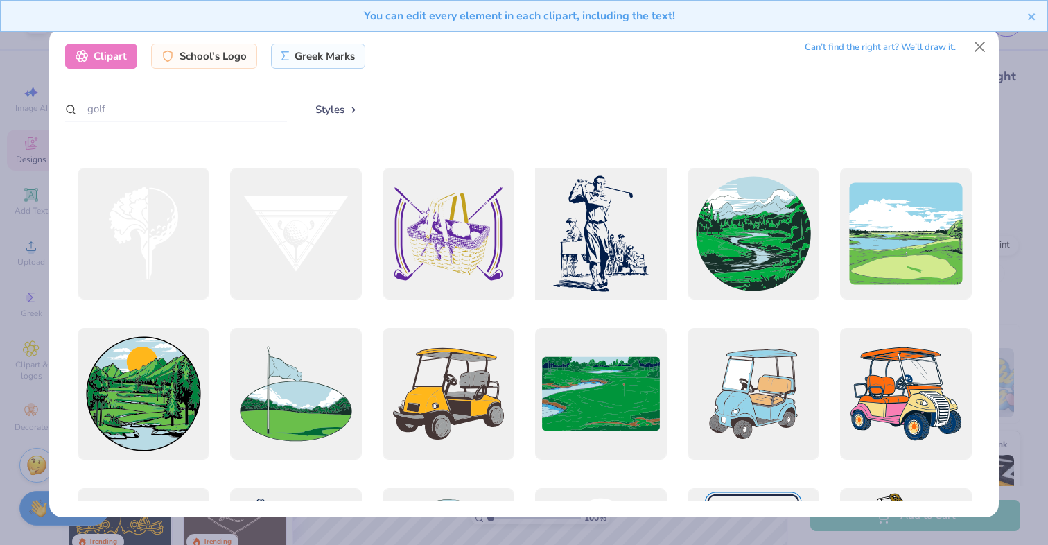
click at [595, 265] on div at bounding box center [600, 233] width 145 height 145
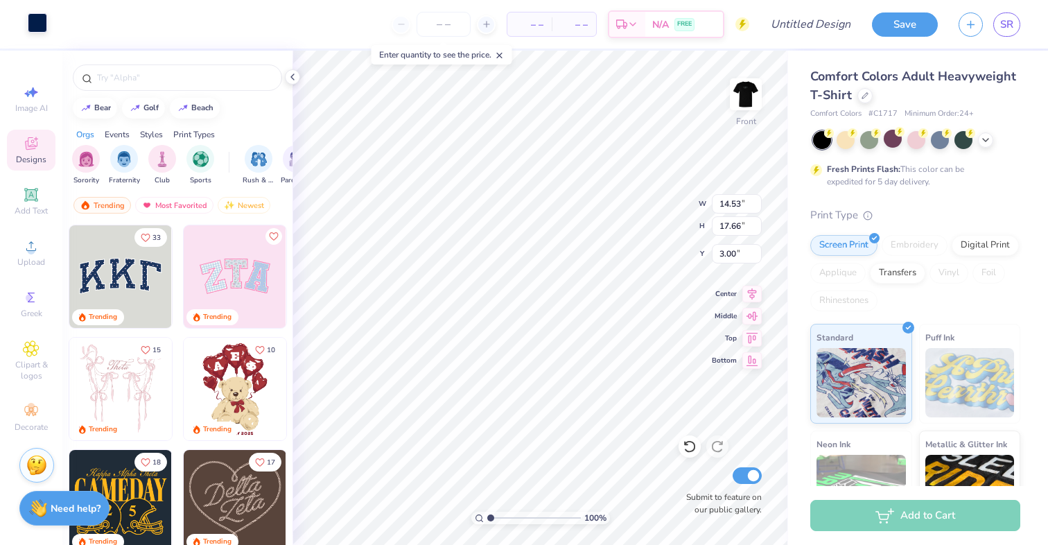
click at [36, 26] on div at bounding box center [37, 22] width 19 height 19
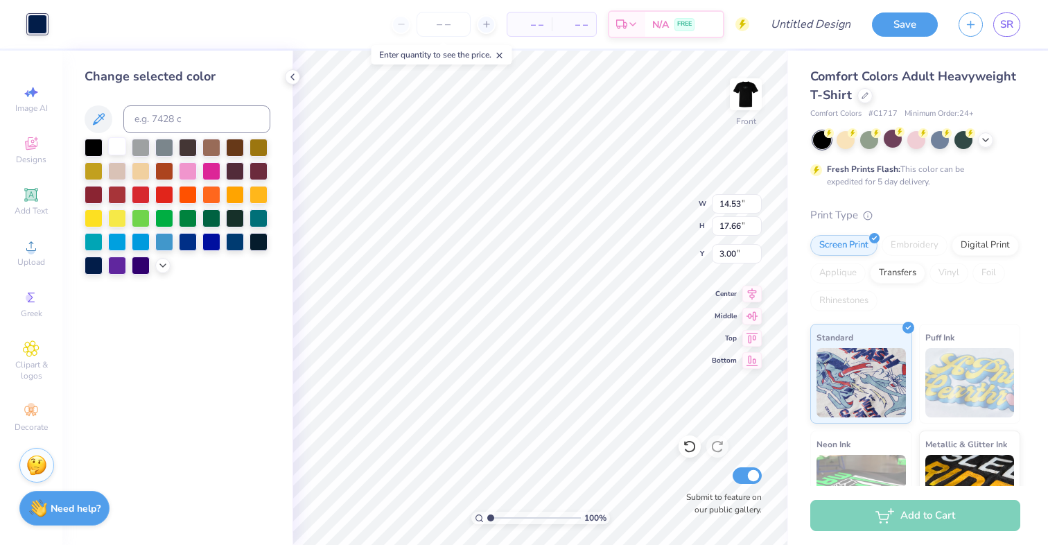
click at [124, 150] on div at bounding box center [117, 146] width 18 height 18
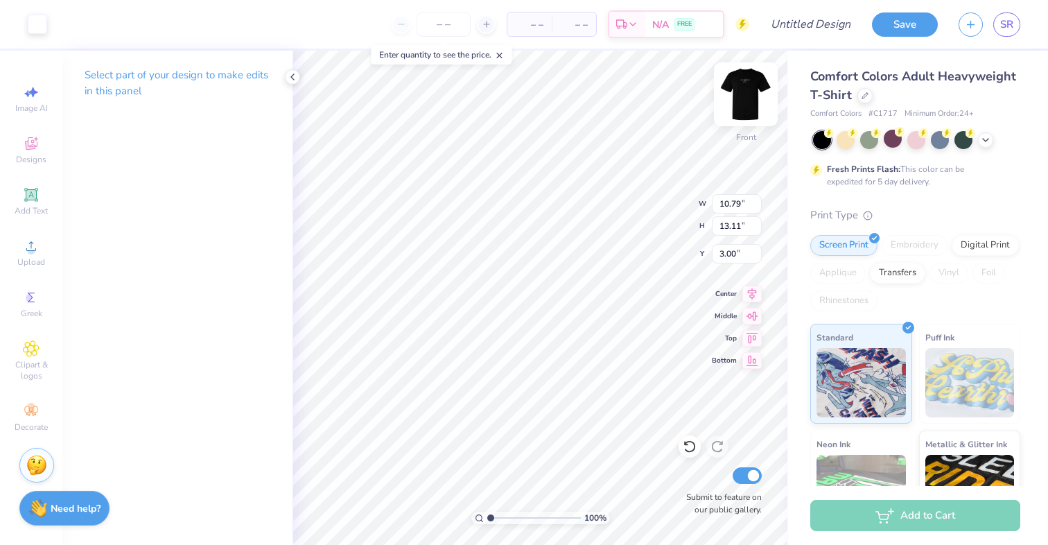
click at [753, 94] on img at bounding box center [745, 94] width 55 height 55
click at [749, 94] on img at bounding box center [745, 94] width 55 height 55
click at [294, 79] on icon at bounding box center [292, 76] width 11 height 11
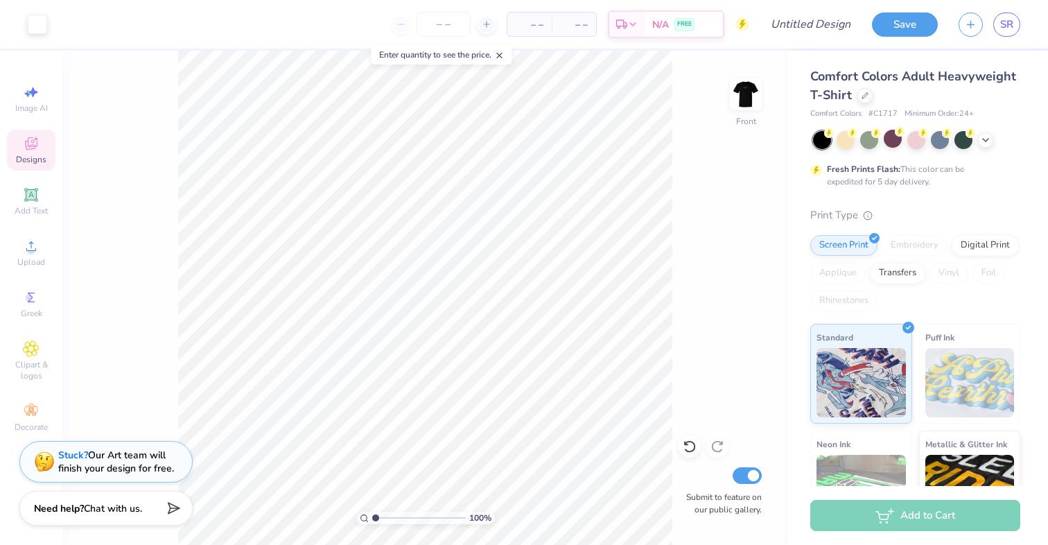
click at [28, 154] on span "Designs" at bounding box center [31, 159] width 30 height 11
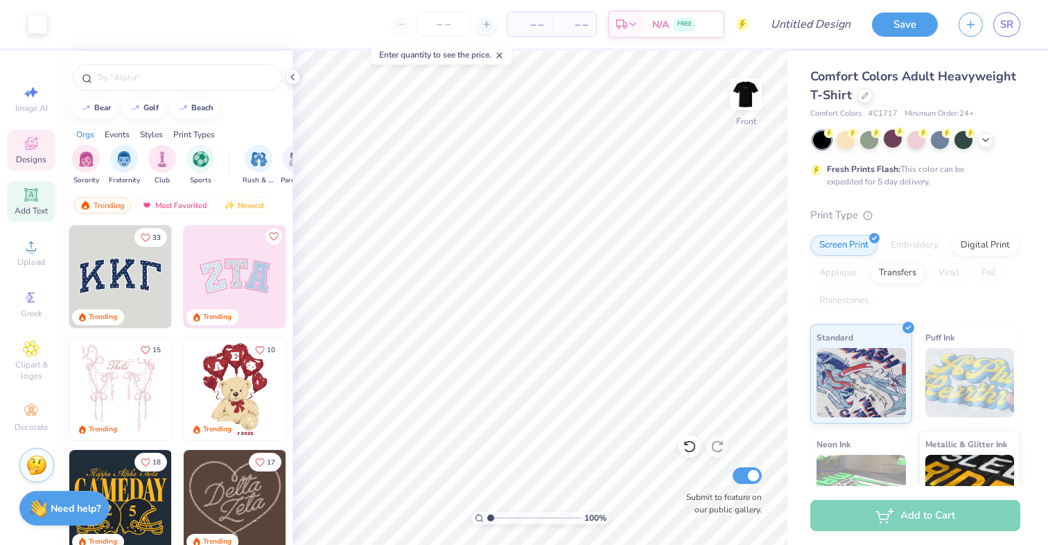
click at [37, 198] on icon at bounding box center [31, 194] width 17 height 17
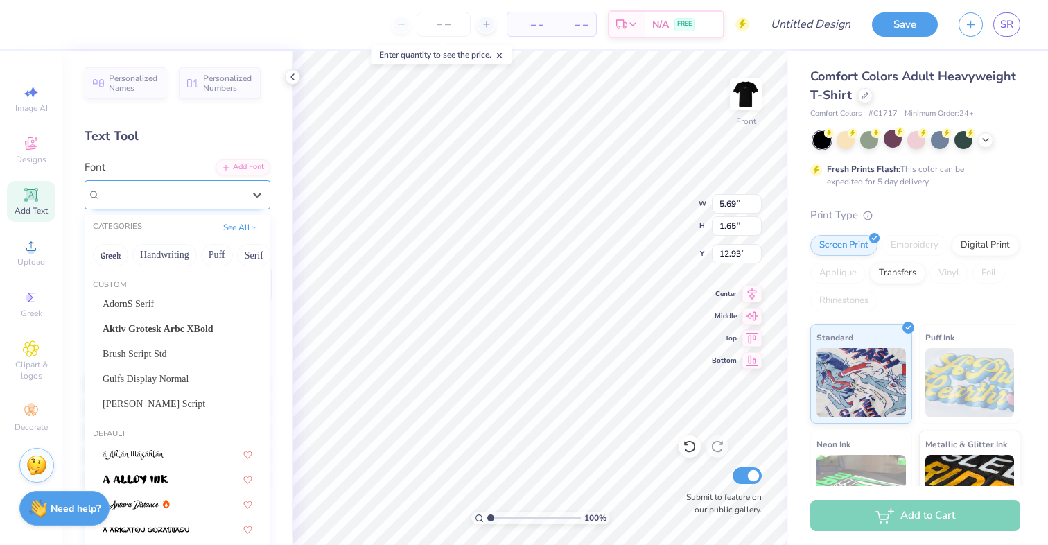
click at [198, 198] on div "Super Dream" at bounding box center [172, 194] width 146 height 21
click at [154, 306] on span "AdornS Serif" at bounding box center [128, 304] width 51 height 15
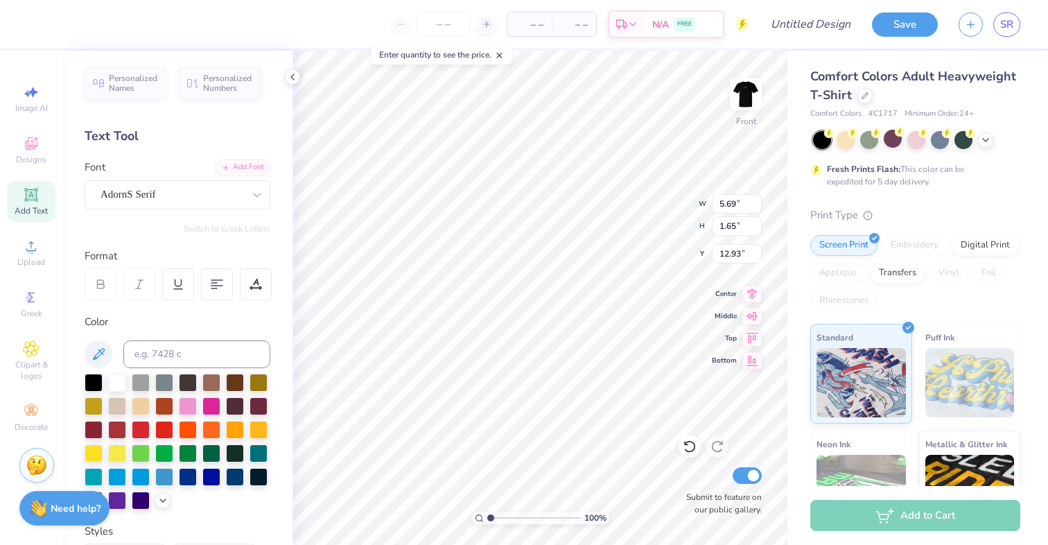
scroll to position [0, 0]
click at [35, 202] on icon at bounding box center [31, 194] width 17 height 17
click at [170, 199] on div "Super Dream" at bounding box center [172, 194] width 146 height 21
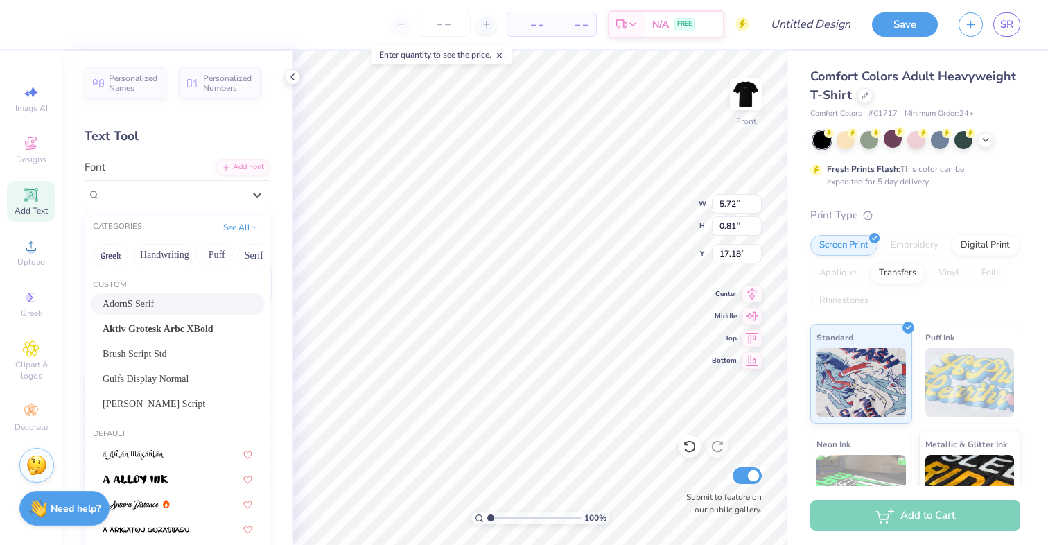
click at [154, 298] on span "AdornS Serif" at bounding box center [128, 304] width 51 height 15
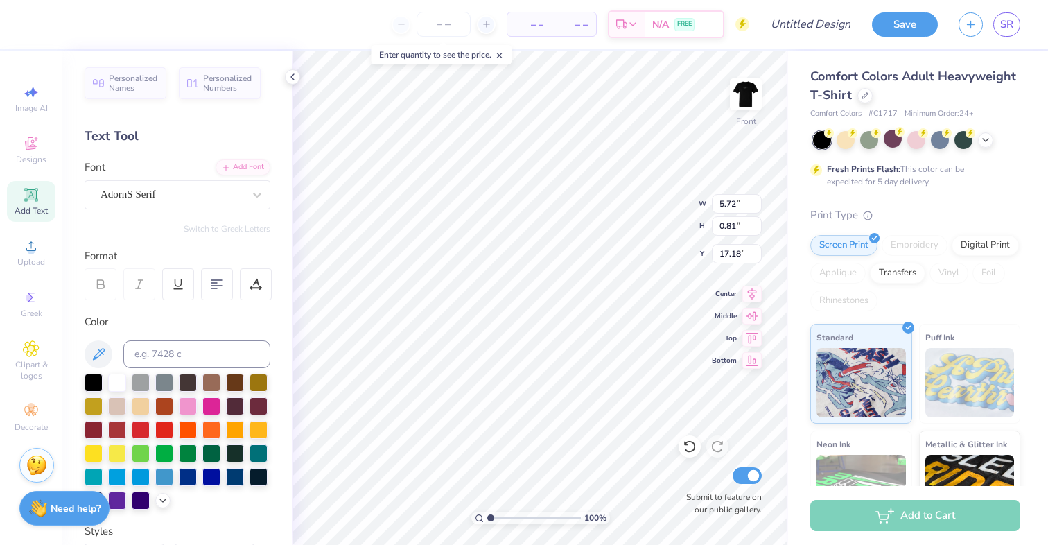
scroll to position [0, 5]
click at [144, 185] on div at bounding box center [171, 194] width 143 height 19
click at [33, 198] on icon at bounding box center [31, 194] width 10 height 10
click at [145, 195] on div "Super Dream" at bounding box center [172, 194] width 146 height 21
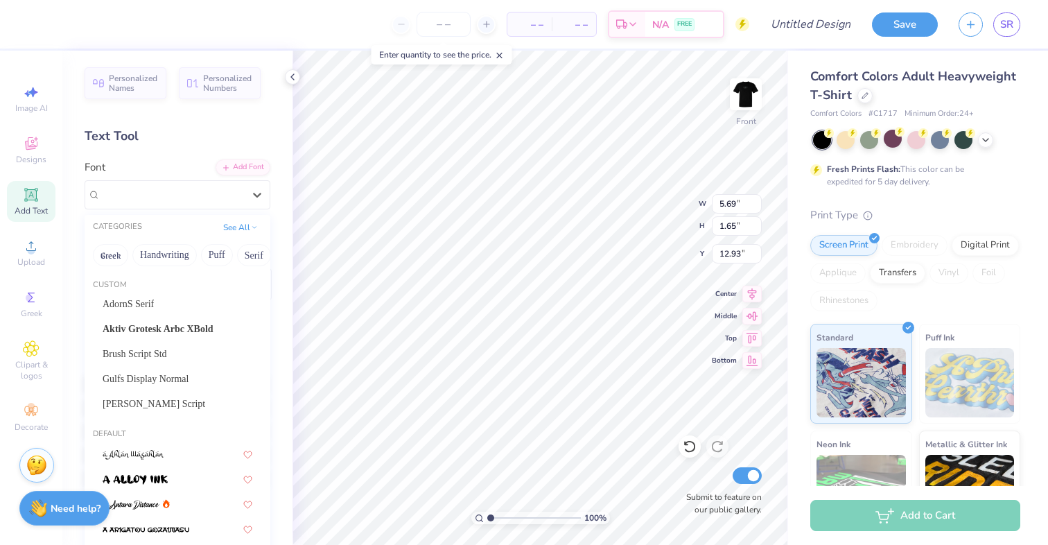
click at [152, 291] on div "Custom AdornS Serif Aktiv Grotesk Arbc XBold Brush Script Std Gulfs Display Nor…" at bounding box center [178, 349] width 186 height 150
click at [150, 301] on span "AdornS Serif" at bounding box center [128, 304] width 51 height 15
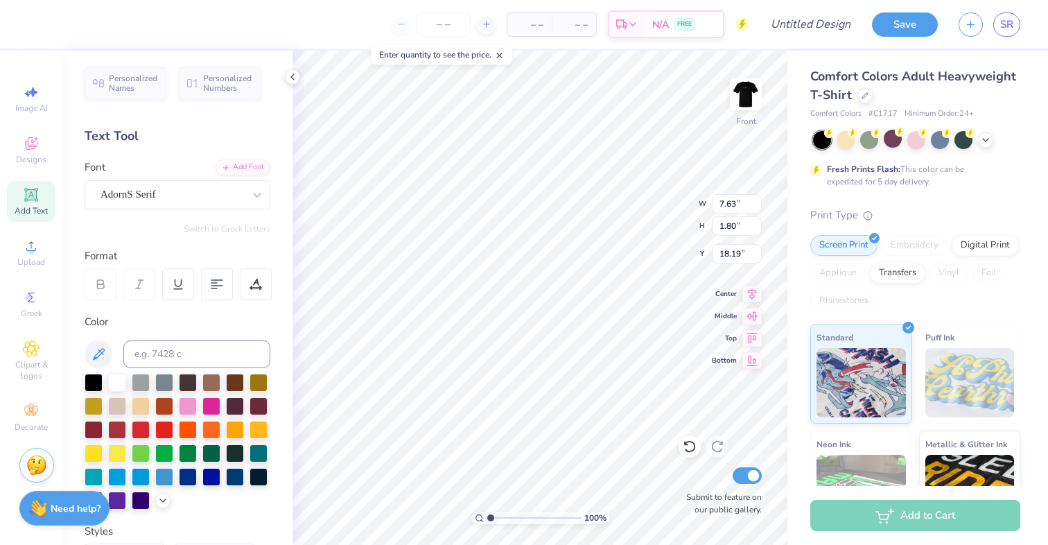
scroll to position [0, 1]
click at [286, 394] on div "Personalized Names Personalized Numbers Text Tool Add Font Font AdornS Serif Sw…" at bounding box center [177, 298] width 230 height 494
click at [33, 200] on icon at bounding box center [31, 194] width 17 height 17
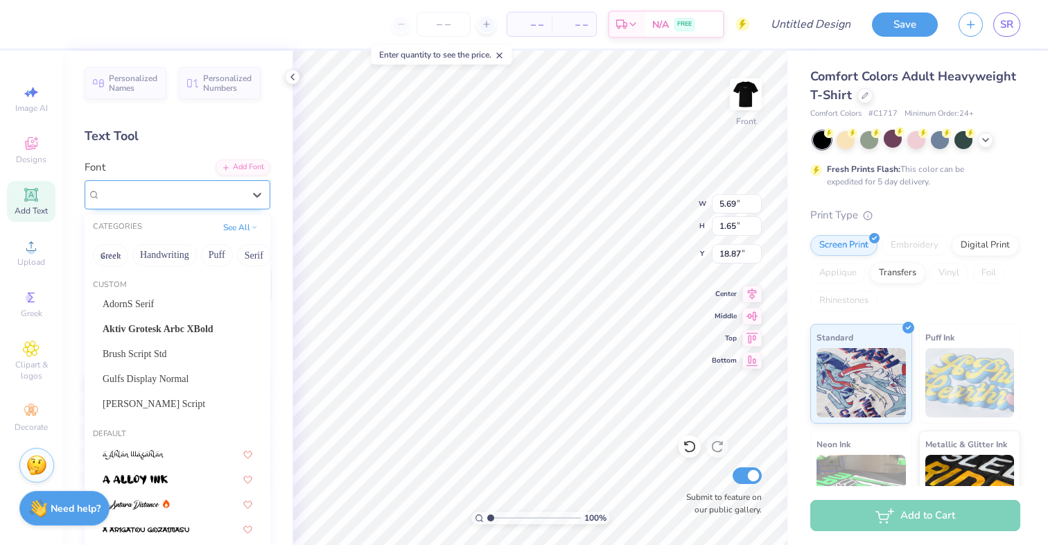
click at [150, 184] on div "Super Dream" at bounding box center [172, 194] width 146 height 21
click at [146, 301] on span "AdornS Serif" at bounding box center [128, 304] width 51 height 15
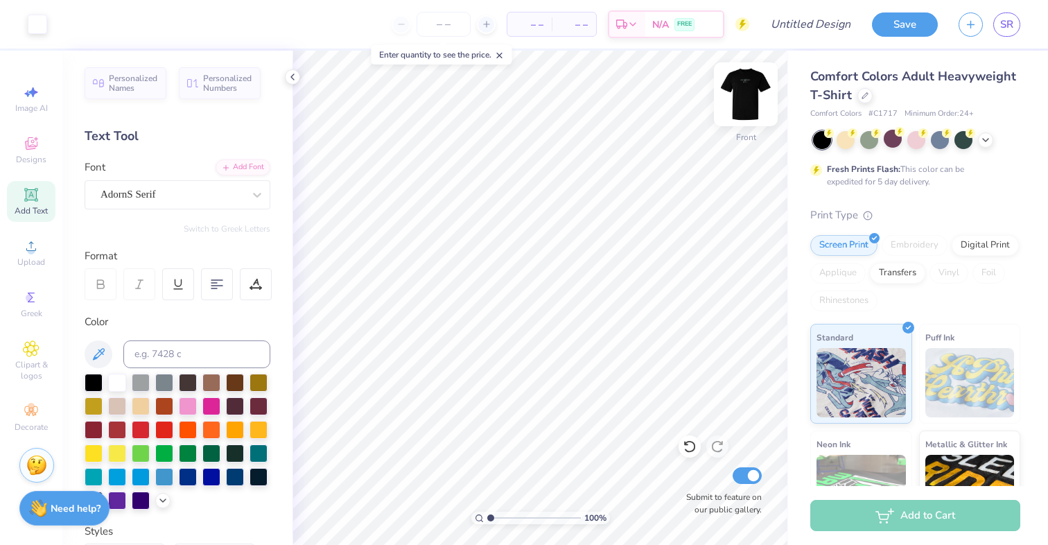
click at [749, 91] on img at bounding box center [745, 94] width 55 height 55
click at [744, 91] on img at bounding box center [745, 94] width 55 height 55
click at [746, 114] on img at bounding box center [745, 94] width 55 height 55
click at [738, 90] on img at bounding box center [745, 94] width 55 height 55
click at [758, 76] on img at bounding box center [745, 94] width 55 height 55
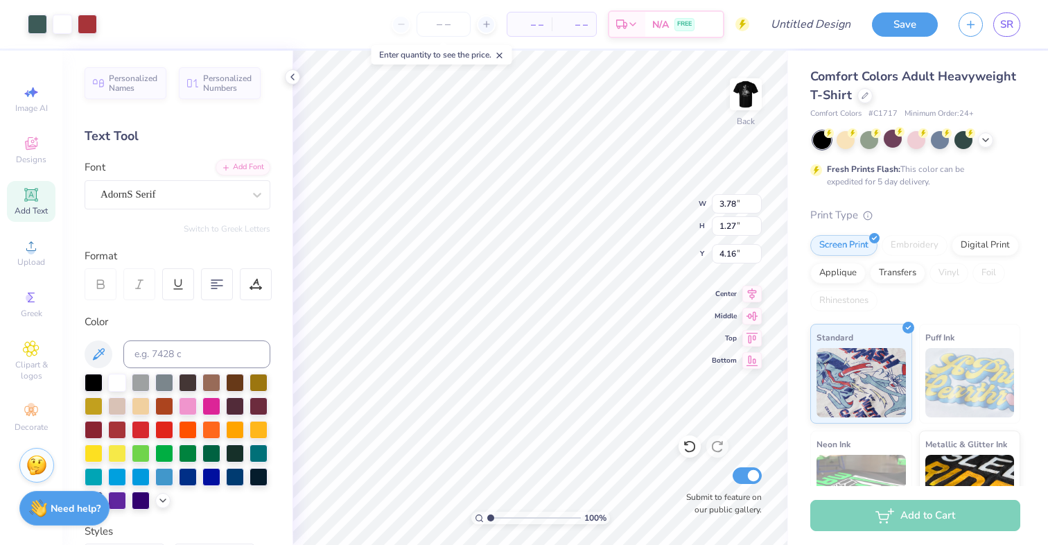
click at [288, 381] on div "Personalized Names Personalized Numbers Text Tool Add Font Font AdornS Serif Sw…" at bounding box center [177, 298] width 230 height 494
click at [860, 98] on div at bounding box center [864, 94] width 15 height 15
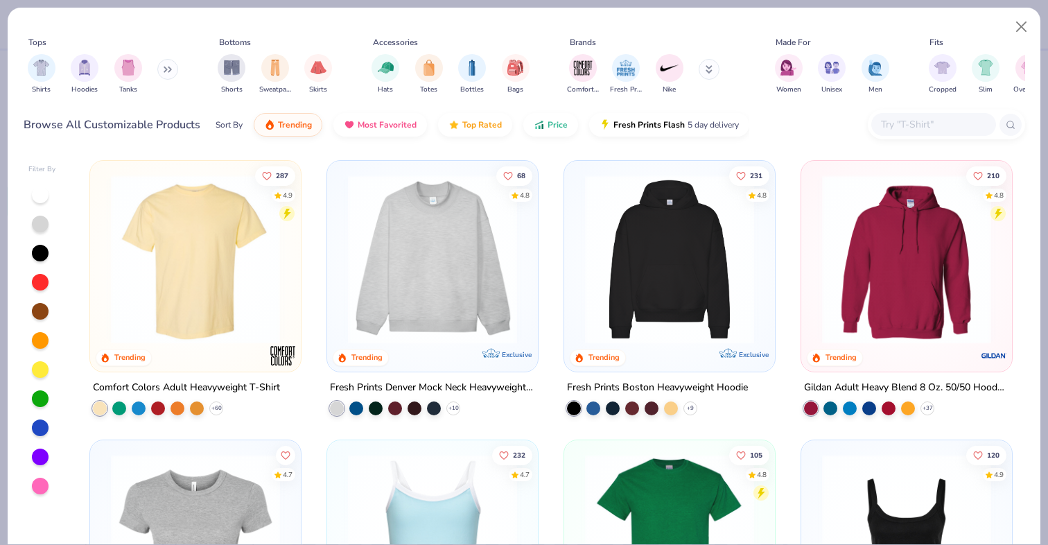
click at [164, 77] on button at bounding box center [167, 69] width 21 height 21
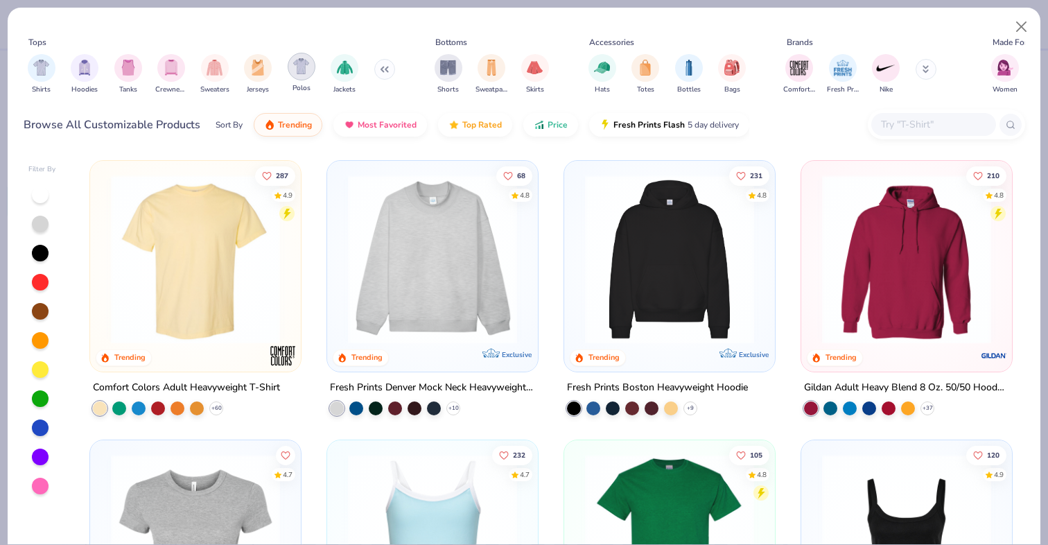
click at [298, 65] on img "filter for Polos" at bounding box center [301, 66] width 16 height 16
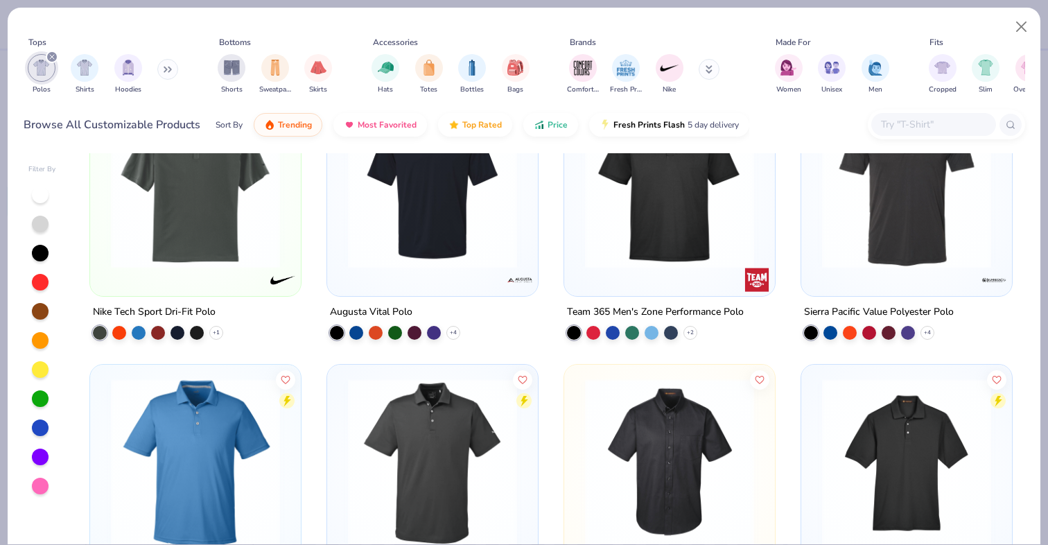
scroll to position [1472, 0]
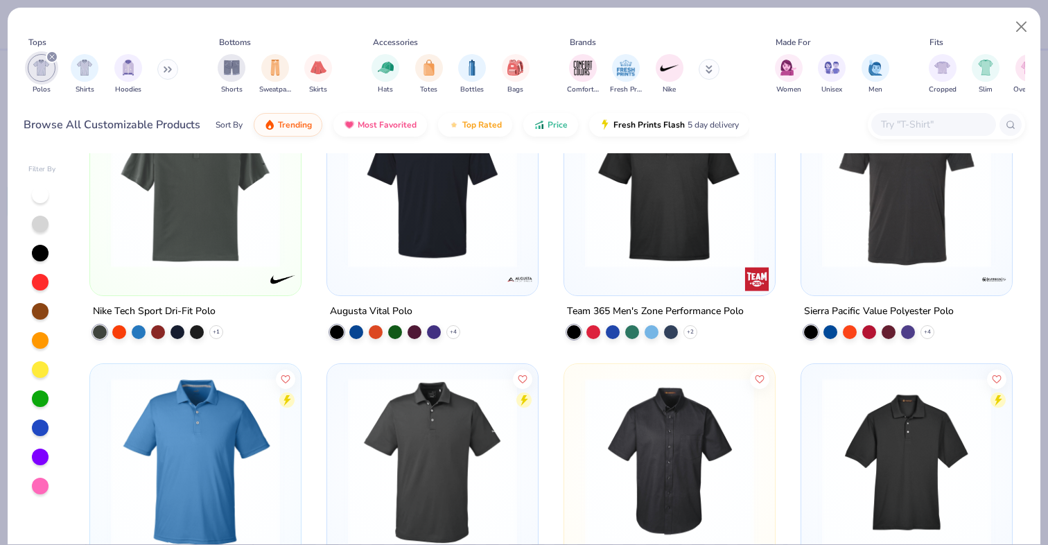
click at [168, 67] on icon at bounding box center [168, 69] width 8 height 7
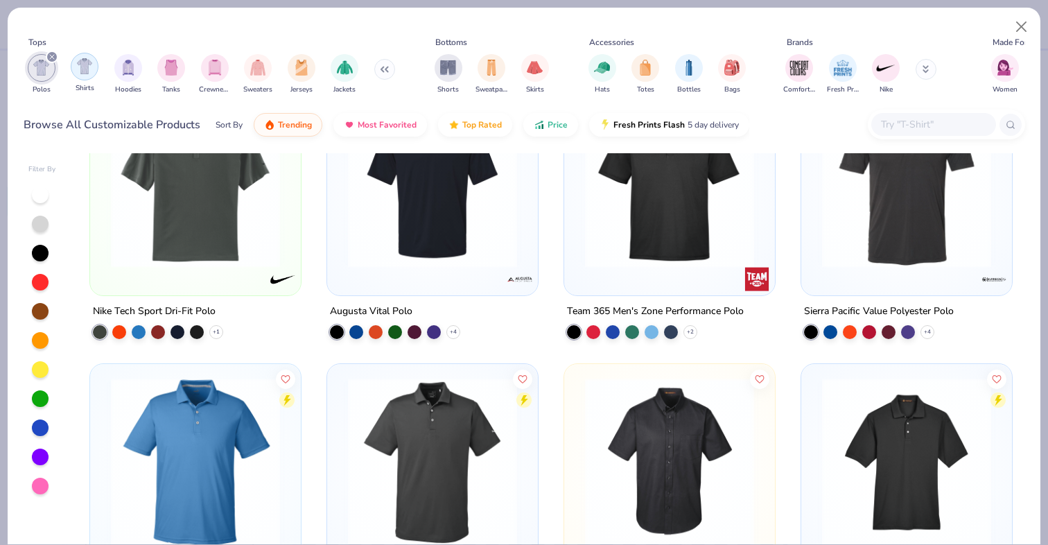
click at [93, 69] on div "filter for Shirts" at bounding box center [85, 67] width 28 height 28
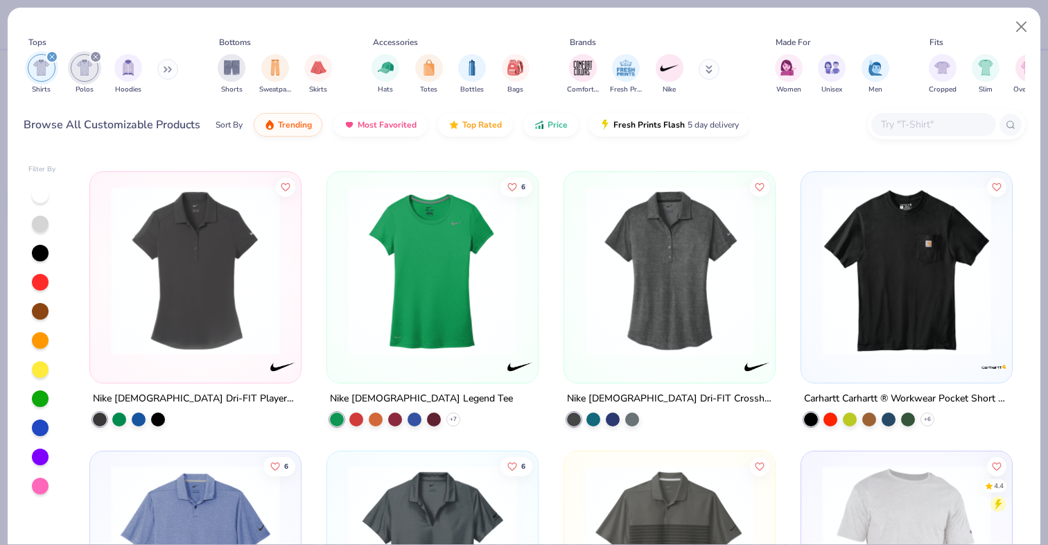
scroll to position [12272, 0]
click at [906, 127] on input "text" at bounding box center [933, 124] width 107 height 16
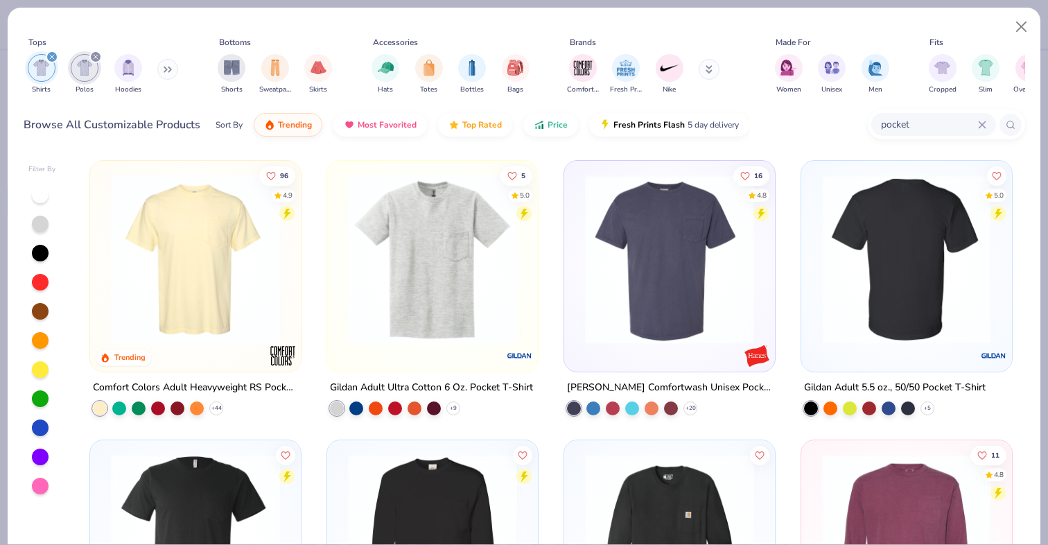
click at [874, 269] on img at bounding box center [905, 259] width 183 height 169
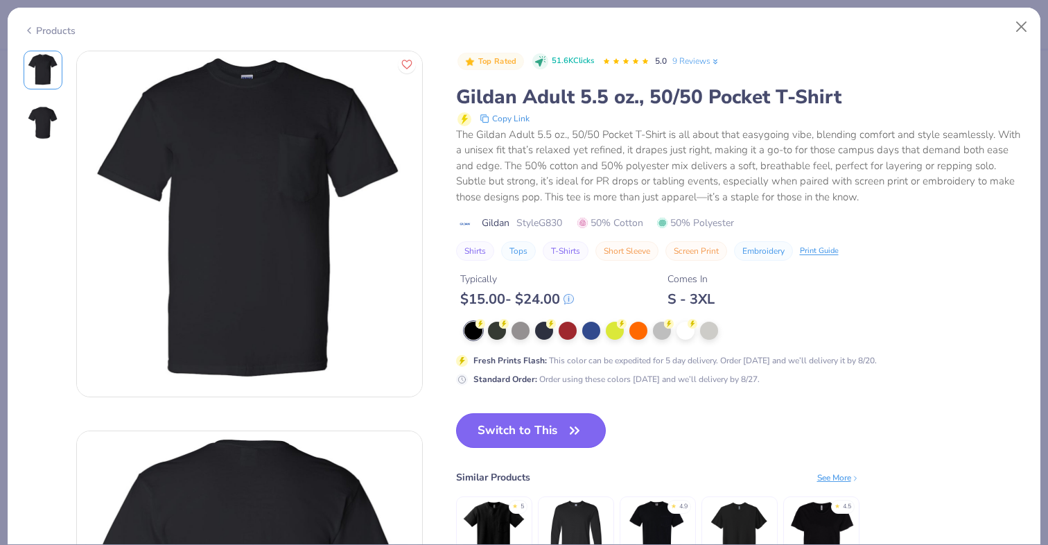
click at [540, 429] on button "Switch to This" at bounding box center [531, 430] width 150 height 35
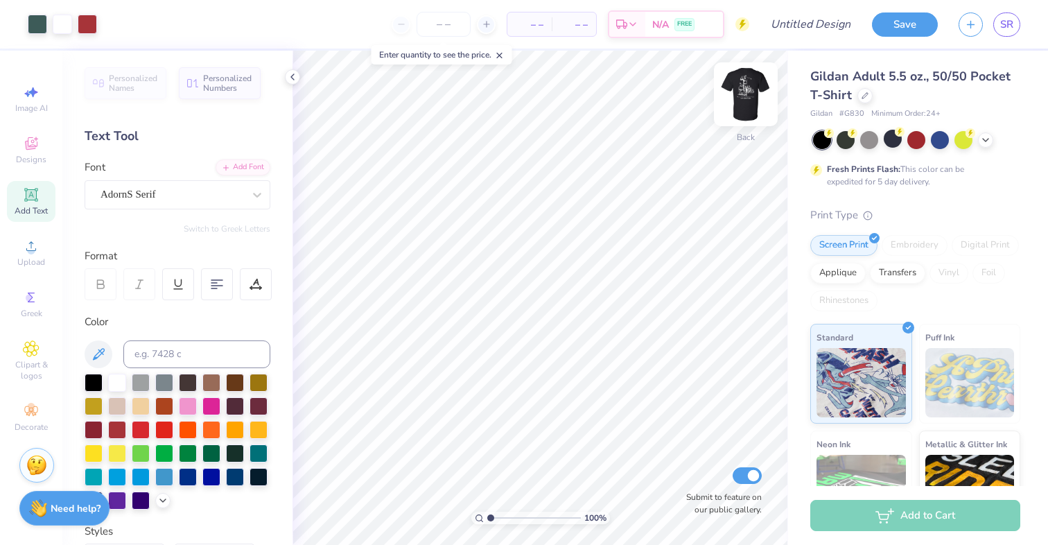
click at [751, 91] on img at bounding box center [745, 94] width 55 height 55
click at [747, 88] on img at bounding box center [745, 94] width 55 height 55
click at [749, 99] on img at bounding box center [745, 94] width 55 height 55
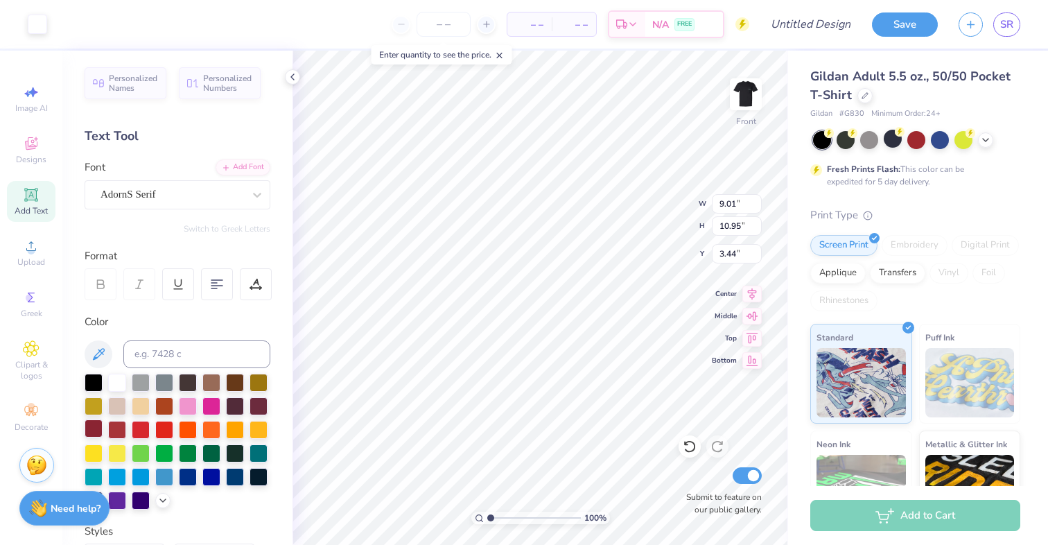
click at [93, 425] on div at bounding box center [94, 428] width 18 height 18
click at [94, 427] on div at bounding box center [94, 428] width 18 height 18
click at [95, 428] on div at bounding box center [94, 428] width 18 height 18
click at [97, 426] on div at bounding box center [94, 428] width 18 height 18
click at [98, 451] on div at bounding box center [94, 452] width 18 height 18
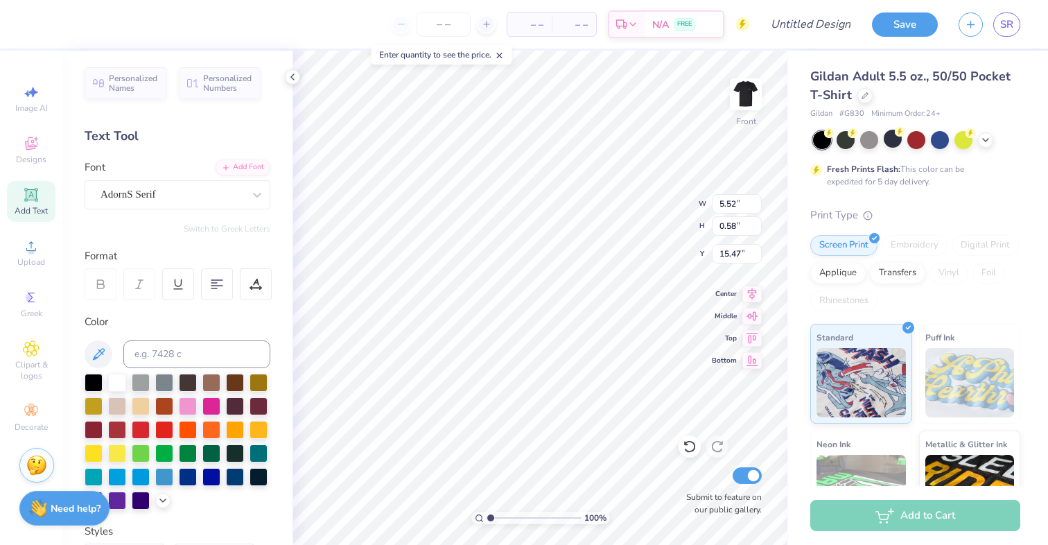
click at [283, 390] on div "Personalized Names Personalized Numbers Text Tool Add Font Font AdornS Serif Sw…" at bounding box center [177, 298] width 230 height 494
click at [94, 451] on div at bounding box center [94, 452] width 18 height 18
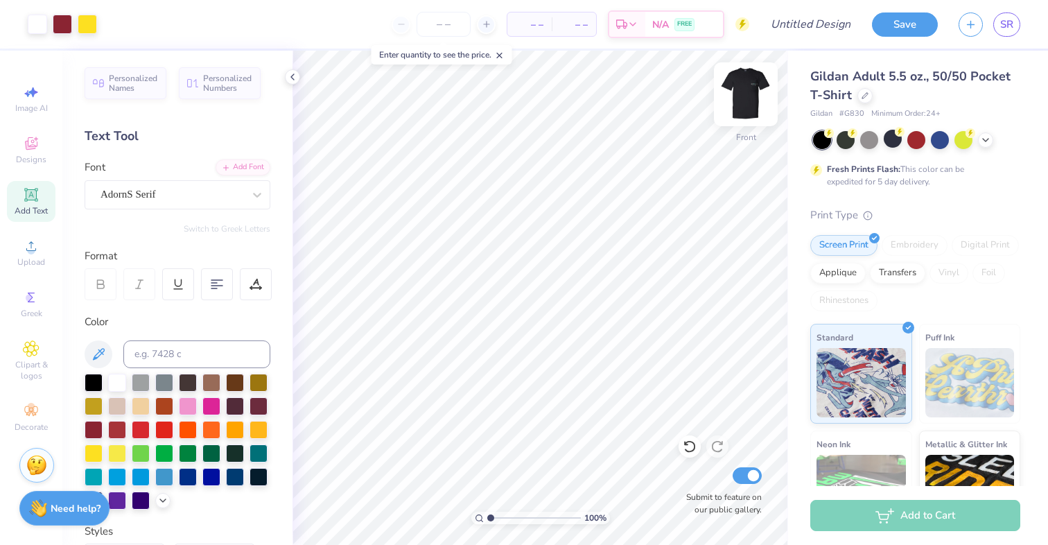
click at [739, 101] on img at bounding box center [745, 94] width 55 height 55
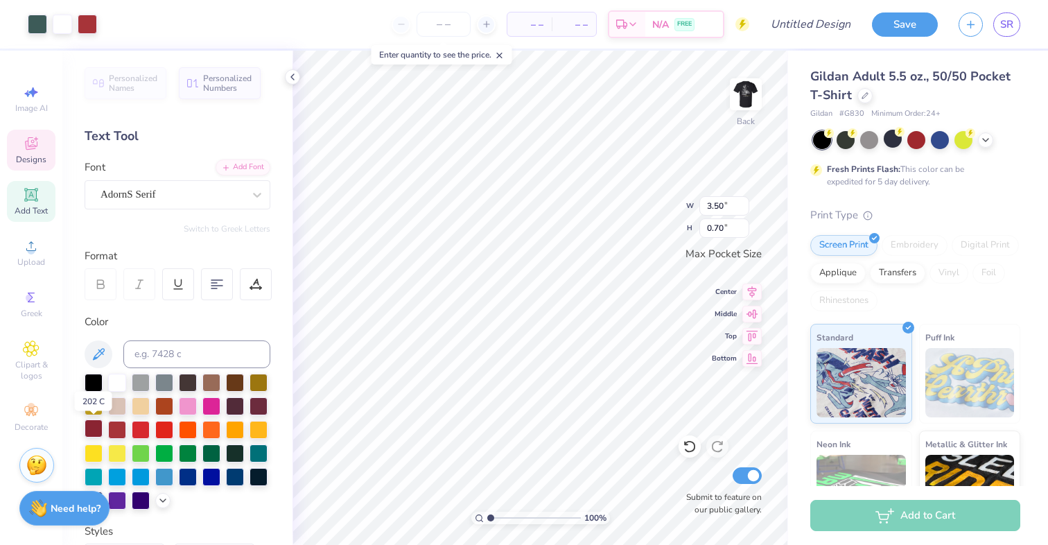
click at [91, 428] on div at bounding box center [94, 428] width 18 height 18
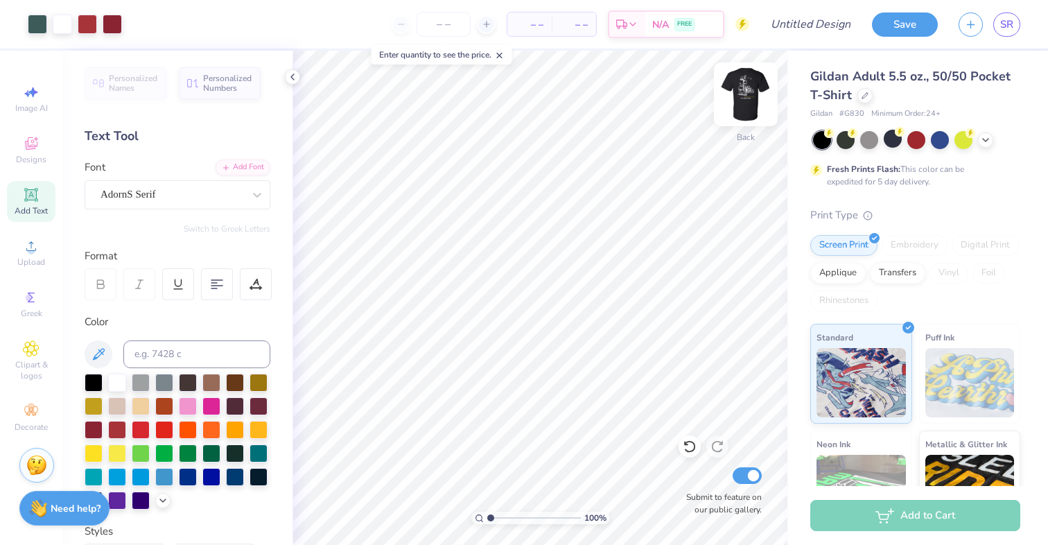
click at [739, 107] on img at bounding box center [745, 94] width 55 height 55
click at [737, 104] on img at bounding box center [745, 94] width 55 height 55
click at [737, 104] on img at bounding box center [746, 94] width 28 height 28
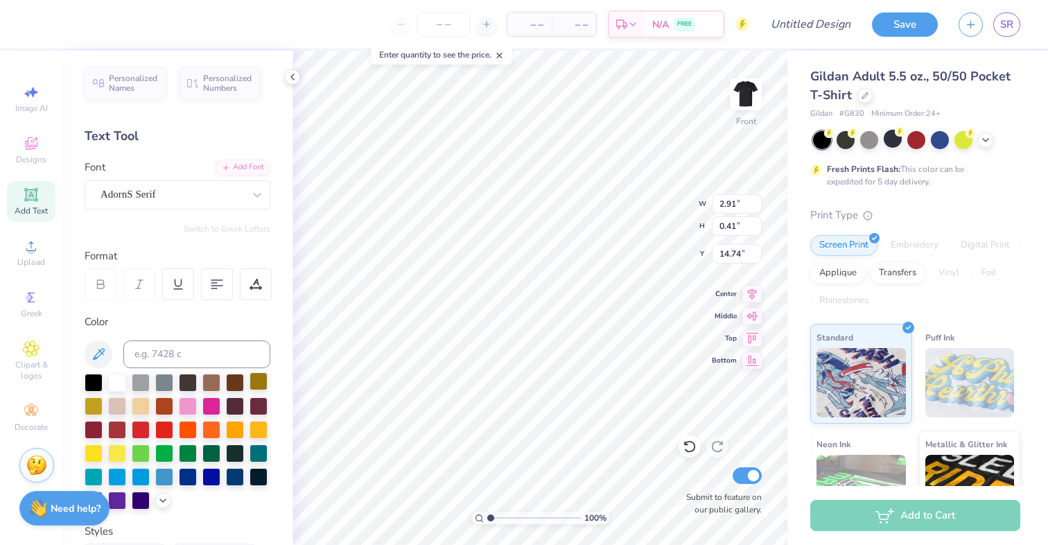
click at [260, 383] on div at bounding box center [259, 381] width 18 height 18
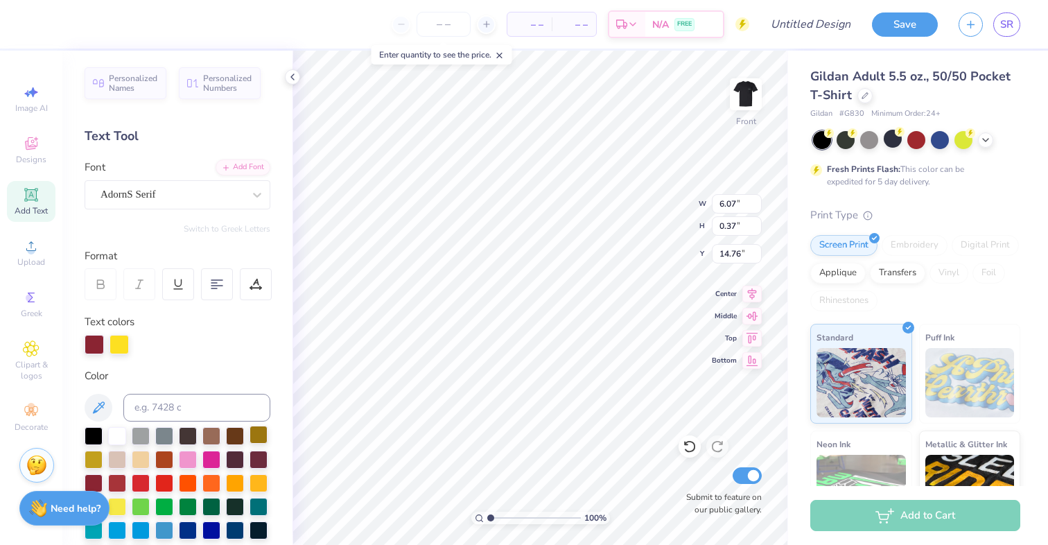
click at [257, 434] on div at bounding box center [259, 435] width 18 height 18
click at [97, 478] on div at bounding box center [94, 482] width 18 height 18
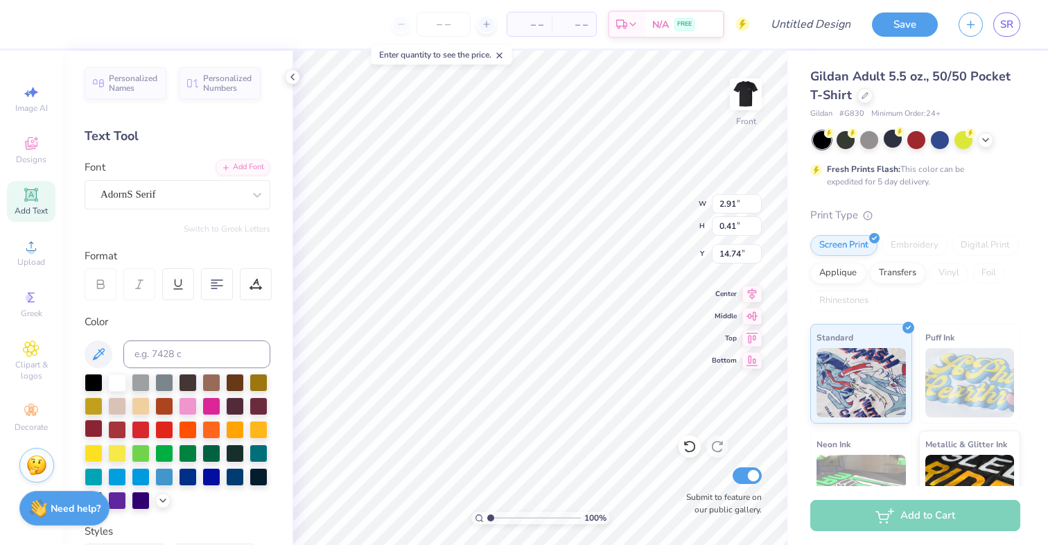
click at [89, 423] on div at bounding box center [94, 428] width 18 height 18
click at [259, 383] on div at bounding box center [259, 381] width 18 height 18
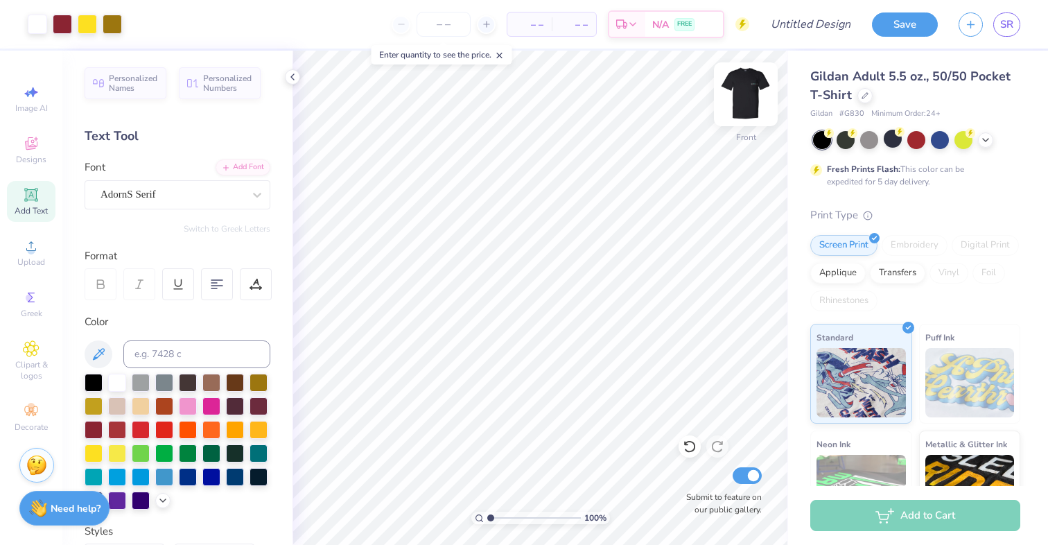
click at [754, 101] on img at bounding box center [745, 94] width 55 height 55
click at [744, 98] on img at bounding box center [745, 94] width 55 height 55
click at [744, 98] on img at bounding box center [746, 94] width 28 height 28
